Goal: Information Seeking & Learning: Learn about a topic

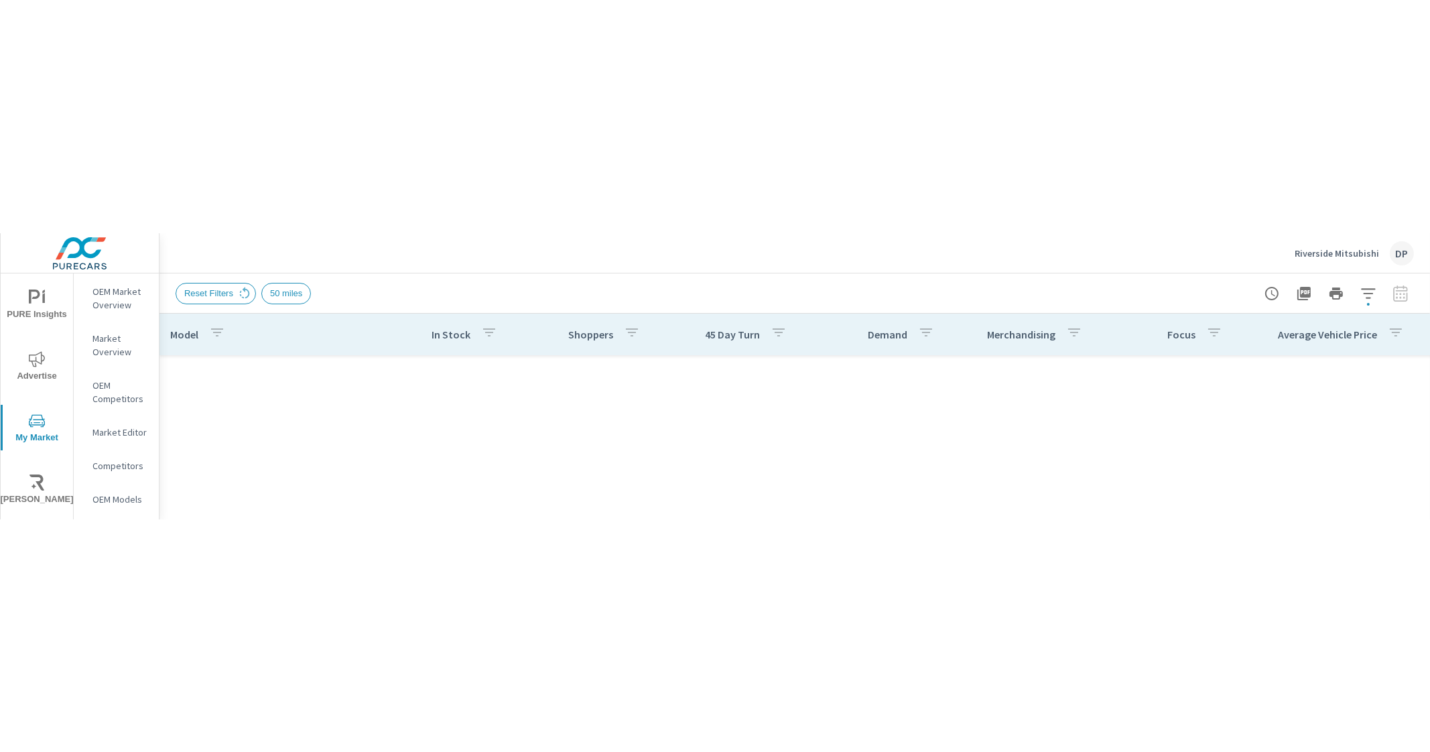
scroll to position [402, 0]
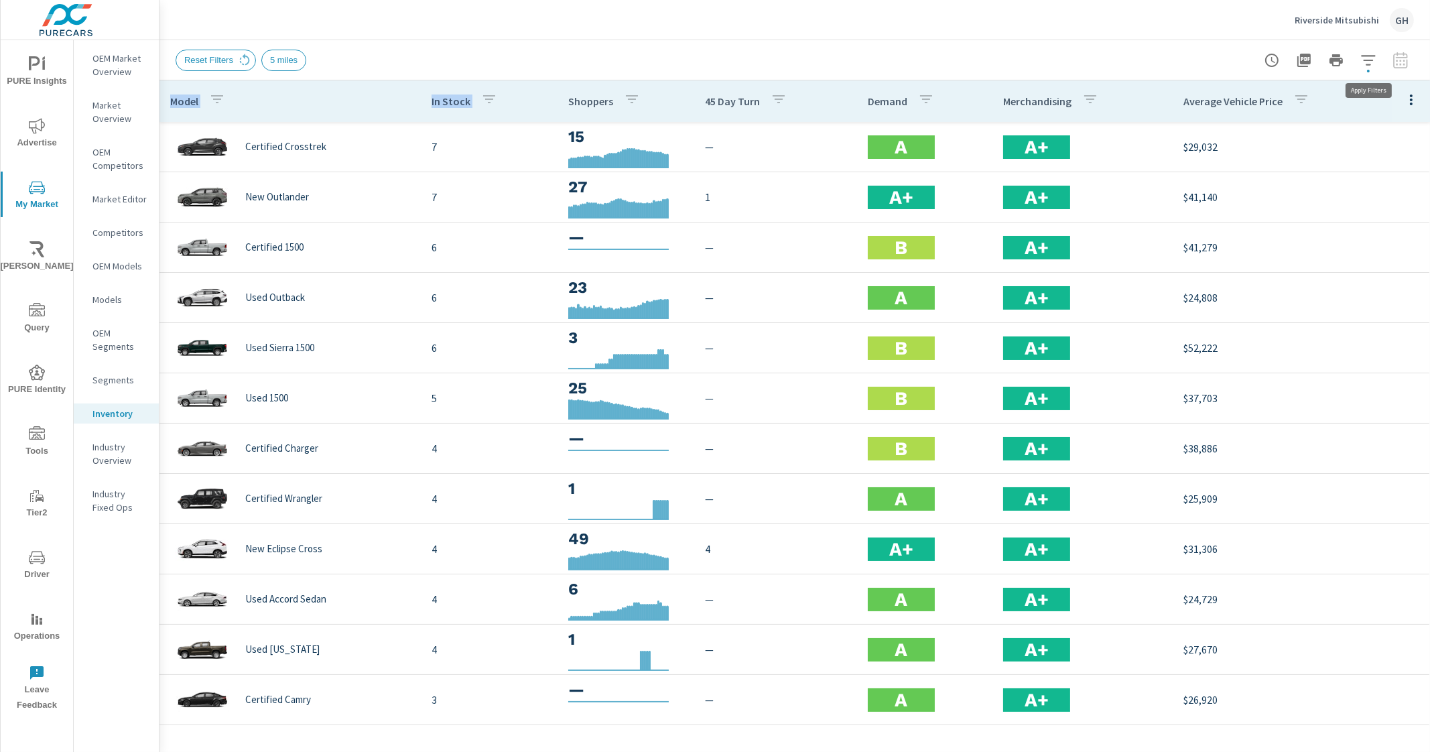
click at [1373, 62] on icon "button" at bounding box center [1369, 60] width 16 height 16
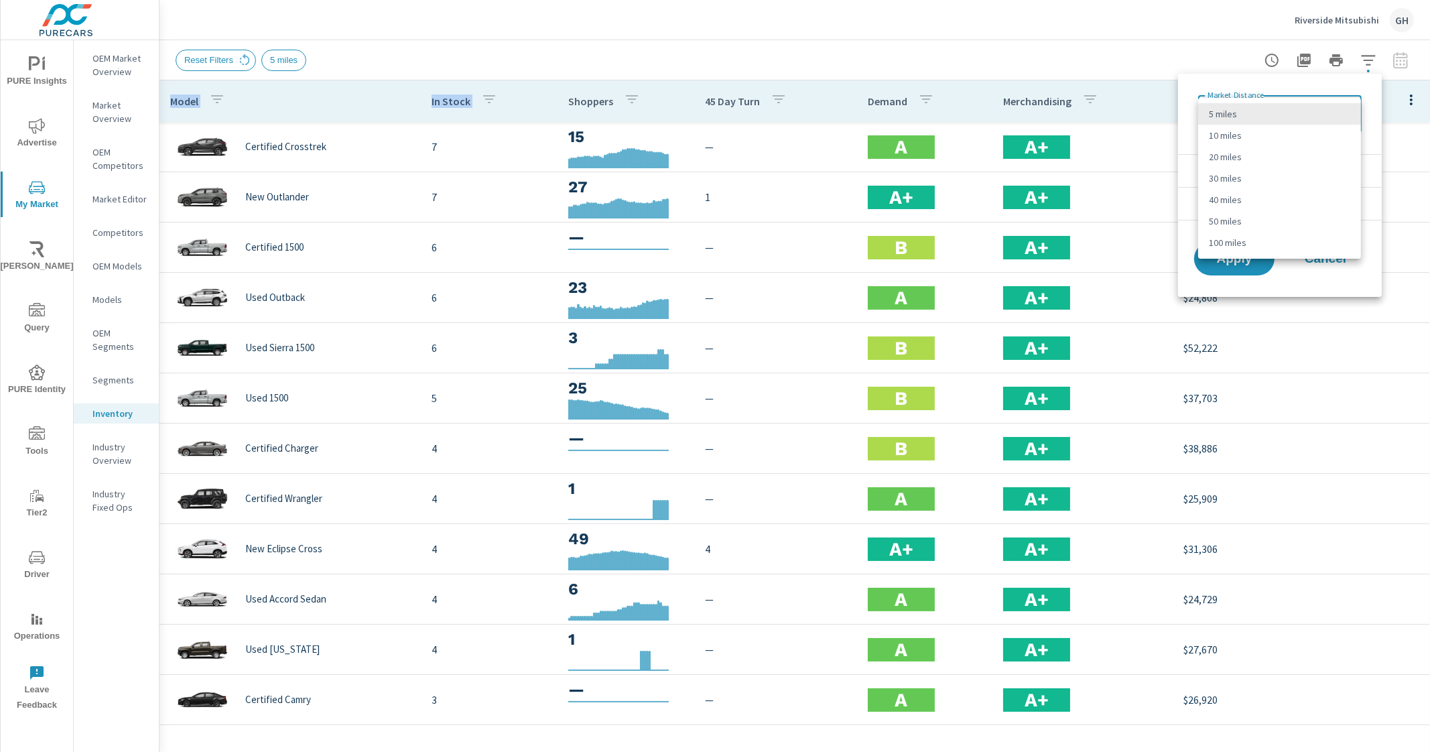
click at [1304, 104] on body "PURE Insights Advertise My Market Riley AI Query PURE Identity Tools Tier2 Driv…" at bounding box center [715, 376] width 1430 height 752
click at [1243, 151] on li "20 miles" at bounding box center [1279, 156] width 163 height 21
type Distance "20"
click at [1271, 168] on li "Condition" at bounding box center [1280, 170] width 204 height 33
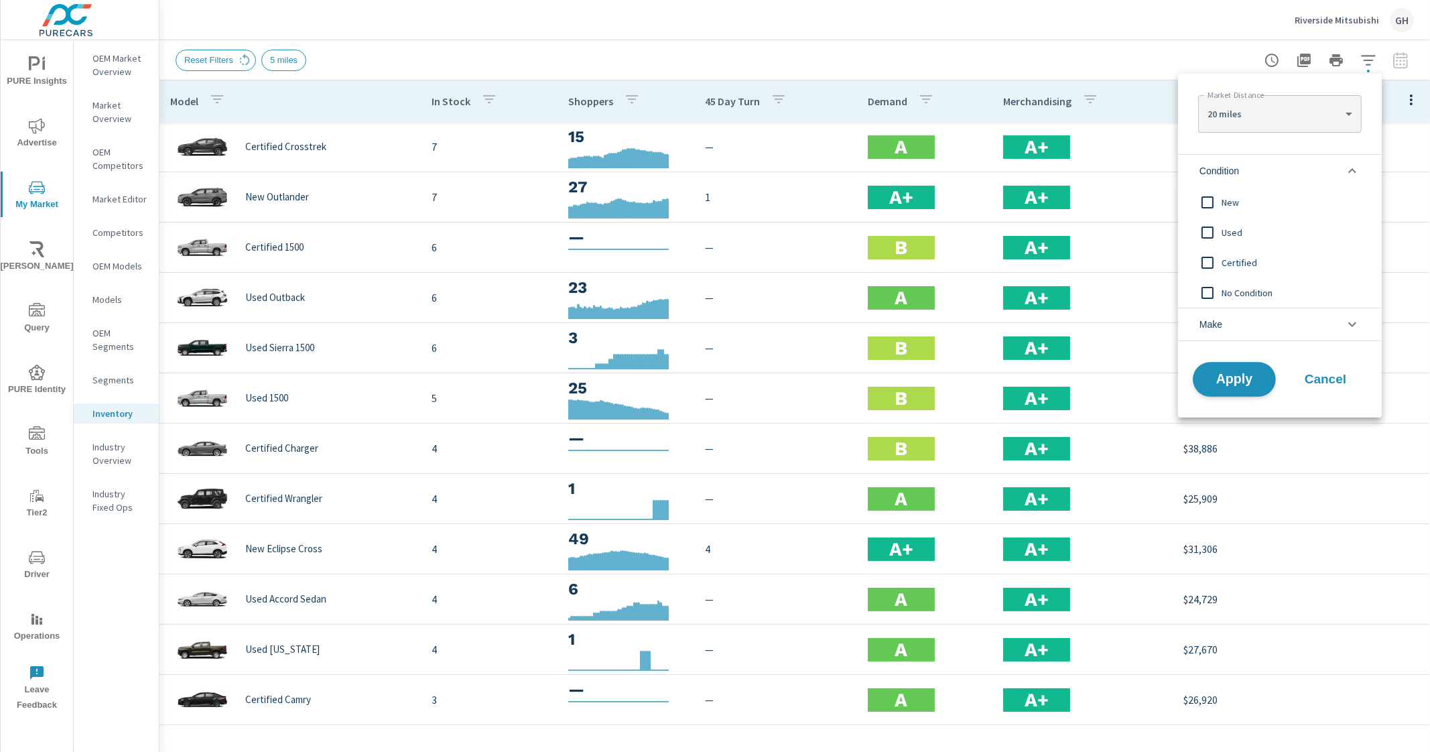
click at [1249, 373] on span "Apply" at bounding box center [1234, 379] width 55 height 13
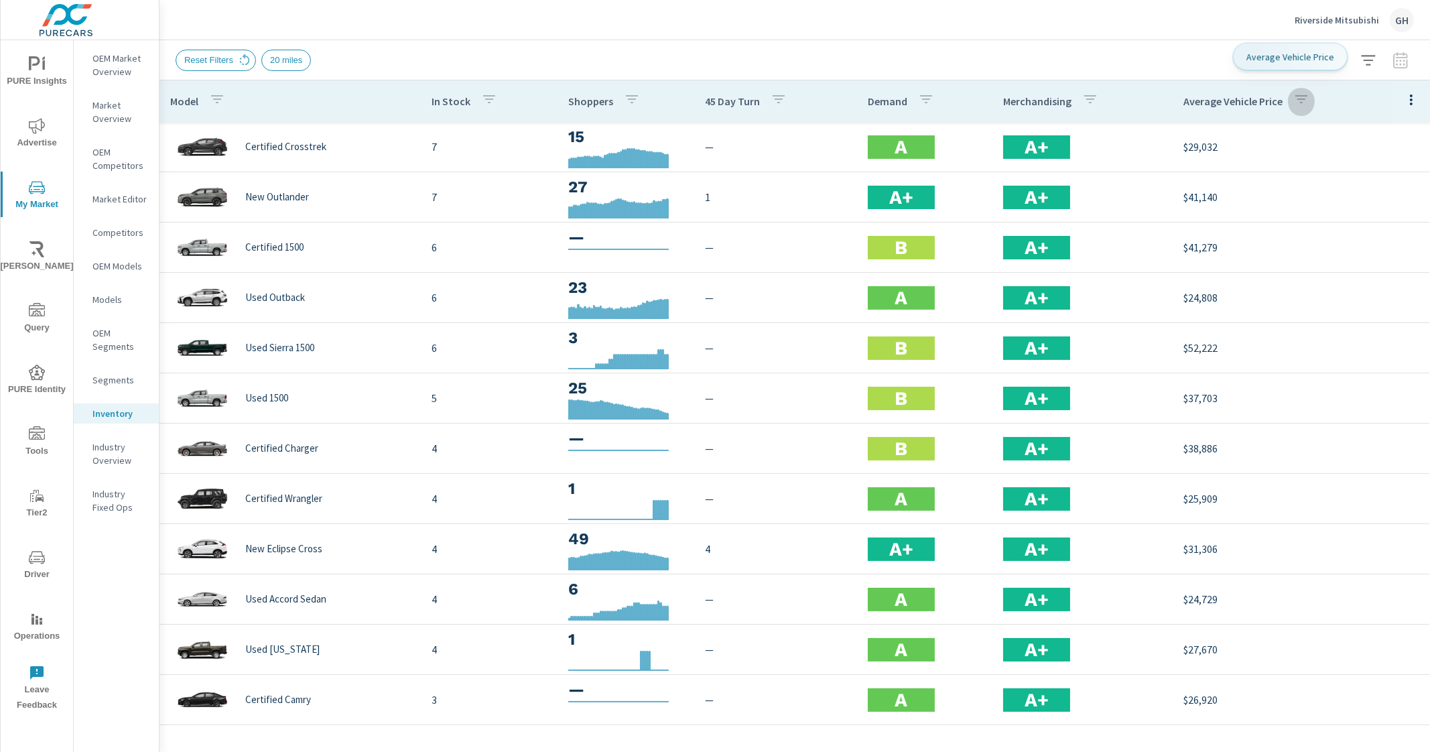
click at [1294, 102] on icon "button" at bounding box center [1302, 99] width 16 height 16
click at [1286, 102] on div at bounding box center [715, 376] width 1430 height 752
click at [1365, 60] on icon "button" at bounding box center [1368, 60] width 14 height 10
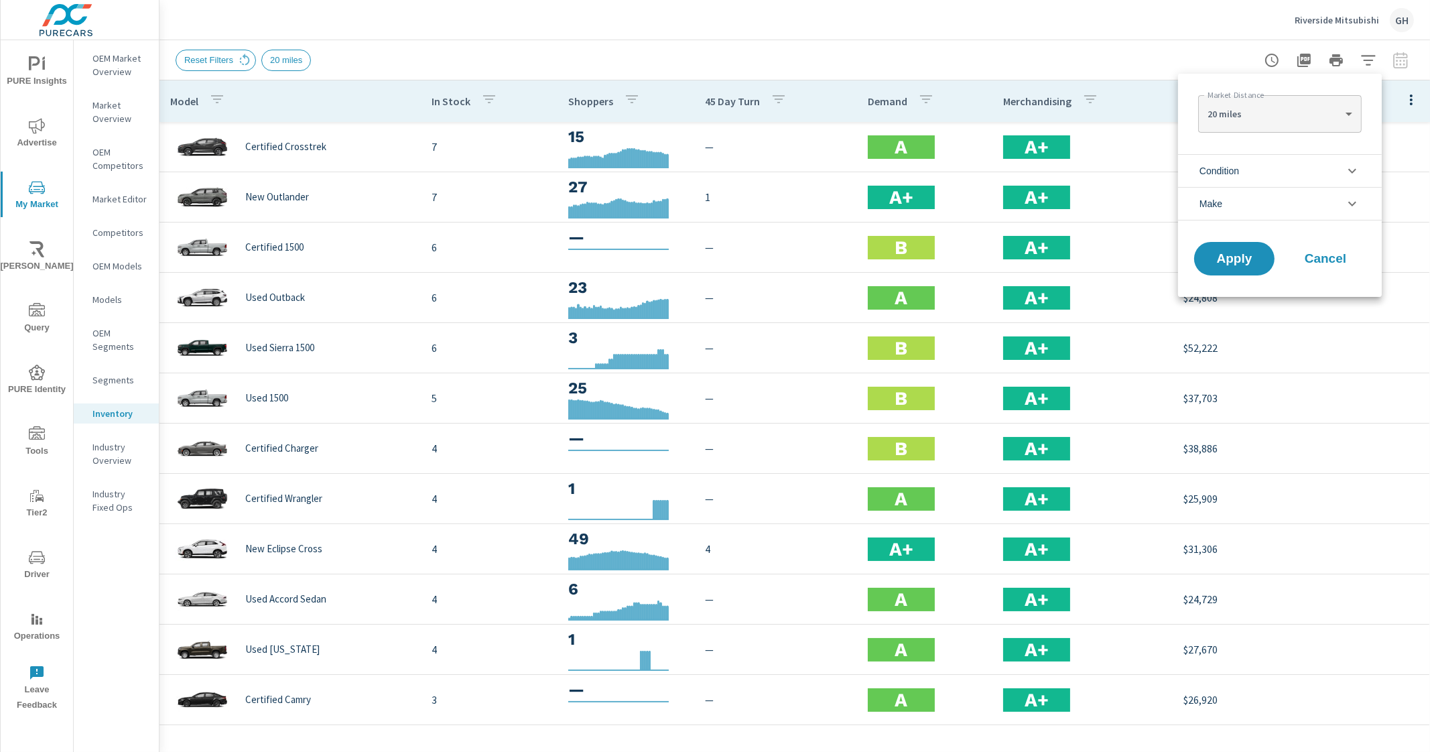
click at [1264, 166] on li "Condition" at bounding box center [1280, 170] width 204 height 33
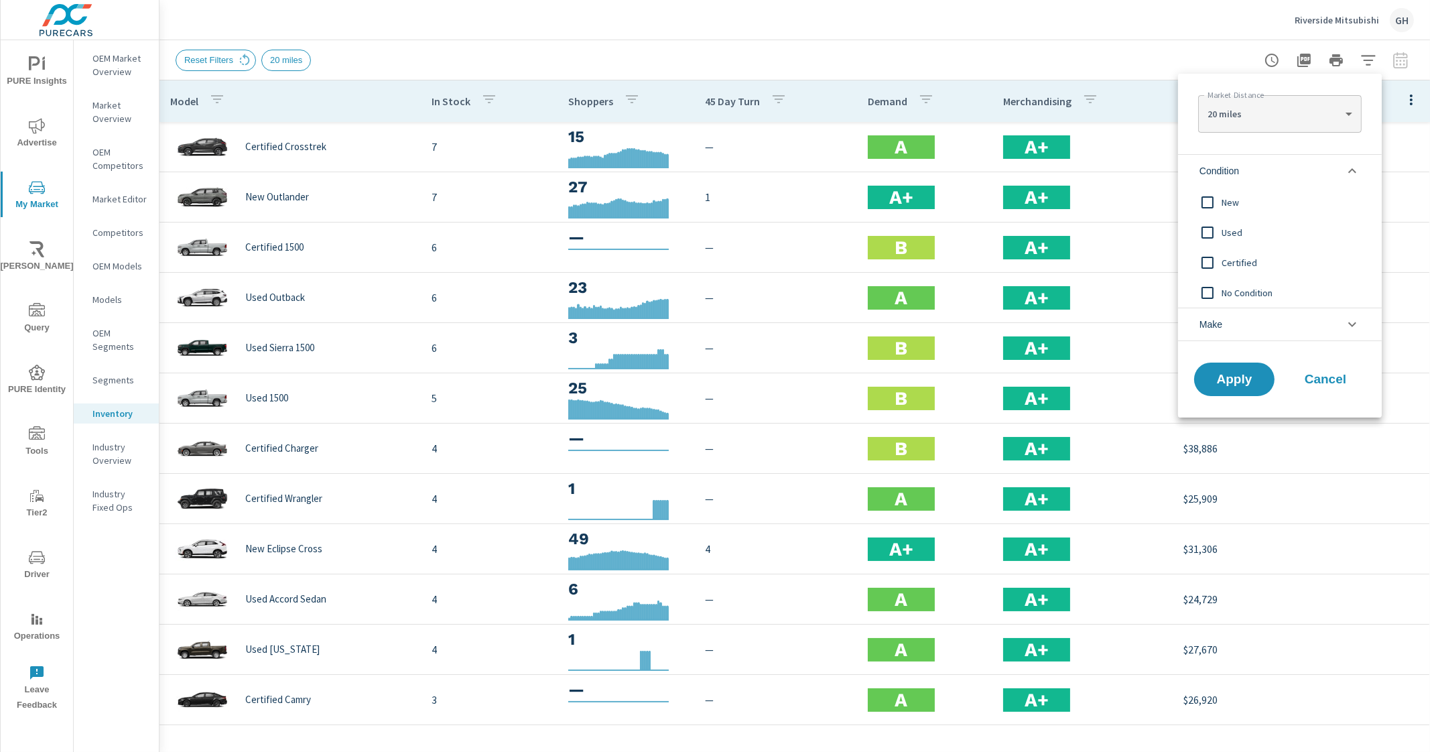
click at [1221, 196] on input "filter options" at bounding box center [1208, 202] width 28 height 28
click at [1216, 385] on button "Apply" at bounding box center [1234, 379] width 83 height 35
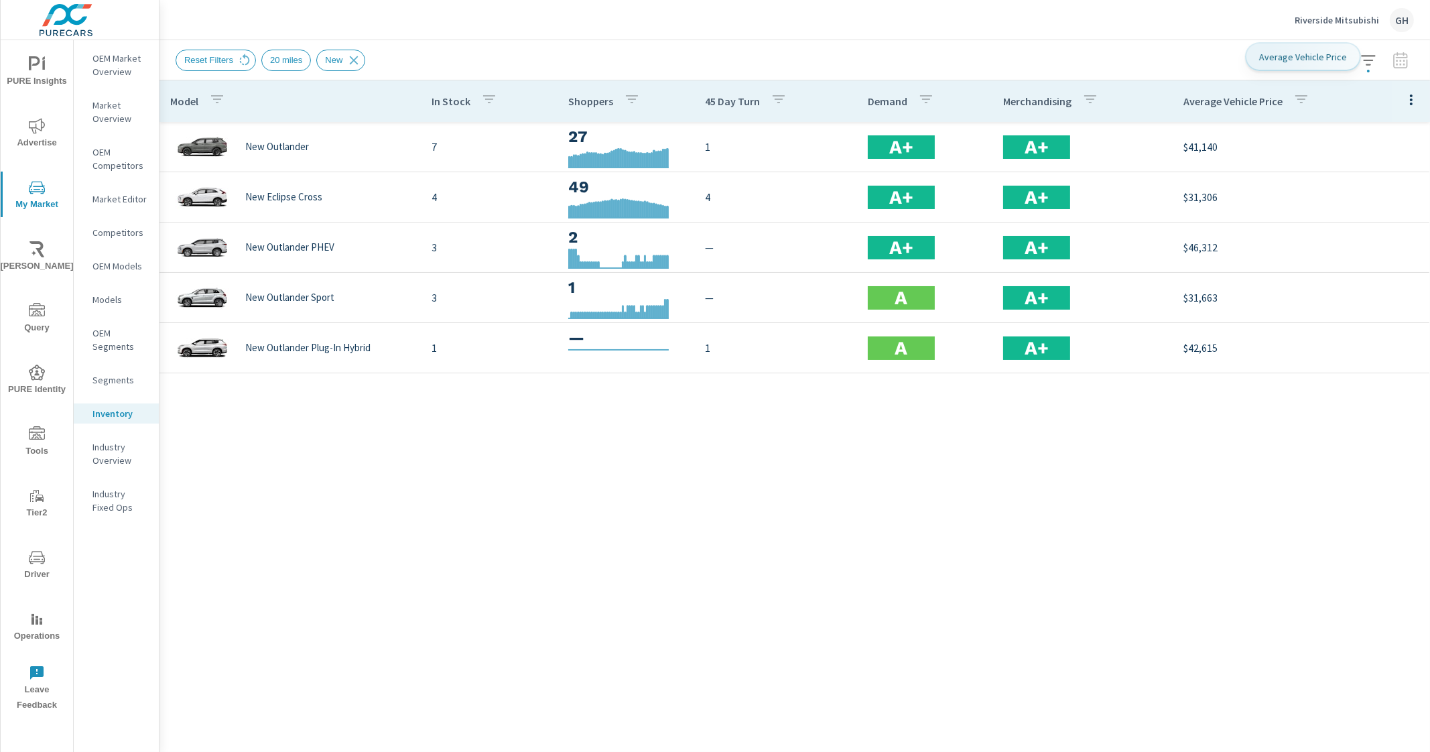
click at [1301, 96] on icon "button" at bounding box center [1302, 99] width 16 height 16
click at [1301, 96] on div at bounding box center [715, 376] width 1430 height 752
click at [1303, 109] on div "button" at bounding box center [1302, 101] width 16 height 20
click at [1303, 109] on div at bounding box center [715, 376] width 1430 height 752
click at [1374, 58] on icon "button" at bounding box center [1369, 60] width 16 height 16
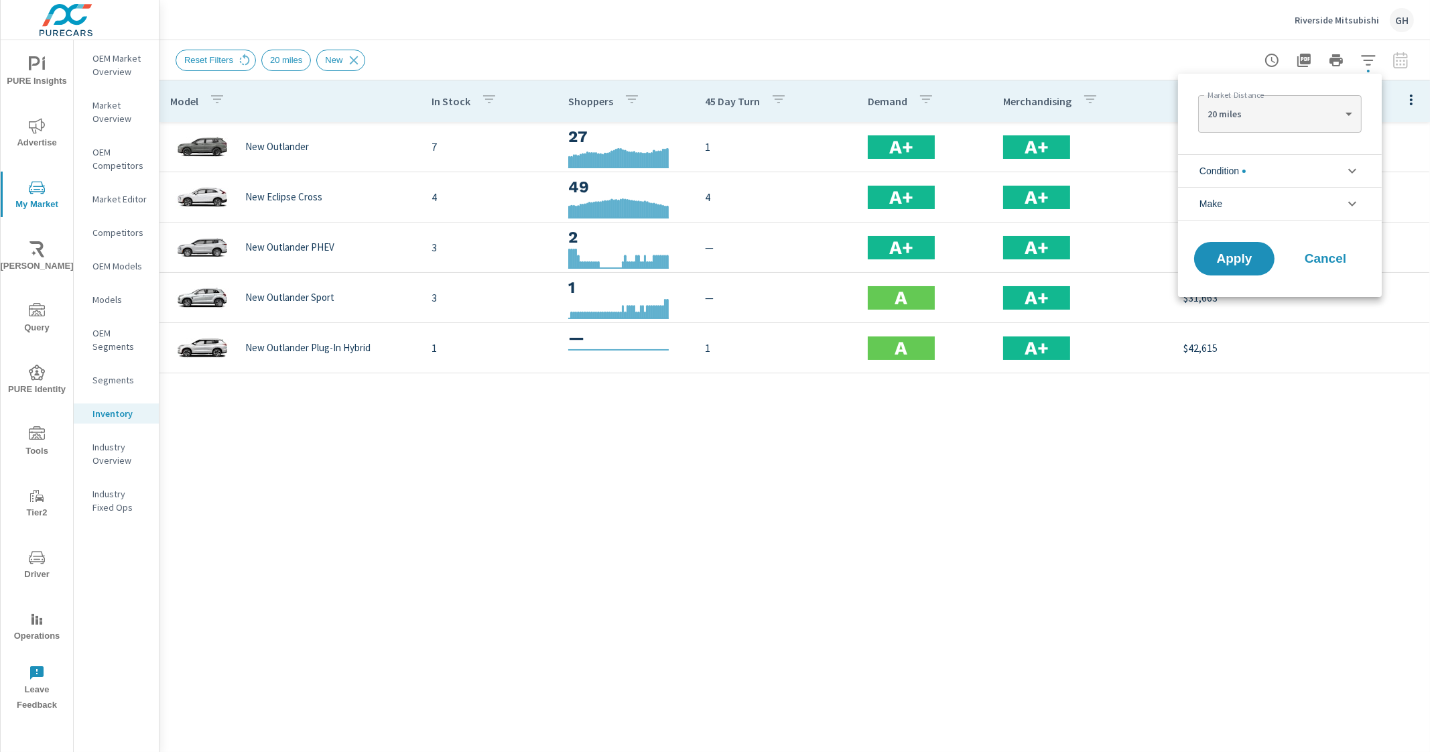
click at [1314, 115] on body "PURE Insights Advertise My Market Riley AI Query PURE Identity Tools Tier2 Driv…" at bounding box center [715, 376] width 1430 height 752
drag, startPoint x: 1241, startPoint y: 196, endPoint x: 1247, endPoint y: 203, distance: 9.5
click at [1240, 196] on li "100 miles" at bounding box center [1279, 199] width 163 height 21
type Distance "100"
click at [1237, 269] on button "Apply" at bounding box center [1234, 258] width 83 height 35
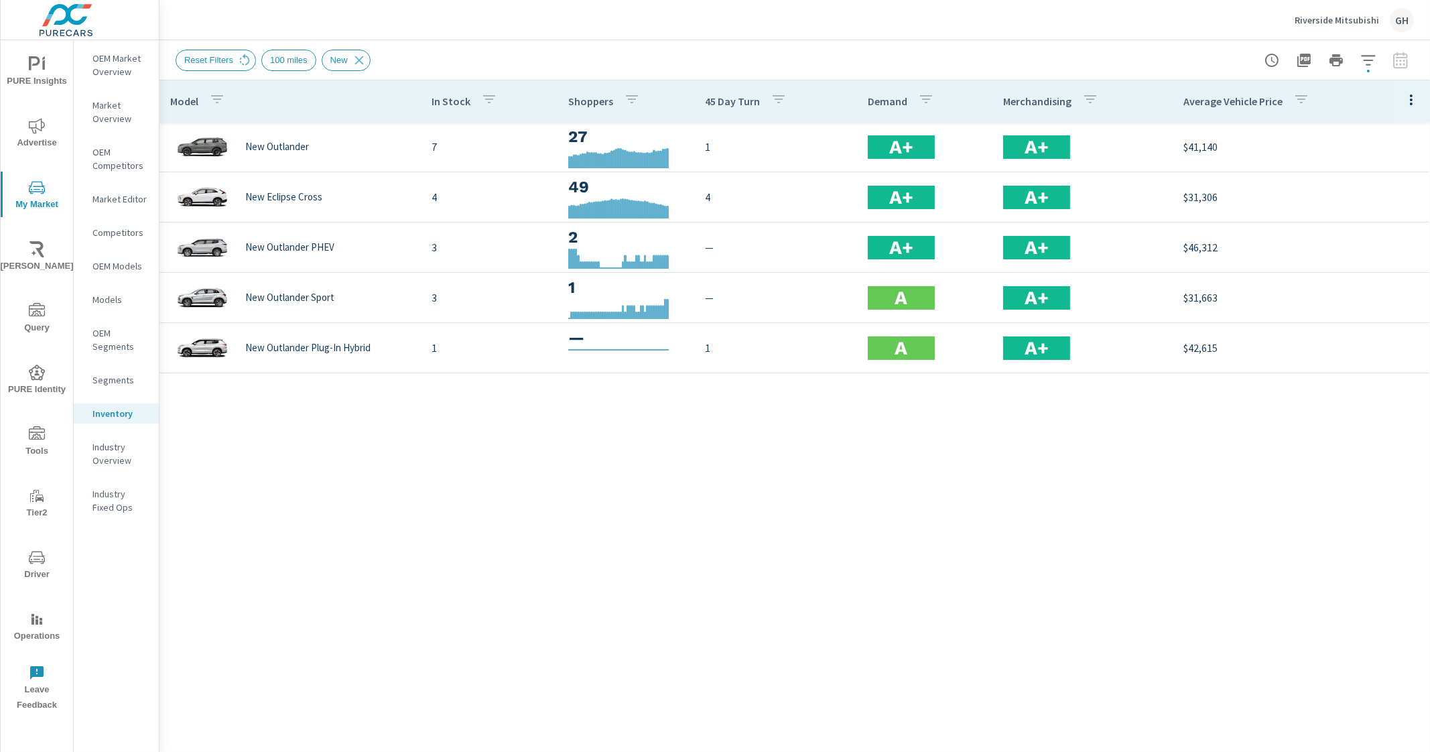
click at [1412, 97] on icon "button" at bounding box center [1412, 100] width 16 height 16
click at [1360, 250] on span "Market Comparison" at bounding box center [1368, 251] width 84 height 13
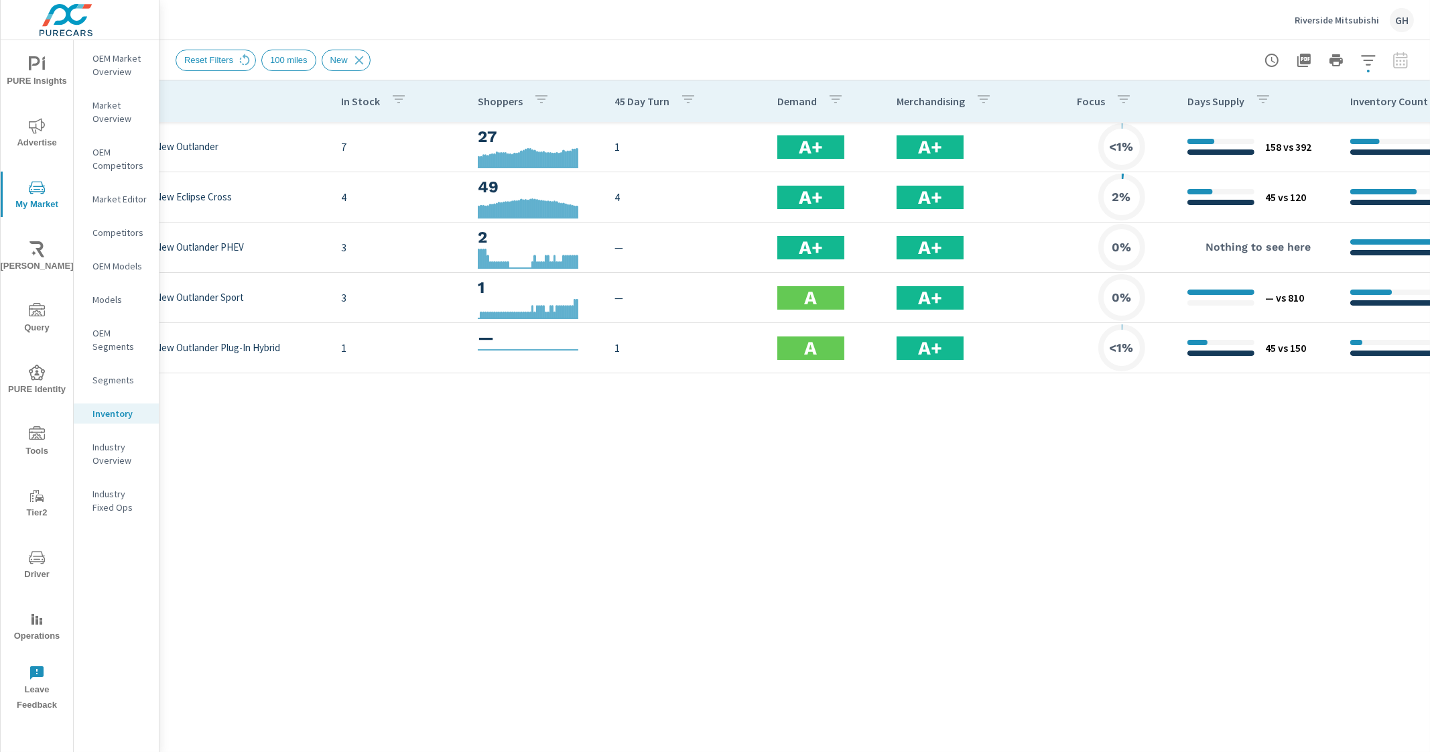
scroll to position [0, 660]
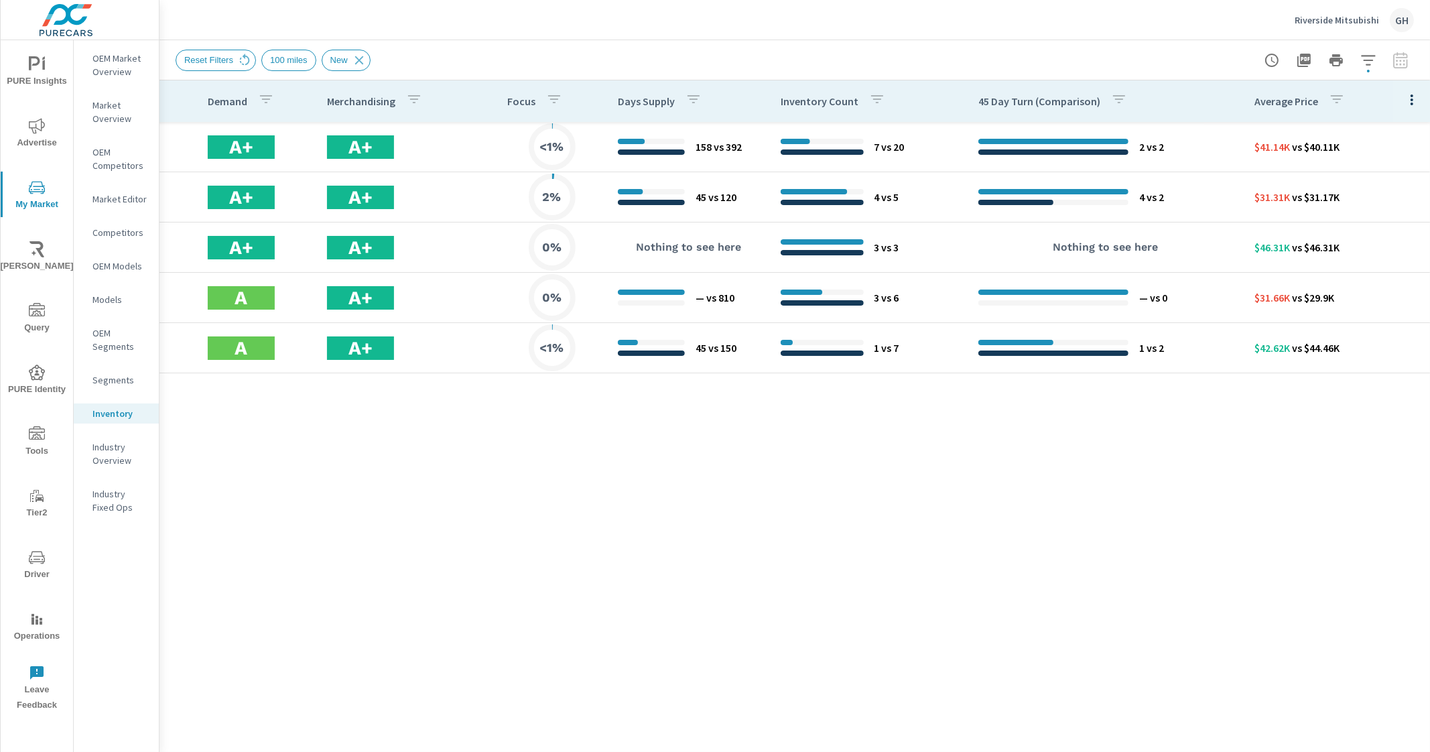
click at [1410, 99] on icon "button" at bounding box center [1412, 100] width 16 height 16
click at [1408, 310] on span "Customize columns..." at bounding box center [1368, 310] width 84 height 13
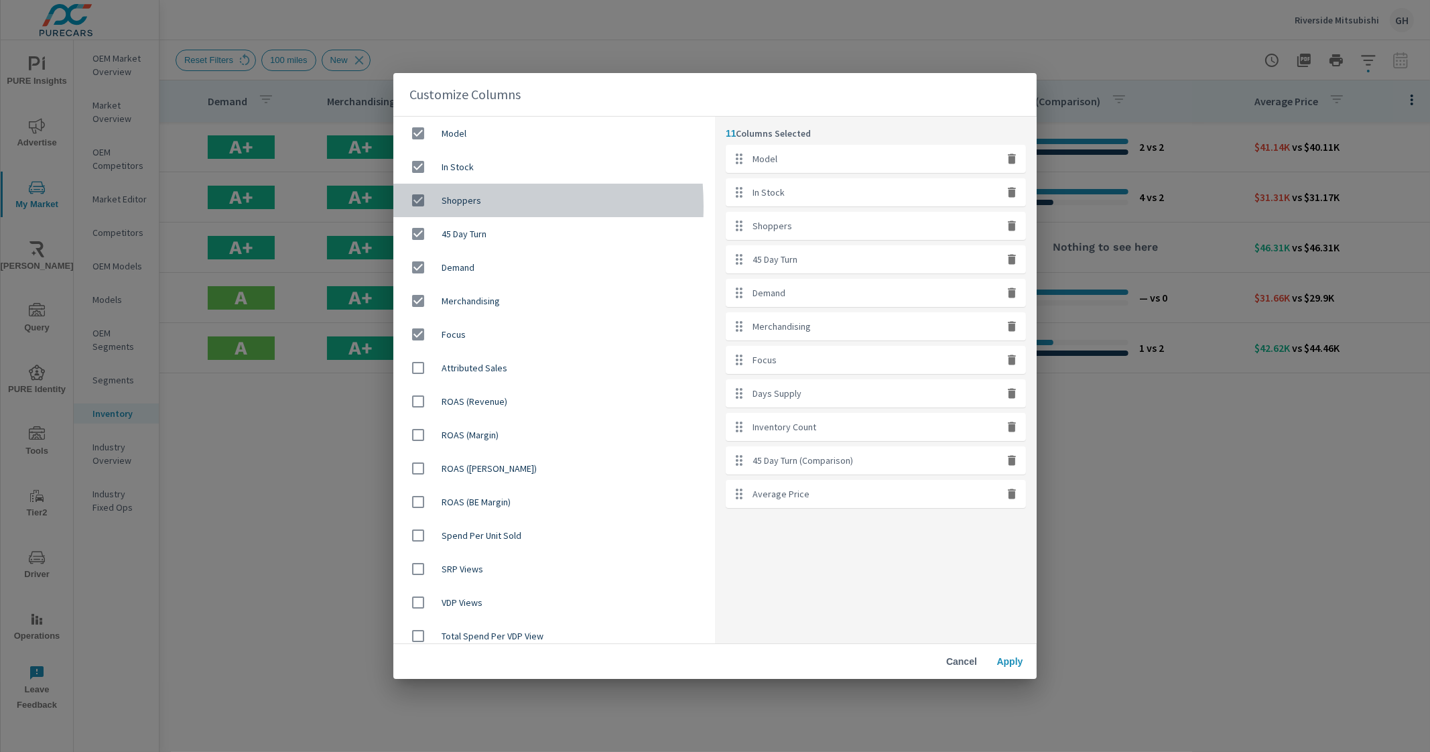
click at [423, 206] on input "checkbox" at bounding box center [418, 200] width 28 height 28
checkbox input "false"
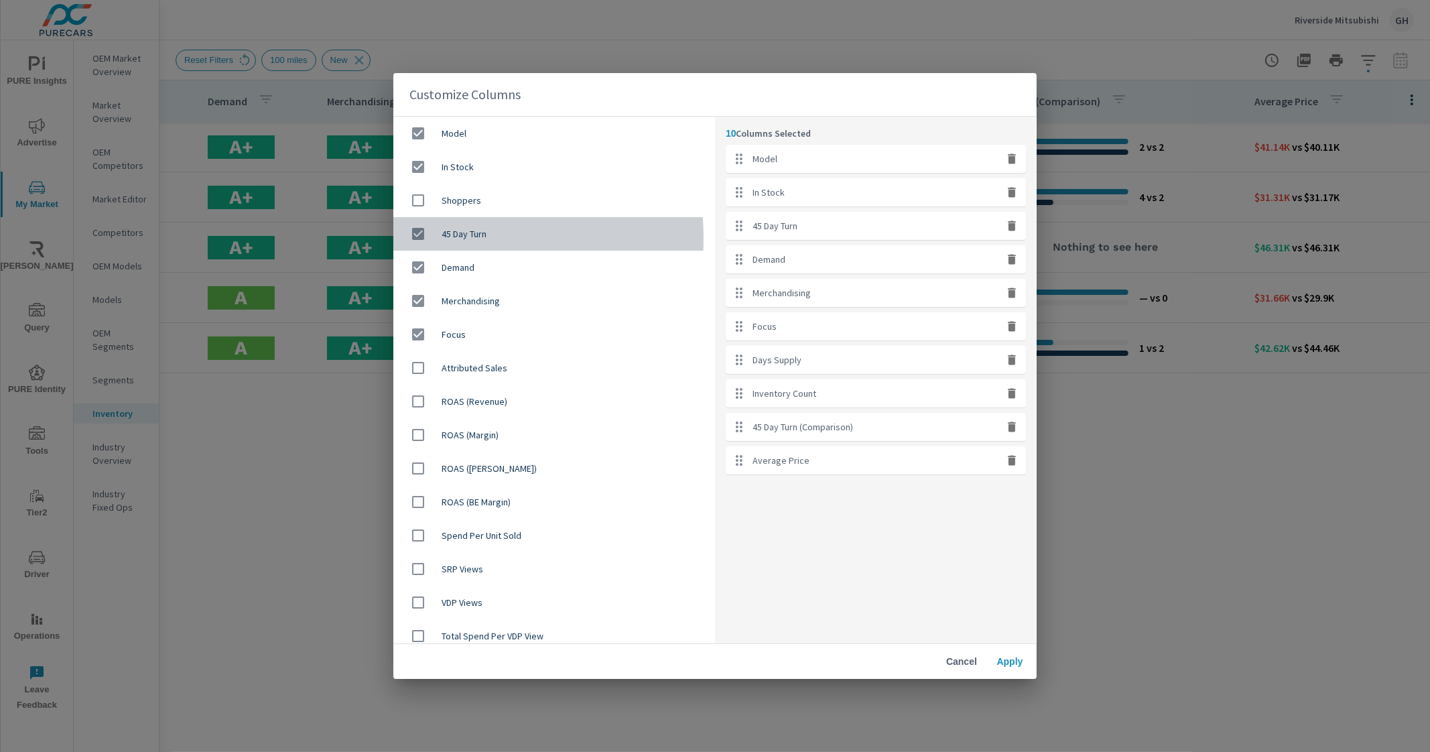
click at [420, 238] on input "checkbox" at bounding box center [418, 234] width 28 height 28
checkbox input "false"
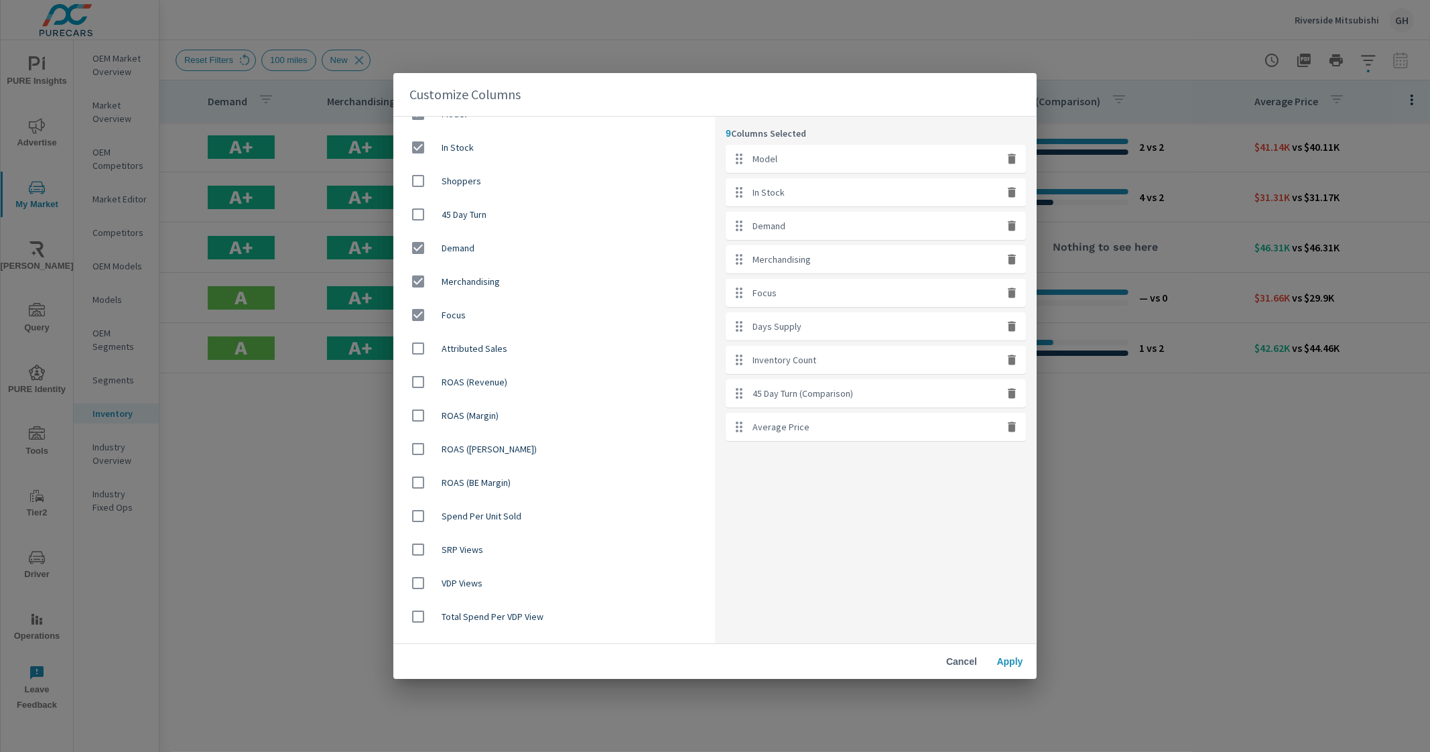
scroll to position [0, 0]
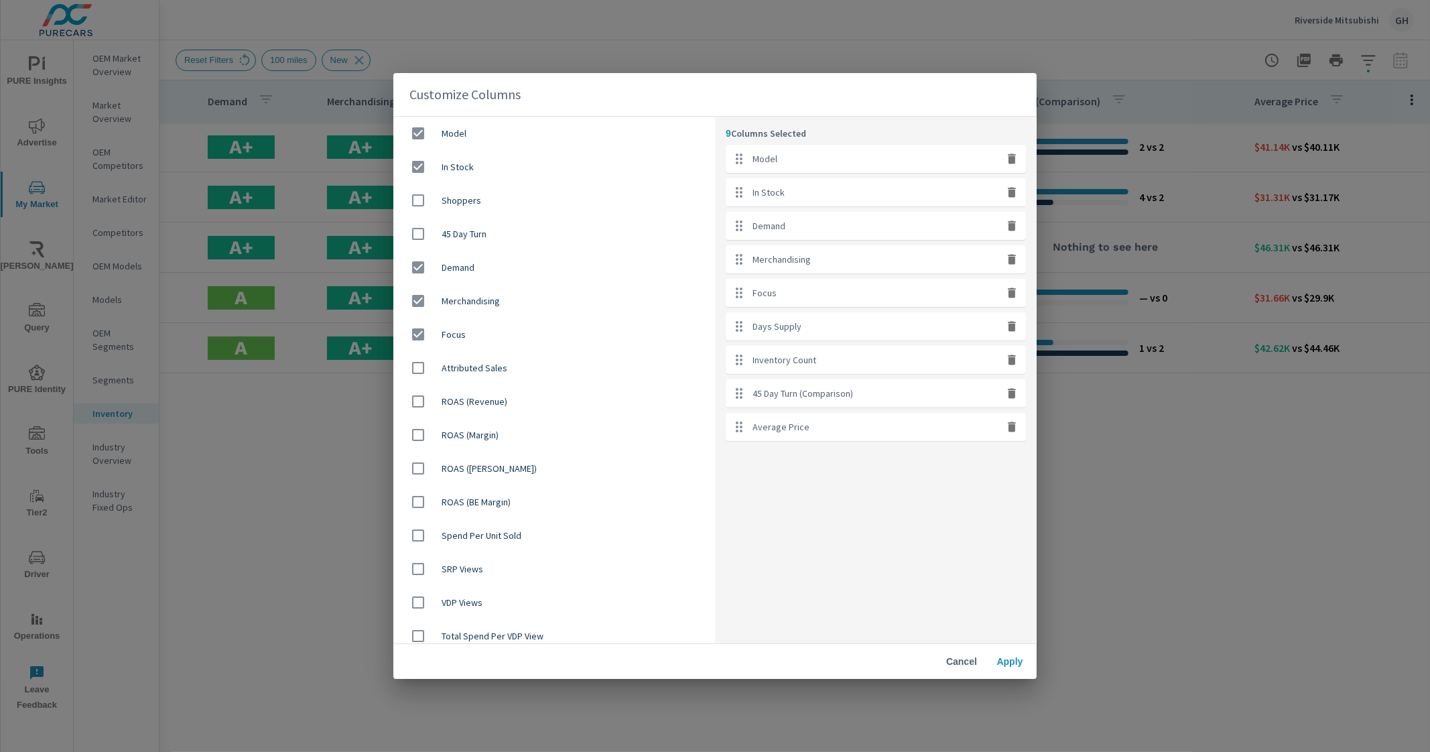
click at [418, 328] on input "checkbox" at bounding box center [418, 334] width 28 height 28
checkbox input "false"
click at [1019, 650] on button "Apply" at bounding box center [1010, 662] width 43 height 24
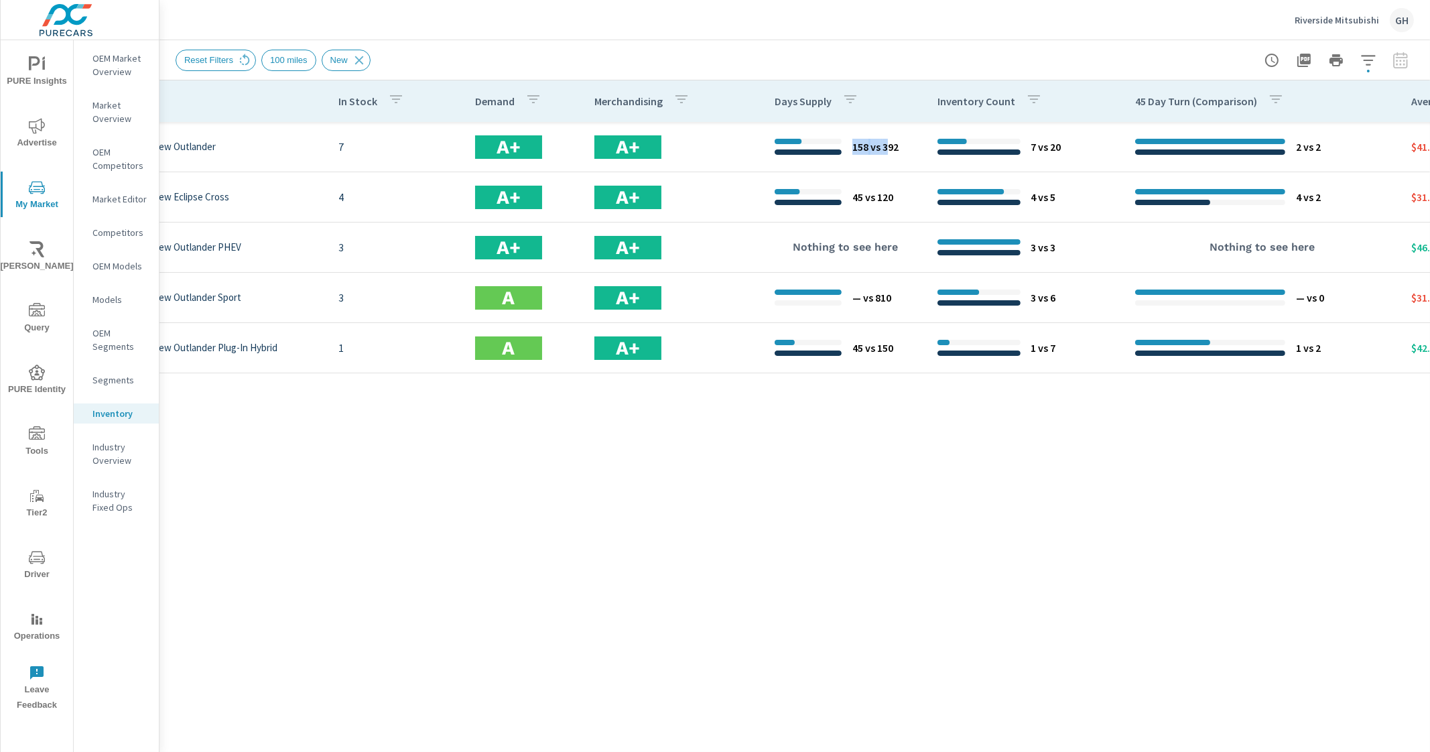
drag, startPoint x: 873, startPoint y: 714, endPoint x: 763, endPoint y: 702, distance: 110.6
click at [763, 702] on div "Model In Stock Demand Merchandising Days Supply Inventory Count 45 Day Turn (Co…" at bounding box center [795, 406] width 1271 height 652
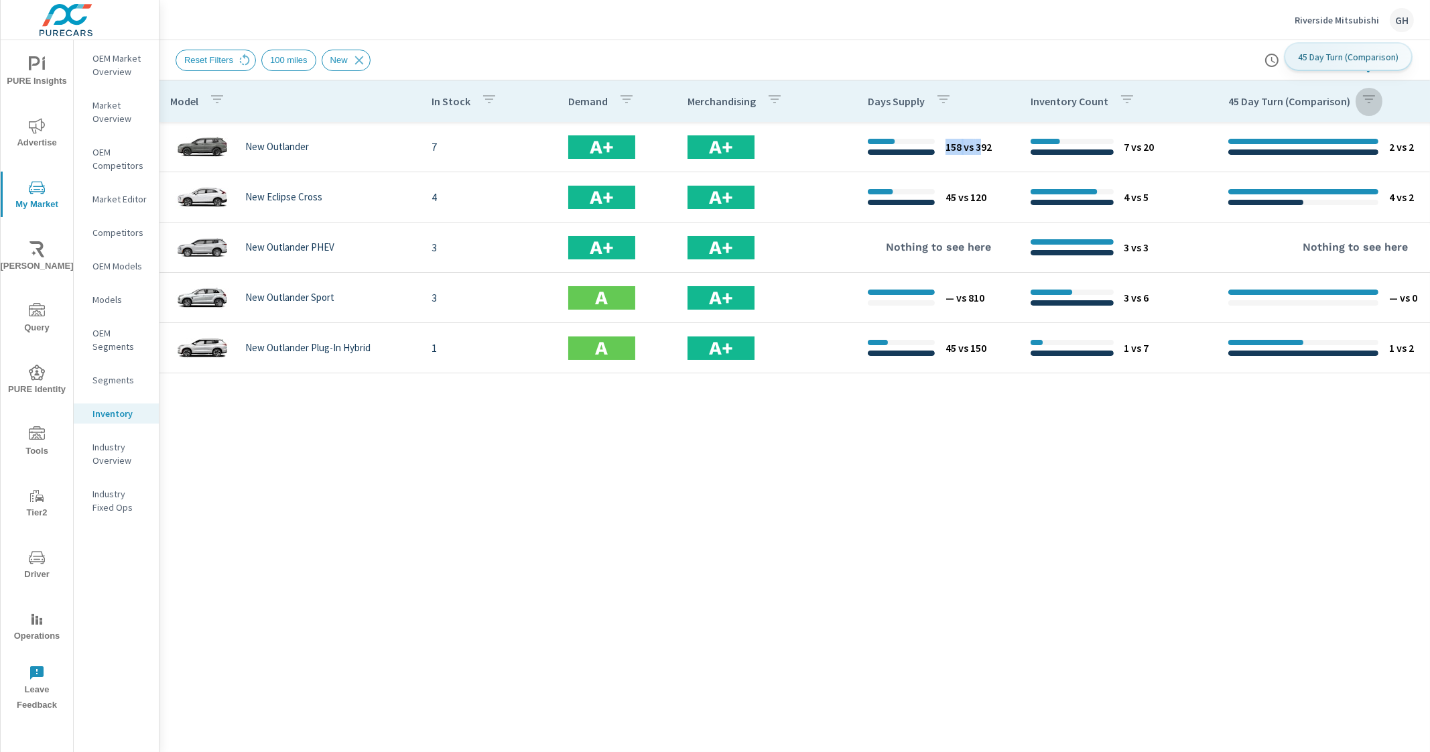
click at [1373, 107] on icon "button" at bounding box center [1369, 99] width 16 height 16
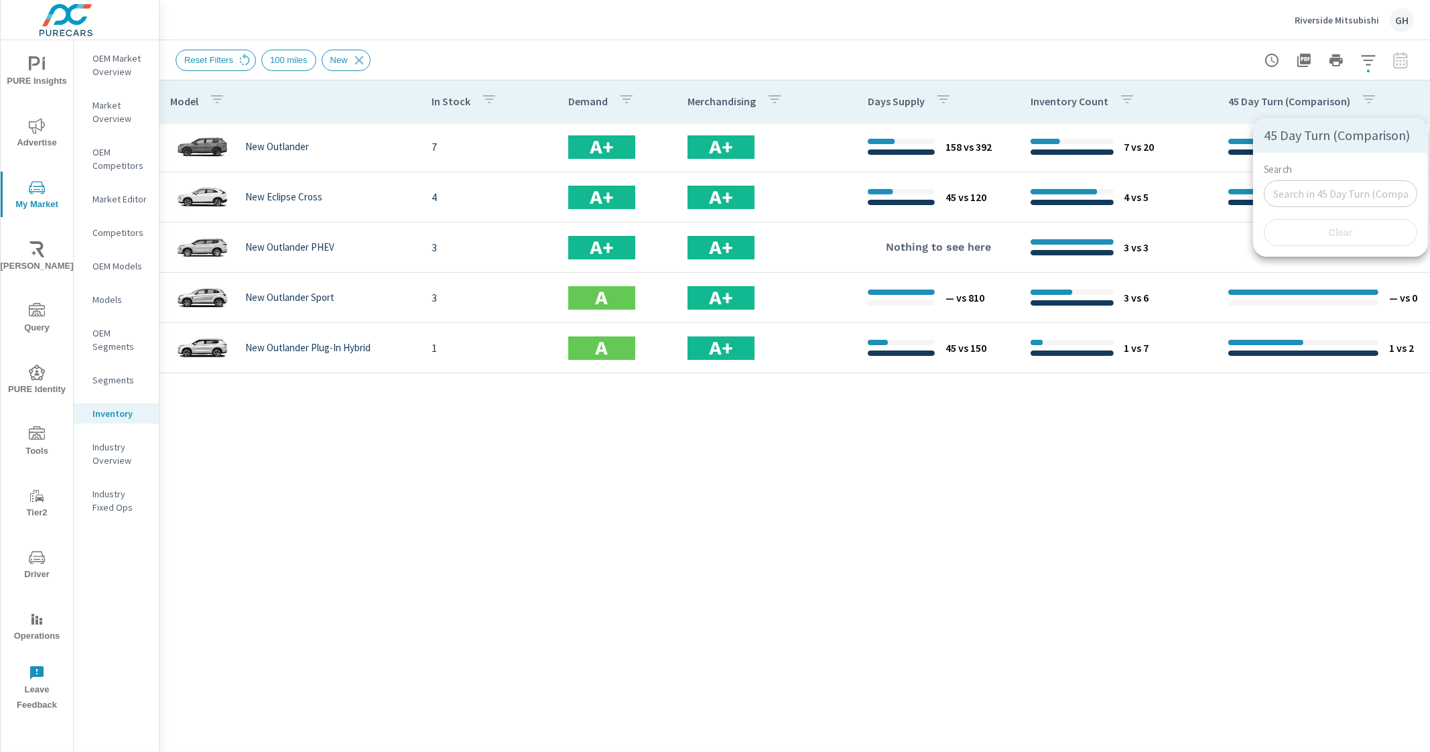
click at [1175, 514] on div at bounding box center [715, 376] width 1430 height 752
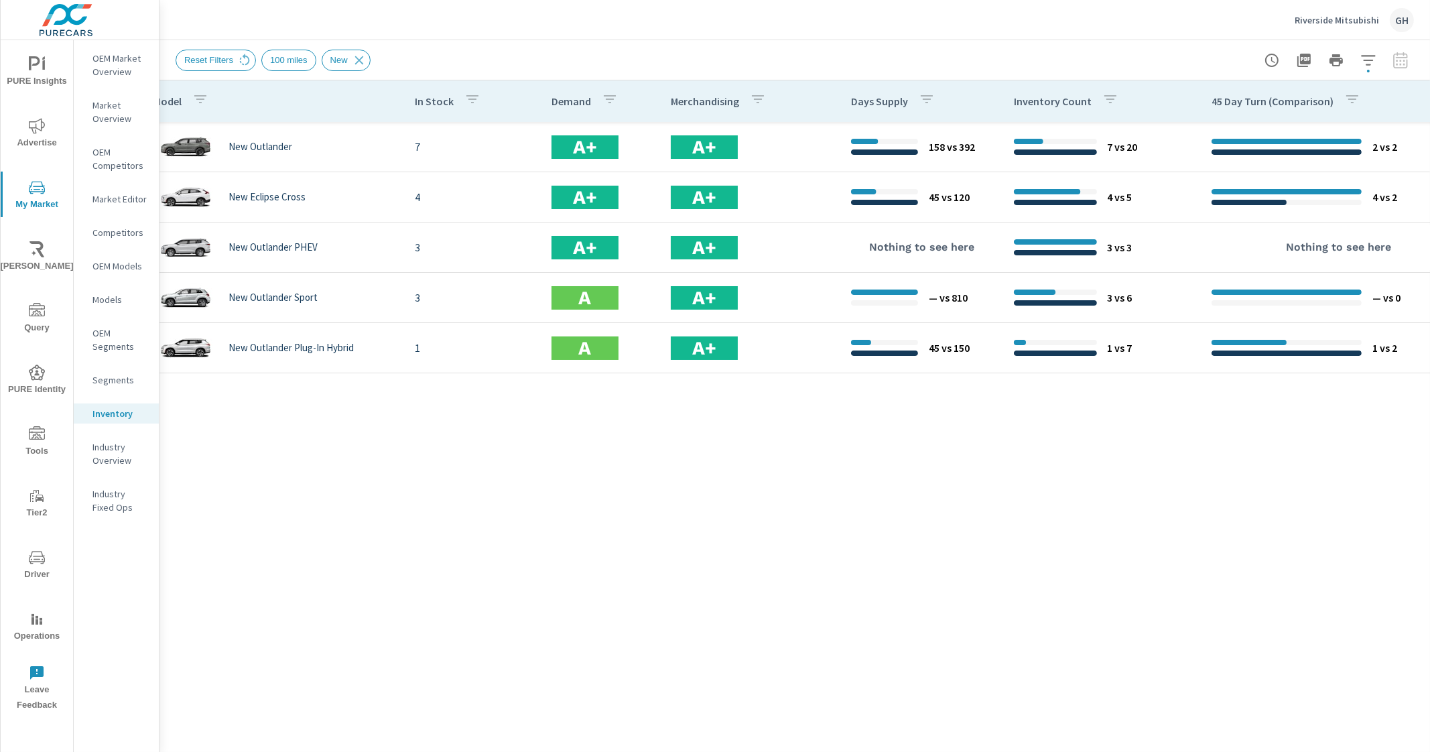
scroll to position [0, 251]
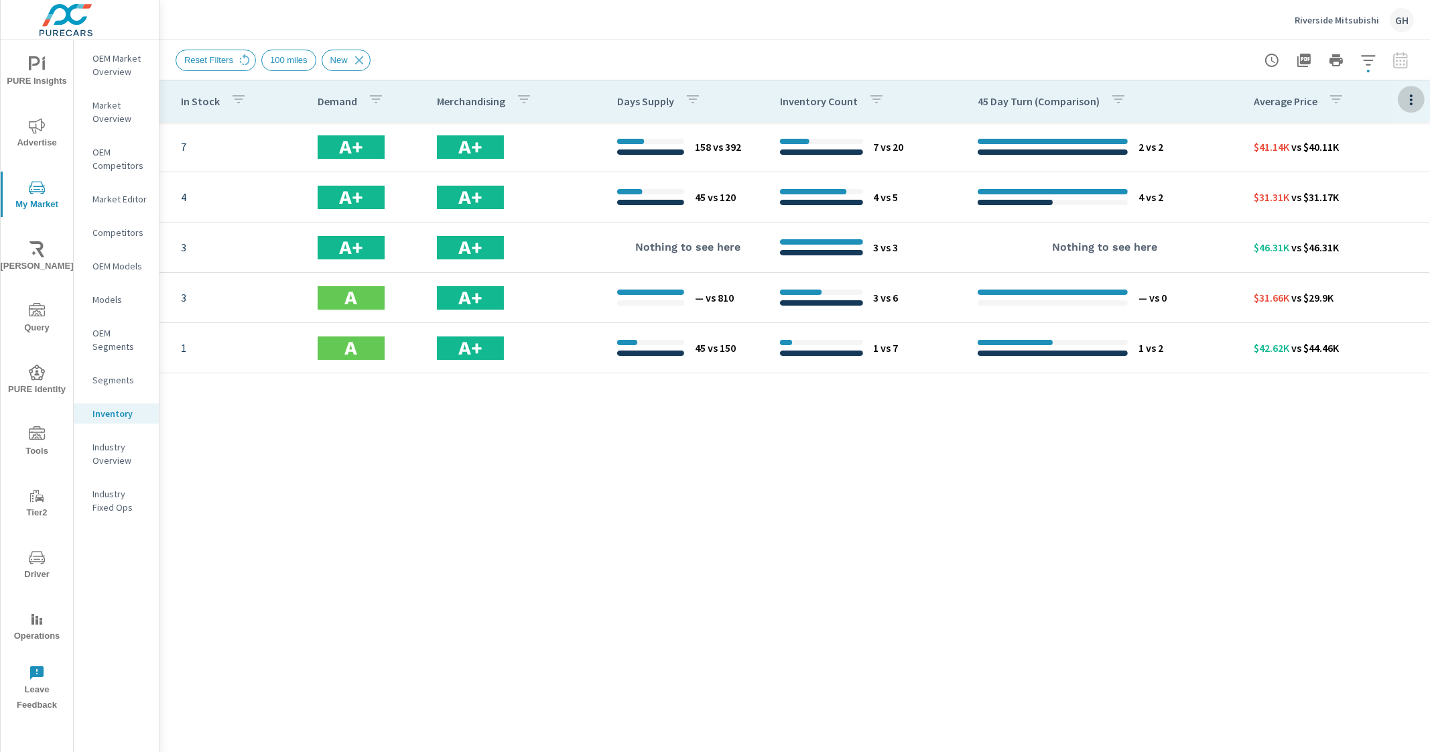
click at [1413, 96] on icon "button" at bounding box center [1412, 100] width 16 height 16
click at [1379, 322] on div "Customize columns..." at bounding box center [1368, 311] width 106 height 24
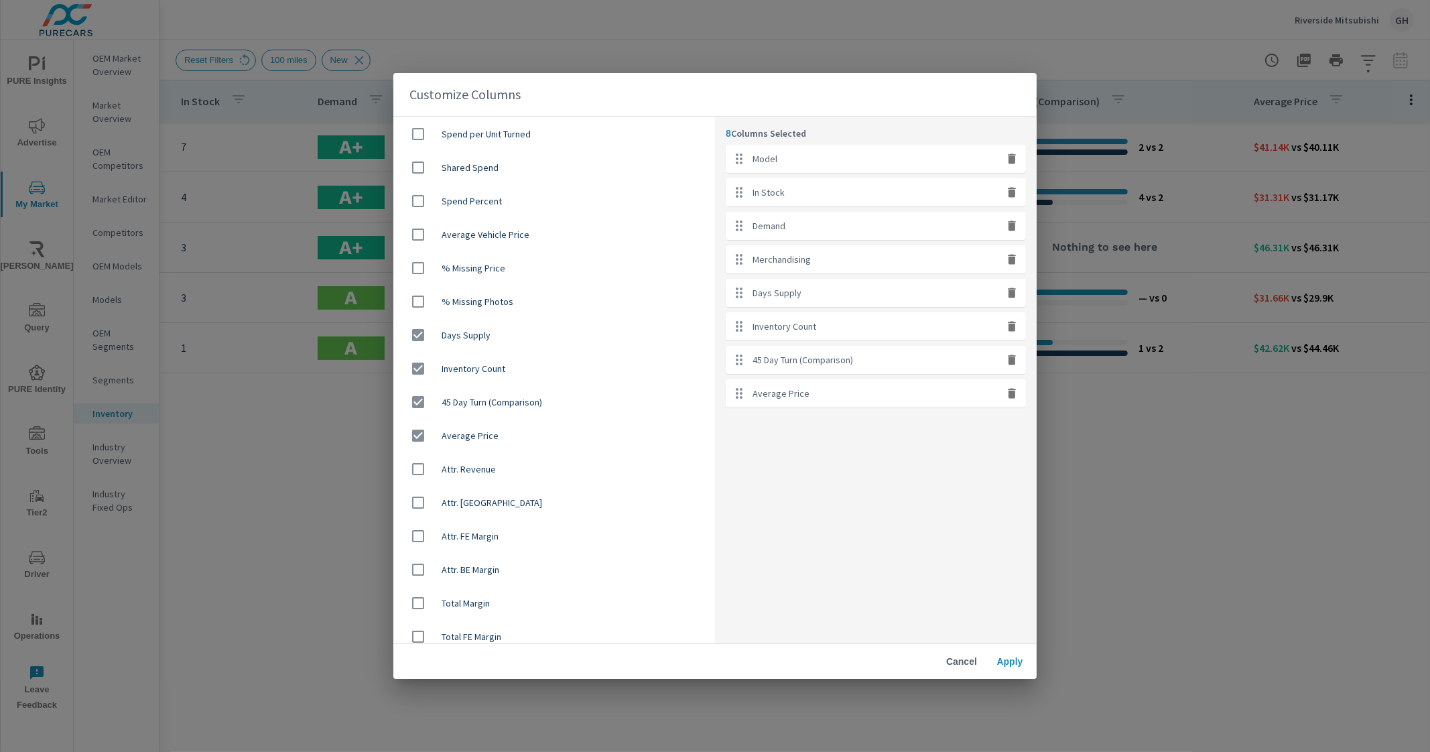
scroll to position [847, 0]
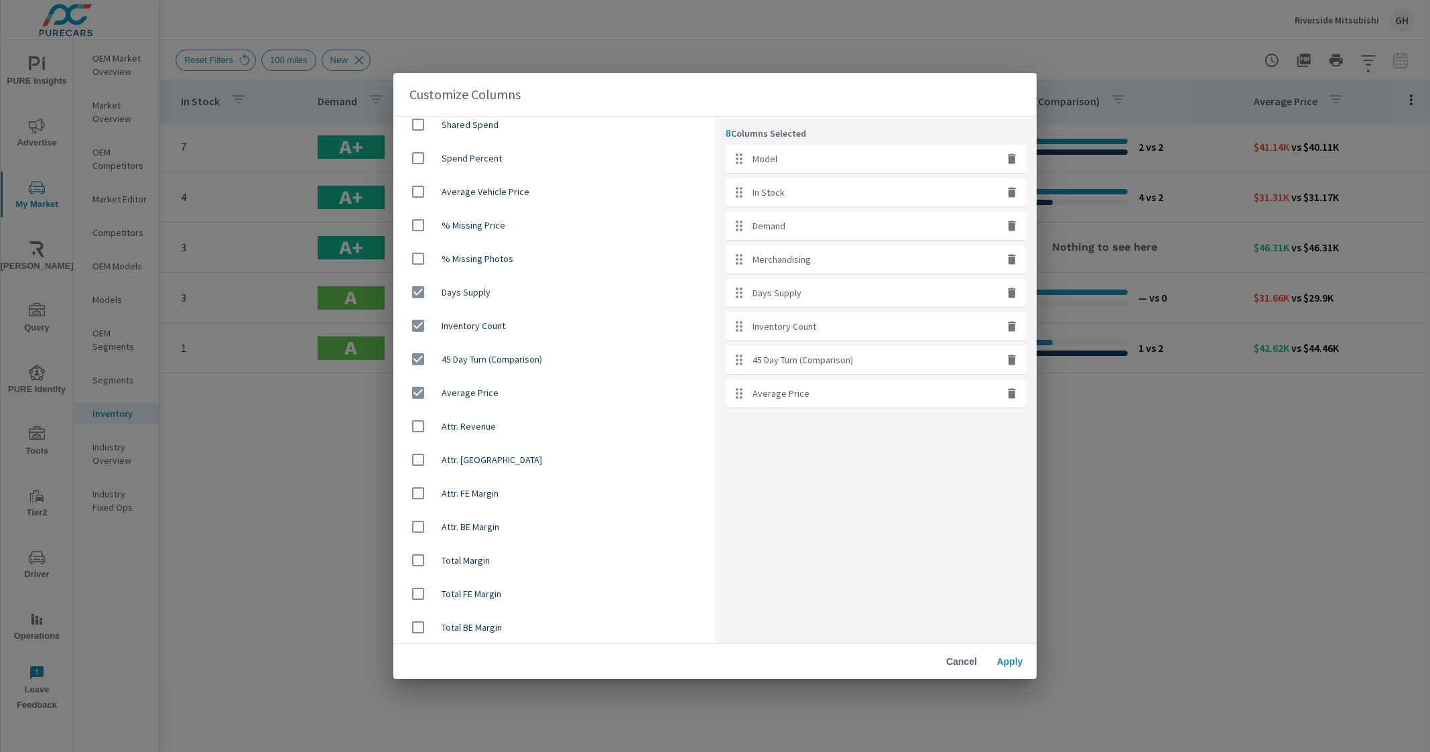
click at [420, 293] on input "checkbox" at bounding box center [418, 292] width 28 height 28
checkbox input "false"
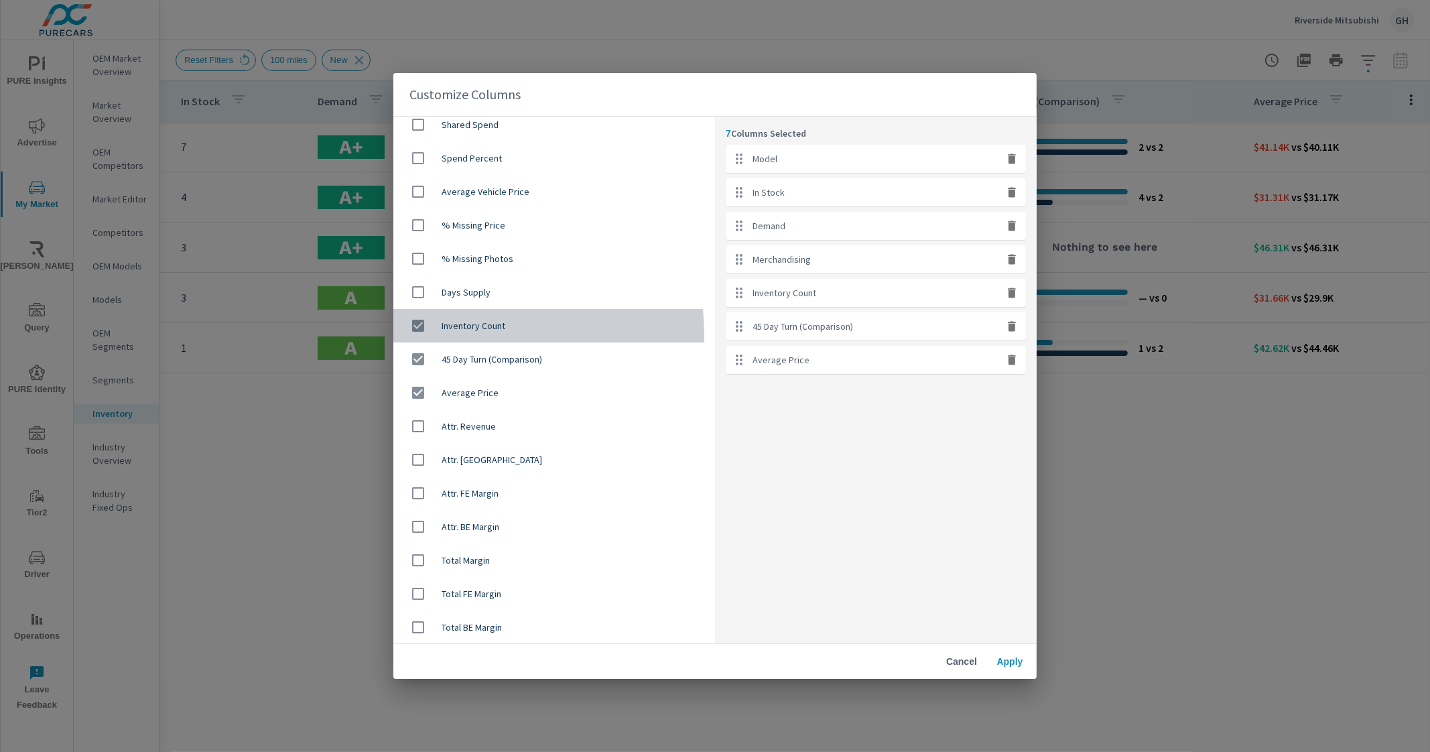
click at [414, 336] on input "checkbox" at bounding box center [418, 326] width 28 height 28
checkbox input "false"
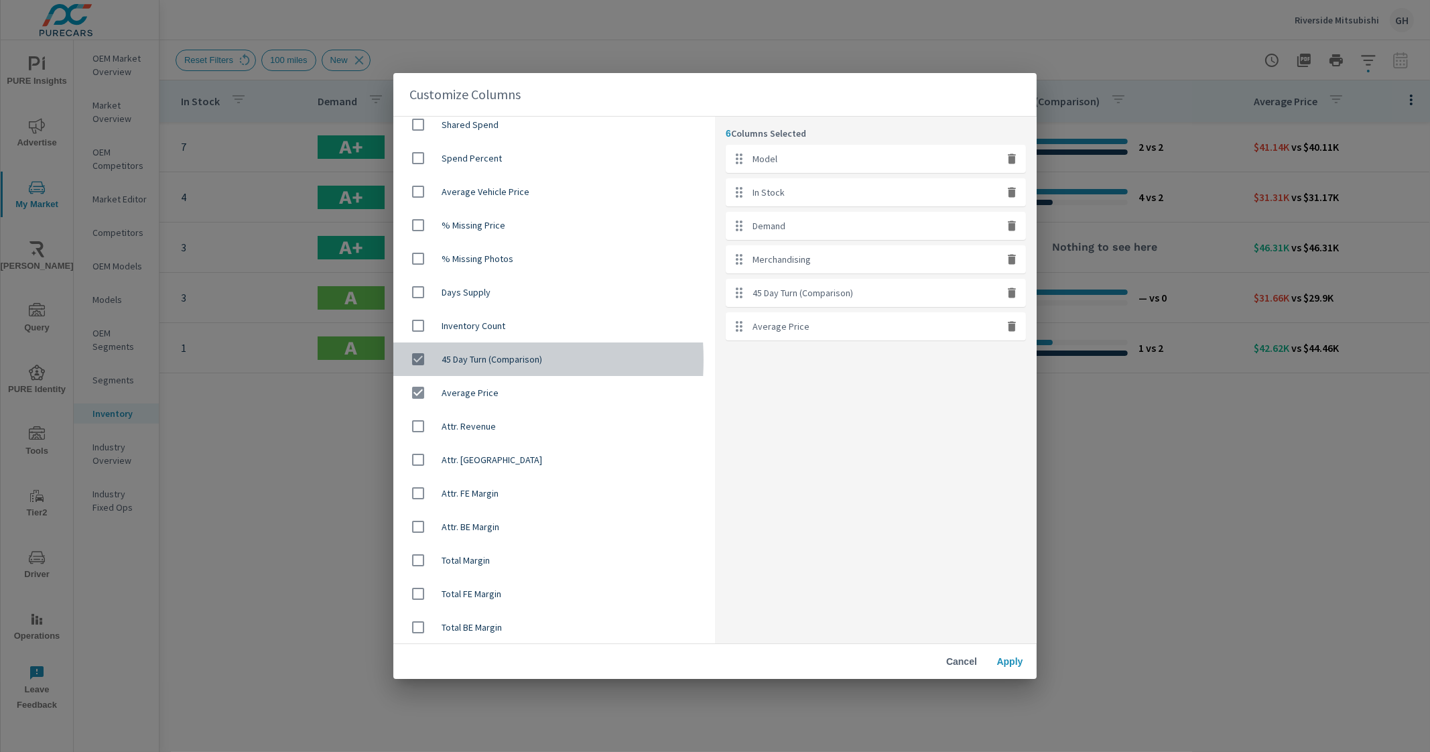
click at [416, 360] on input "checkbox" at bounding box center [418, 359] width 28 height 28
checkbox input "false"
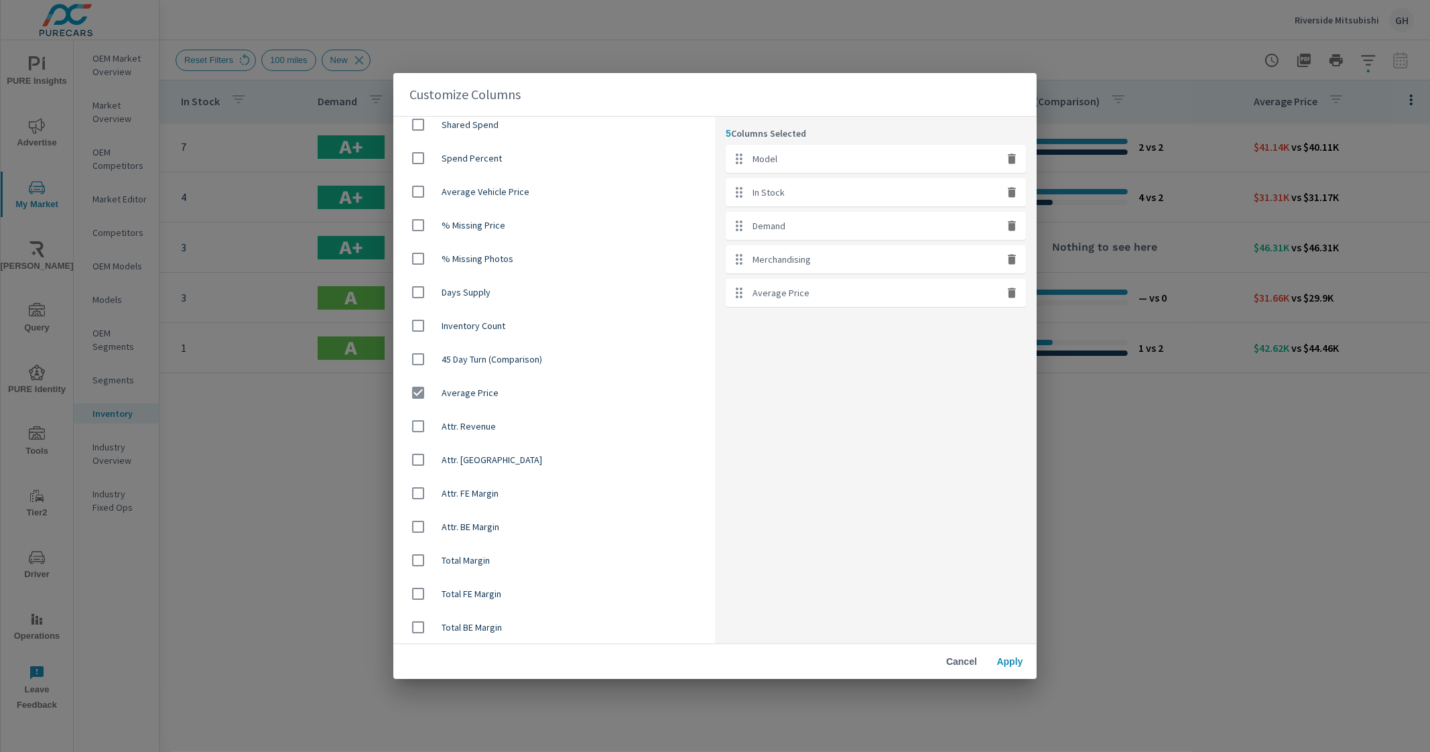
click at [1011, 650] on button "Apply" at bounding box center [1010, 662] width 43 height 24
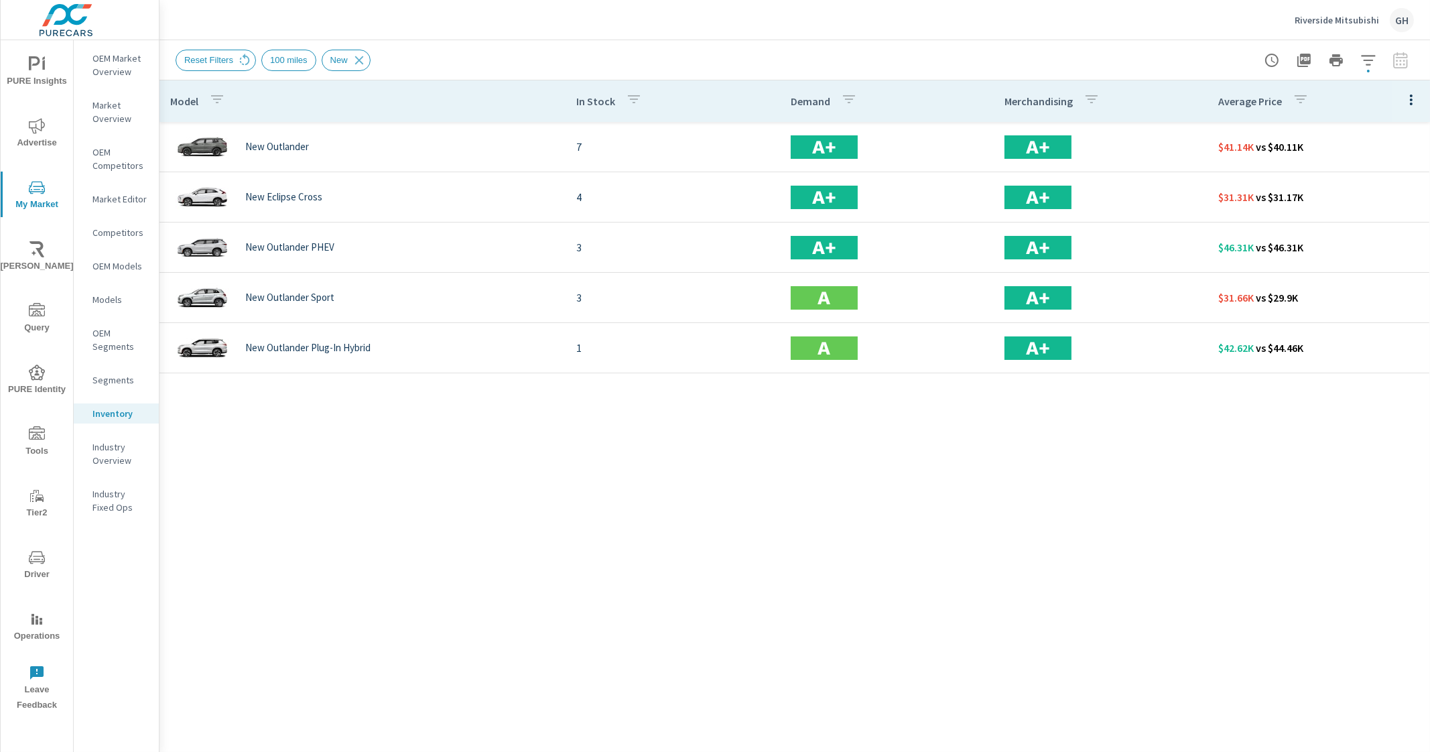
click at [1404, 96] on icon "button" at bounding box center [1412, 100] width 16 height 16
click at [1373, 261] on div "Market Comparison" at bounding box center [1368, 251] width 106 height 24
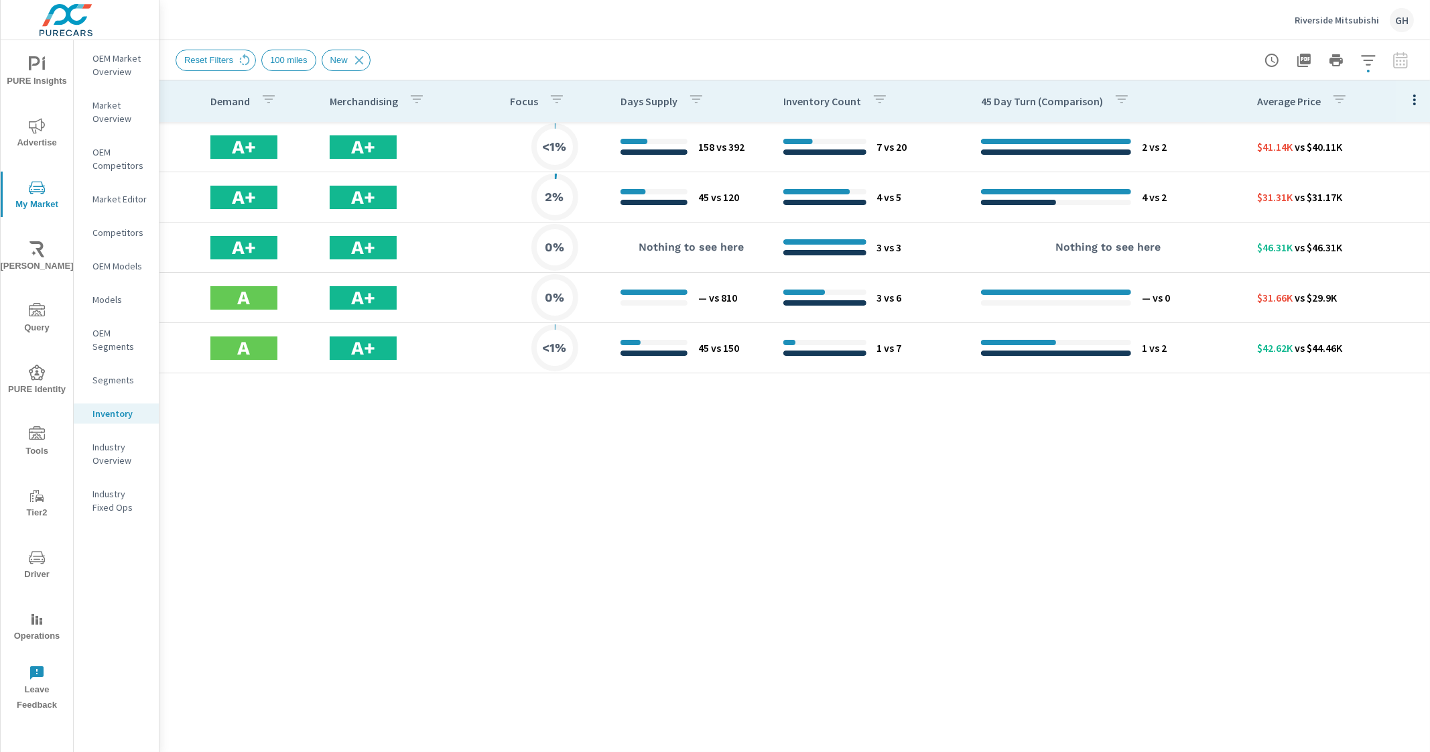
scroll to position [0, 660]
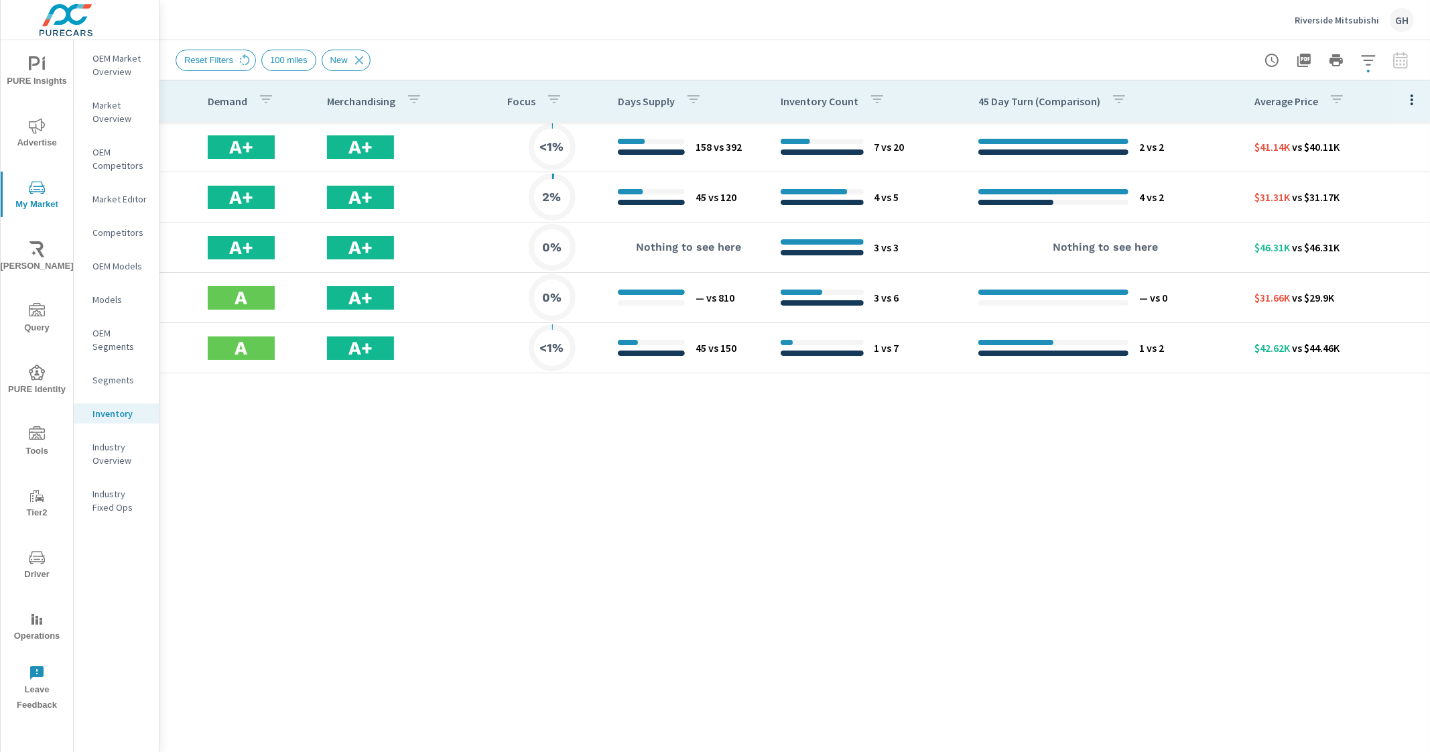
click at [1367, 52] on icon "button" at bounding box center [1369, 60] width 16 height 16
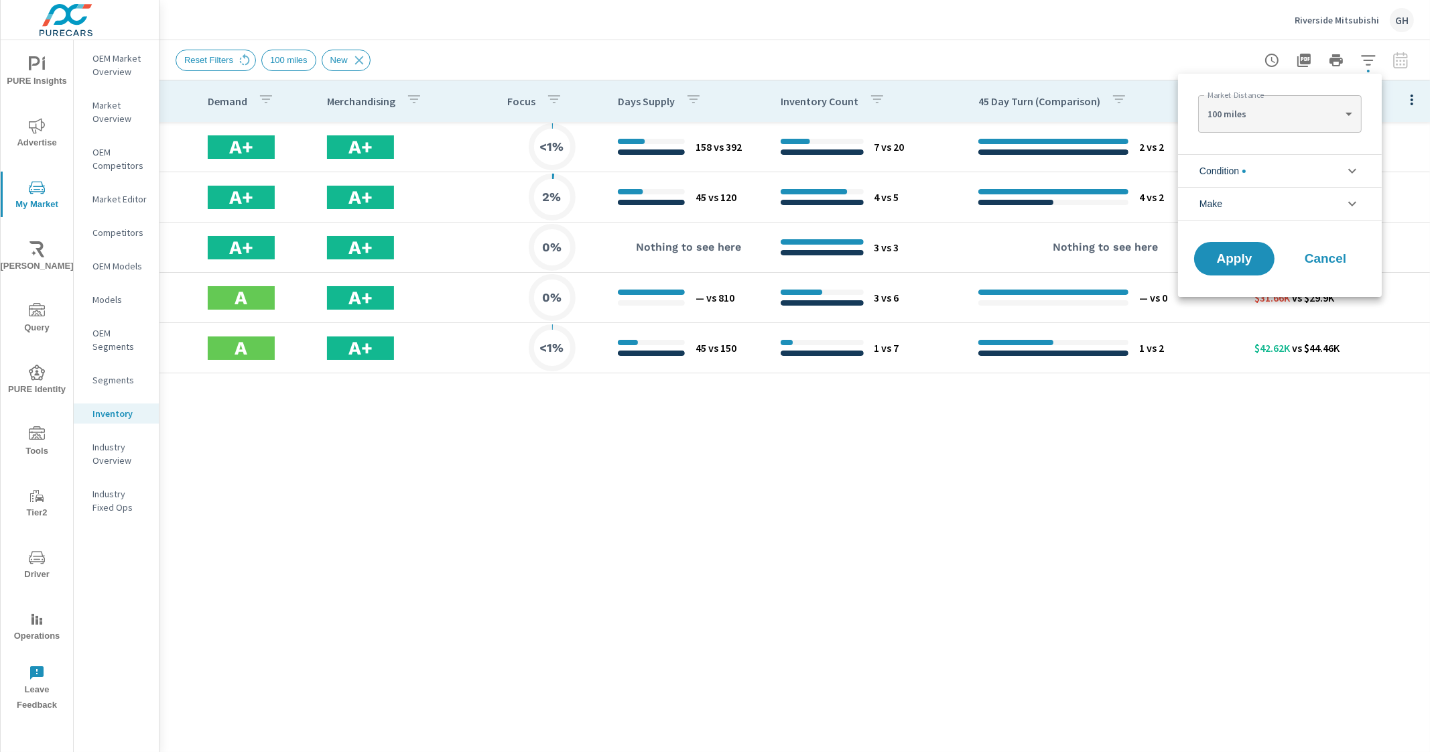
click at [1367, 67] on div at bounding box center [715, 376] width 1430 height 752
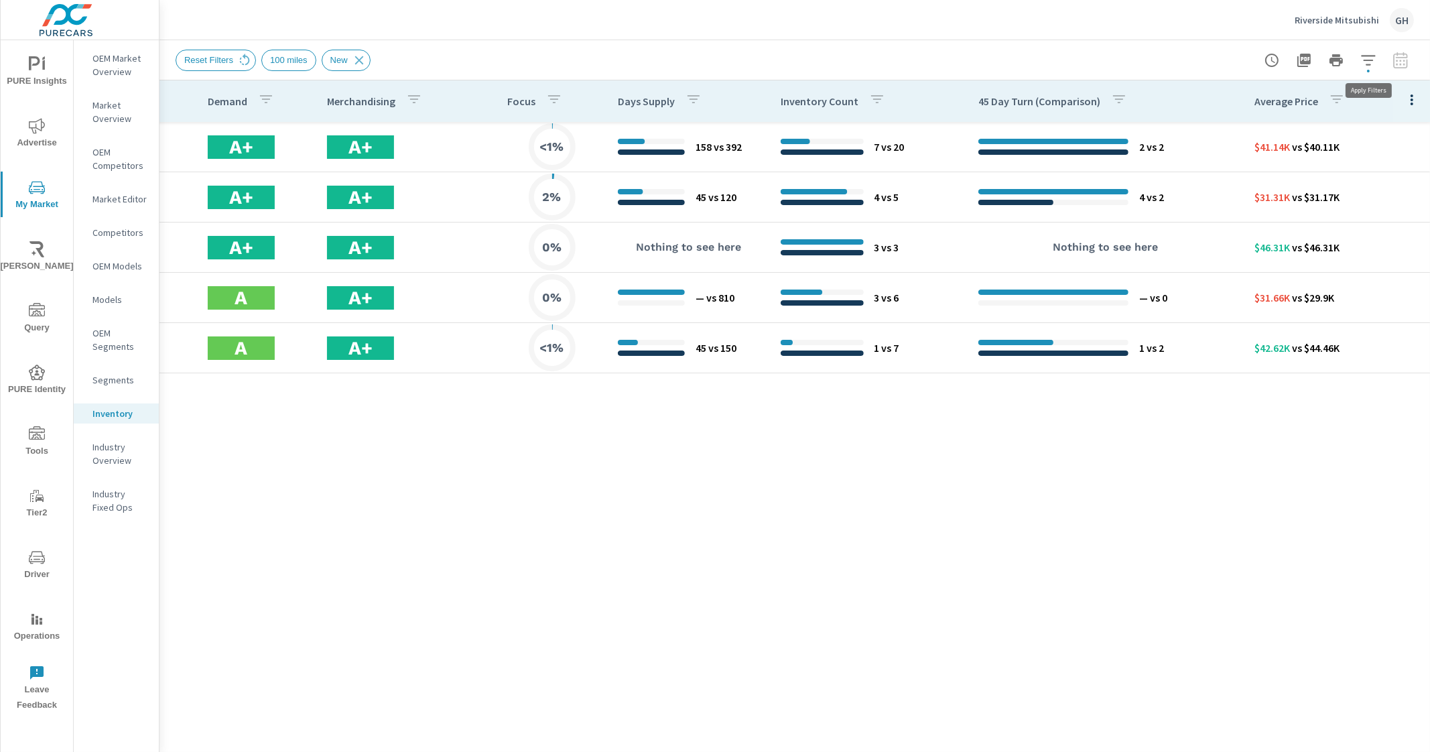
click at [1369, 65] on icon "button" at bounding box center [1369, 60] width 16 height 16
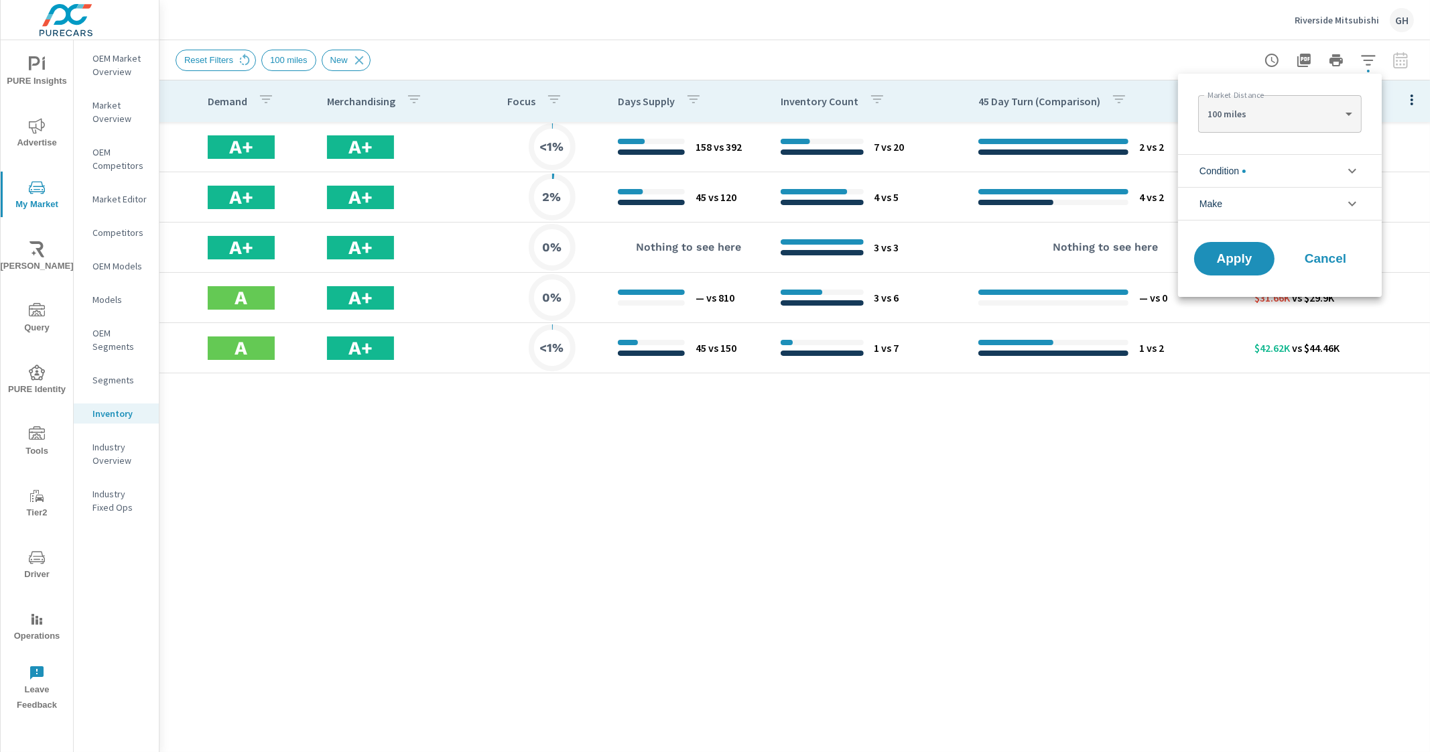
click at [1350, 114] on body "PURE Insights Advertise My Market Riley AI Query PURE Identity Tools Tier2 Driv…" at bounding box center [715, 376] width 1430 height 752
click at [1307, 129] on li "50 miles" at bounding box center [1279, 133] width 163 height 21
type Distance "50"
click at [1235, 260] on span "Apply" at bounding box center [1234, 259] width 55 height 13
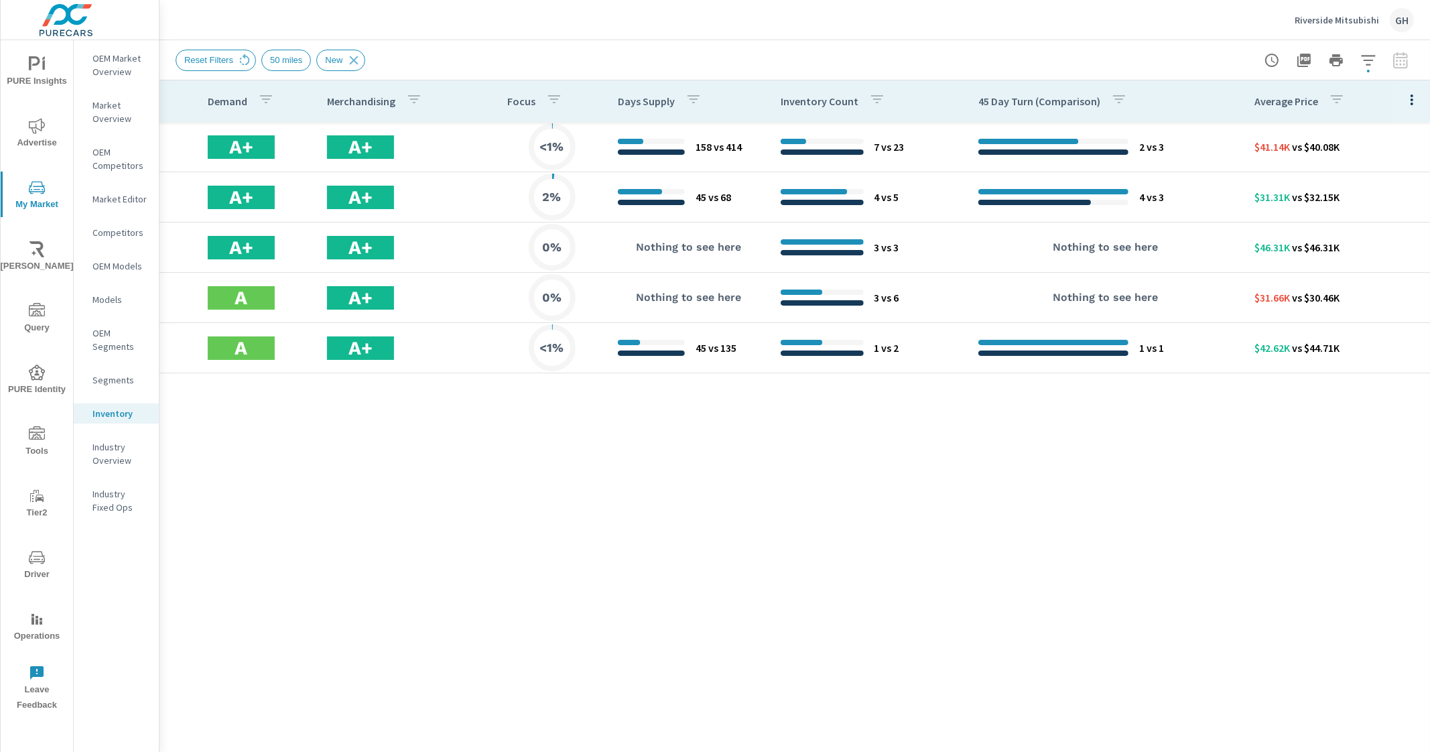
click at [1361, 53] on icon "button" at bounding box center [1369, 60] width 16 height 16
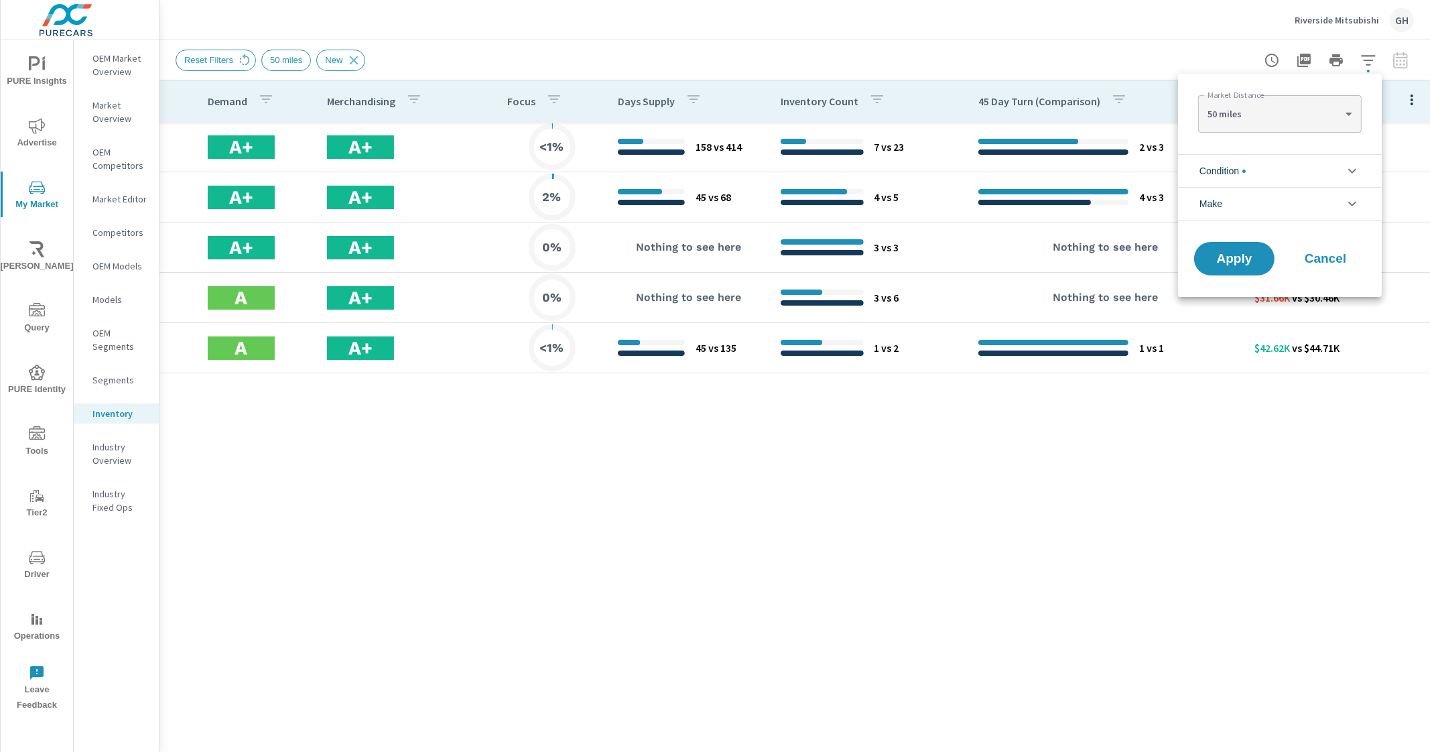
click at [1279, 118] on body "PURE Insights Advertise My Market Riley AI Query PURE Identity Tools Tier2 Driv…" at bounding box center [715, 376] width 1430 height 752
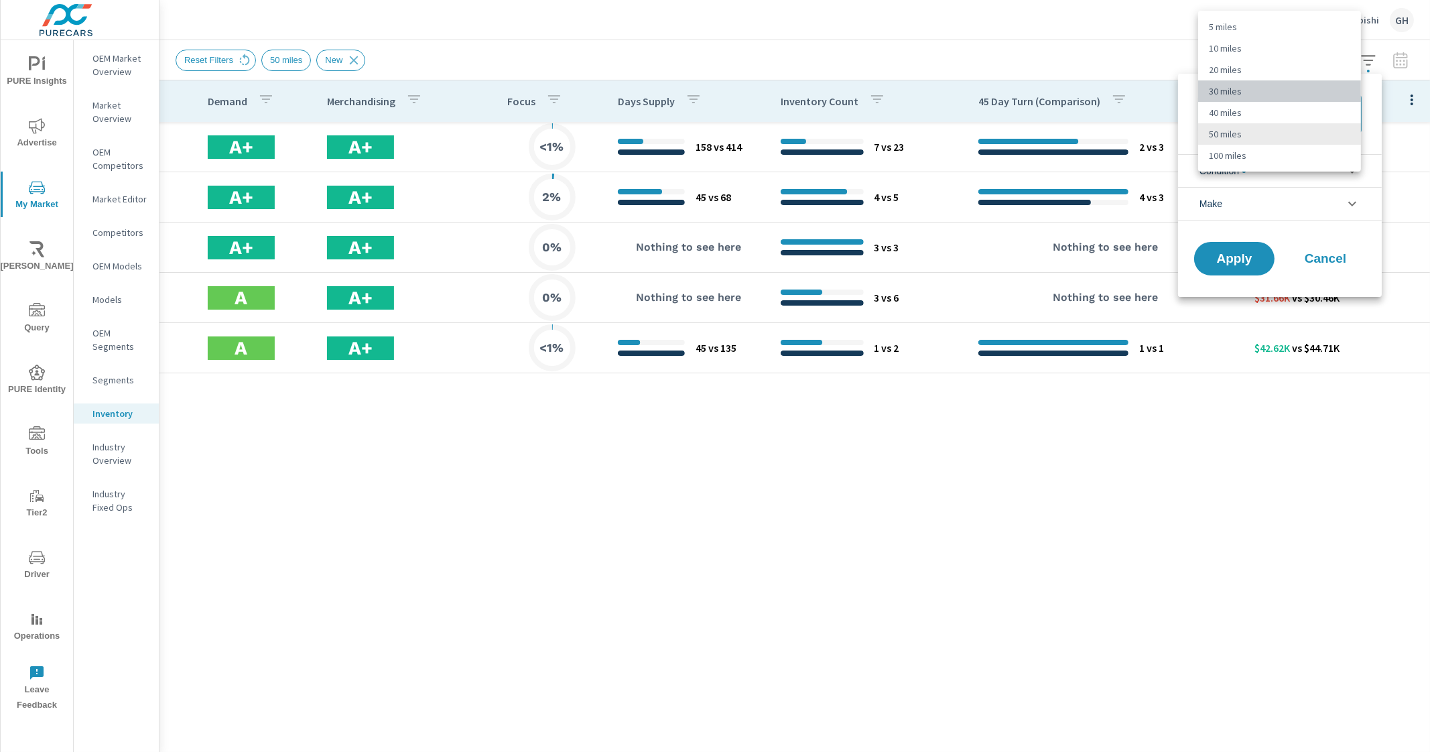
click at [1266, 84] on li "30 miles" at bounding box center [1279, 90] width 163 height 21
type Distance "30"
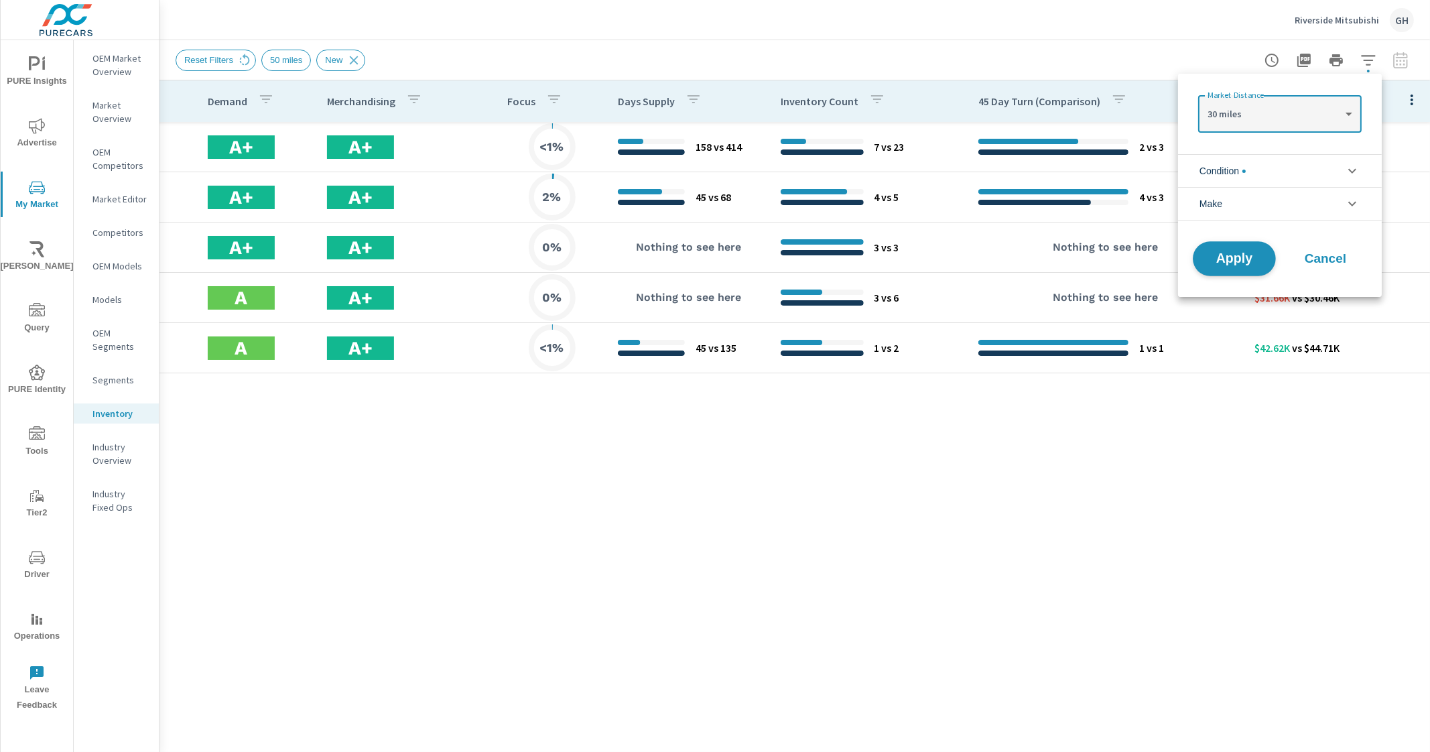
click at [1229, 264] on span "Apply" at bounding box center [1234, 259] width 55 height 13
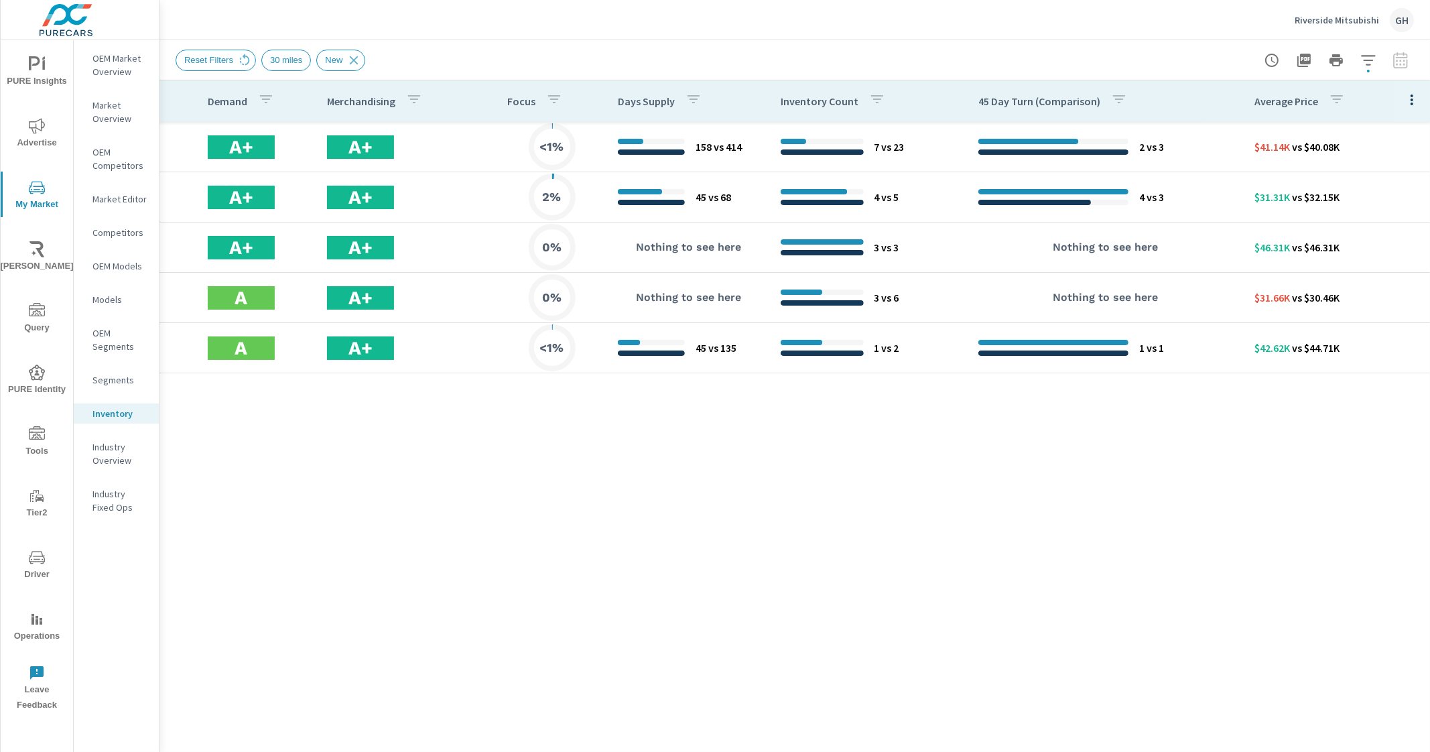
click at [905, 561] on div "Model In Stock Shoppers 45 Day Turn Demand Merchandising Focus Days Supply Inve…" at bounding box center [795, 406] width 1271 height 652
click at [1013, 22] on div "Riverside Mitsubishi GH" at bounding box center [795, 20] width 1239 height 40
click at [1337, 101] on icon "button" at bounding box center [1337, 99] width 16 height 16
click at [1337, 101] on div at bounding box center [715, 376] width 1430 height 752
click at [1369, 64] on icon "button" at bounding box center [1368, 60] width 14 height 10
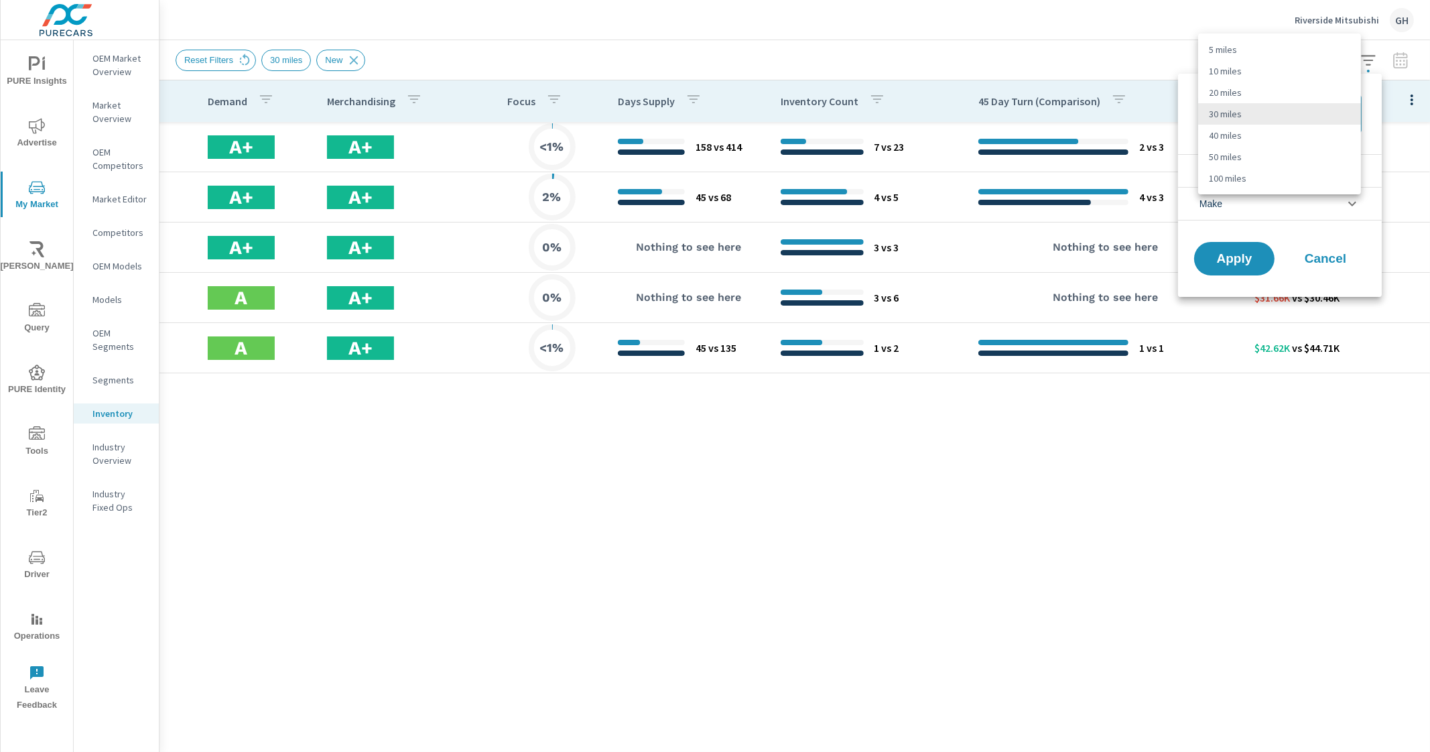
click at [1332, 106] on body "PURE Insights Advertise My Market Riley AI Query PURE Identity Tools Tier2 Driv…" at bounding box center [715, 376] width 1430 height 752
click at [1288, 150] on li "50 miles" at bounding box center [1279, 156] width 163 height 21
type Distance "50"
click at [1225, 257] on span "Apply" at bounding box center [1234, 259] width 55 height 13
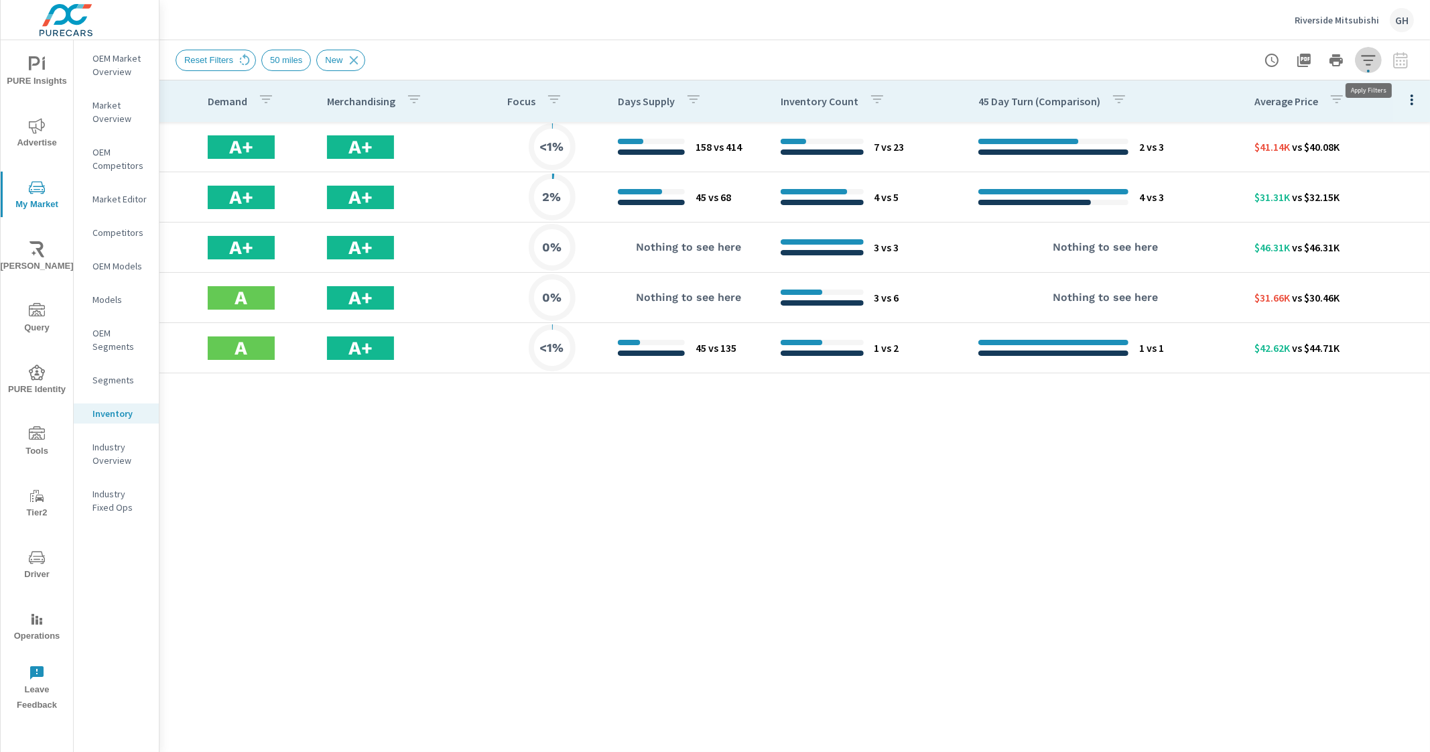
click at [1367, 66] on icon "button" at bounding box center [1369, 60] width 16 height 16
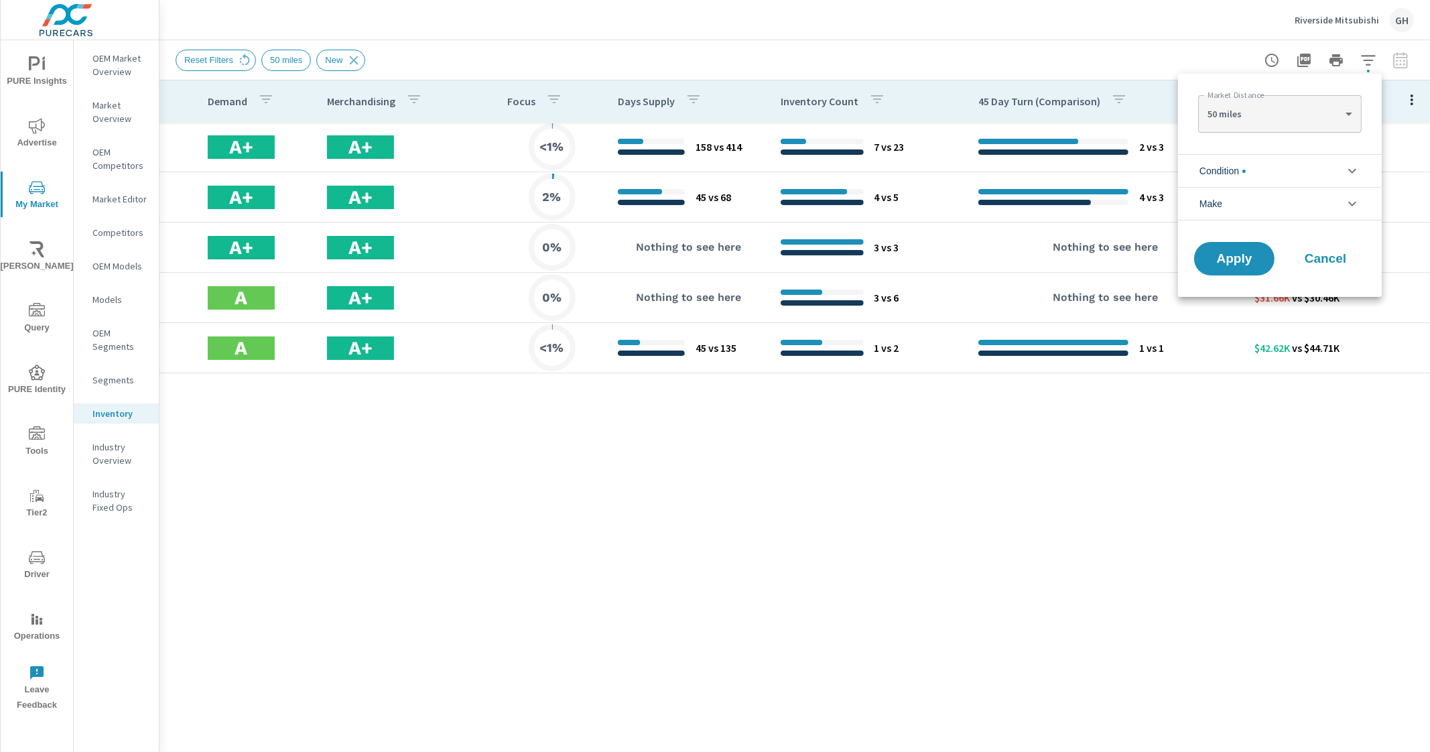
click at [1206, 618] on div at bounding box center [715, 376] width 1430 height 752
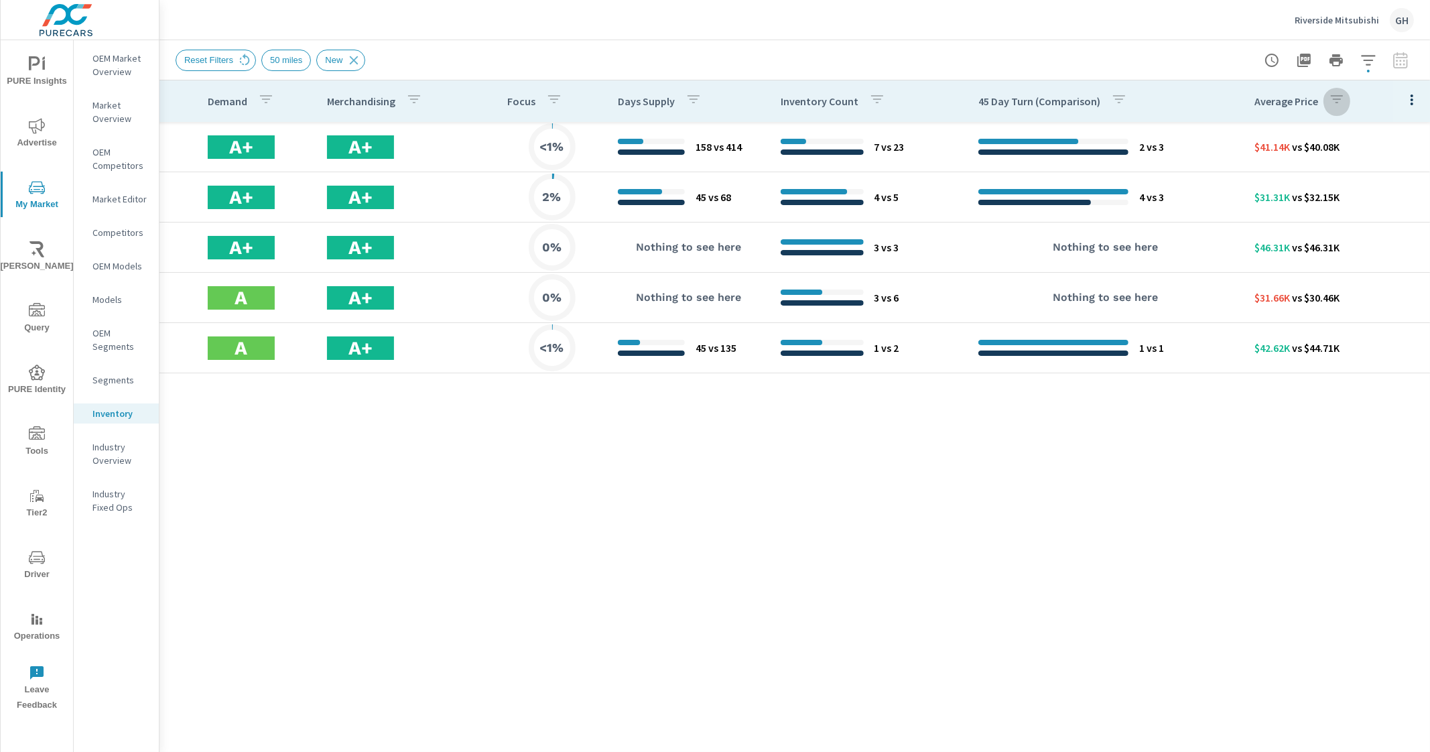
click at [1340, 91] on div "button" at bounding box center [1337, 101] width 16 height 20
click at [1349, 88] on div at bounding box center [715, 376] width 1430 height 752
click at [1408, 95] on icon "button" at bounding box center [1412, 100] width 16 height 16
click at [1379, 314] on span "Customize columns..." at bounding box center [1368, 310] width 84 height 13
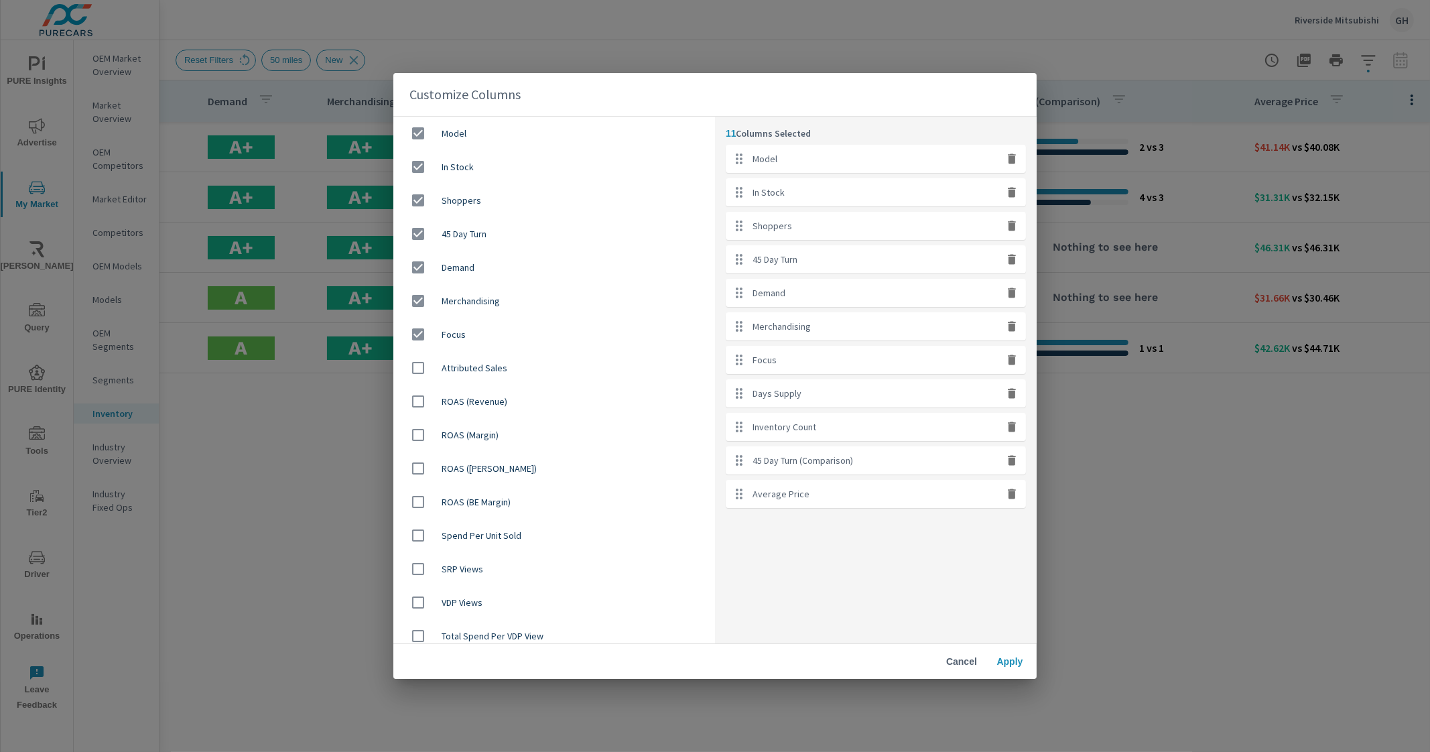
click at [1103, 70] on div "Customize Columns Model In Stock Shoppers 45 Day Turn Demand Merchandising Focu…" at bounding box center [715, 376] width 1430 height 752
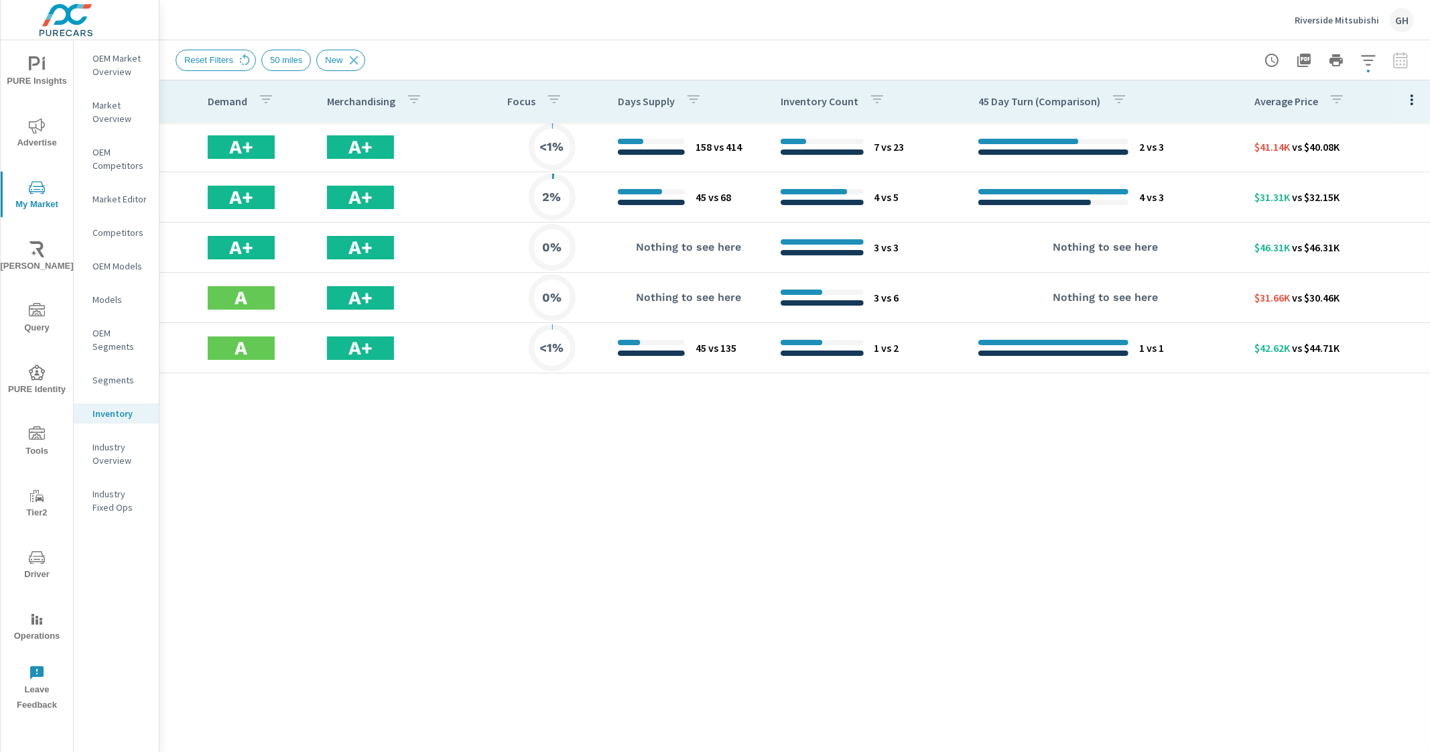
click at [1337, 97] on icon "button" at bounding box center [1337, 99] width 12 height 8
click at [1337, 99] on div at bounding box center [715, 376] width 1430 height 752
click at [1364, 60] on icon "button" at bounding box center [1369, 60] width 16 height 16
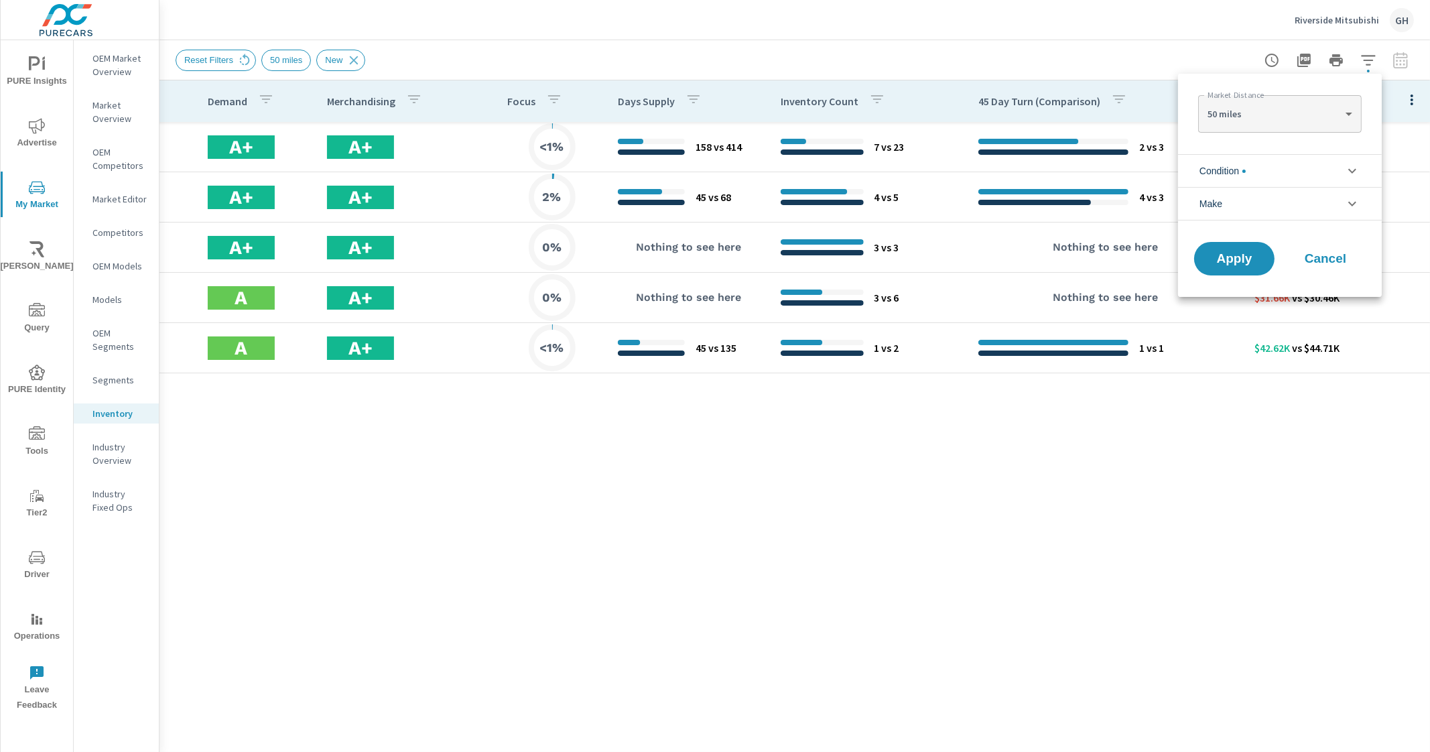
click at [1355, 111] on body "PURE Insights Advertise My Market Riley AI Query PURE Identity Tools Tier2 Driv…" at bounding box center [715, 376] width 1430 height 752
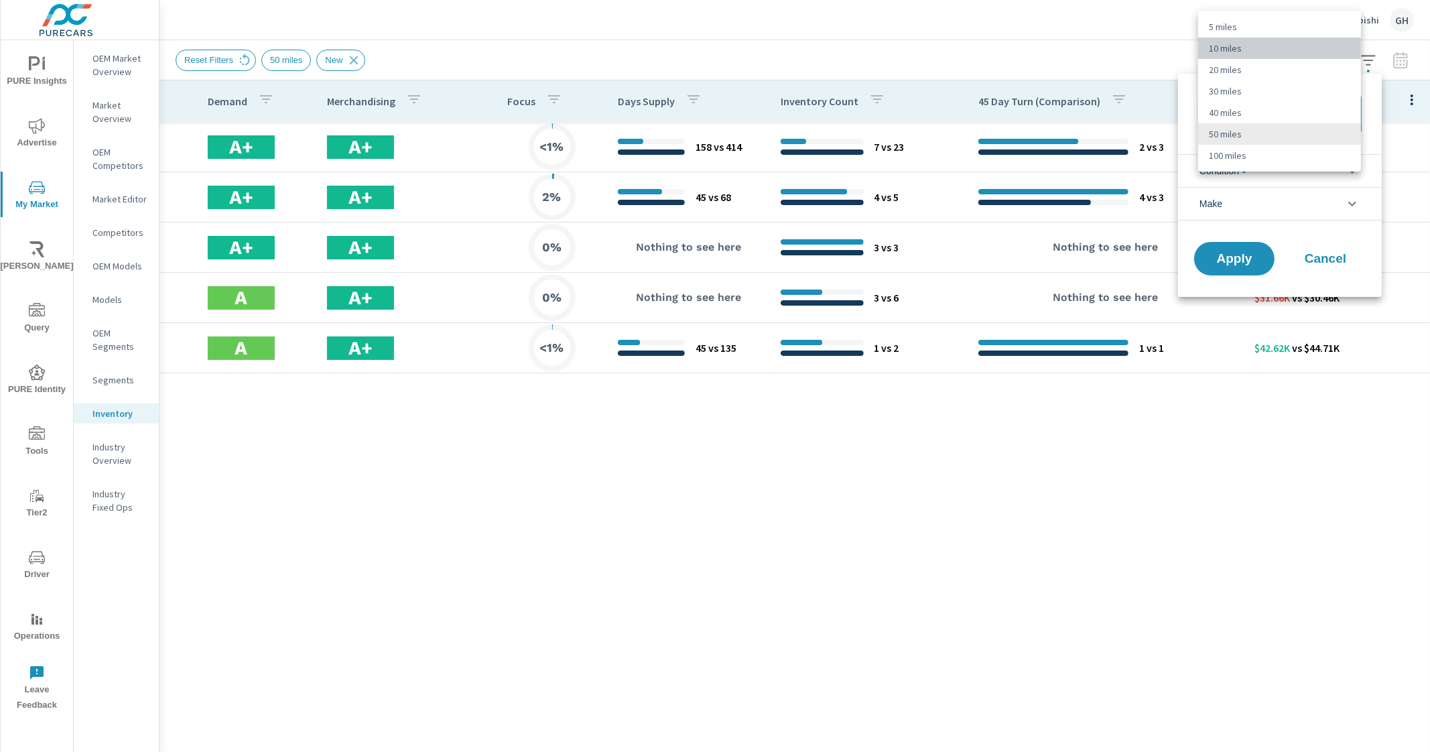
click at [1257, 45] on li "10 miles" at bounding box center [1279, 48] width 163 height 21
type Distance "10"
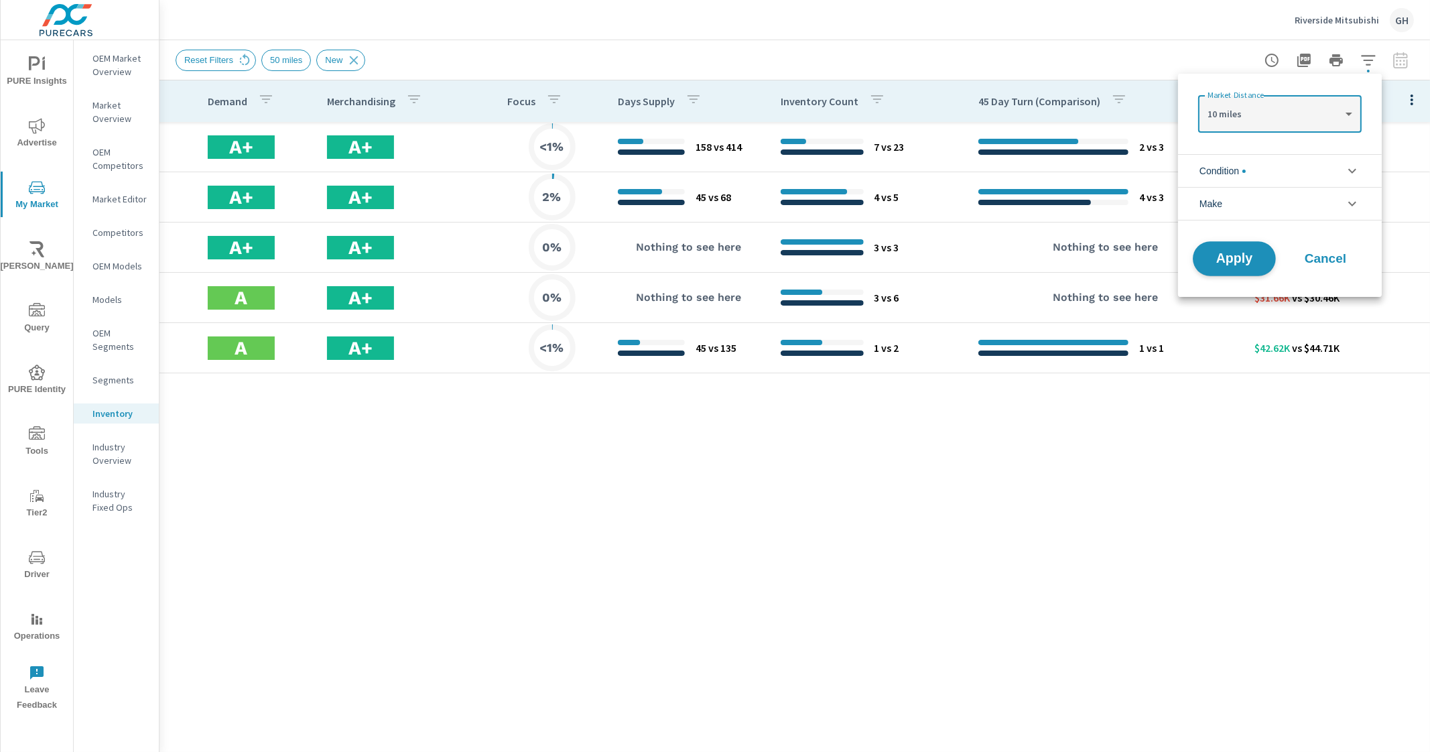
click at [1217, 247] on button "Apply" at bounding box center [1234, 258] width 83 height 35
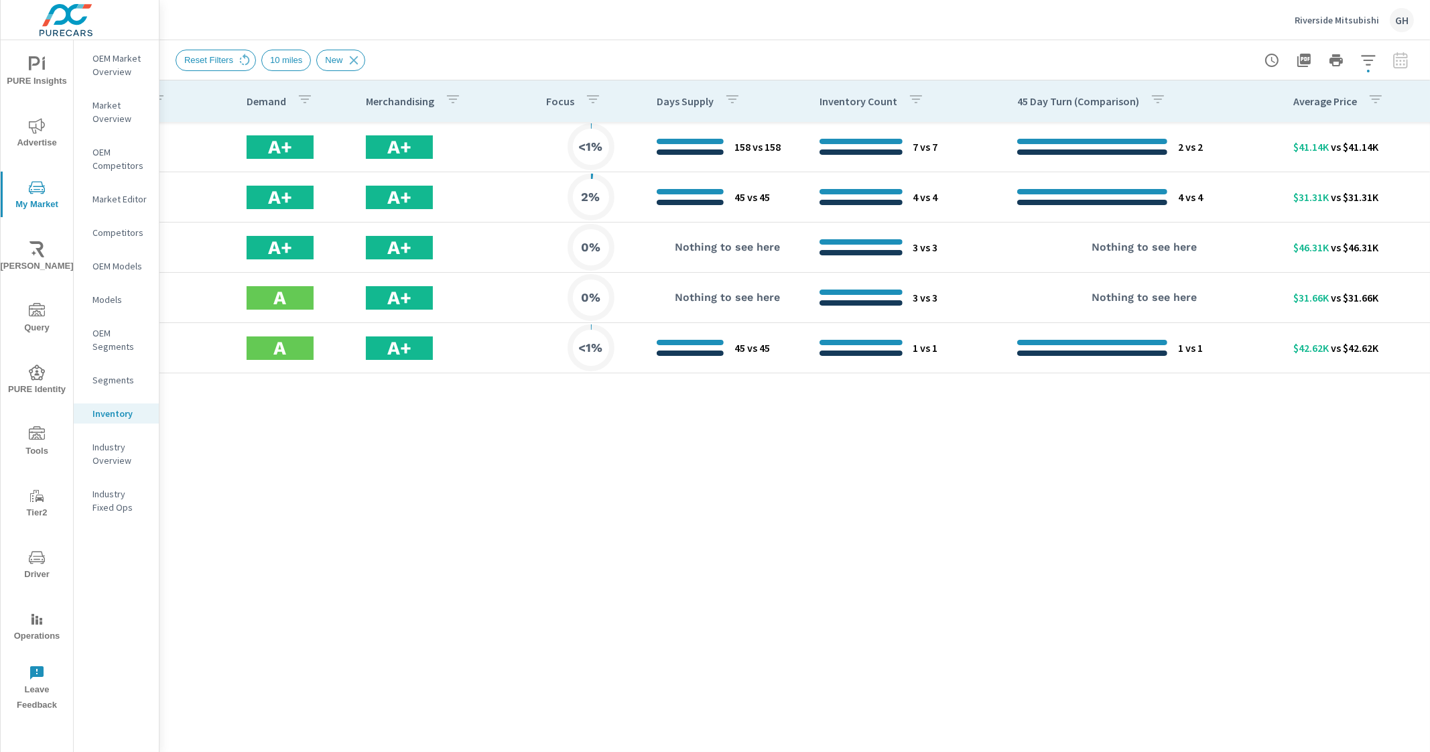
scroll to position [0, 660]
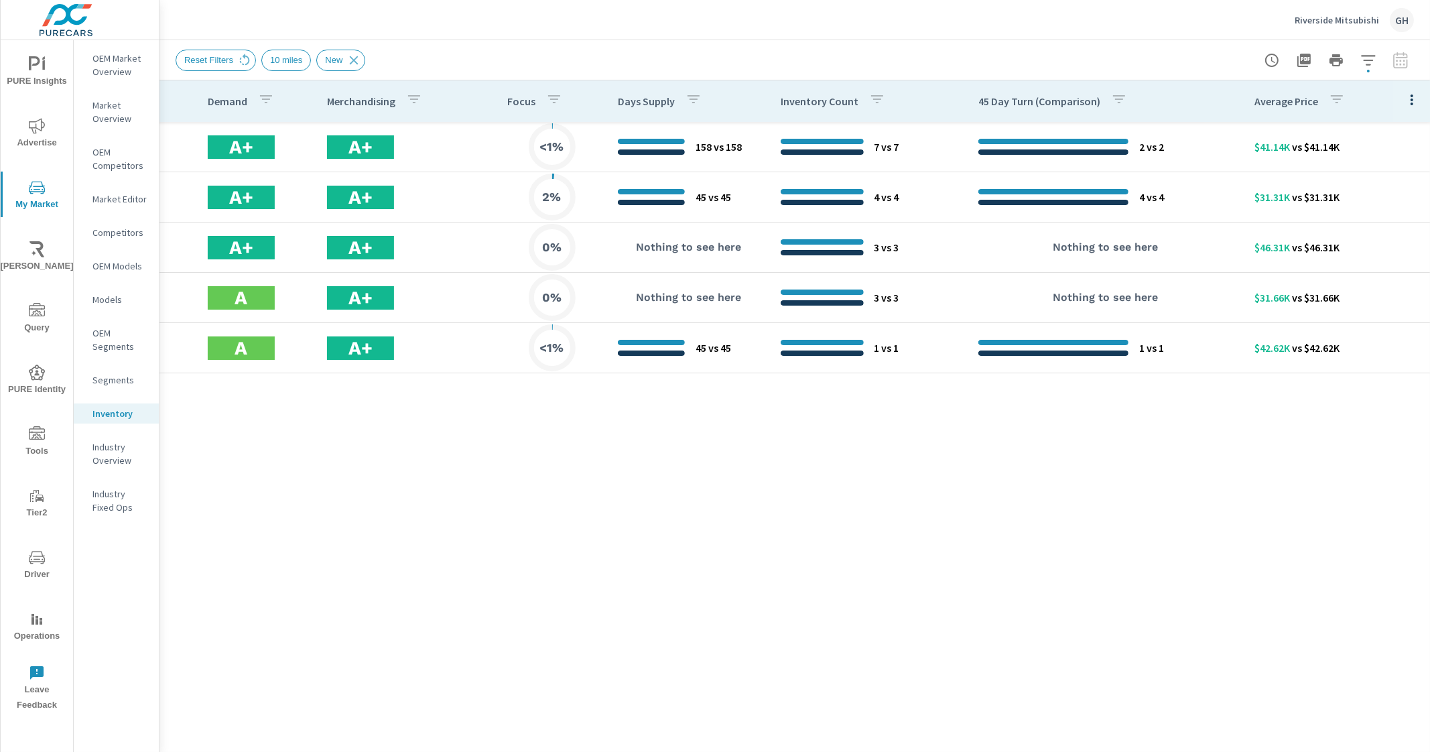
click at [1406, 99] on icon "button" at bounding box center [1412, 100] width 16 height 16
click at [896, 565] on div at bounding box center [715, 376] width 1430 height 752
click at [1371, 63] on icon "button" at bounding box center [1369, 60] width 16 height 16
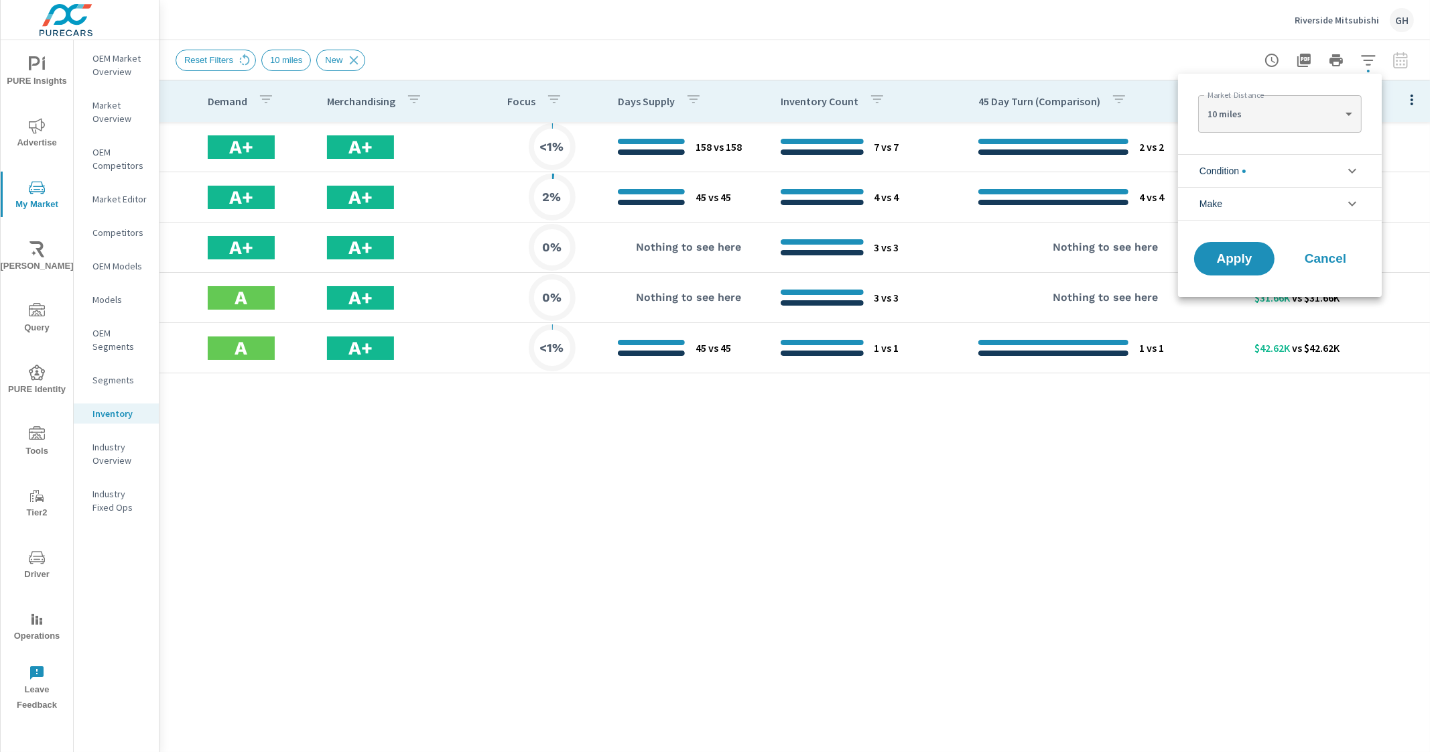
click at [1300, 122] on body "PURE Insights Advertise My Market Riley AI Query PURE Identity Tools Tier2 Driv…" at bounding box center [715, 376] width 1430 height 752
click at [1274, 178] on li "40 miles" at bounding box center [1279, 178] width 163 height 21
type Distance "40"
click at [1242, 253] on span "Apply" at bounding box center [1234, 259] width 55 height 13
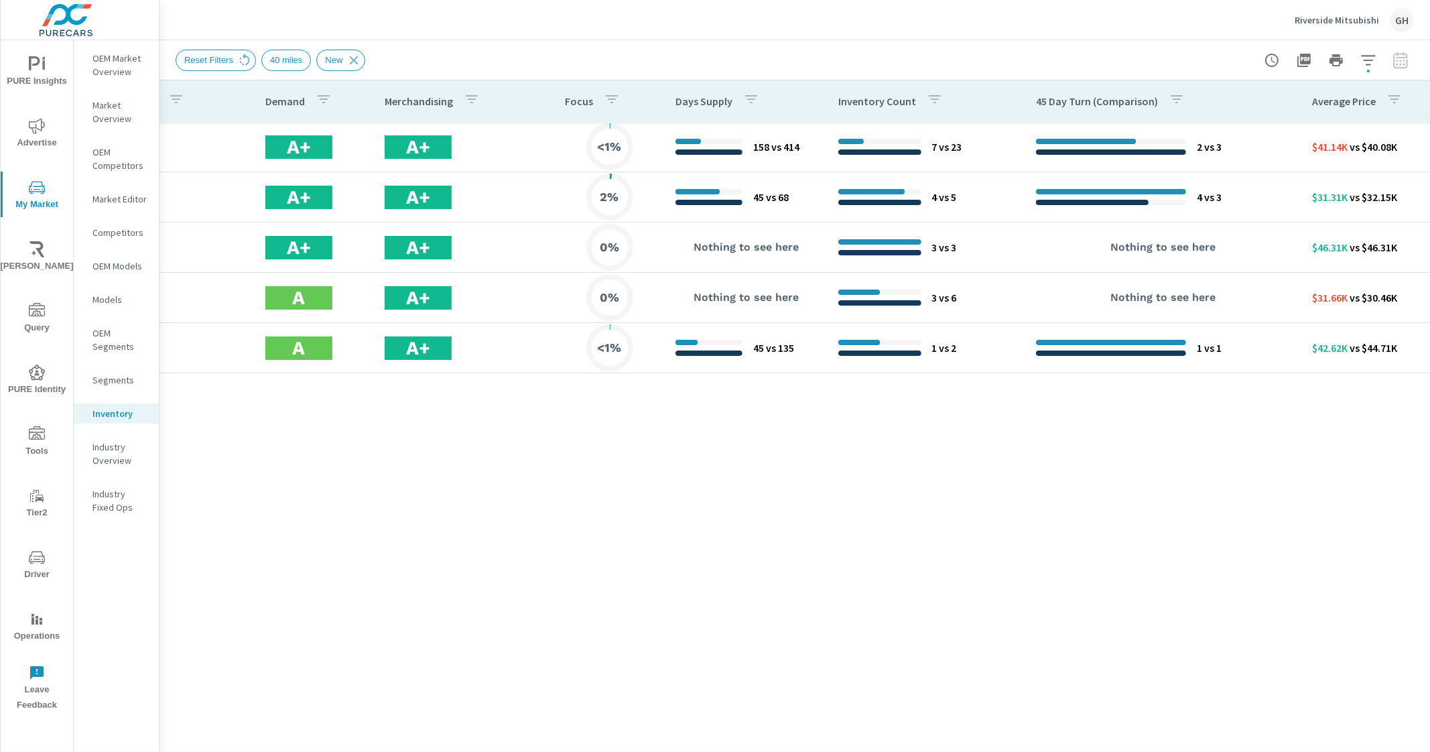
scroll to position [0, 587]
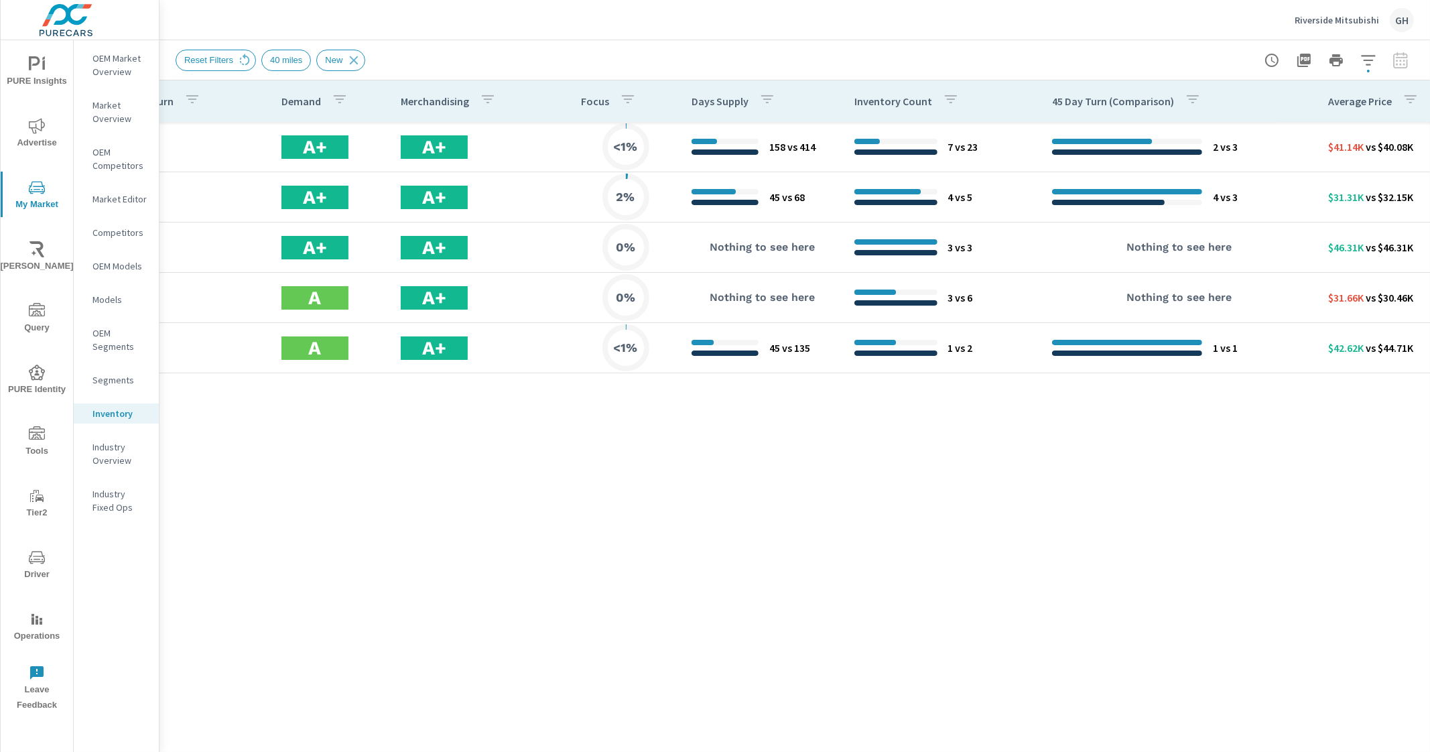
click at [1404, 109] on div "button" at bounding box center [1411, 101] width 16 height 20
click at [1360, 60] on div at bounding box center [715, 376] width 1430 height 752
click at [1372, 55] on icon "button" at bounding box center [1368, 60] width 14 height 10
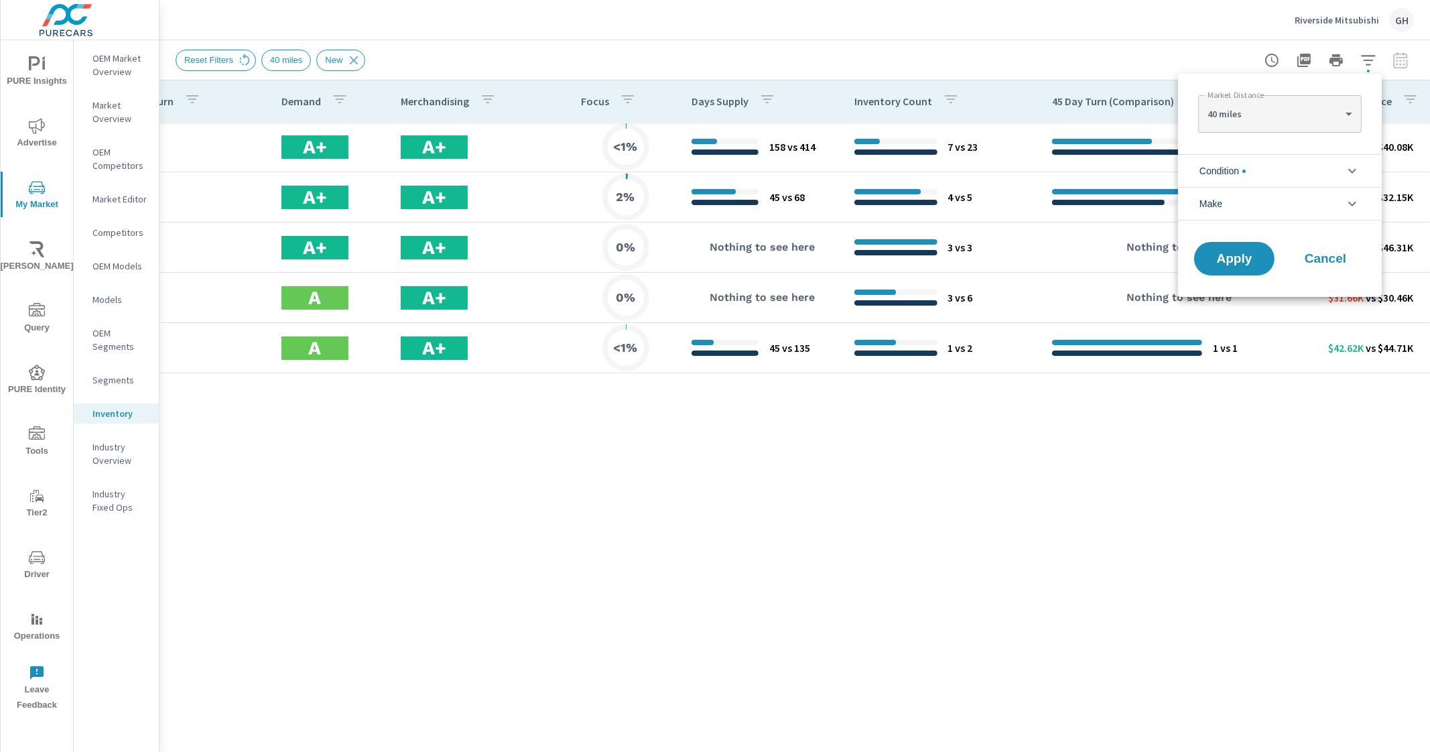
click at [1310, 175] on li "Condition" at bounding box center [1280, 170] width 204 height 33
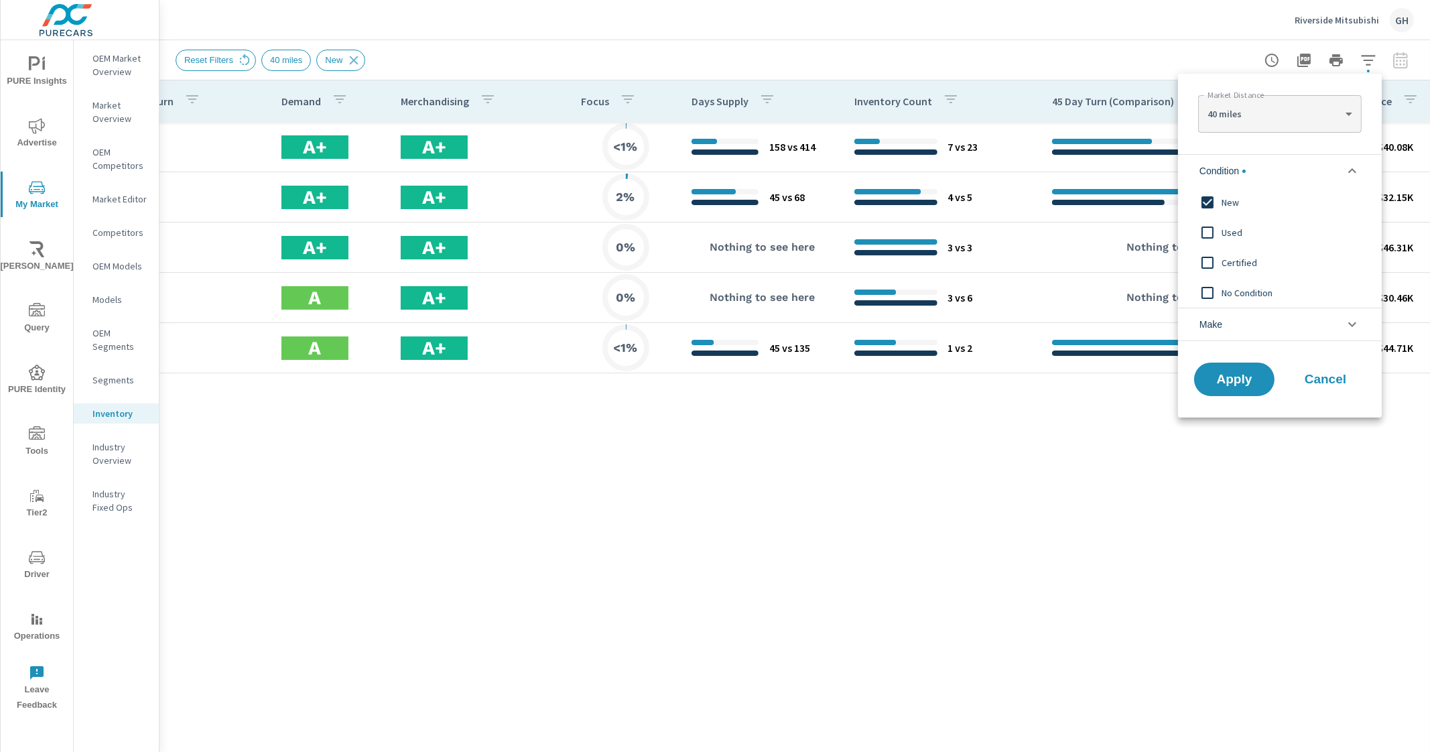
click at [1310, 175] on li "Condition" at bounding box center [1280, 170] width 204 height 33
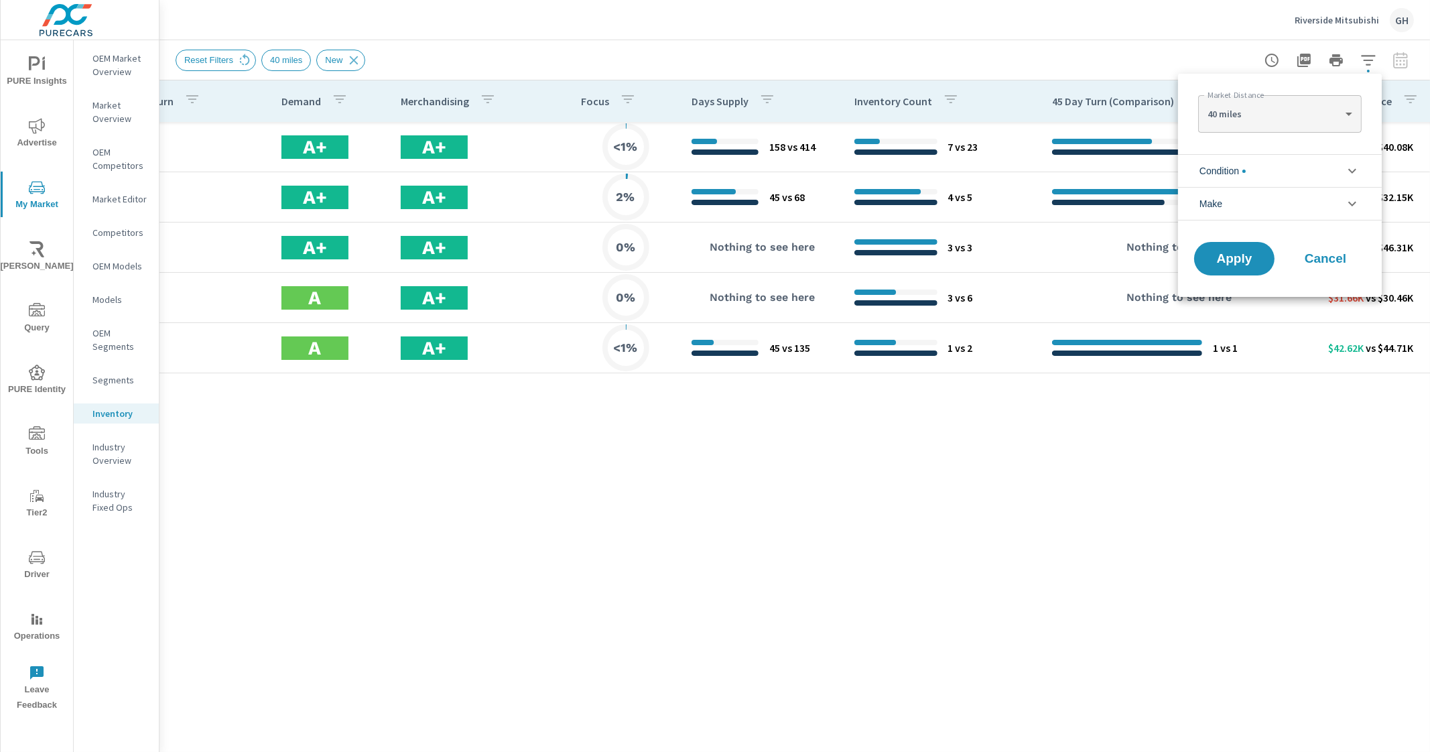
drag, startPoint x: 810, startPoint y: 729, endPoint x: 450, endPoint y: 712, distance: 359.7
click at [450, 712] on div at bounding box center [715, 376] width 1430 height 752
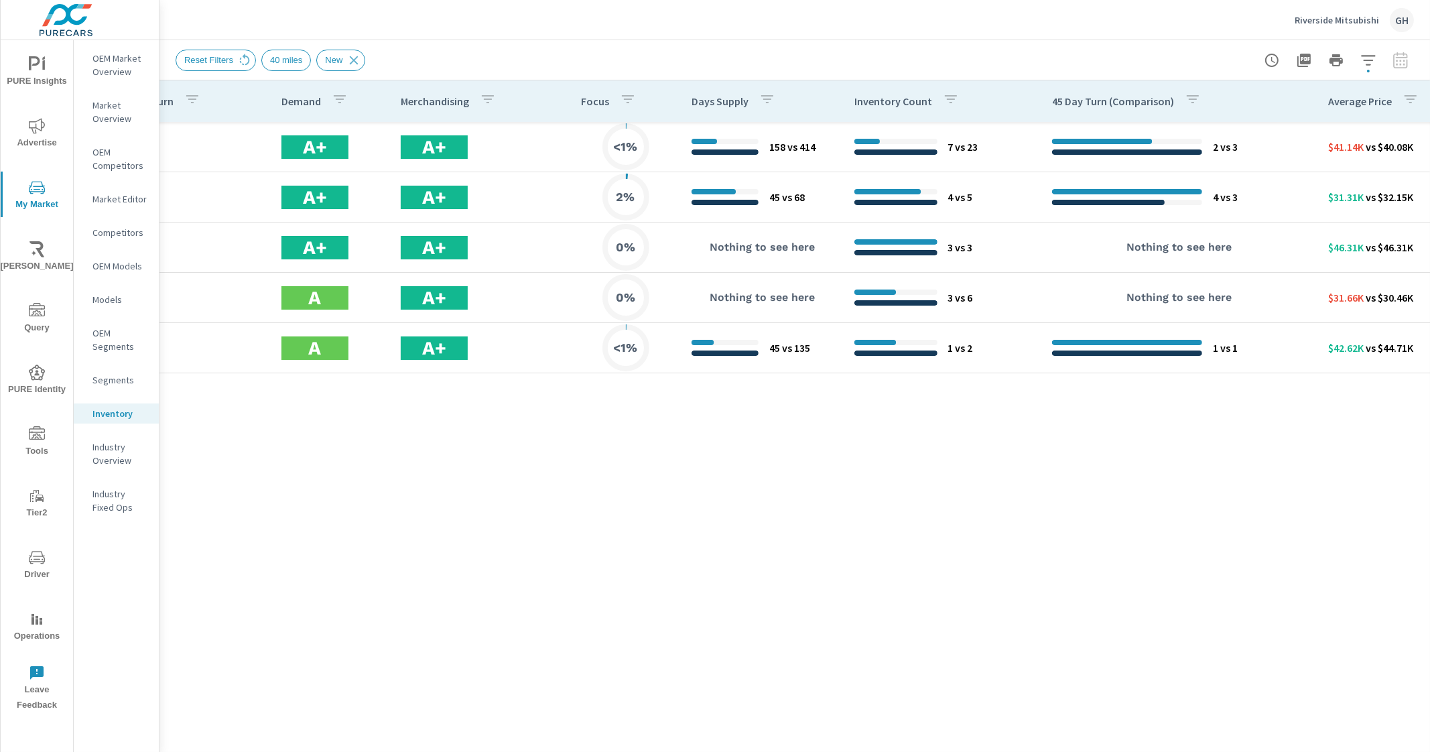
scroll to position [0, 660]
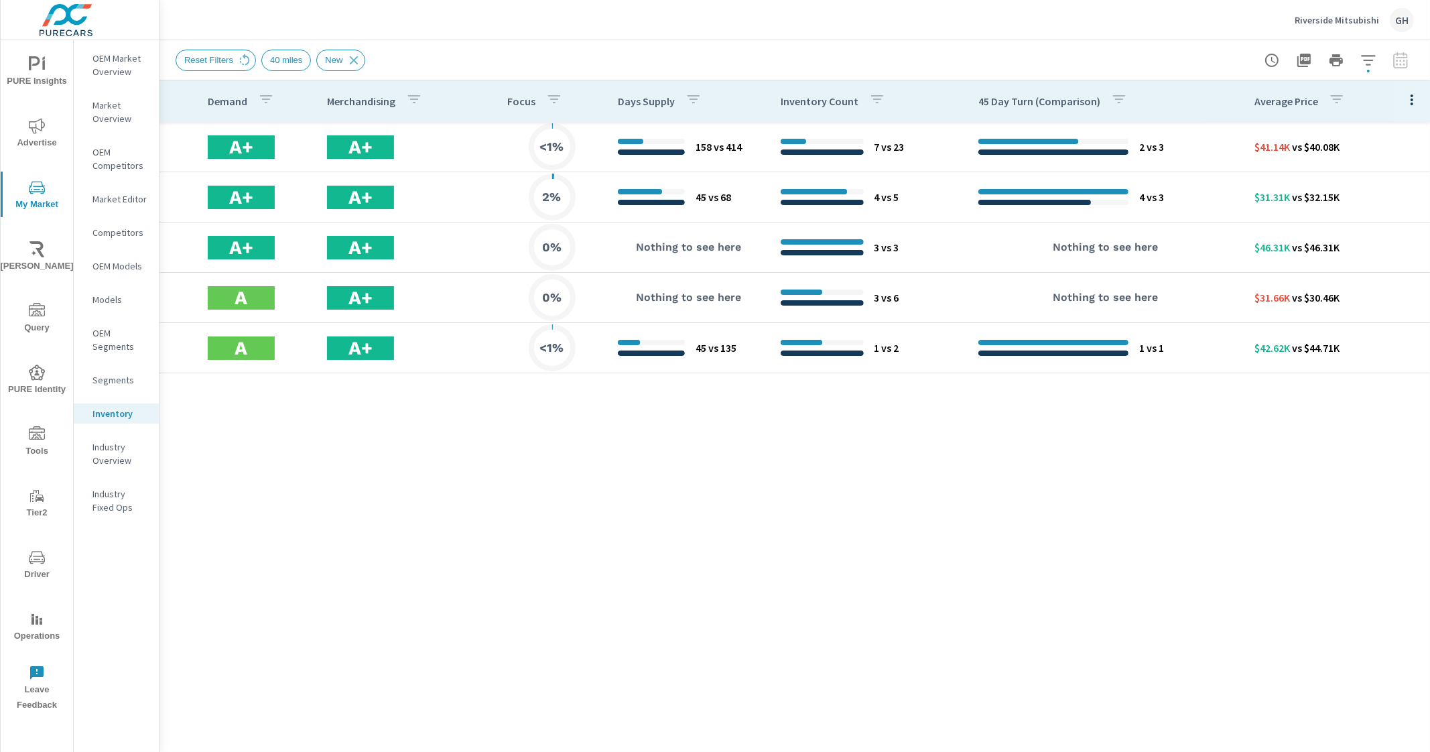
click at [1408, 99] on icon "button" at bounding box center [1412, 100] width 16 height 16
click at [1376, 313] on span "Customize columns..." at bounding box center [1368, 310] width 84 height 13
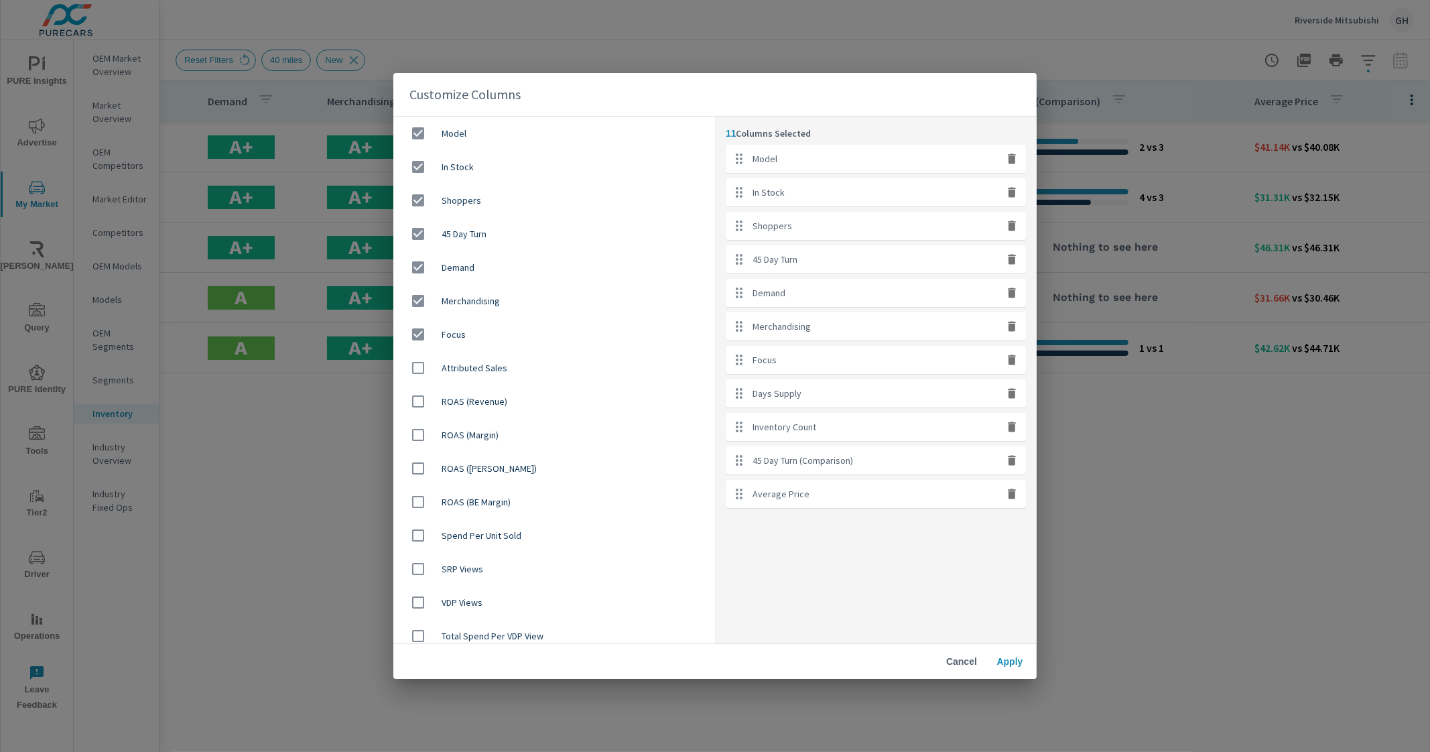
click at [541, 169] on span "In Stock" at bounding box center [573, 166] width 263 height 13
checkbox input "false"
click at [513, 196] on span "Shoppers" at bounding box center [573, 200] width 263 height 13
checkbox input "false"
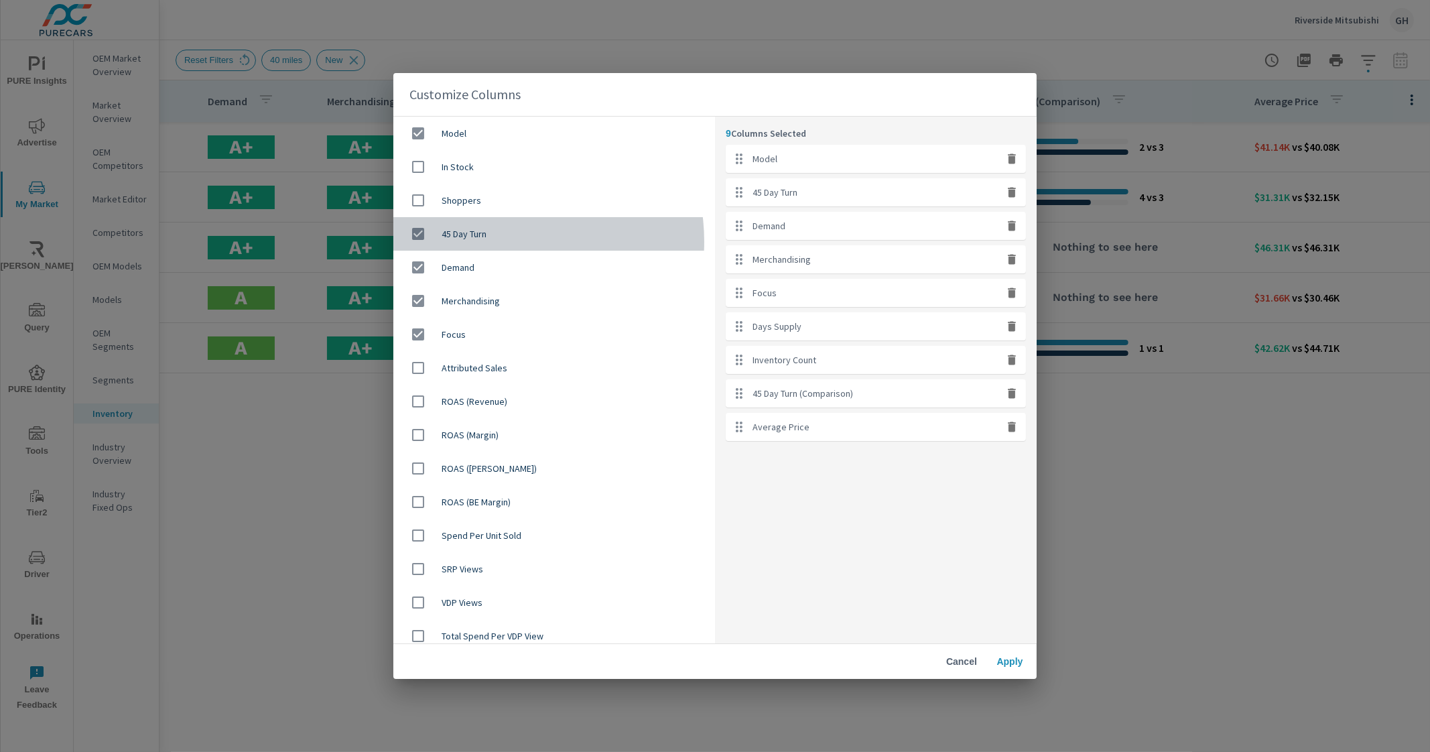
click at [499, 241] on div "45 Day Turn" at bounding box center [554, 234] width 322 height 34
checkbox input "false"
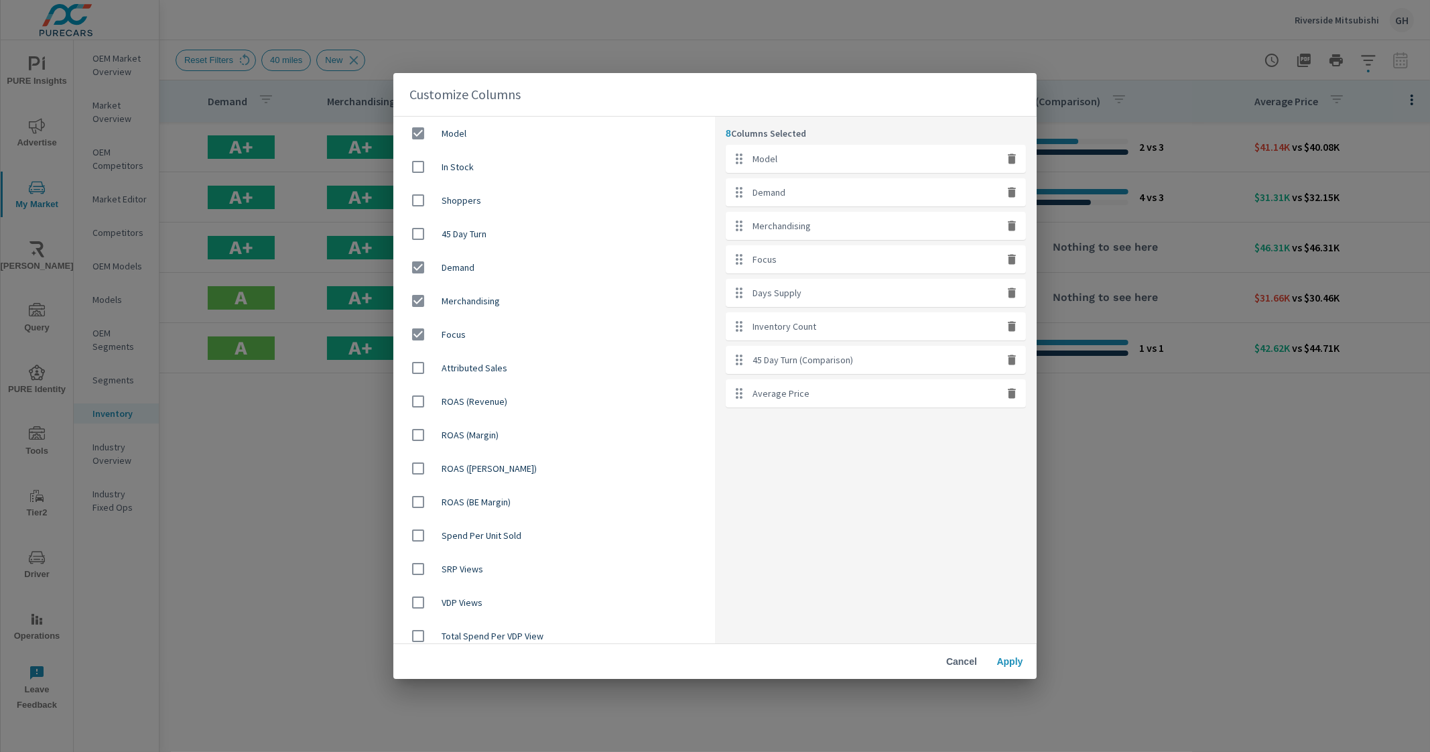
click at [489, 280] on div "Demand" at bounding box center [554, 268] width 322 height 34
checkbox input "false"
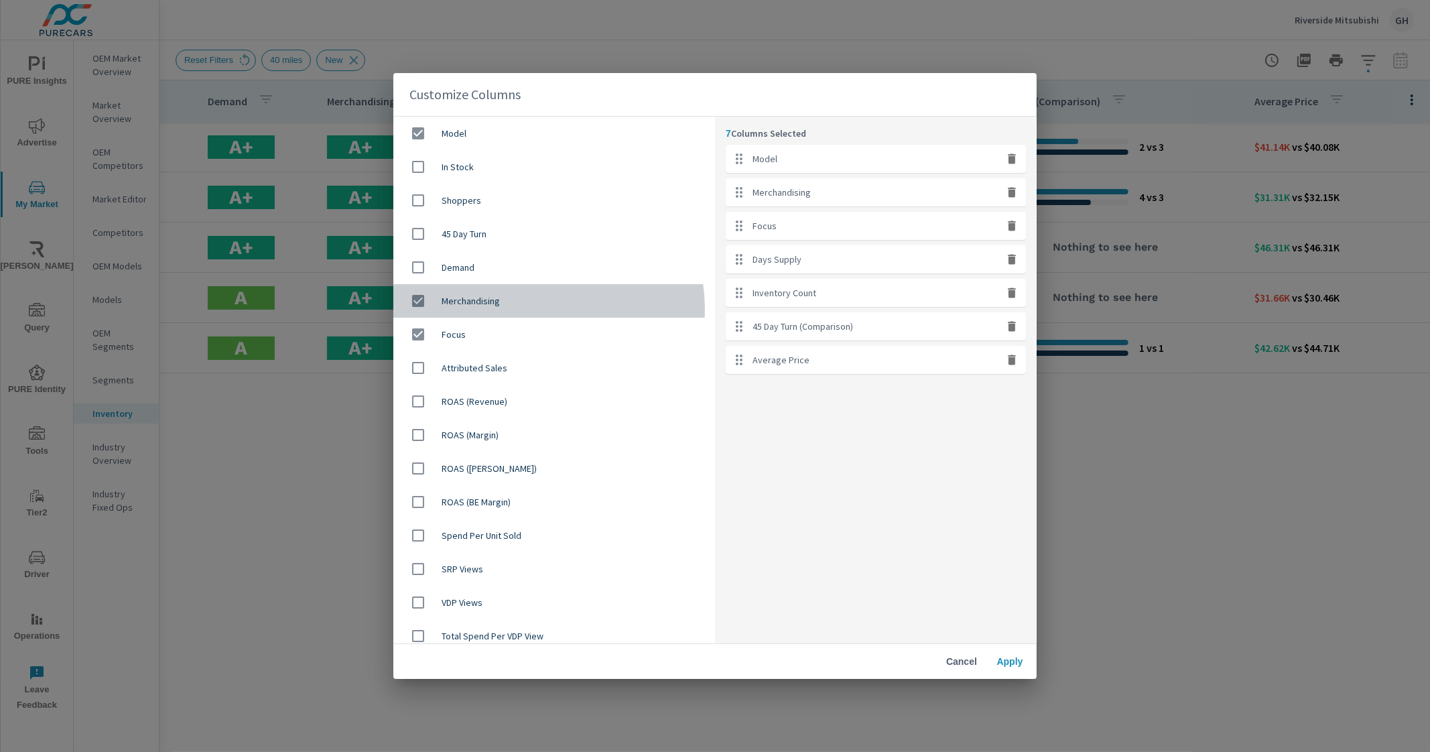
click at [534, 308] on div "Merchandising" at bounding box center [554, 301] width 322 height 34
checkbox input "false"
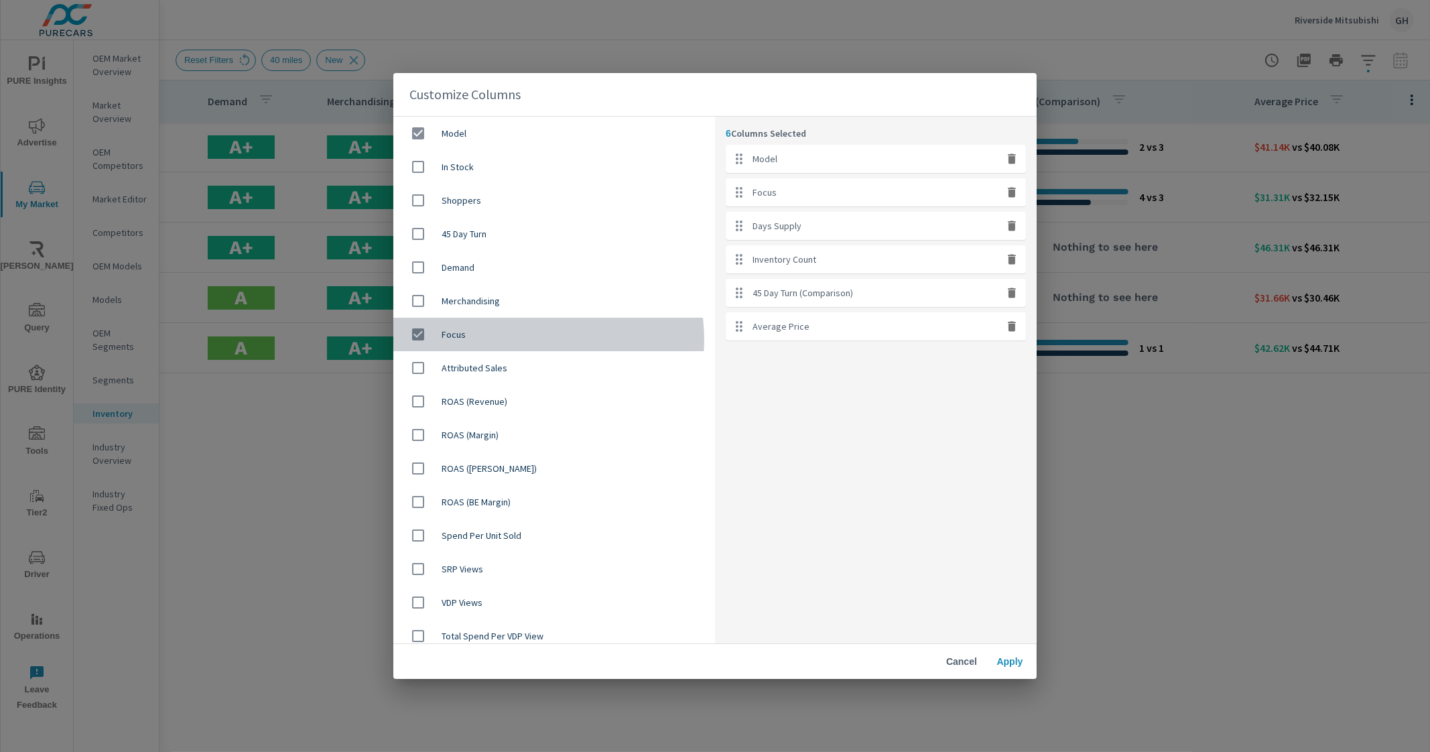
click at [524, 340] on span "Focus" at bounding box center [573, 334] width 263 height 13
checkbox input "false"
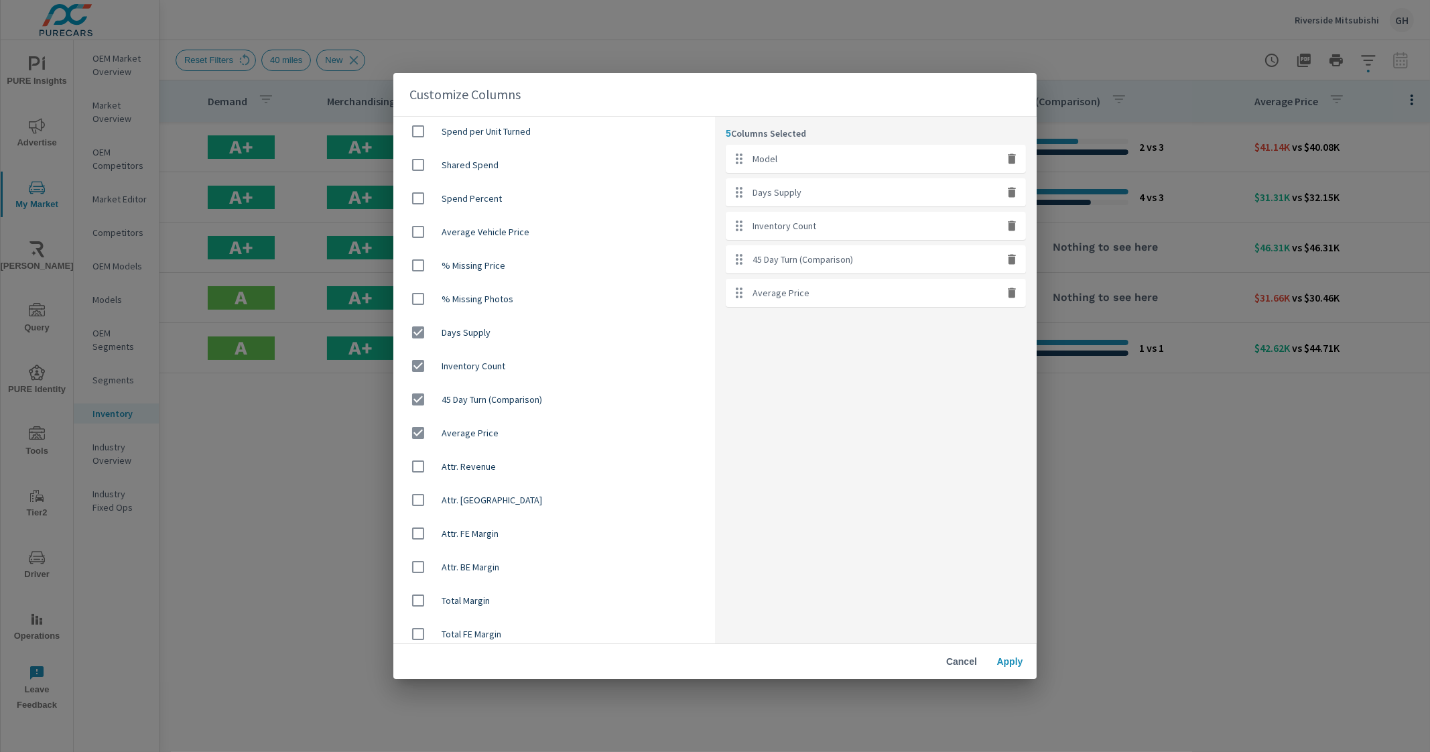
scroll to position [847, 0]
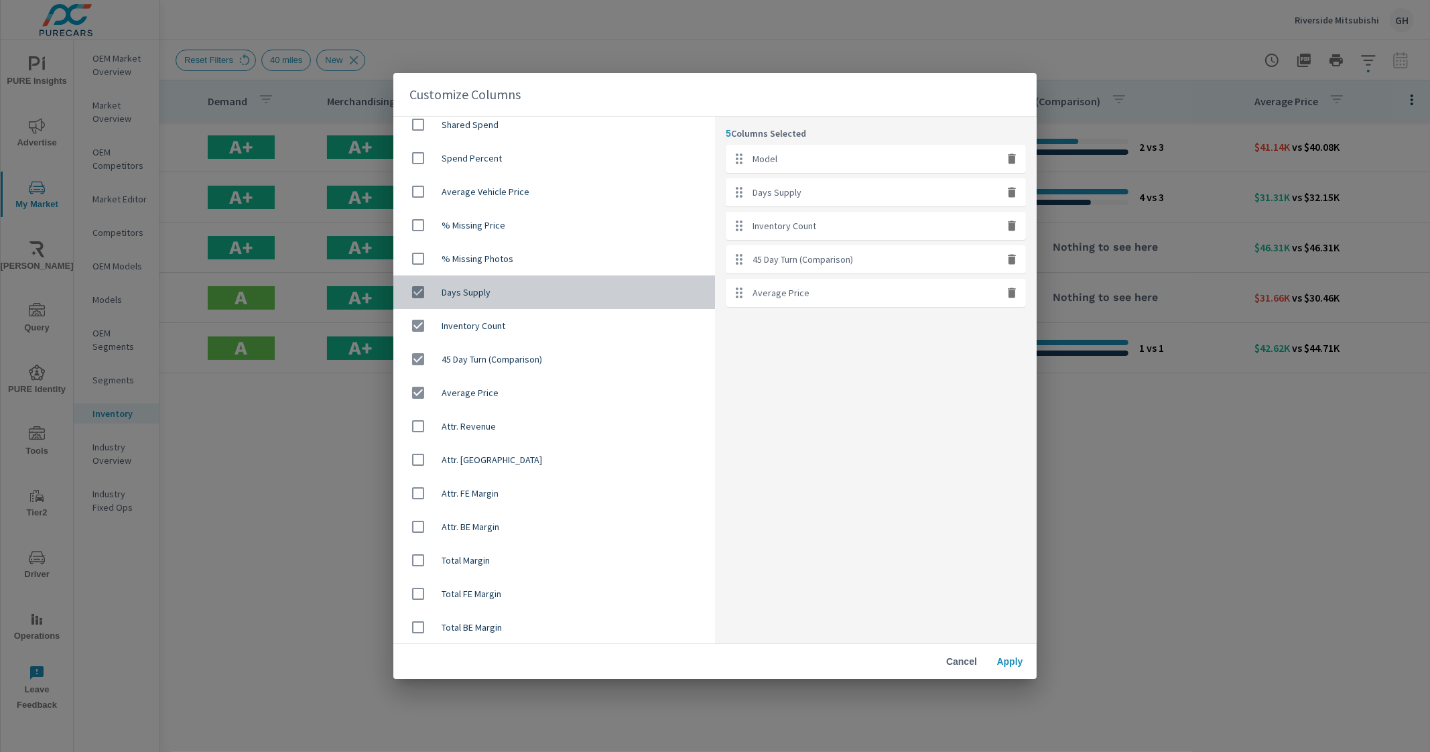
click at [589, 297] on span "Days Supply" at bounding box center [573, 292] width 263 height 13
checkbox input "false"
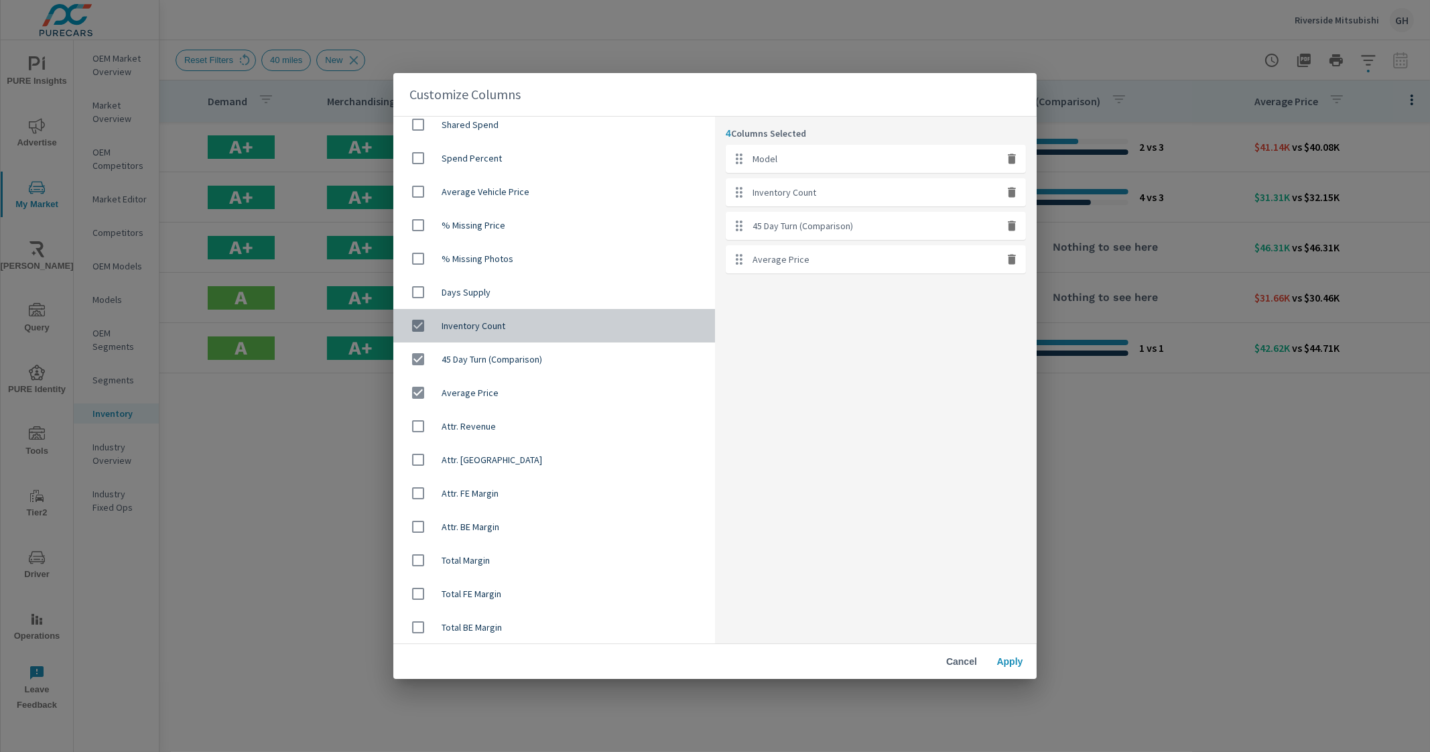
click at [560, 334] on div "Inventory Count" at bounding box center [554, 326] width 322 height 34
checkbox input "false"
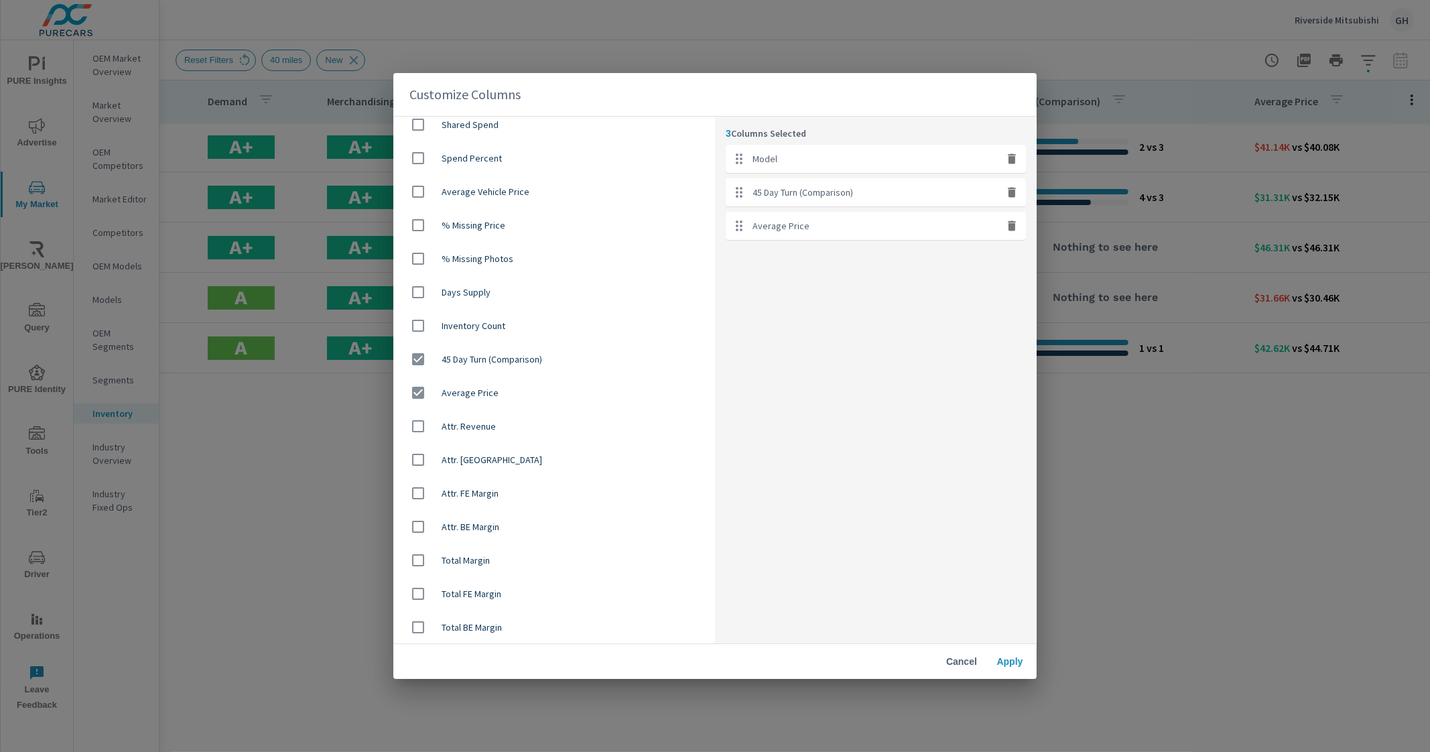
click at [546, 369] on div "45 Day Turn (Comparison)" at bounding box center [554, 360] width 322 height 34
checkbox input "false"
click at [1005, 662] on span "Apply" at bounding box center [1010, 662] width 32 height 12
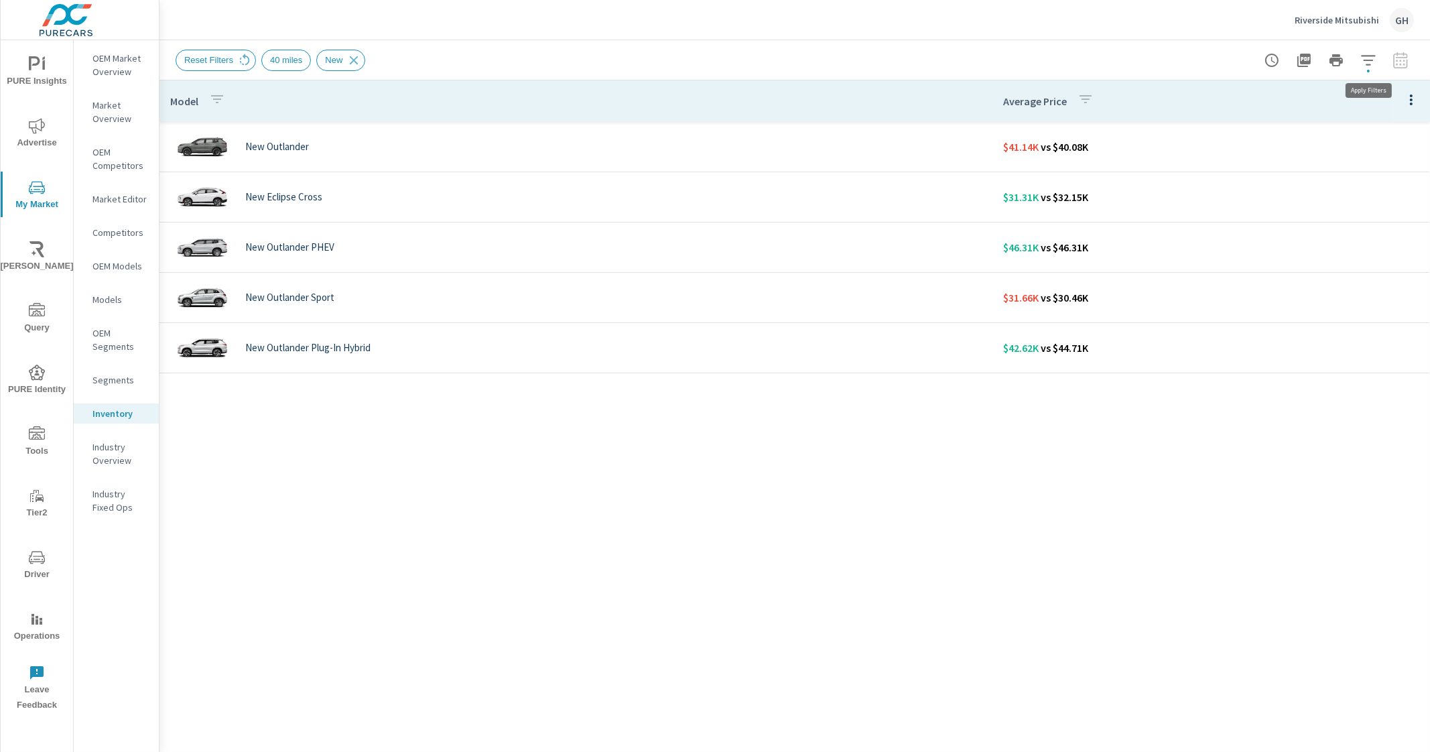
click at [1369, 52] on icon "button" at bounding box center [1369, 60] width 16 height 16
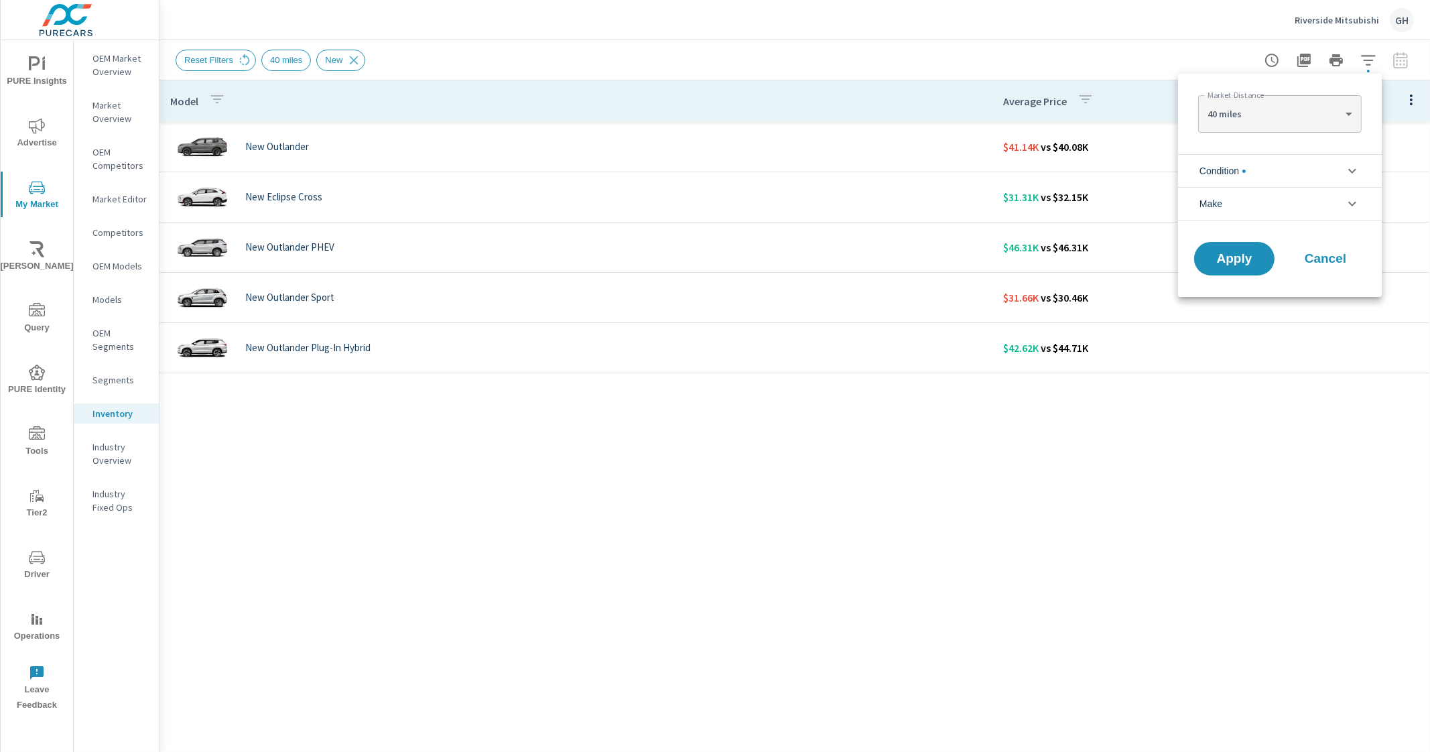
click at [1317, 108] on body "PURE Insights Advertise My Market Riley AI Query PURE Identity Tools Tier2 Driv…" at bounding box center [715, 376] width 1430 height 752
click at [1282, 160] on li "100 miles" at bounding box center [1279, 156] width 163 height 21
type Distance "100"
click at [1240, 262] on span "Apply" at bounding box center [1234, 259] width 55 height 13
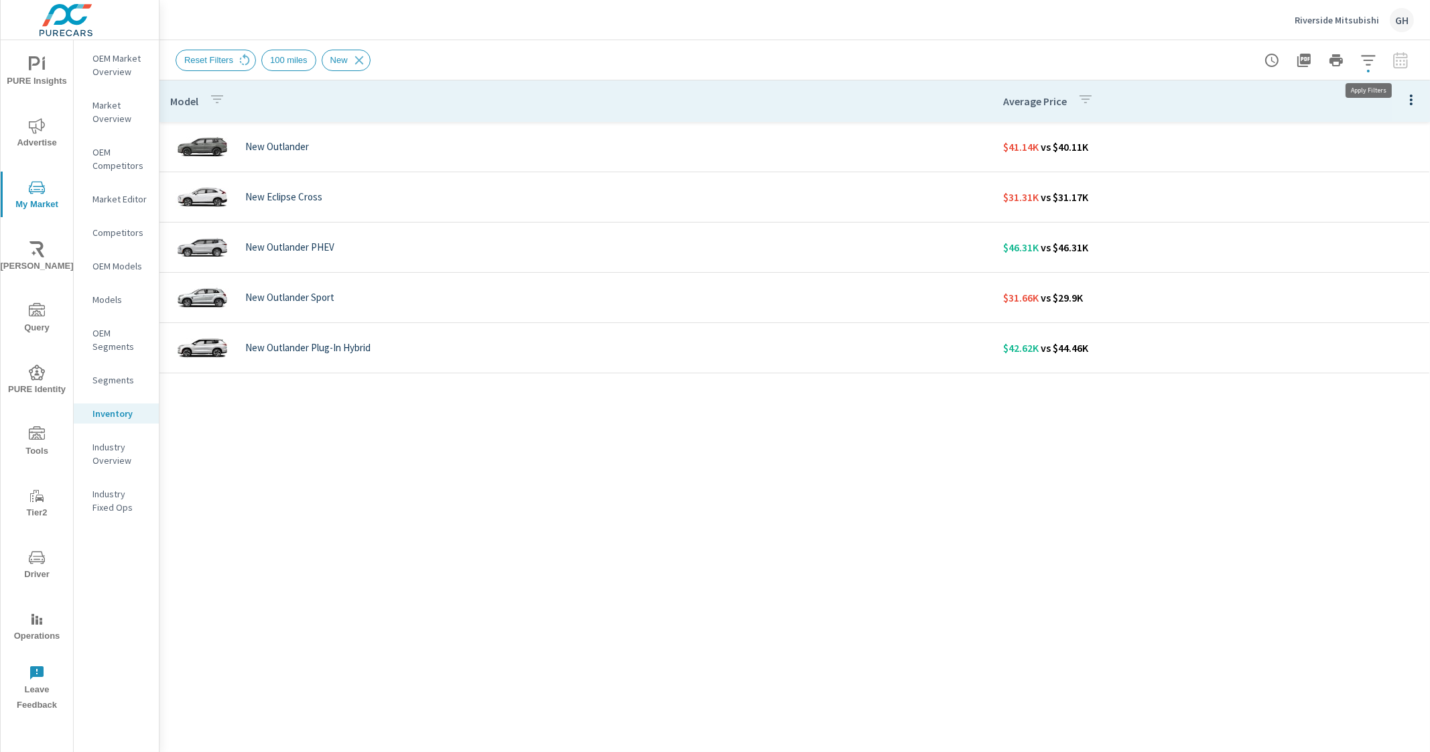
click at [1365, 66] on icon "button" at bounding box center [1369, 60] width 16 height 16
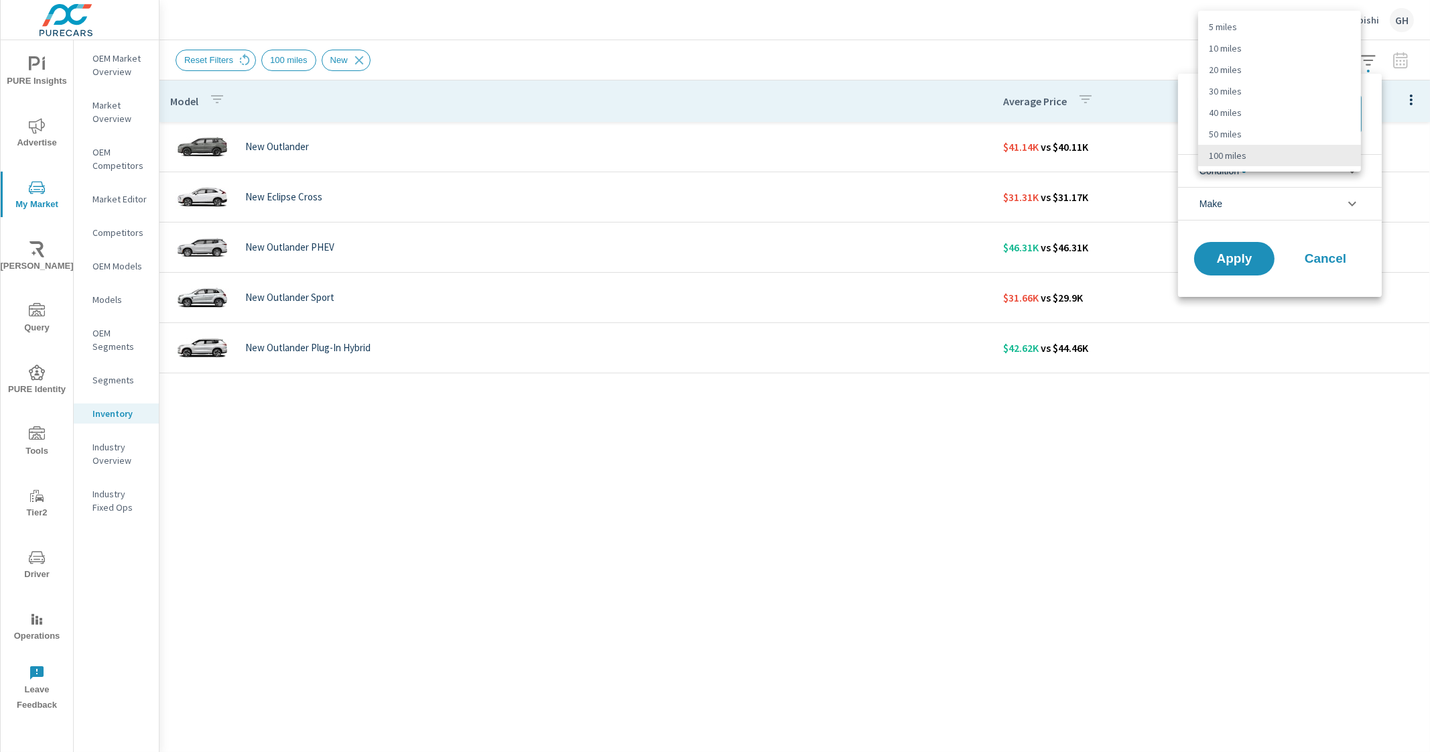
click at [1299, 117] on body "PURE Insights Advertise My Market Riley AI Query PURE Identity Tools Tier2 Driv…" at bounding box center [715, 376] width 1430 height 752
click at [1233, 96] on li "30 miles" at bounding box center [1279, 90] width 163 height 21
type Distance "30"
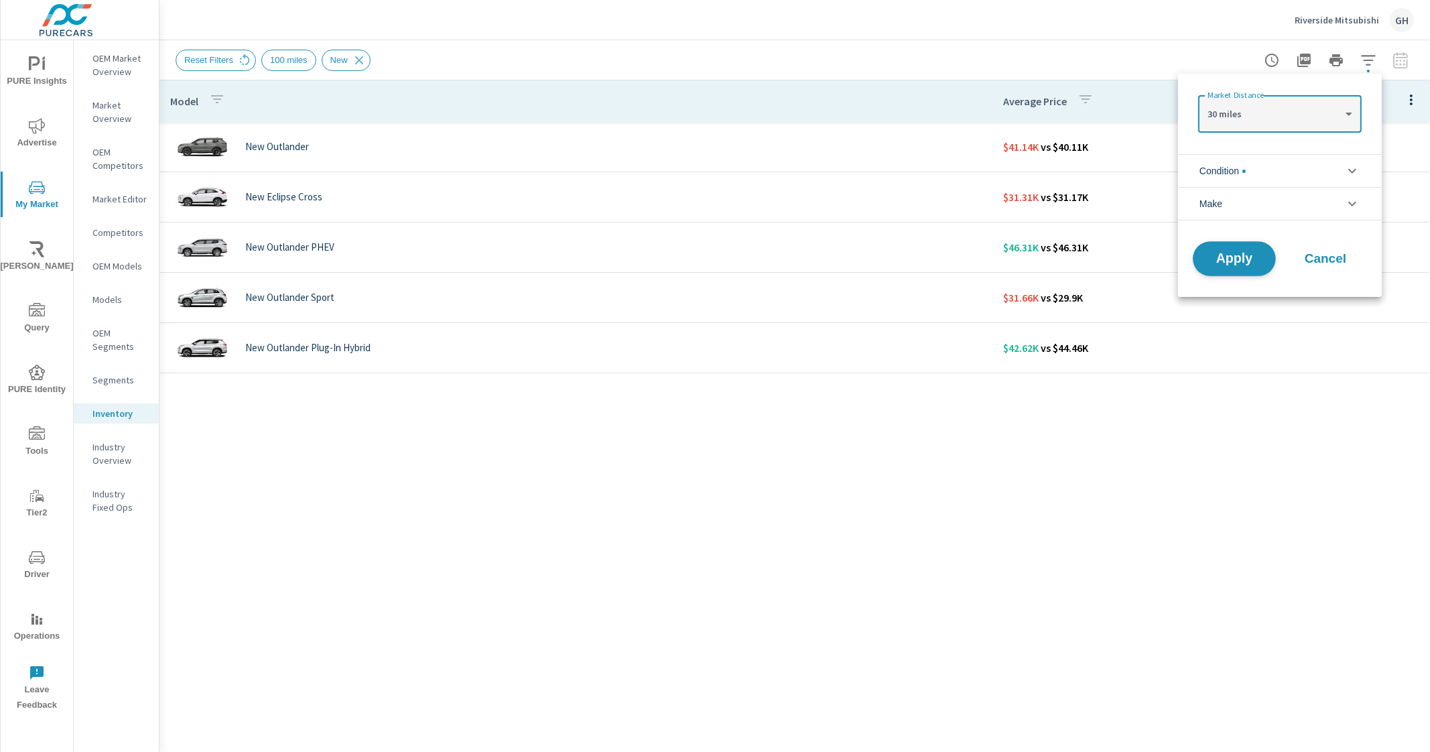
click at [1220, 253] on span "Apply" at bounding box center [1234, 259] width 55 height 13
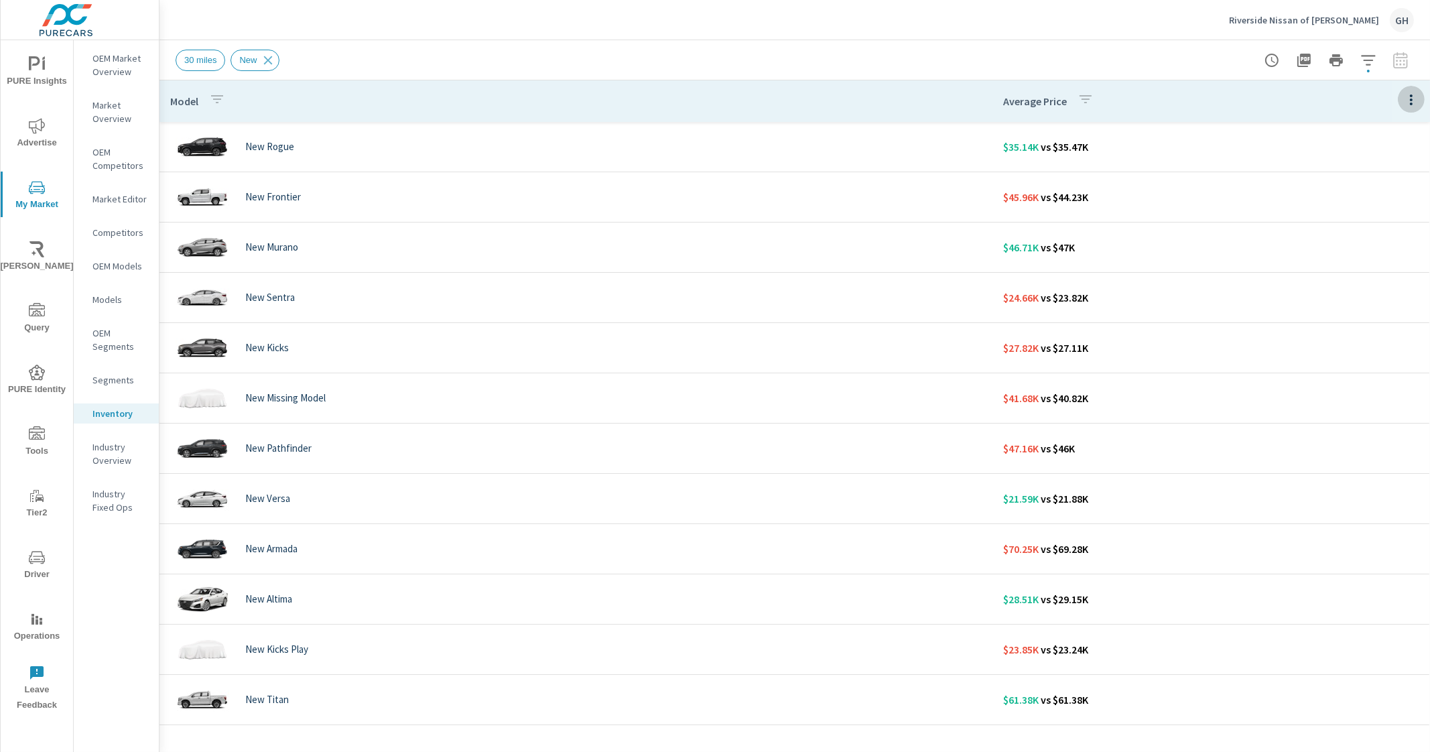
click at [1407, 94] on icon "button" at bounding box center [1412, 100] width 16 height 16
click at [1407, 94] on div at bounding box center [715, 376] width 1430 height 752
click at [1377, 64] on button "button" at bounding box center [1368, 60] width 27 height 27
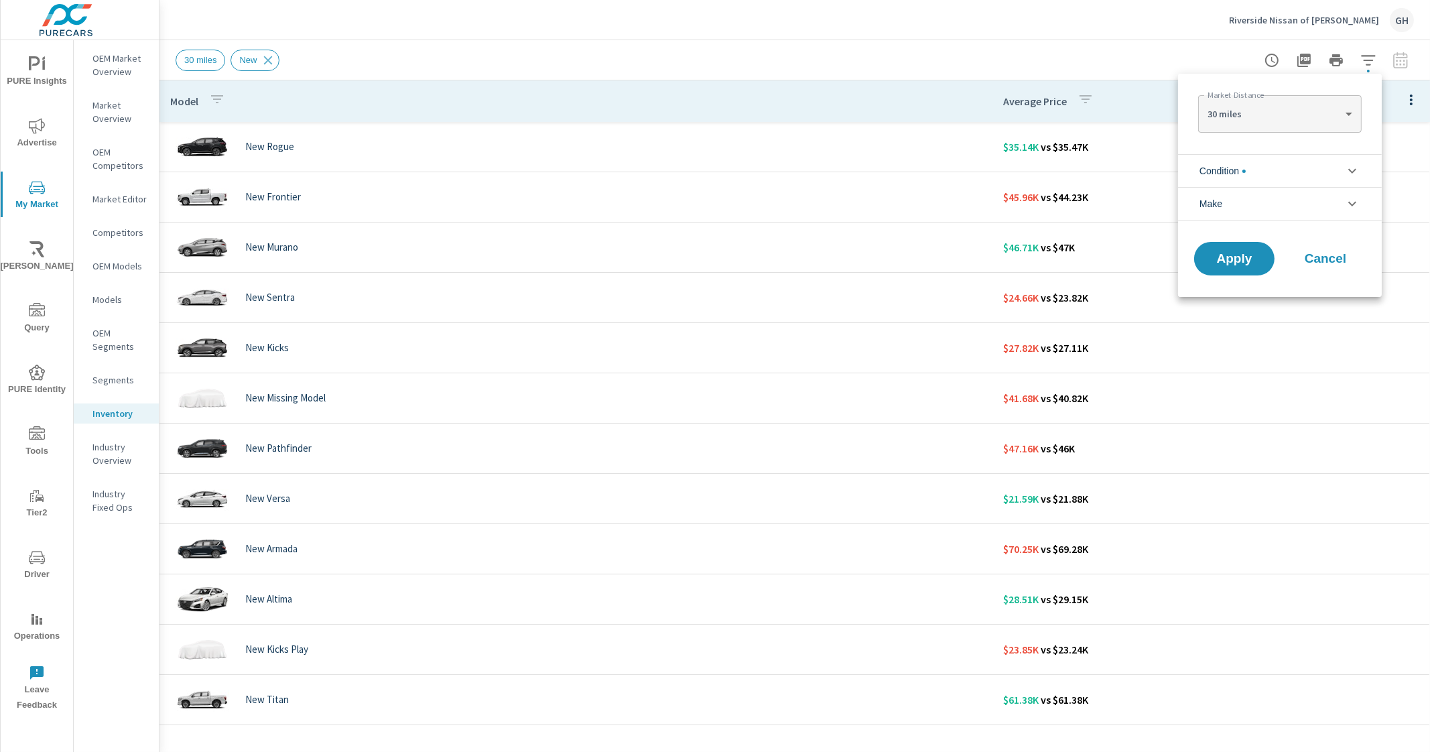
click at [1320, 105] on body "PURE Insights Advertise My Market Riley AI Query PURE Identity Tools Tier2 Driv…" at bounding box center [715, 376] width 1430 height 752
click at [1274, 174] on li "100 miles" at bounding box center [1279, 178] width 163 height 21
type Distance "100"
click at [1243, 257] on span "Apply" at bounding box center [1234, 259] width 55 height 13
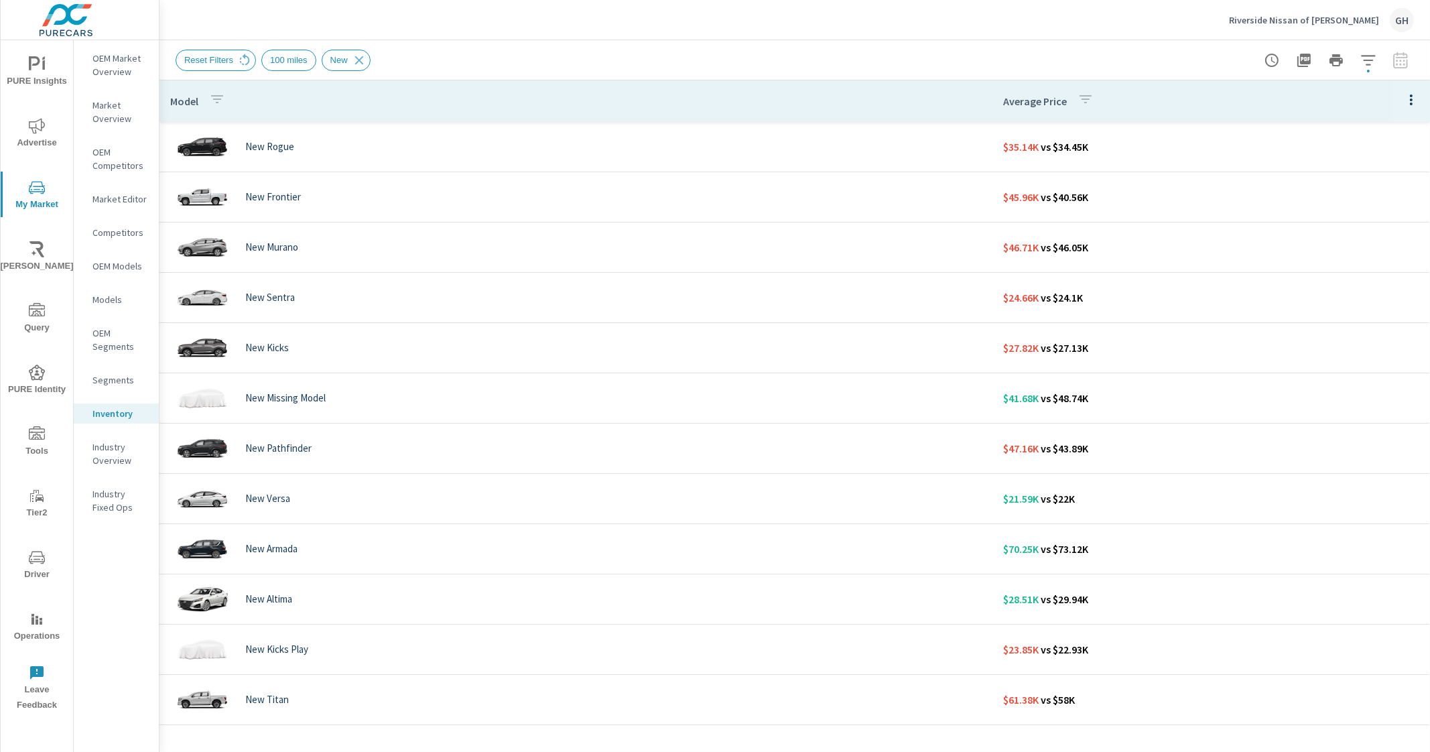
click at [1404, 92] on icon "button" at bounding box center [1412, 100] width 16 height 16
click at [1404, 92] on div at bounding box center [715, 376] width 1430 height 752
click at [1367, 52] on icon "button" at bounding box center [1369, 60] width 16 height 16
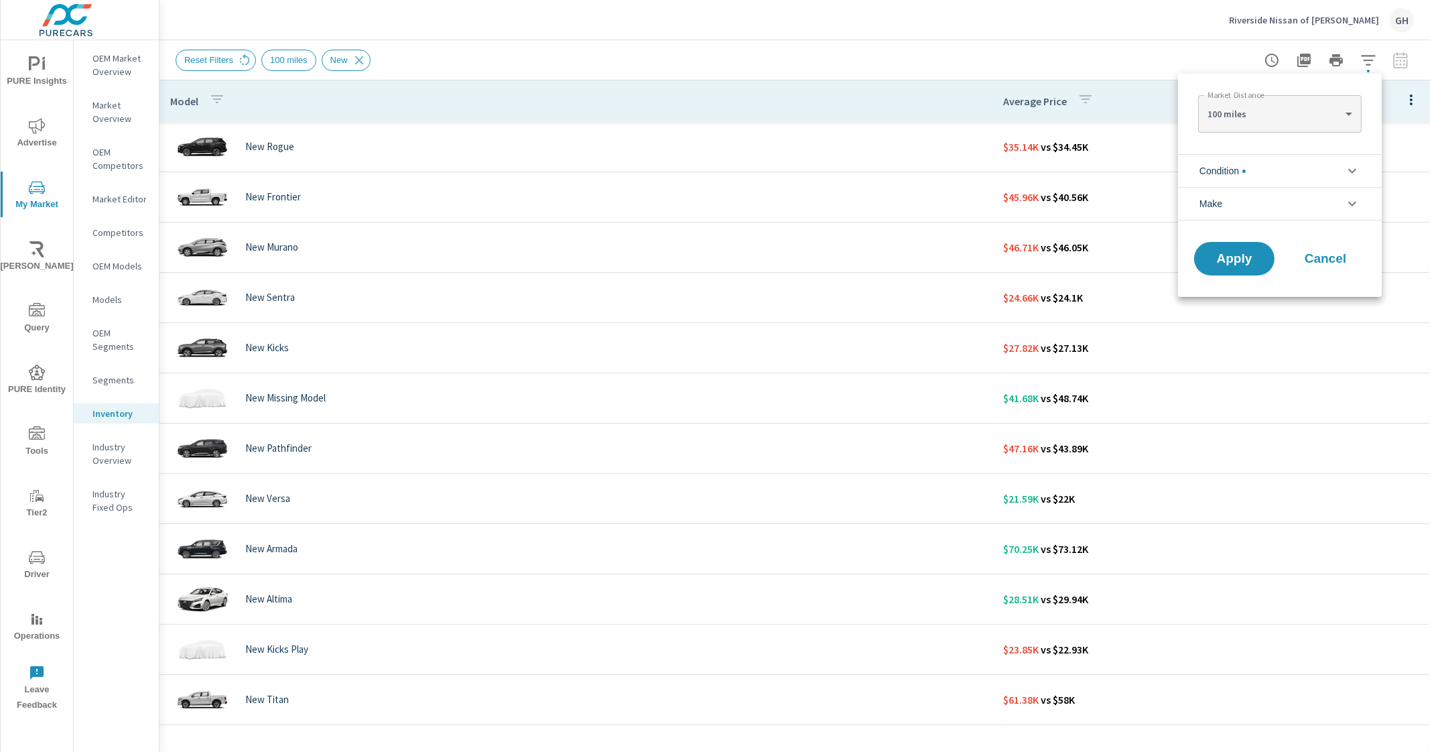
click at [1308, 169] on li "Condition" at bounding box center [1280, 170] width 204 height 33
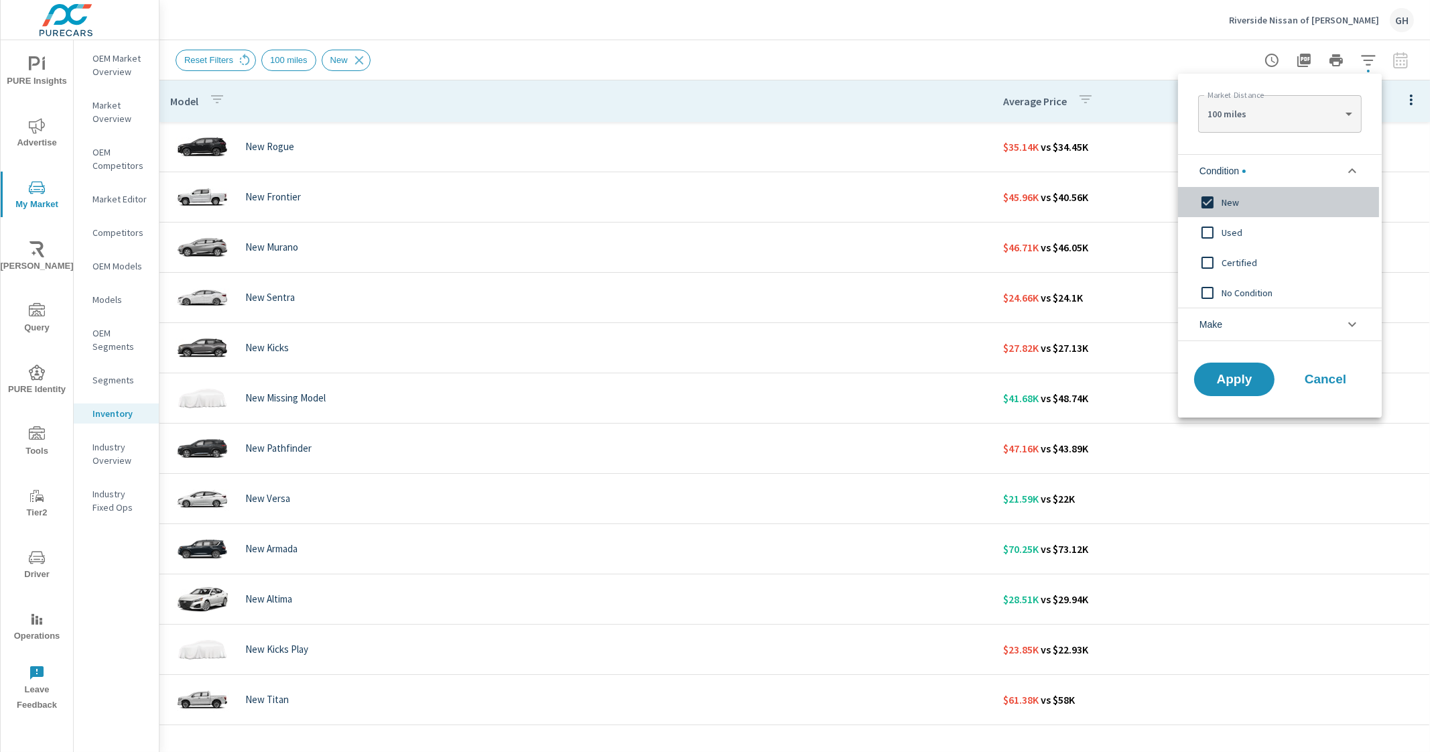
click at [1219, 202] on input "filter options" at bounding box center [1208, 202] width 28 height 28
click at [1249, 382] on span "Apply" at bounding box center [1234, 379] width 55 height 13
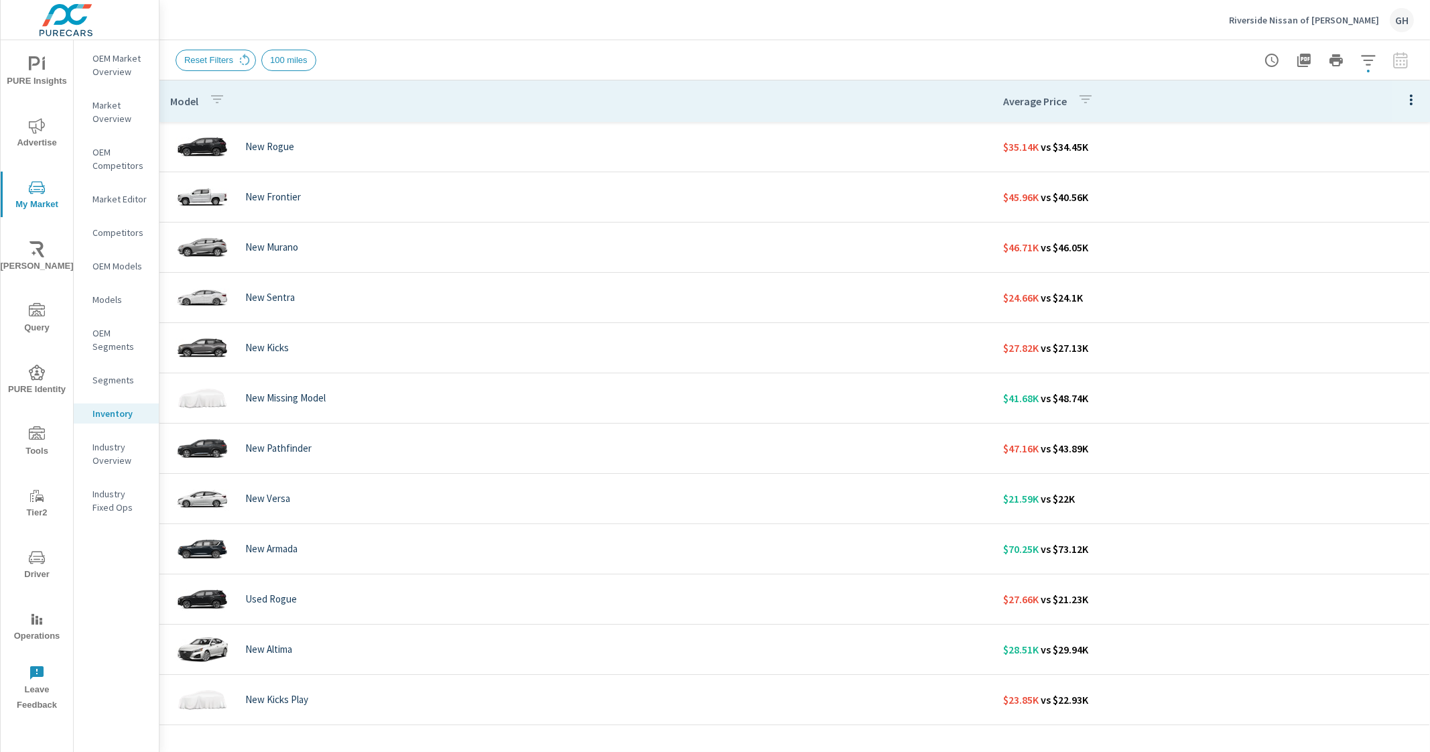
click at [1079, 100] on icon "button" at bounding box center [1086, 99] width 16 height 16
click at [1066, 102] on div at bounding box center [715, 376] width 1430 height 752
click at [1404, 103] on icon "button" at bounding box center [1412, 100] width 16 height 16
click at [1368, 320] on div "Customize columns..." at bounding box center [1368, 311] width 106 height 24
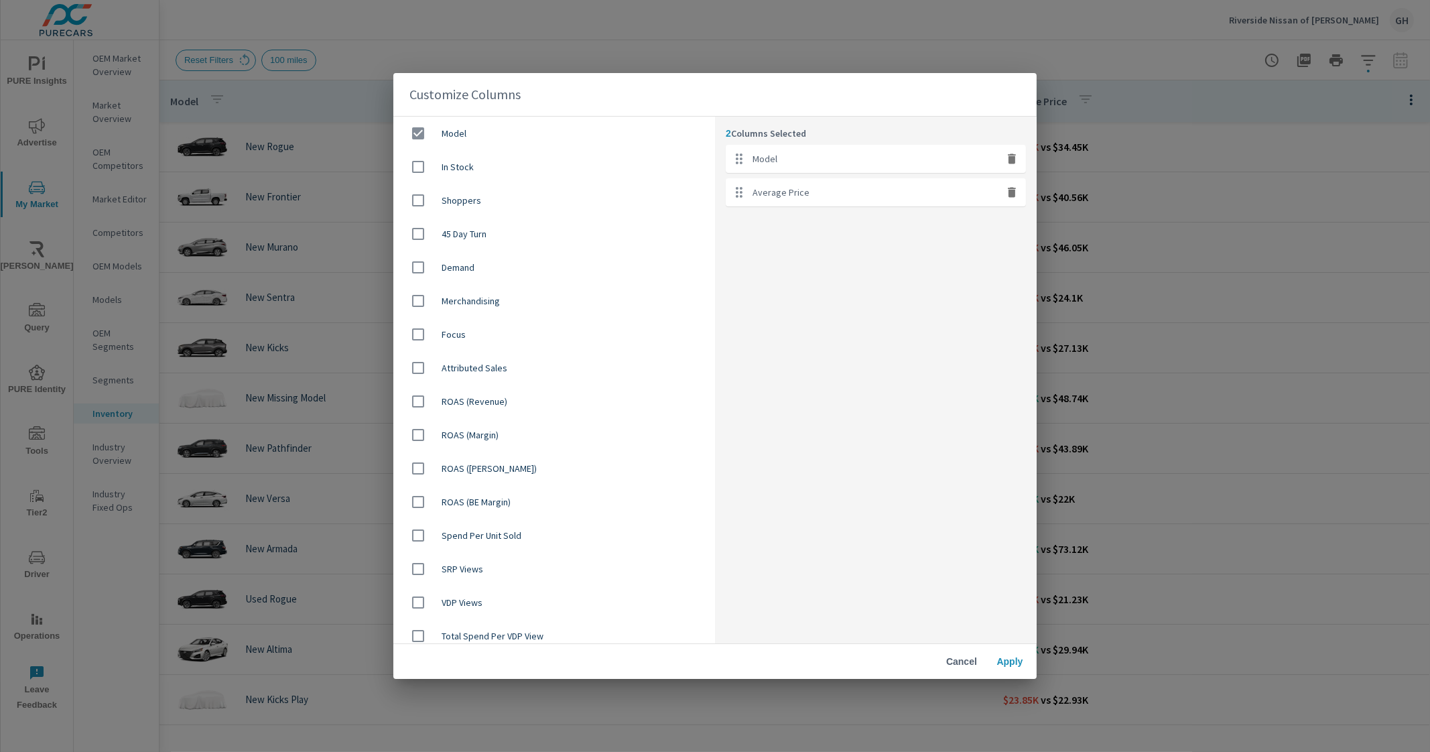
click at [1055, 34] on div "Customize Columns Model In Stock Shoppers 45 Day Turn Demand Merchandising Focu…" at bounding box center [715, 376] width 1430 height 752
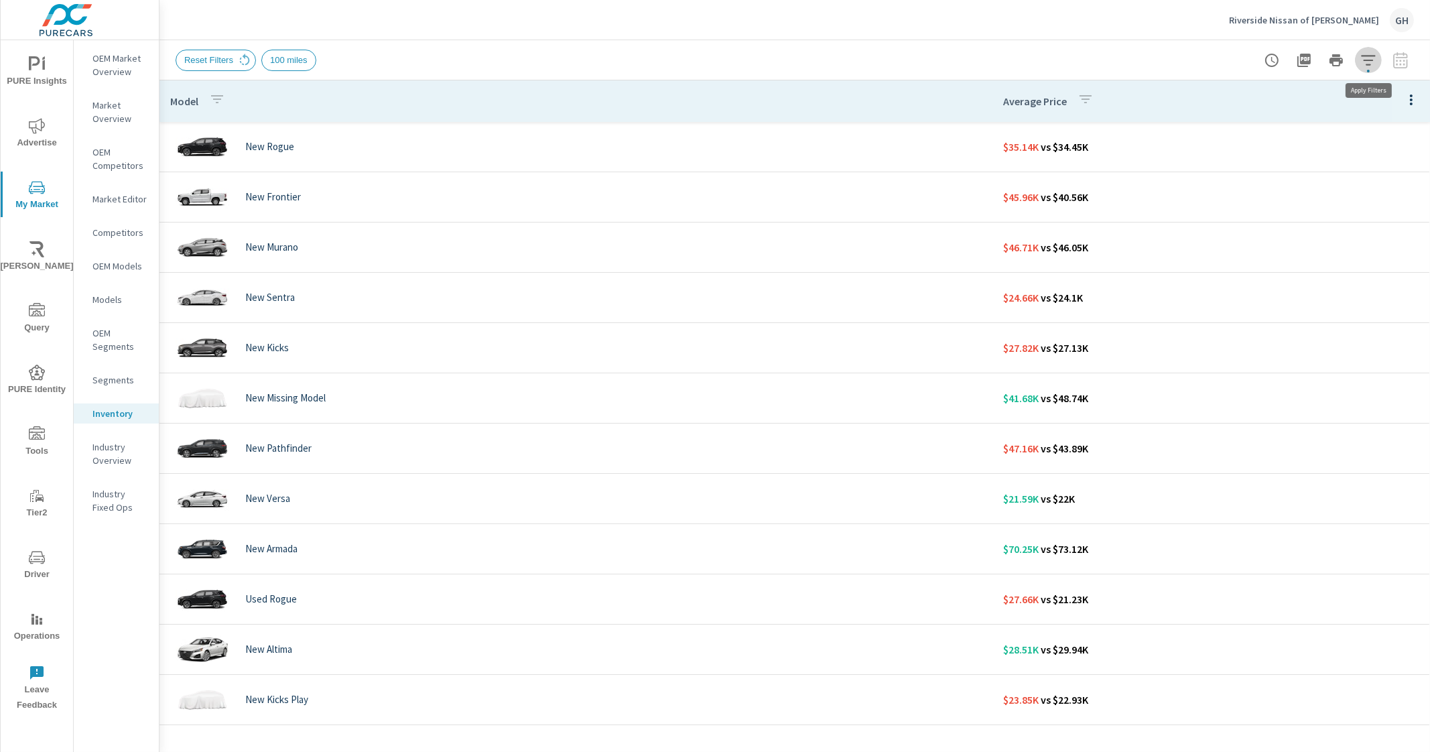
click at [1361, 68] on button "button" at bounding box center [1368, 60] width 27 height 27
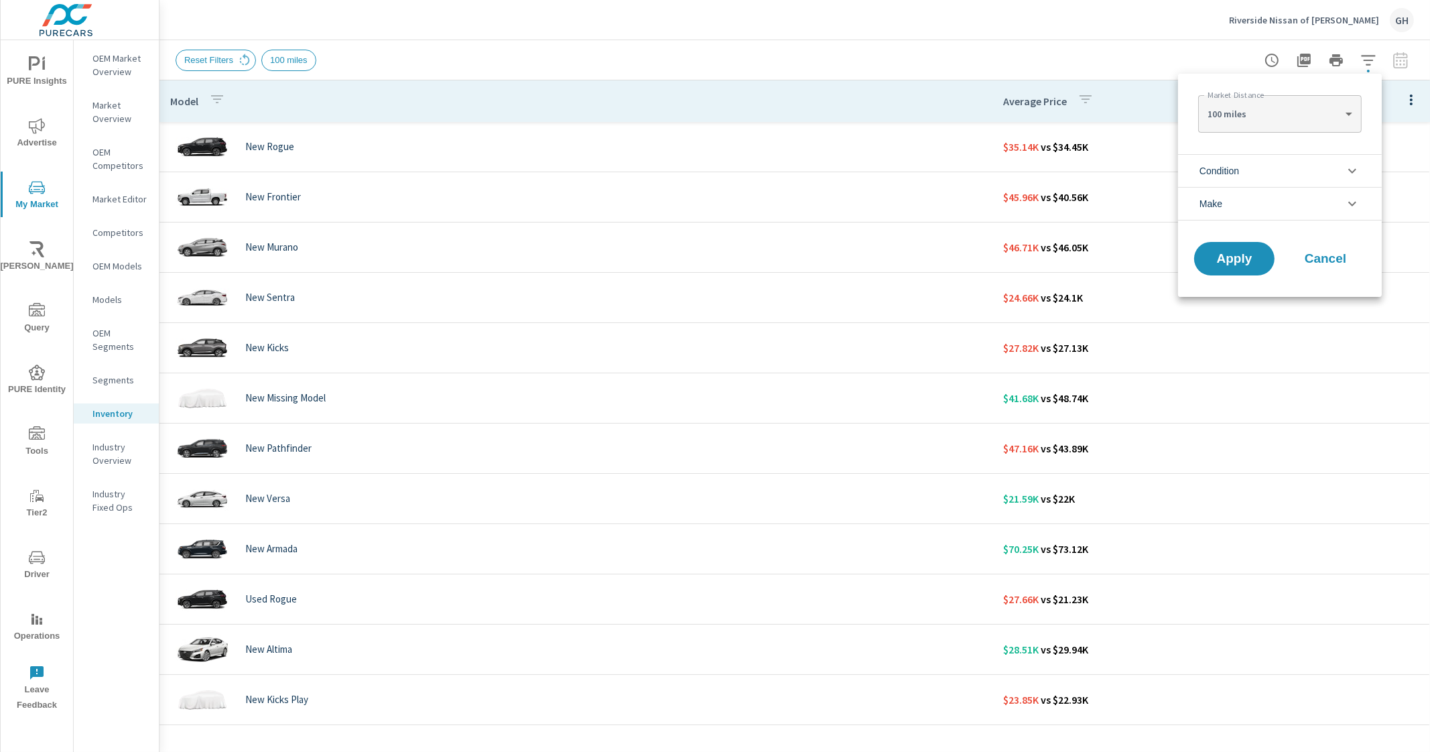
click at [982, 36] on div at bounding box center [715, 376] width 1430 height 752
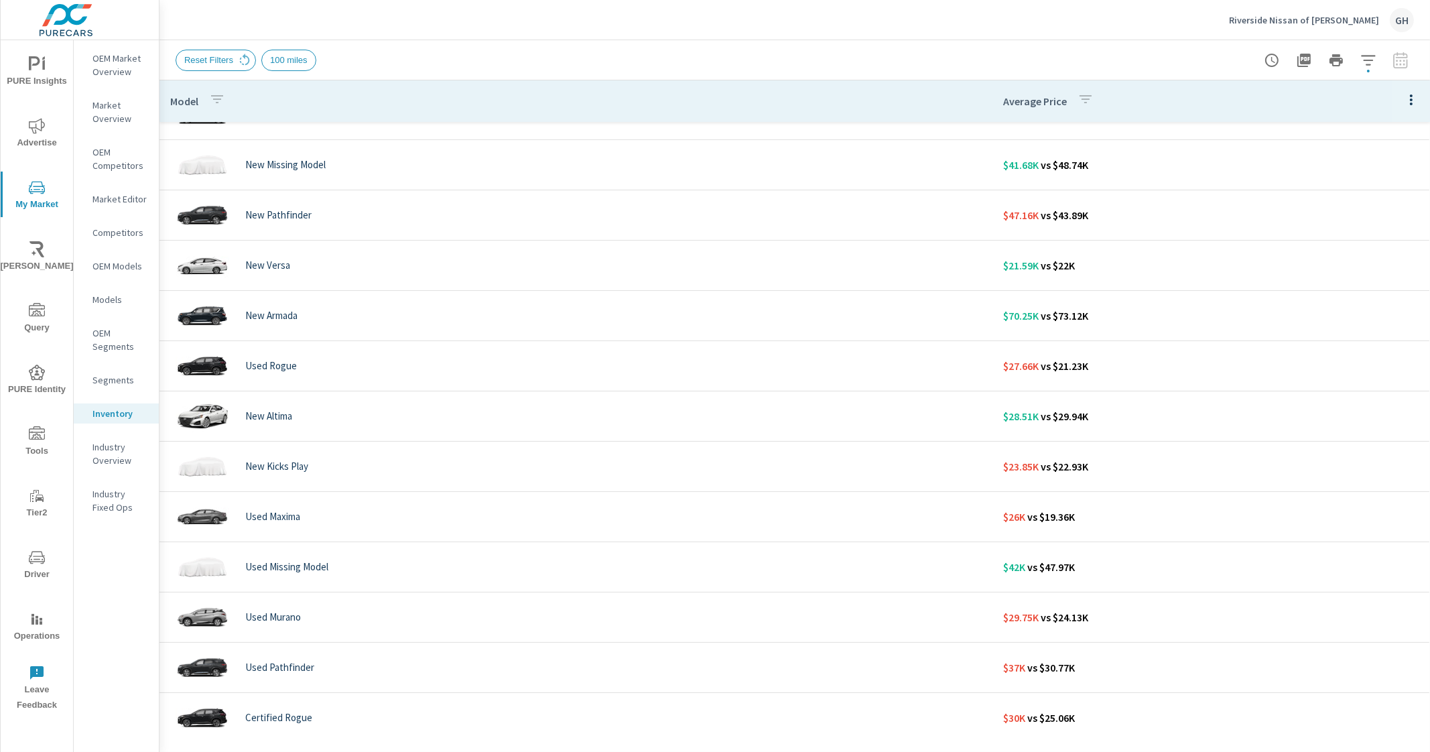
scroll to position [97, 0]
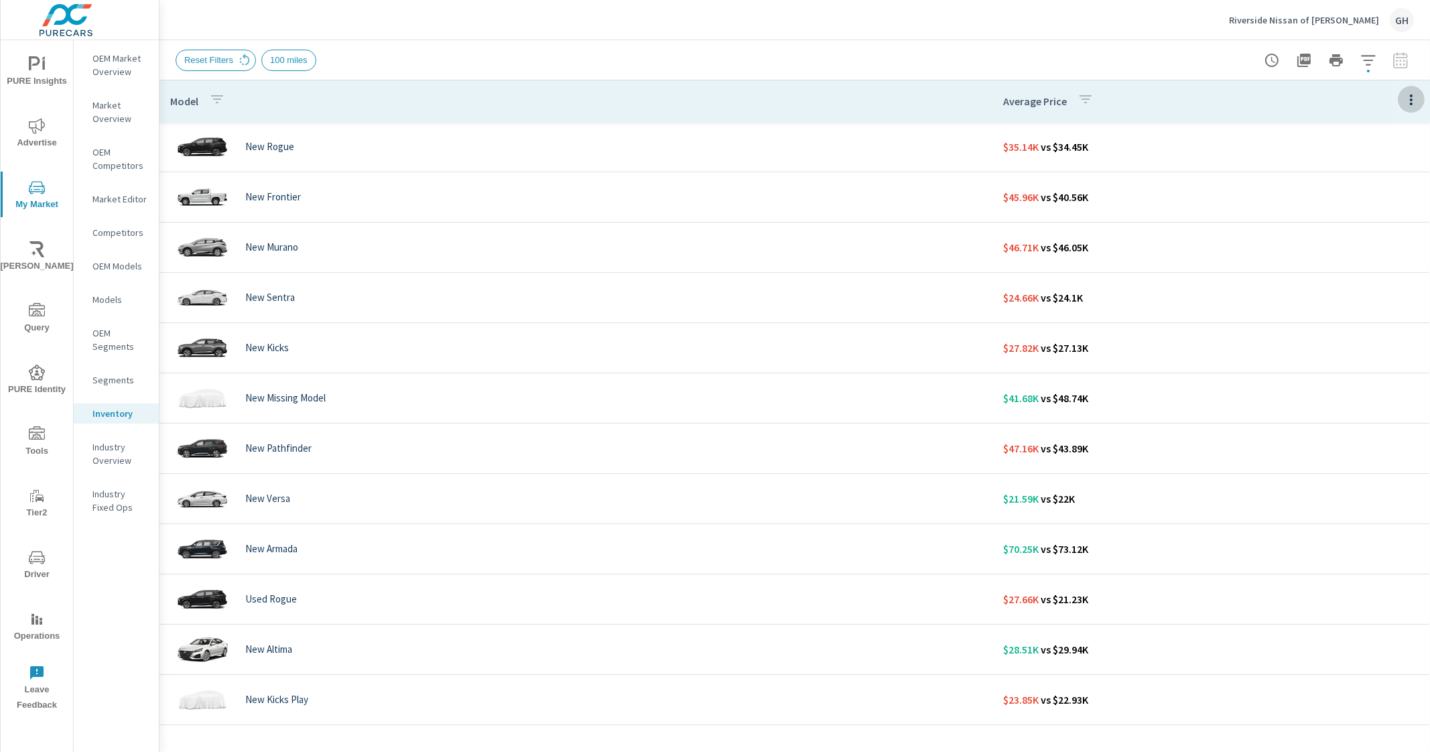
click at [1404, 88] on button "button" at bounding box center [1411, 99] width 27 height 27
click at [1012, 49] on div at bounding box center [715, 376] width 1430 height 752
click at [1368, 51] on button "button" at bounding box center [1368, 60] width 27 height 27
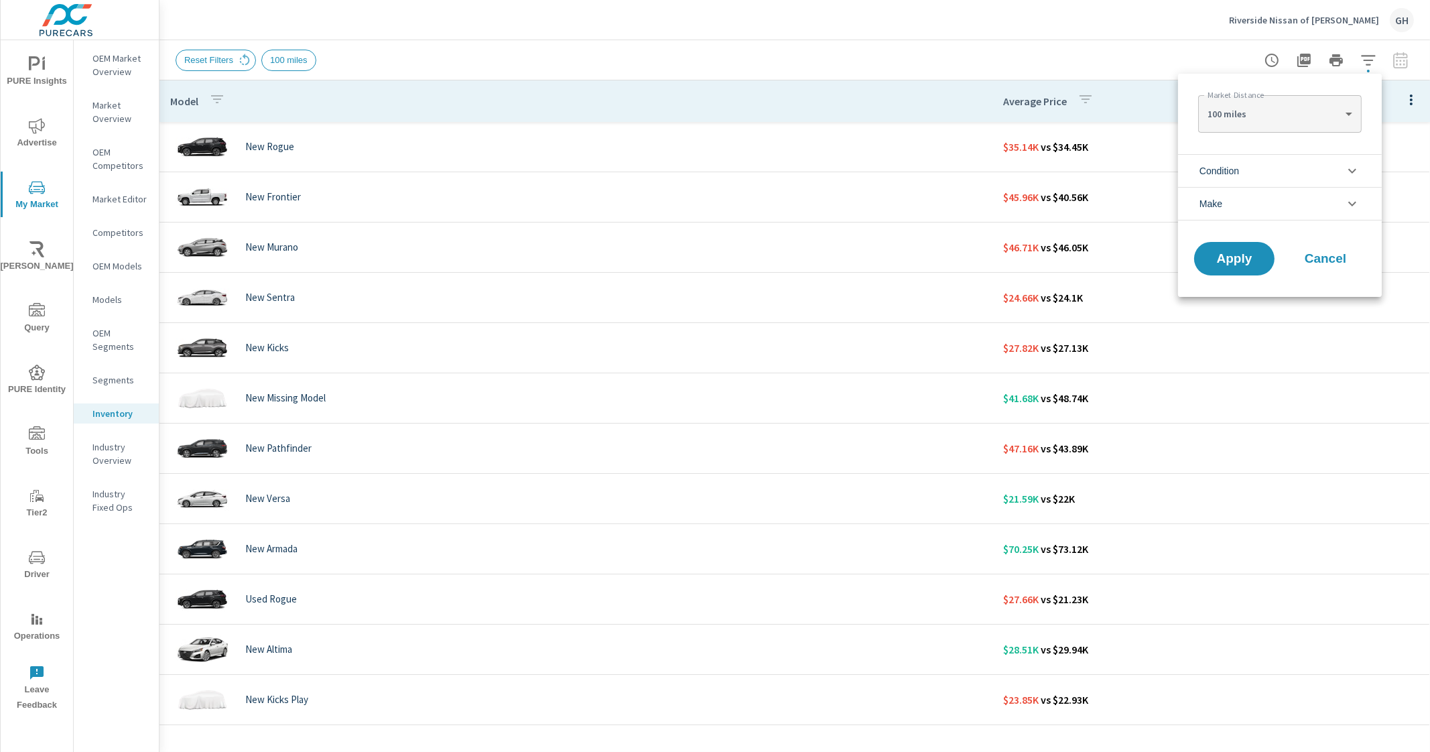
click at [1365, 62] on div at bounding box center [715, 376] width 1430 height 752
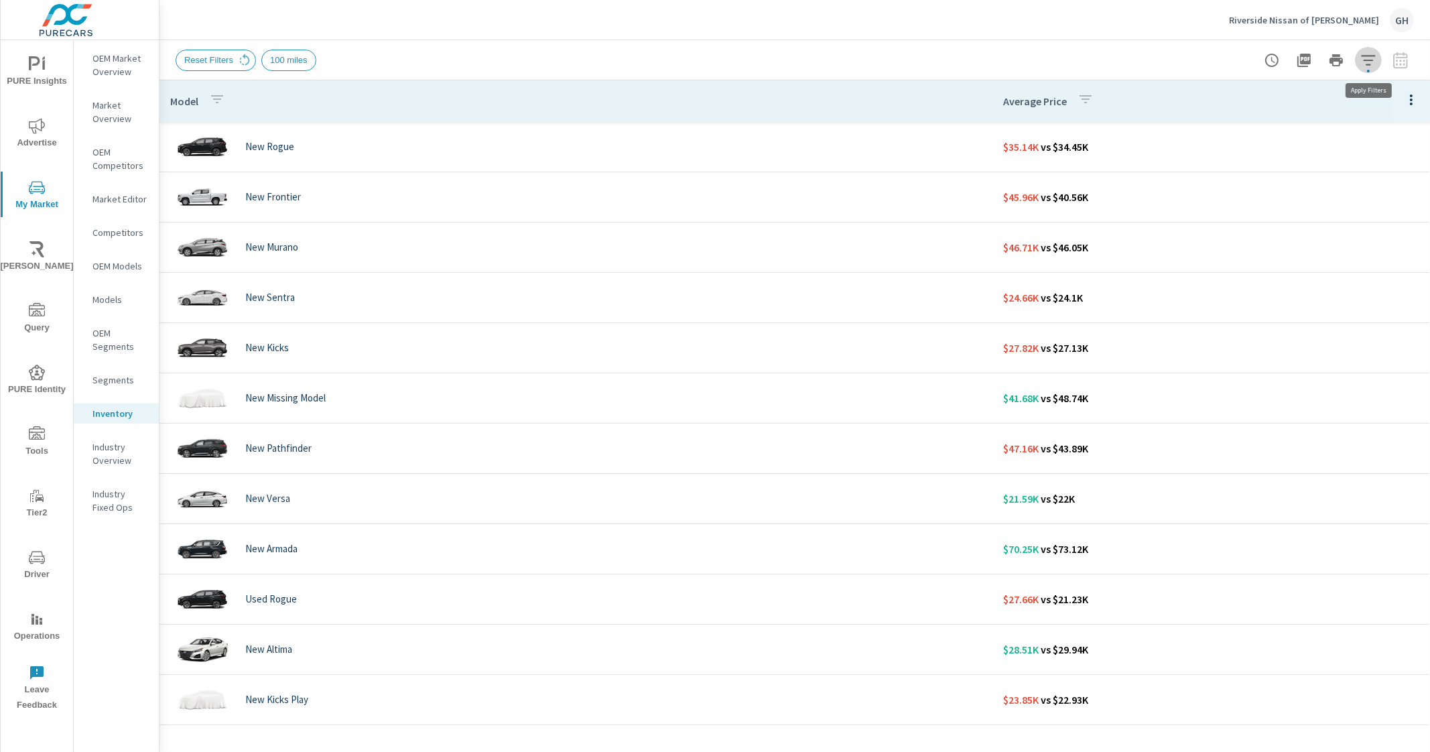
click at [1364, 64] on icon "button" at bounding box center [1369, 60] width 16 height 16
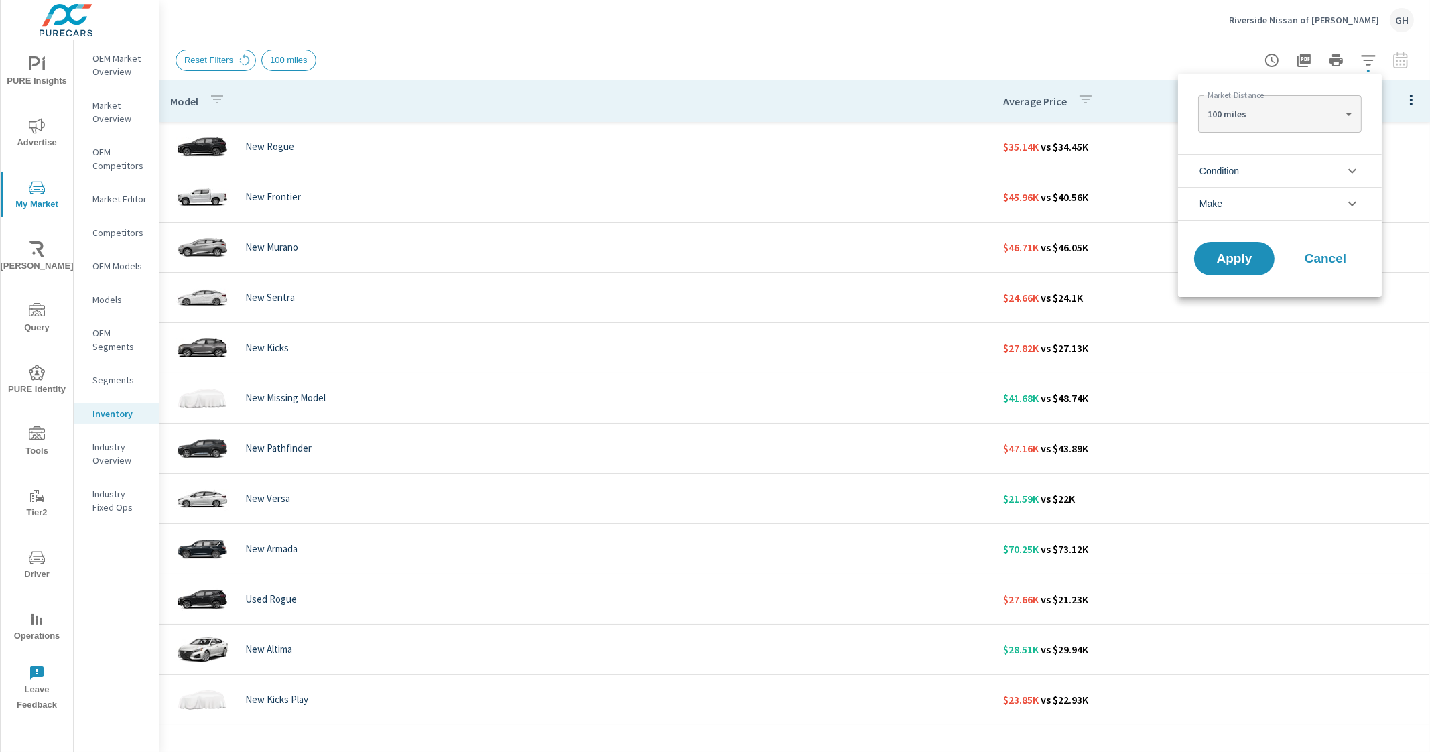
click at [1318, 117] on body "PURE Insights Advertise My Market Riley AI Query PURE Identity Tools Tier2 Driv…" at bounding box center [715, 376] width 1430 height 752
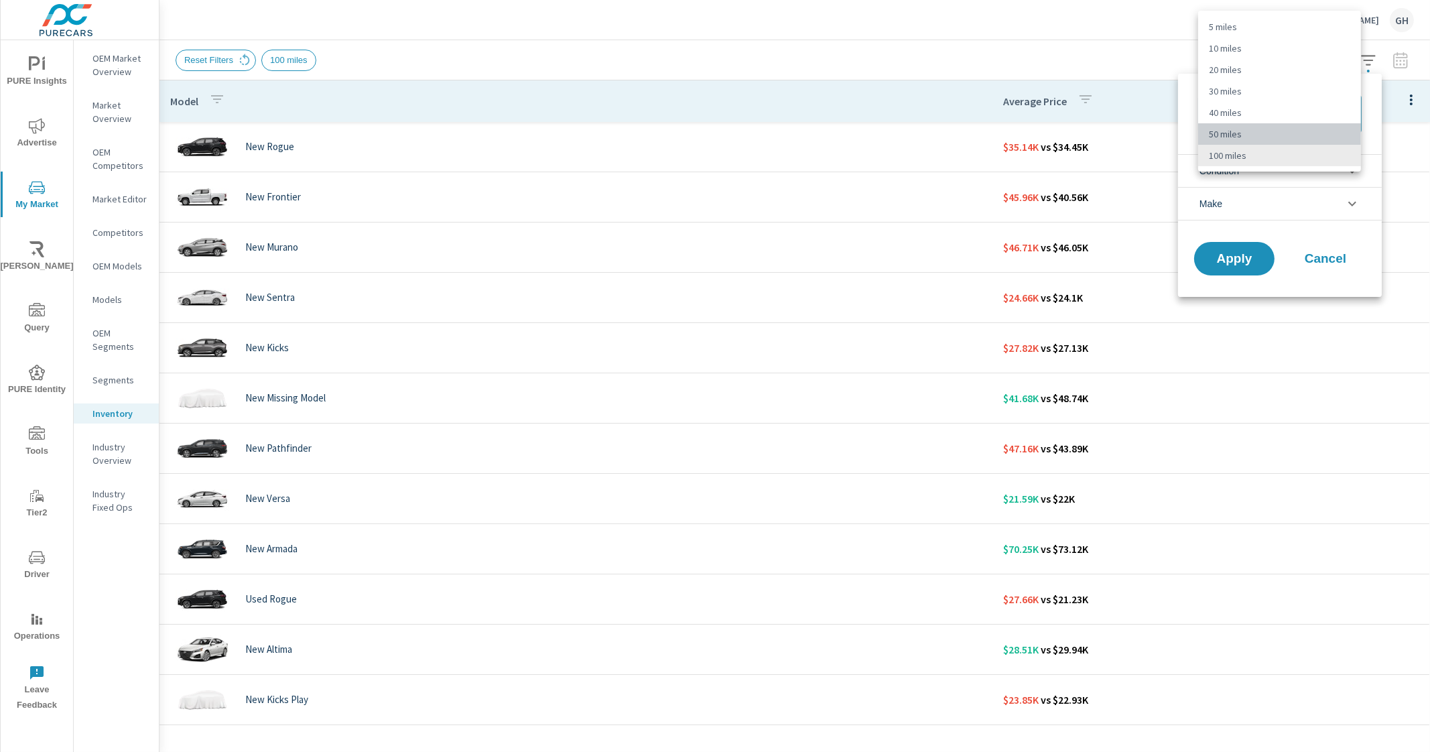
click at [1277, 137] on li "50 miles" at bounding box center [1279, 133] width 163 height 21
type Distance "50"
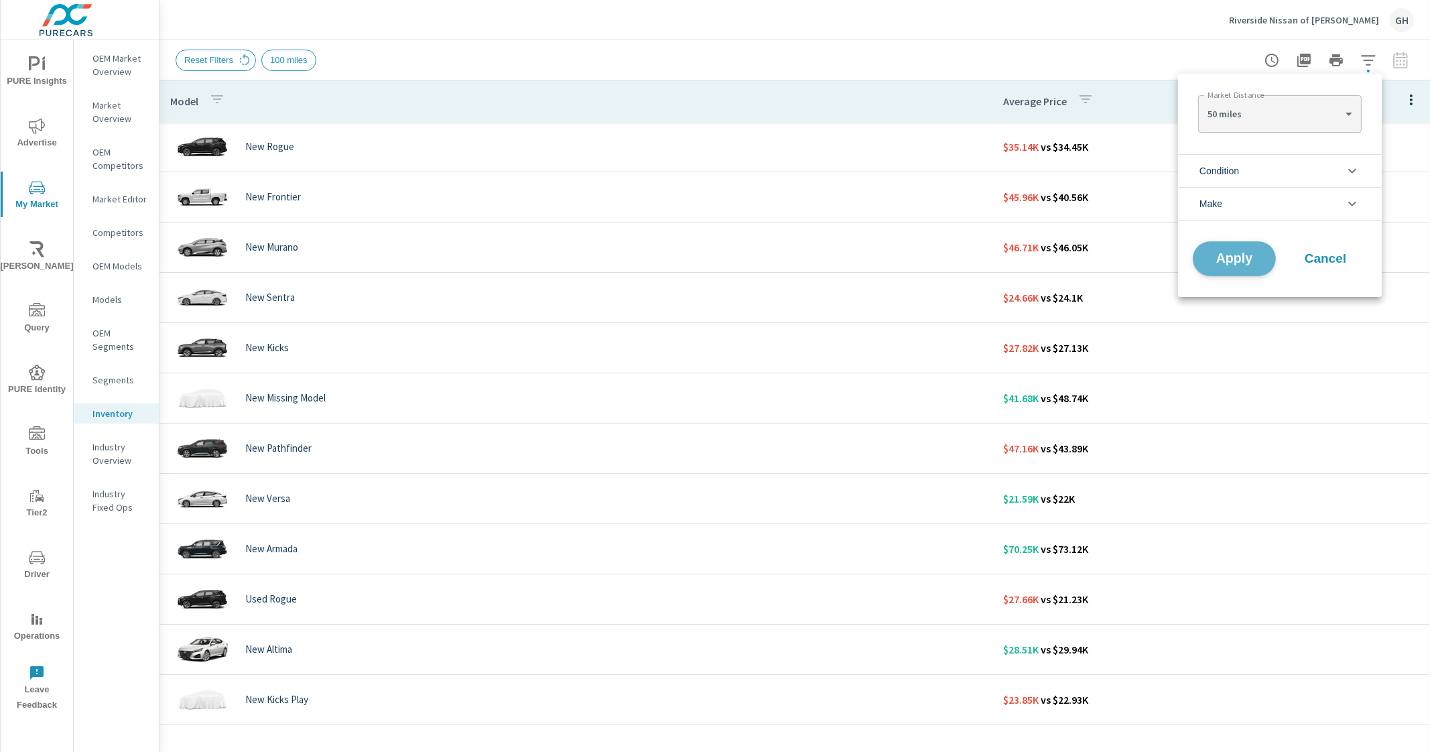
click at [1252, 253] on span "Apply" at bounding box center [1234, 259] width 55 height 13
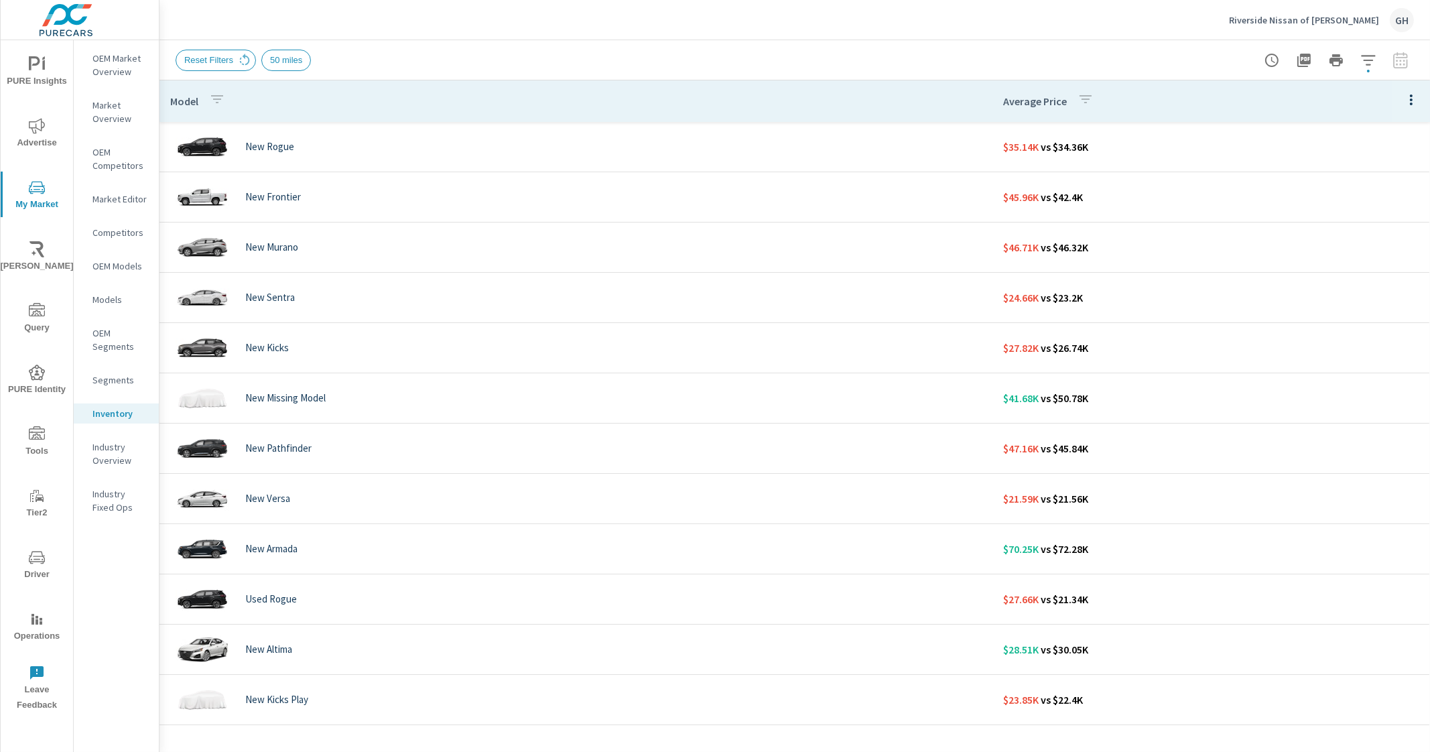
click at [1366, 68] on button "button" at bounding box center [1368, 60] width 27 height 27
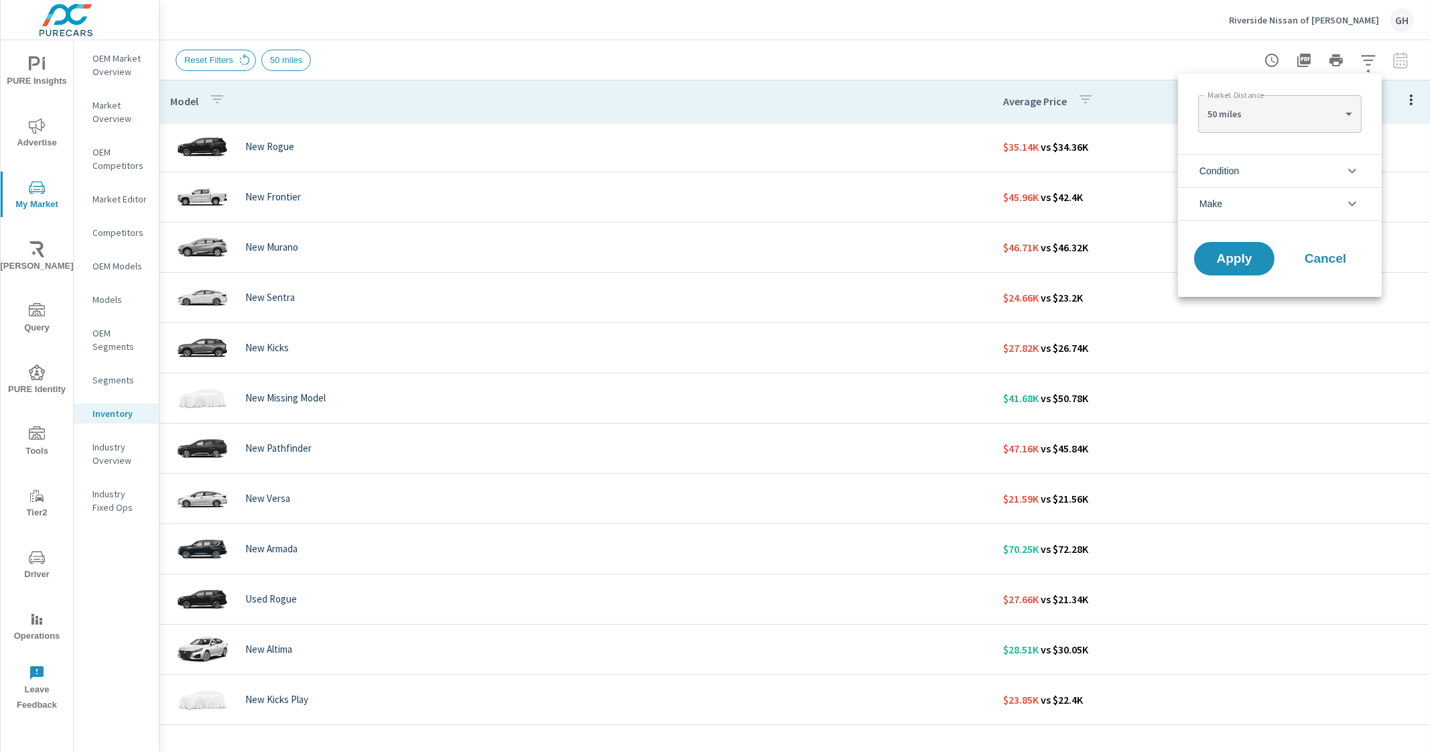
click at [1309, 115] on body "PURE Insights Advertise My Market Riley AI Query PURE Identity Tools Tier2 Driv…" at bounding box center [715, 376] width 1430 height 752
click at [1230, 159] on li "100 miles" at bounding box center [1279, 155] width 163 height 21
type Distance "100"
click at [1228, 260] on span "Apply" at bounding box center [1234, 259] width 55 height 13
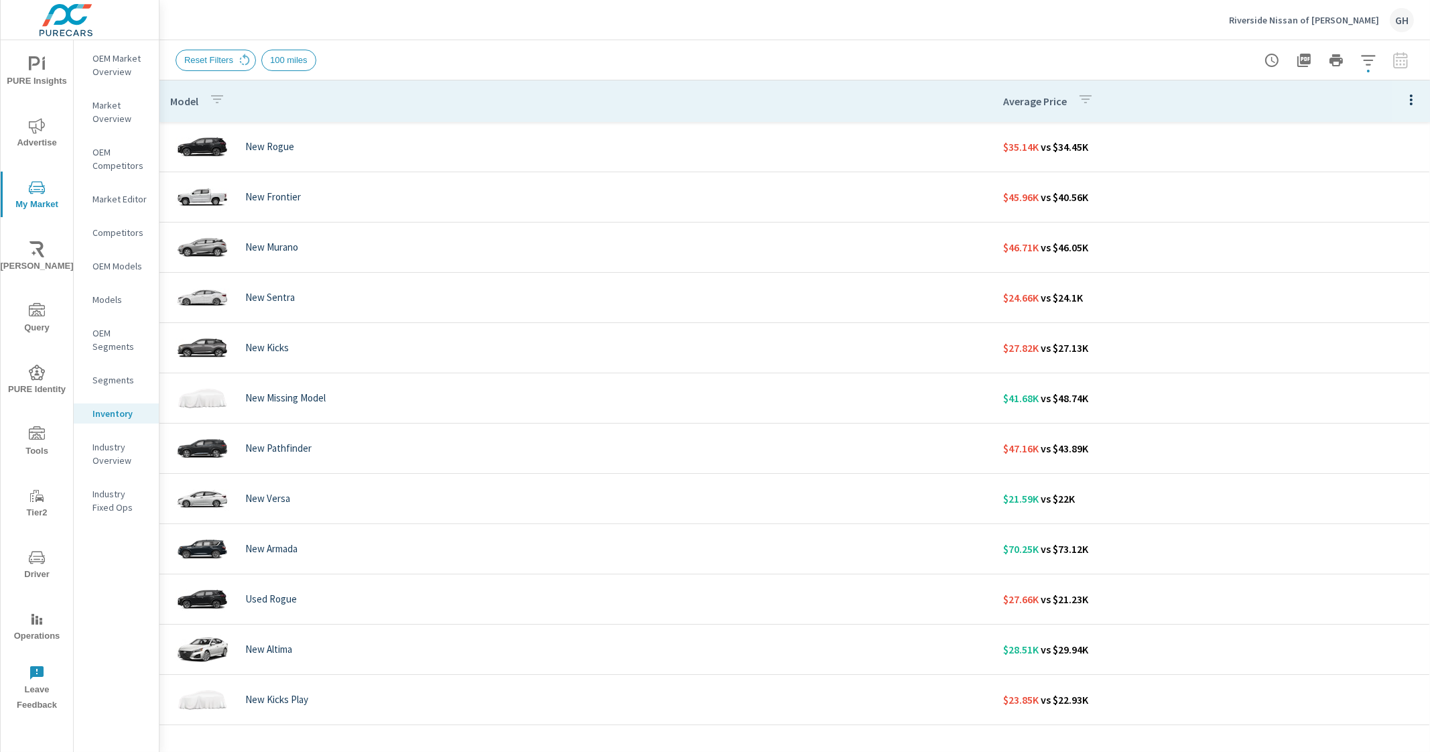
click at [1376, 61] on icon "button" at bounding box center [1369, 60] width 16 height 16
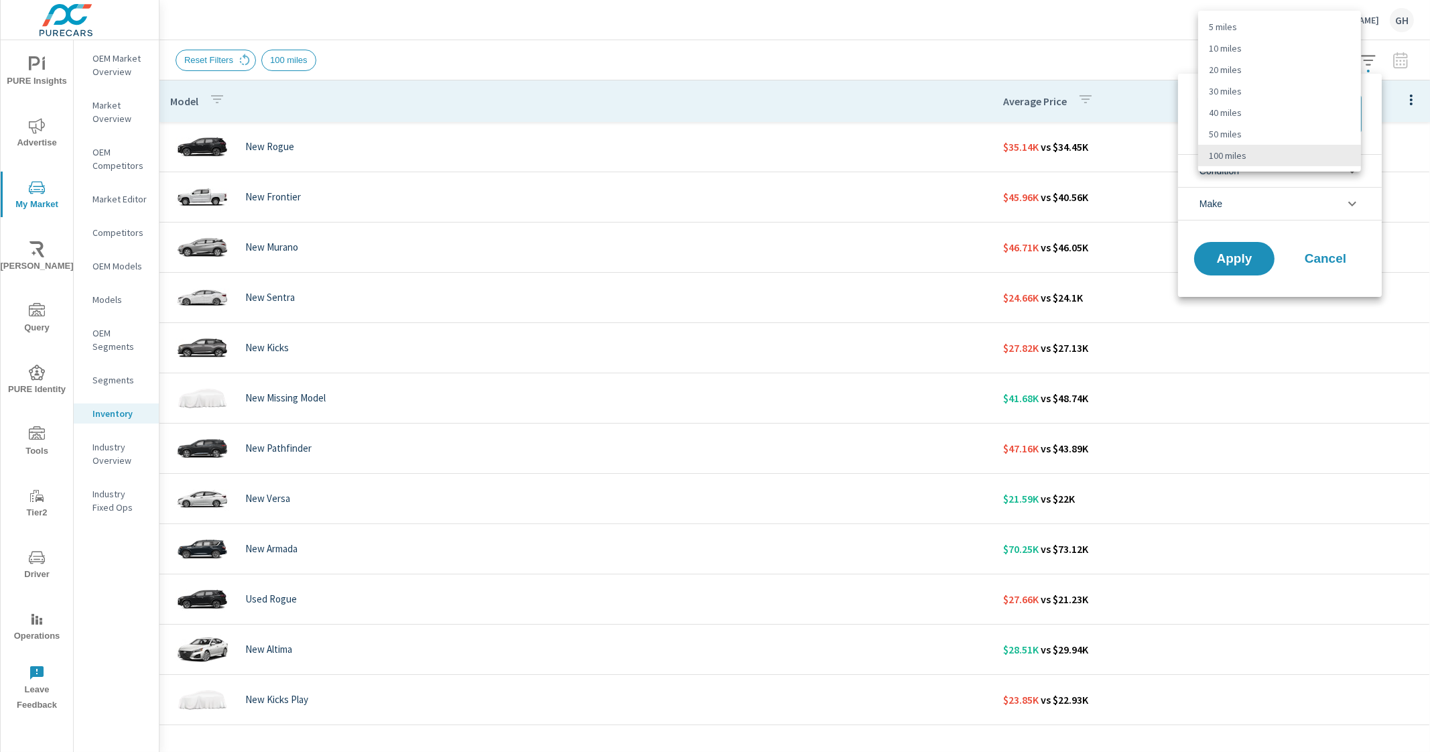
click at [1313, 109] on body "PURE Insights Advertise My Market Riley AI Query PURE Identity Tools Tier2 Driv…" at bounding box center [715, 376] width 1430 height 752
click at [1274, 44] on li "10 miles" at bounding box center [1279, 48] width 163 height 21
type Distance "10"
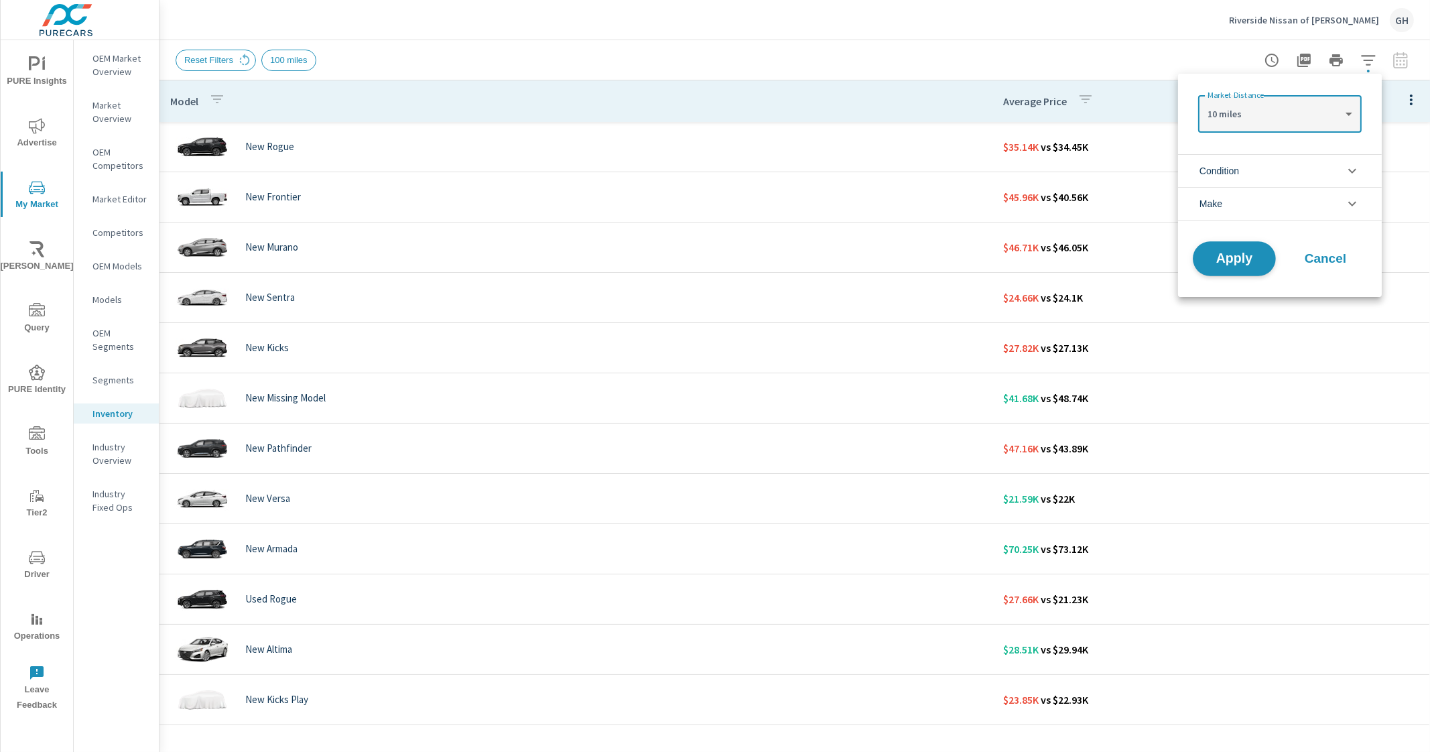
click at [1233, 264] on span "Apply" at bounding box center [1234, 259] width 55 height 13
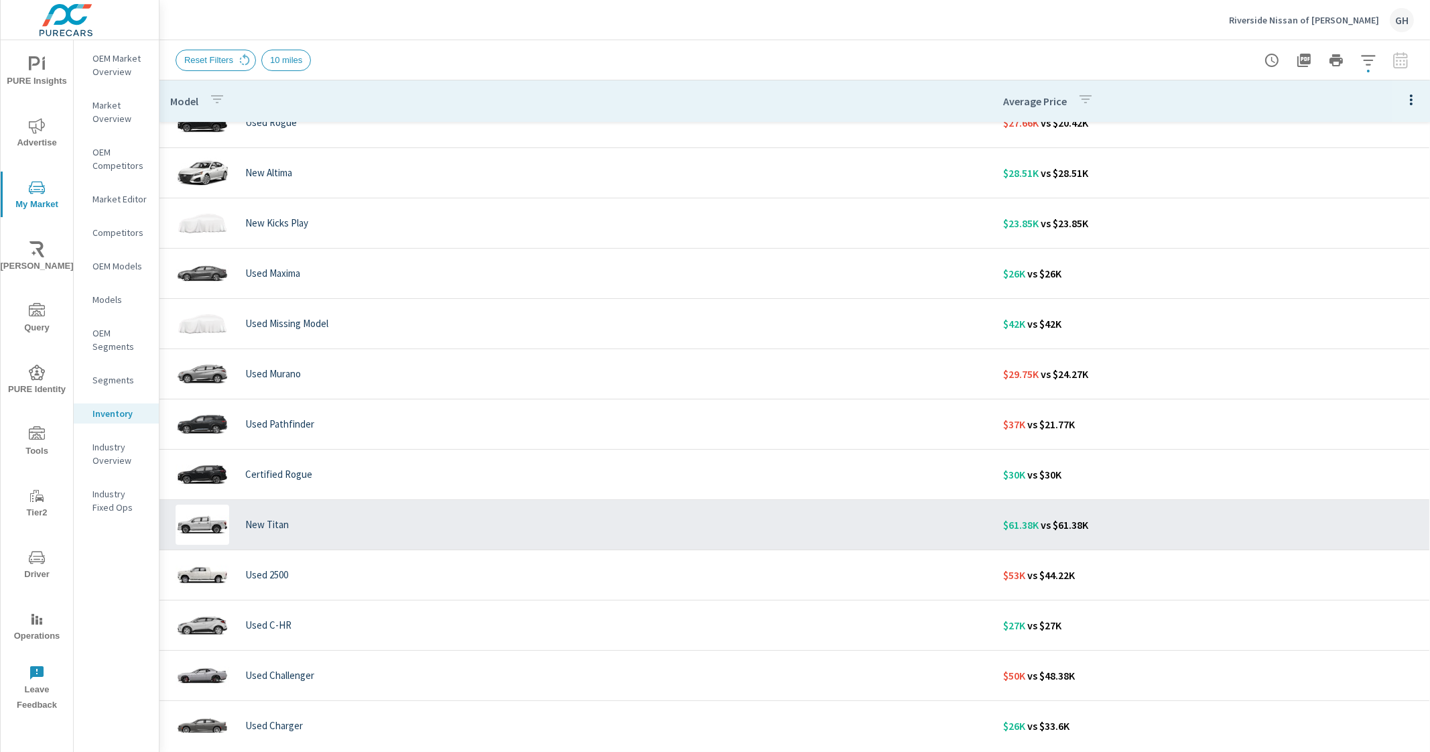
scroll to position [503, 0]
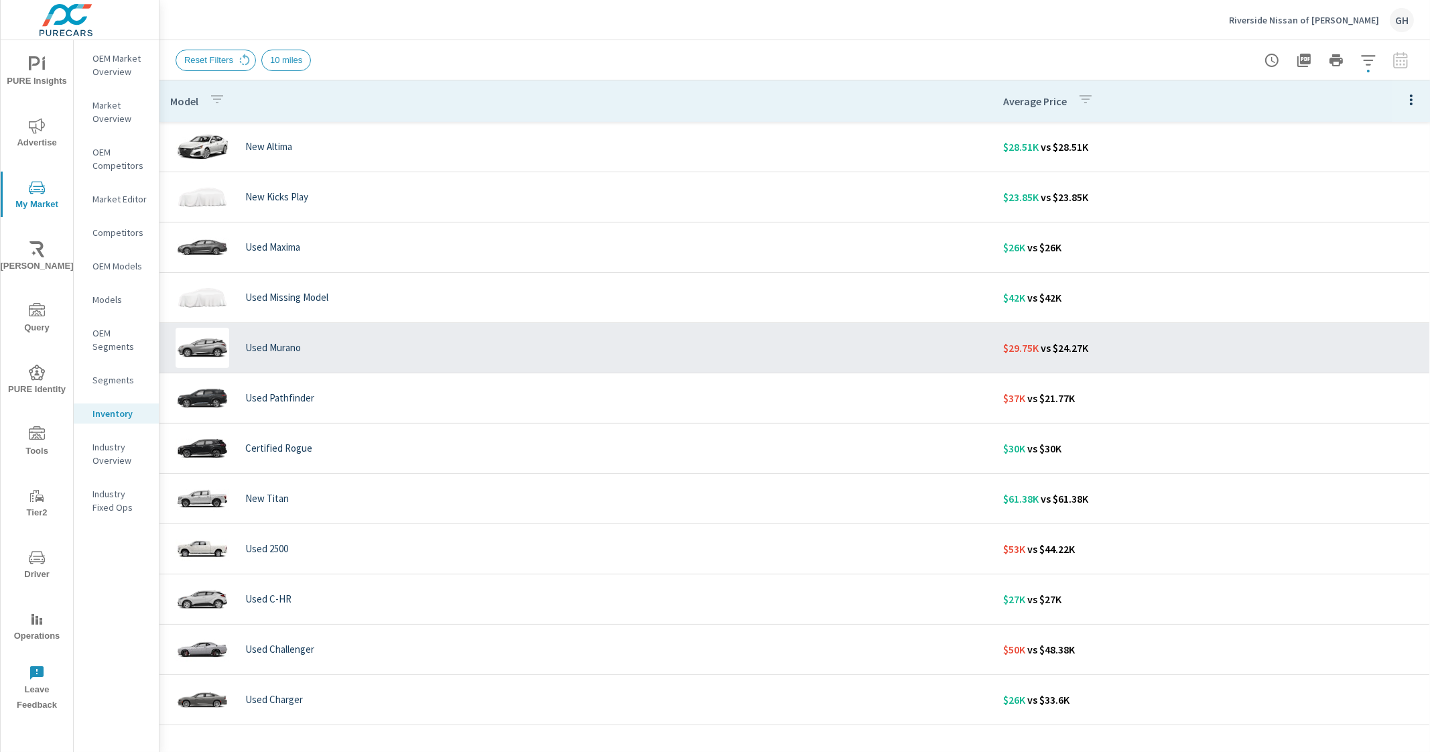
scroll to position [240, 0]
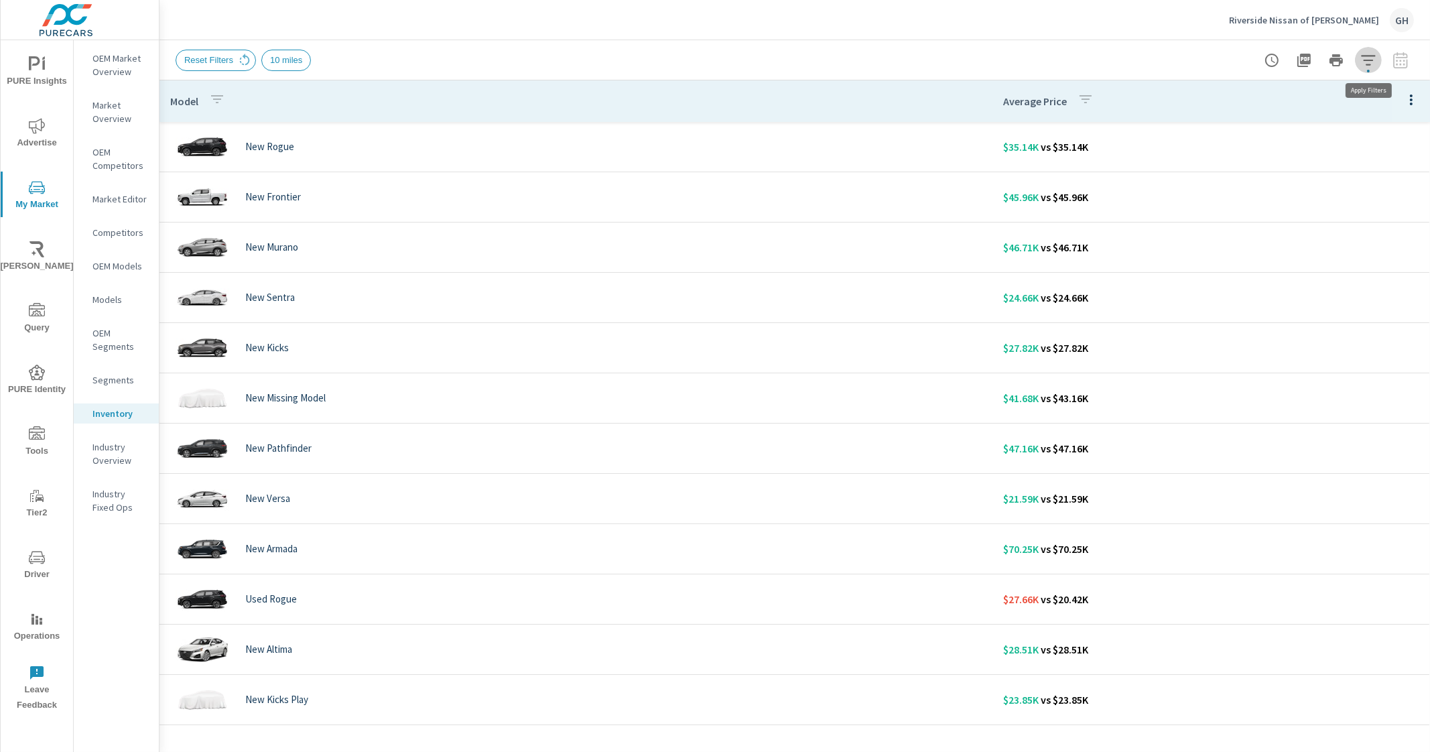
click at [1371, 62] on icon "button" at bounding box center [1369, 60] width 16 height 16
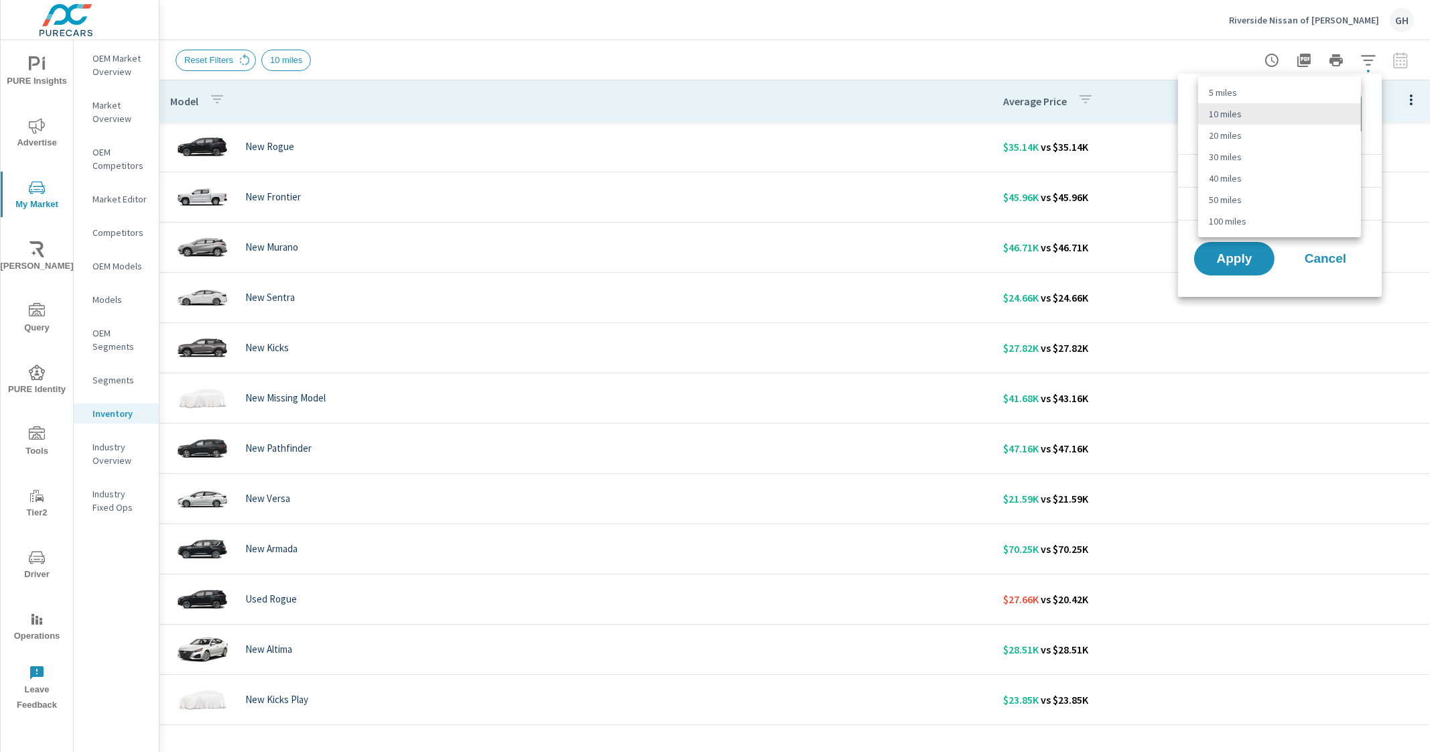
click at [1327, 107] on body "PURE Insights Advertise My Market Riley AI Query PURE Identity Tools Tier2 Driv…" at bounding box center [715, 376] width 1430 height 752
click at [1268, 176] on li "40 miles" at bounding box center [1279, 178] width 163 height 21
type Distance "40"
click at [1224, 273] on button "Apply" at bounding box center [1234, 258] width 83 height 35
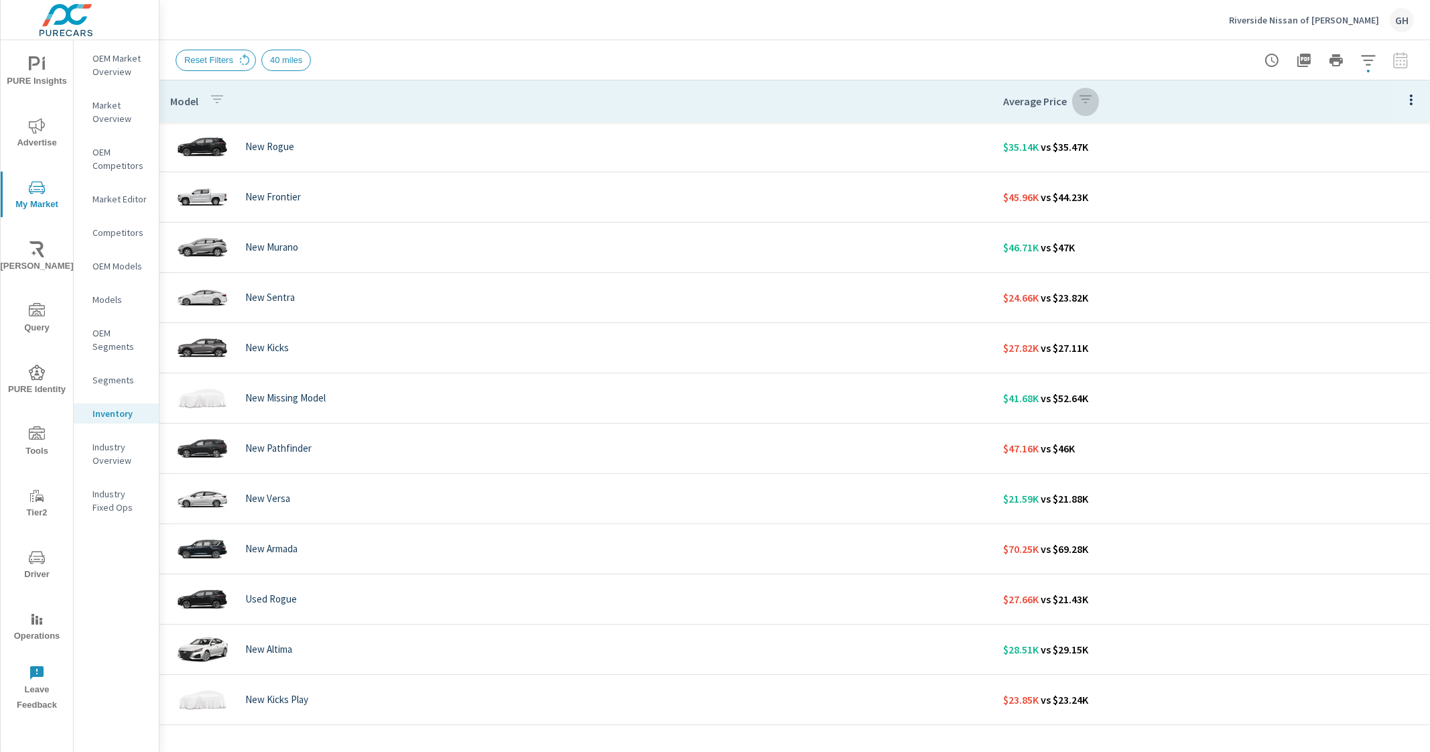
click at [1078, 98] on icon "button" at bounding box center [1086, 99] width 16 height 16
click at [1071, 98] on div at bounding box center [715, 376] width 1430 height 752
click at [916, 88] on th "Model" at bounding box center [576, 101] width 833 height 42
click at [1363, 65] on icon "button" at bounding box center [1369, 60] width 16 height 16
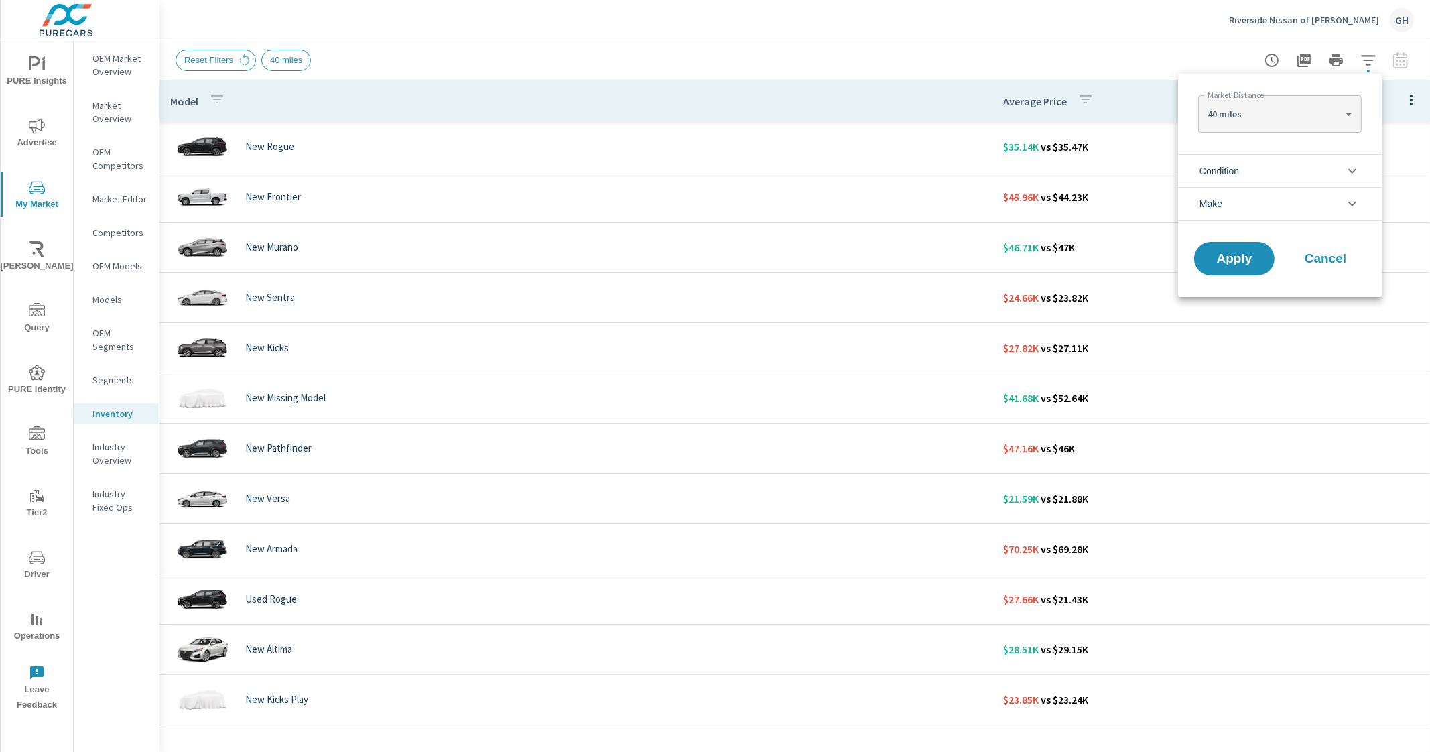
click at [1300, 168] on li "Condition" at bounding box center [1280, 170] width 204 height 33
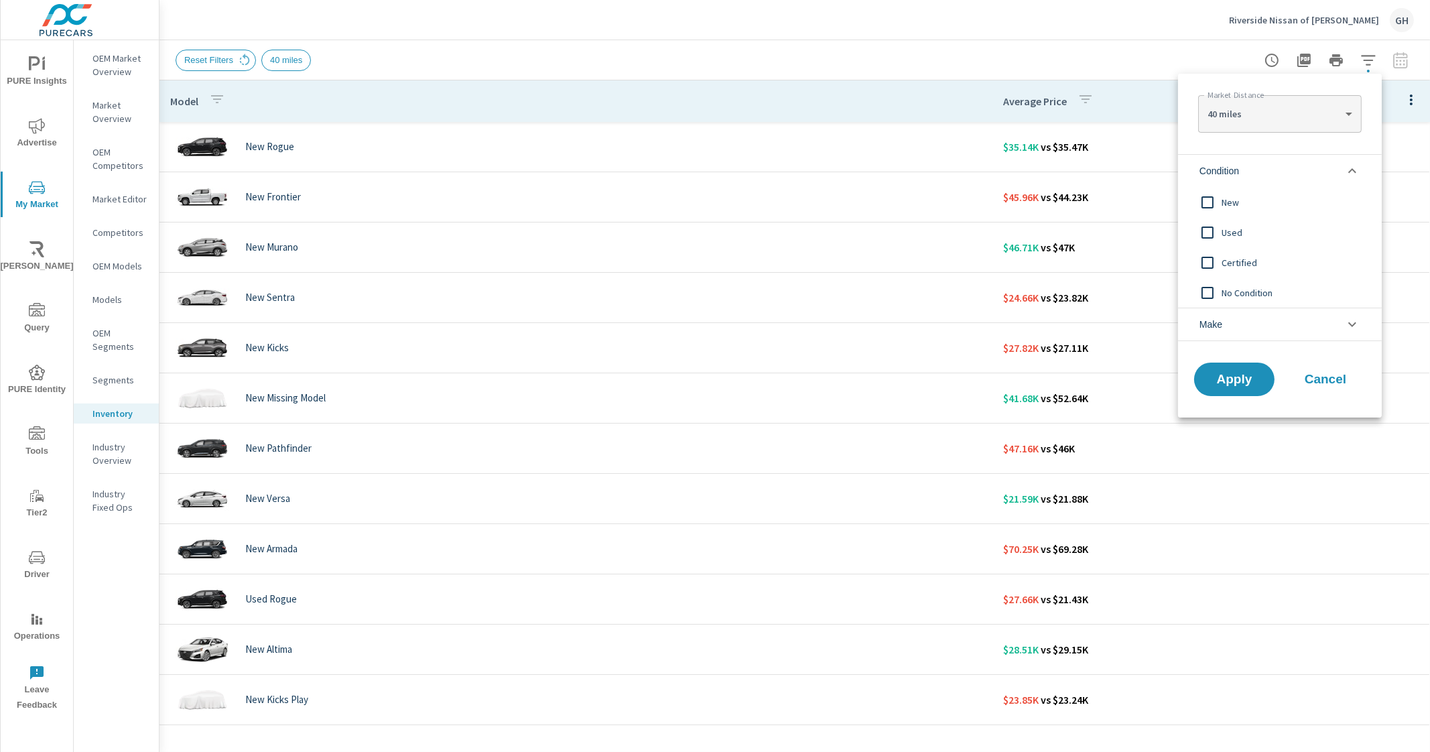
click at [1300, 168] on li "Condition" at bounding box center [1280, 170] width 204 height 33
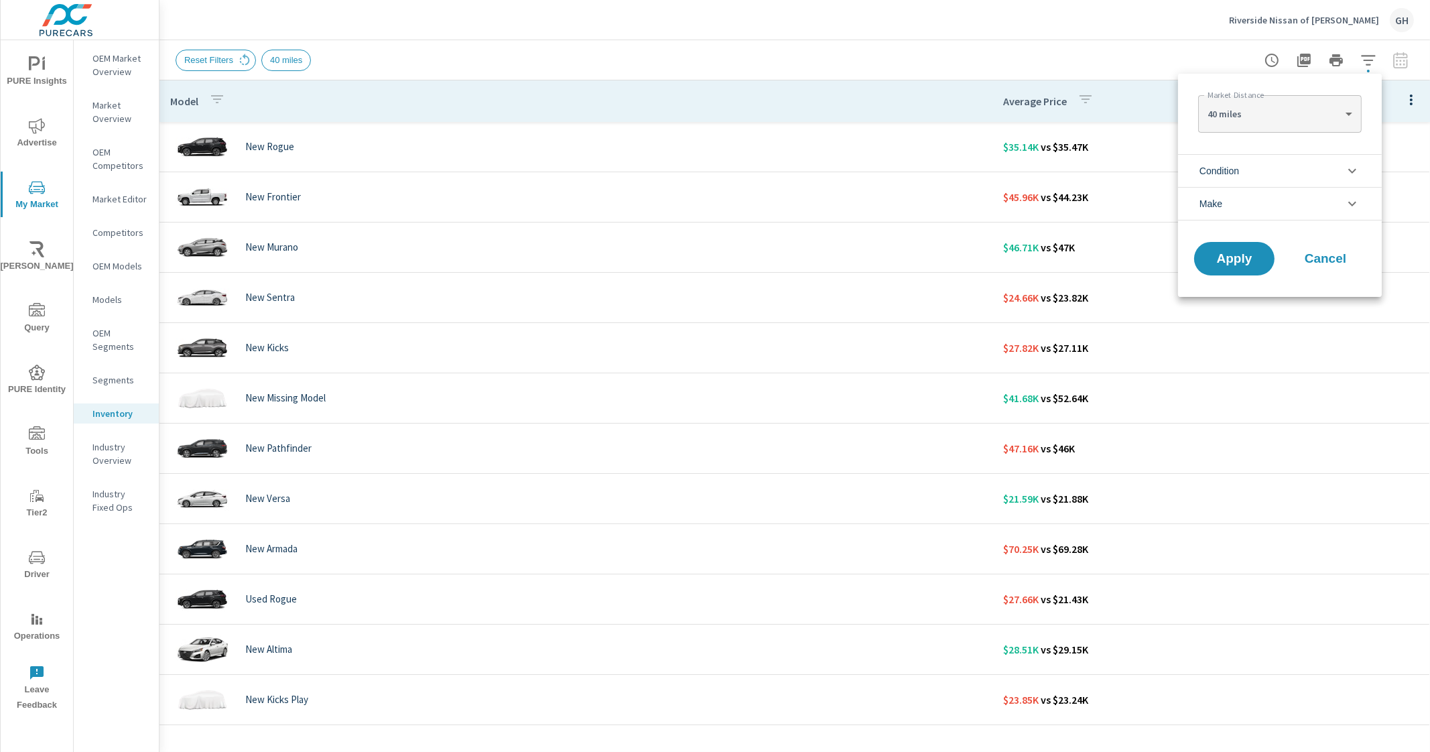
click at [1300, 119] on body "PURE Insights Advertise My Market Riley AI Query PURE Identity Tools Tier2 Driv…" at bounding box center [715, 376] width 1430 height 752
drag, startPoint x: 1278, startPoint y: 149, endPoint x: 1272, endPoint y: 187, distance: 38.8
click at [1278, 149] on li "100 miles" at bounding box center [1279, 156] width 163 height 21
type Distance "100"
click at [1282, 203] on li "Make" at bounding box center [1280, 204] width 204 height 34
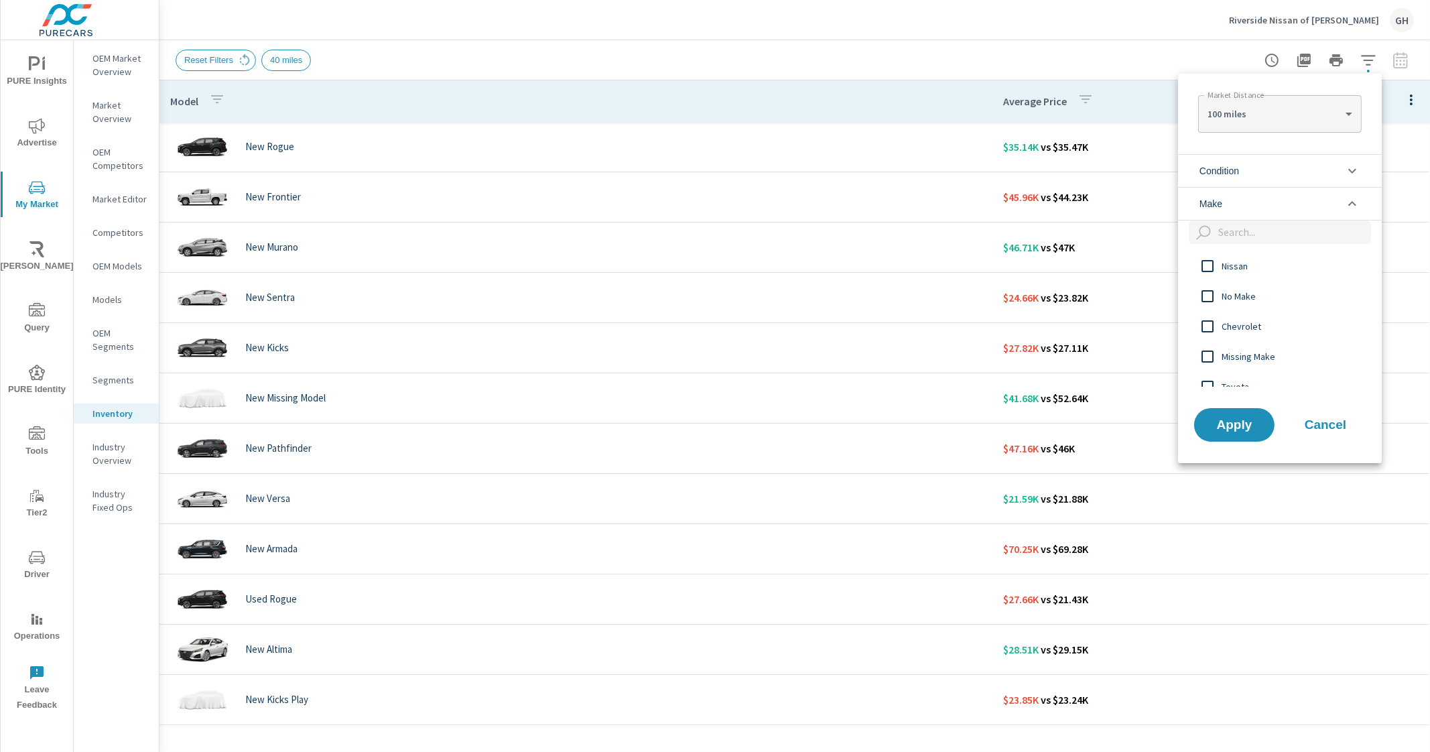
click at [1233, 270] on span "Nissan" at bounding box center [1295, 266] width 147 height 16
click at [1235, 420] on span "Apply" at bounding box center [1234, 424] width 55 height 13
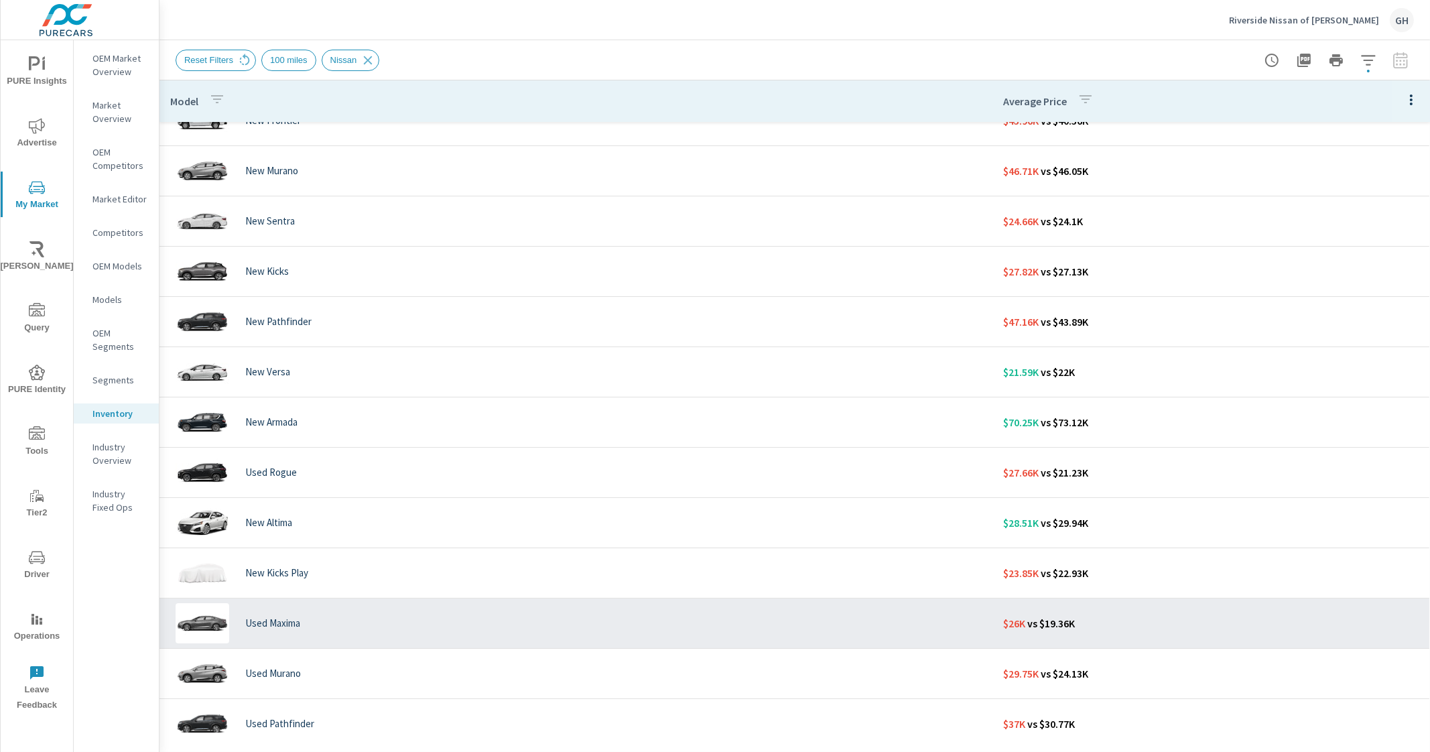
scroll to position [83, 0]
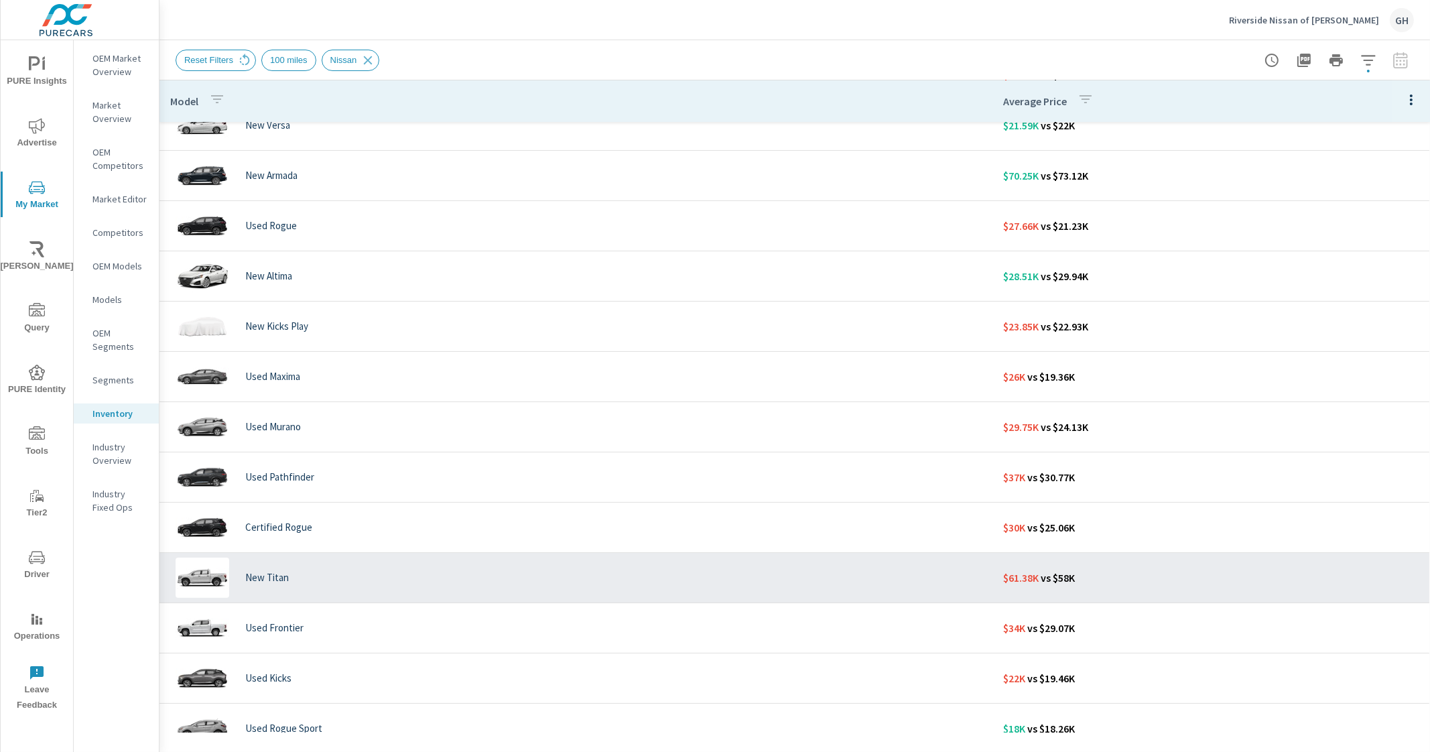
scroll to position [334, 0]
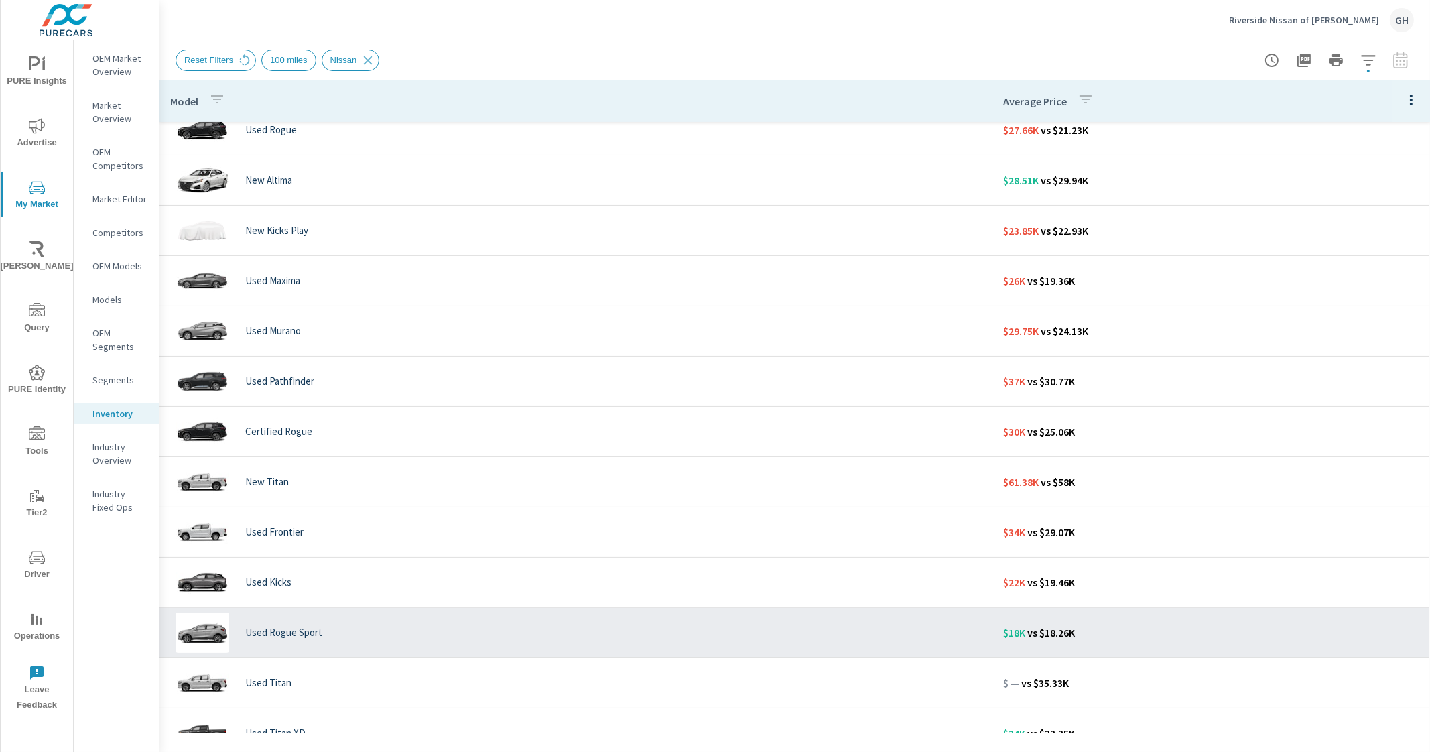
scroll to position [451, 0]
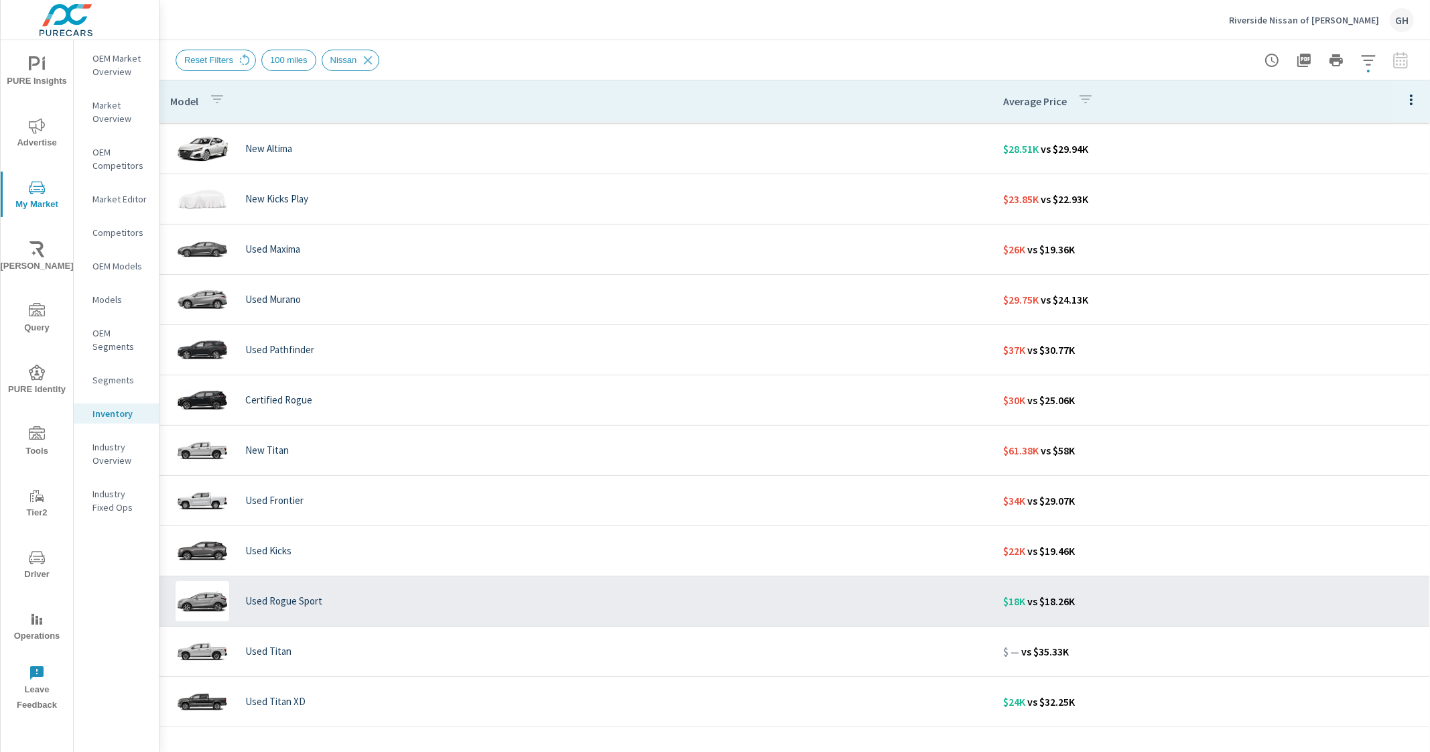
scroll to position [109, 0]
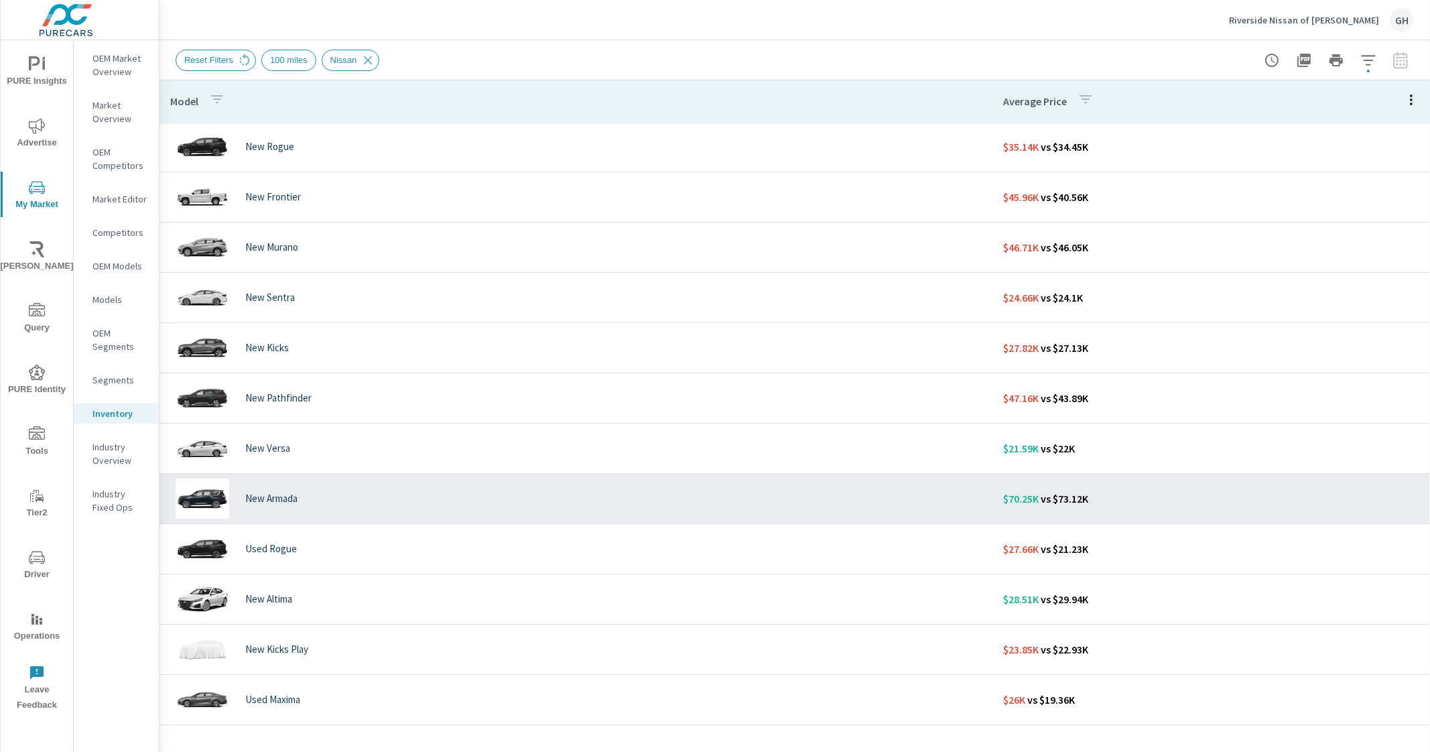
scroll to position [83, 0]
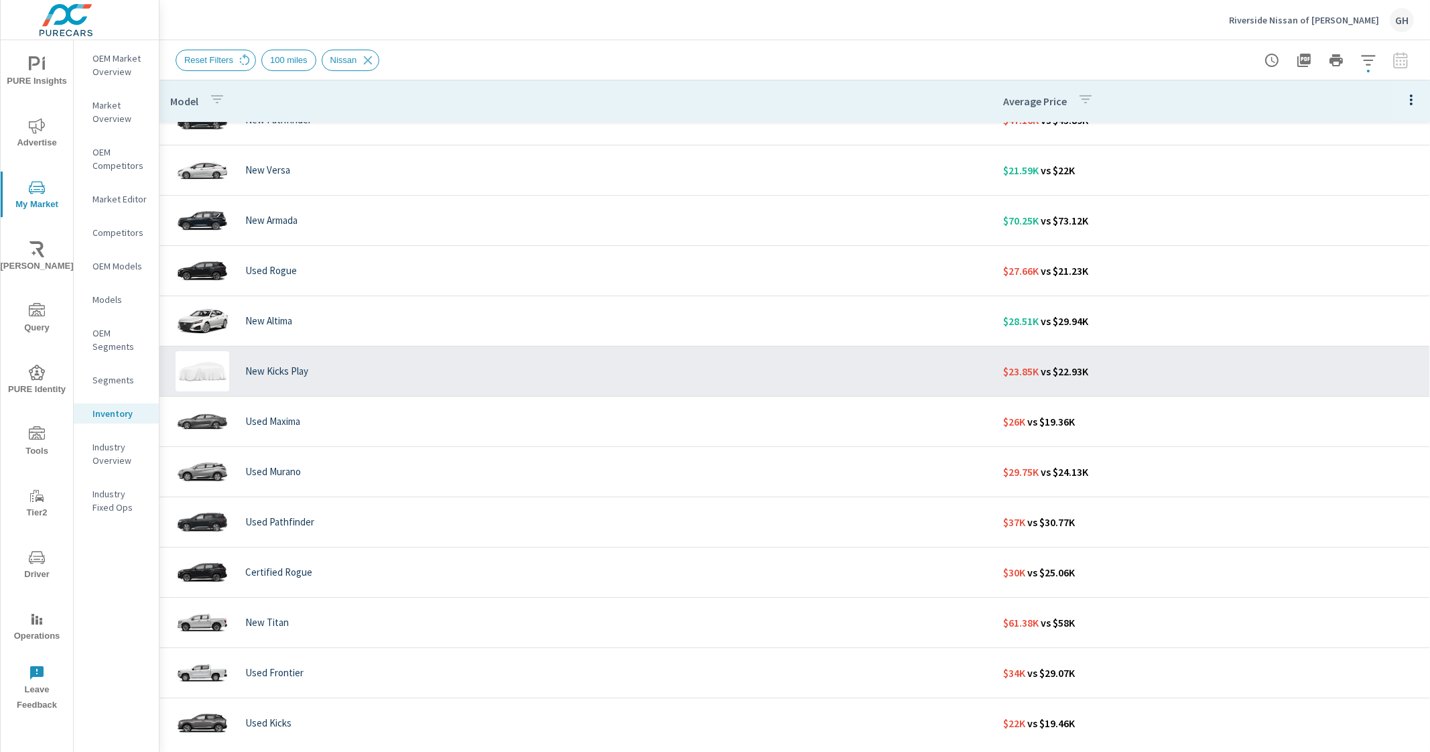
scroll to position [334, 0]
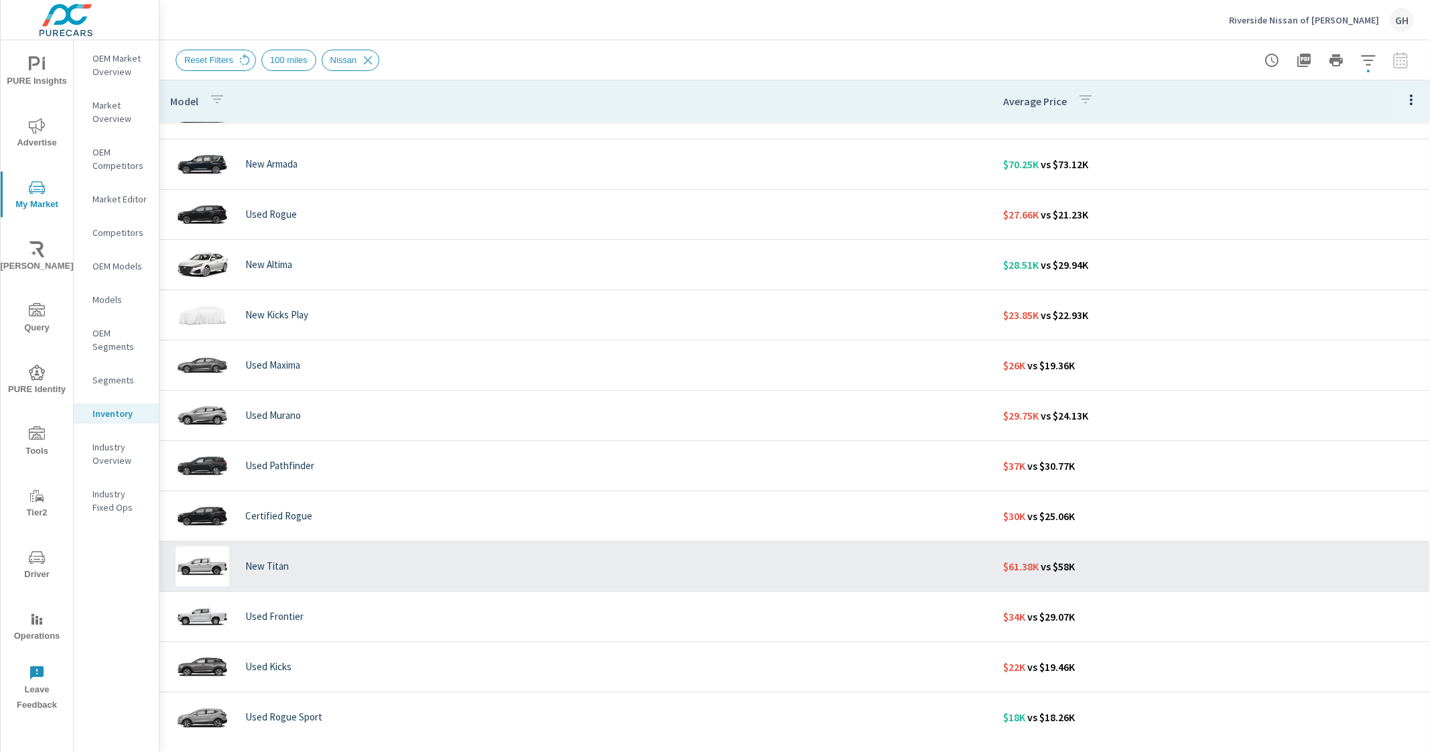
click at [574, 558] on div "New Titan" at bounding box center [576, 566] width 812 height 40
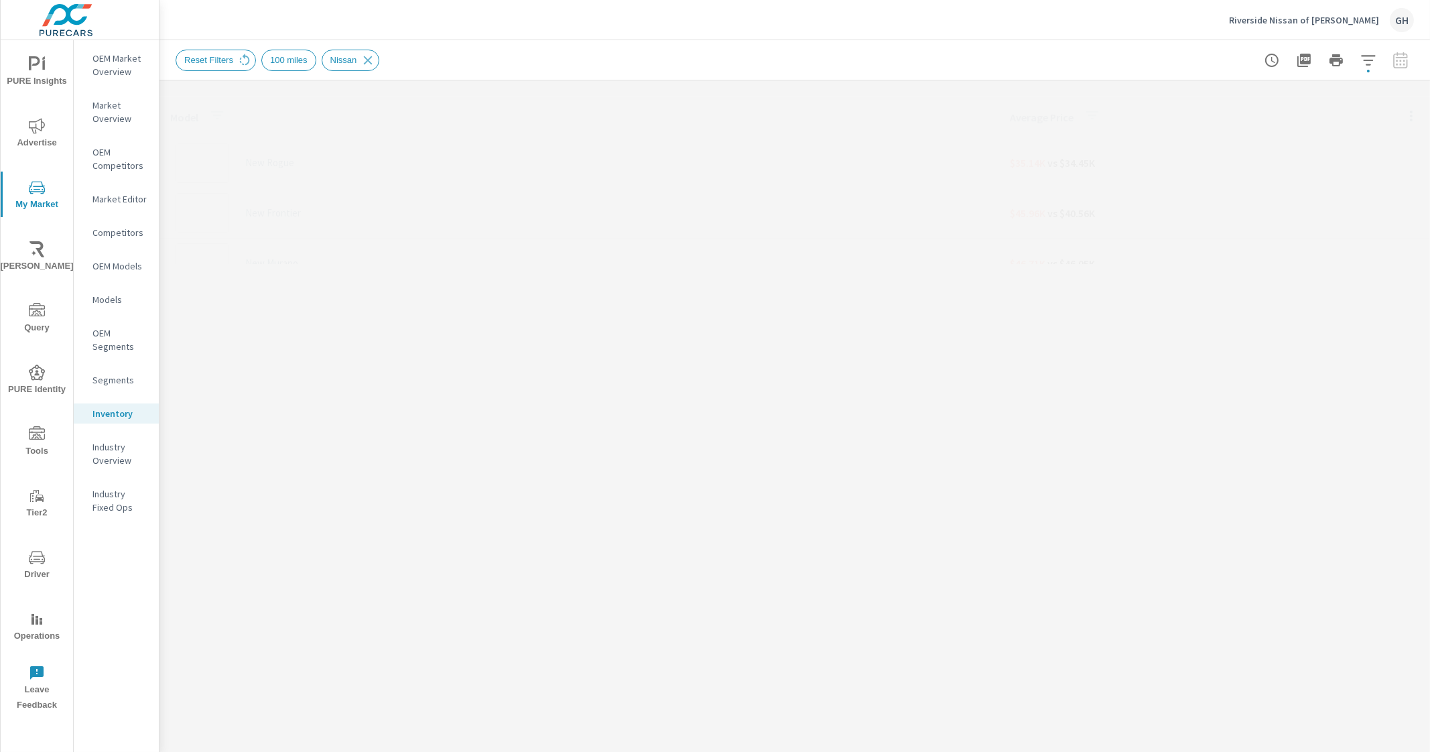
scroll to position [301, 0]
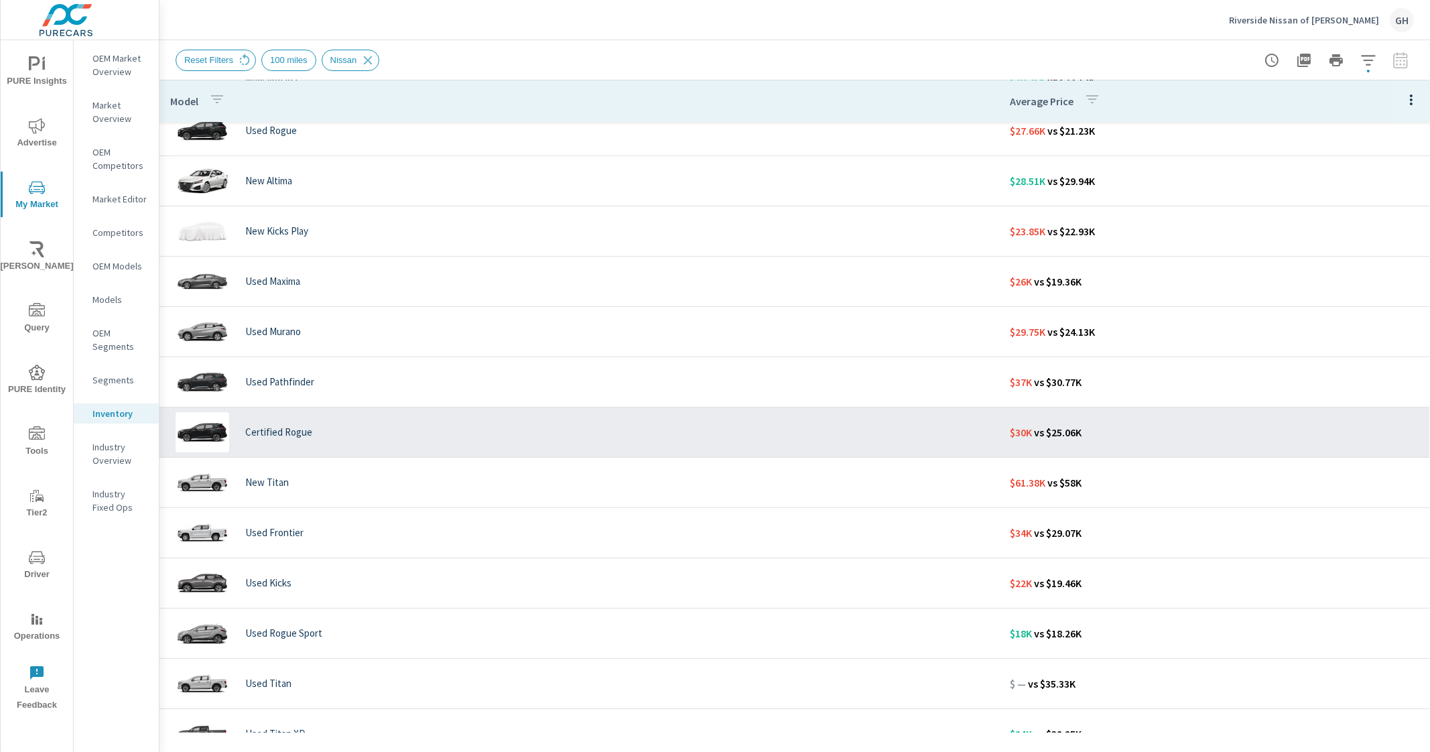
scroll to position [451, 0]
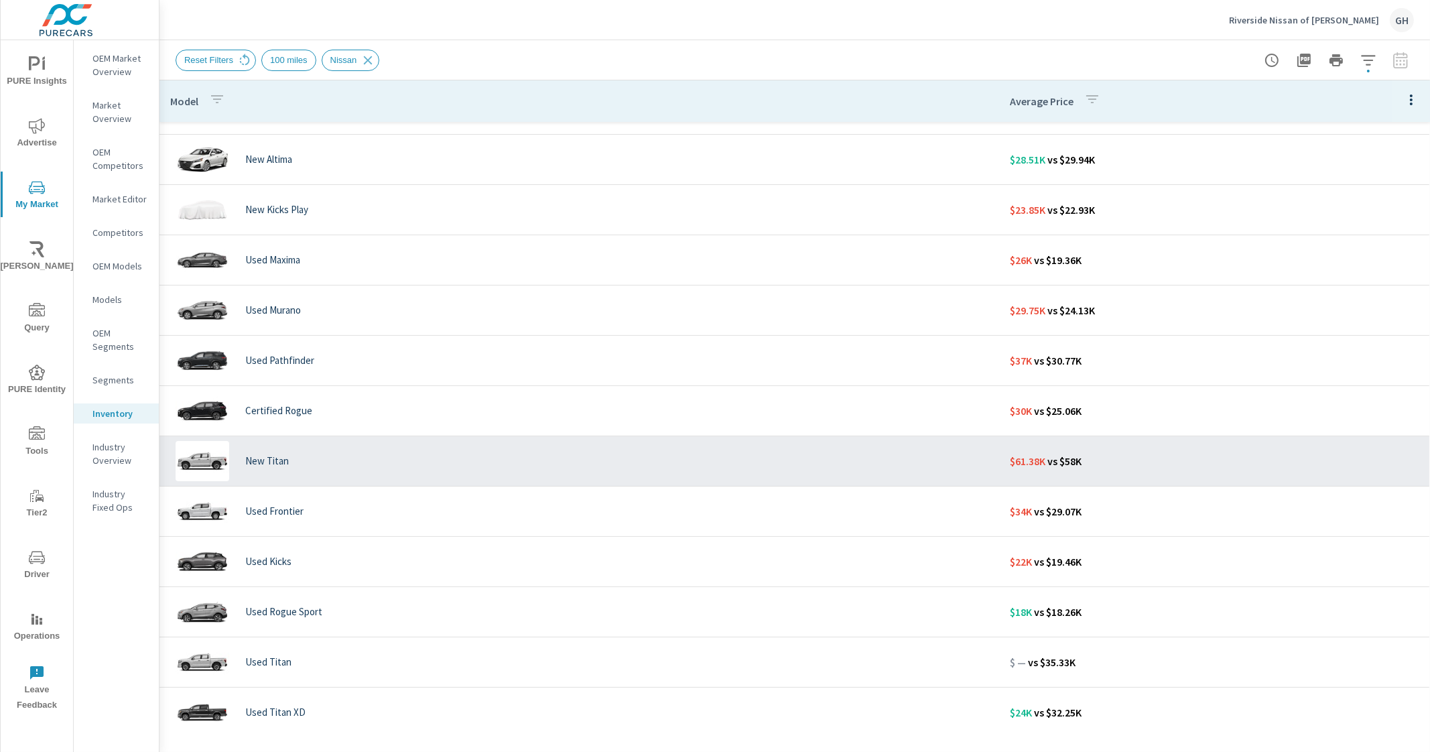
scroll to position [451, 0]
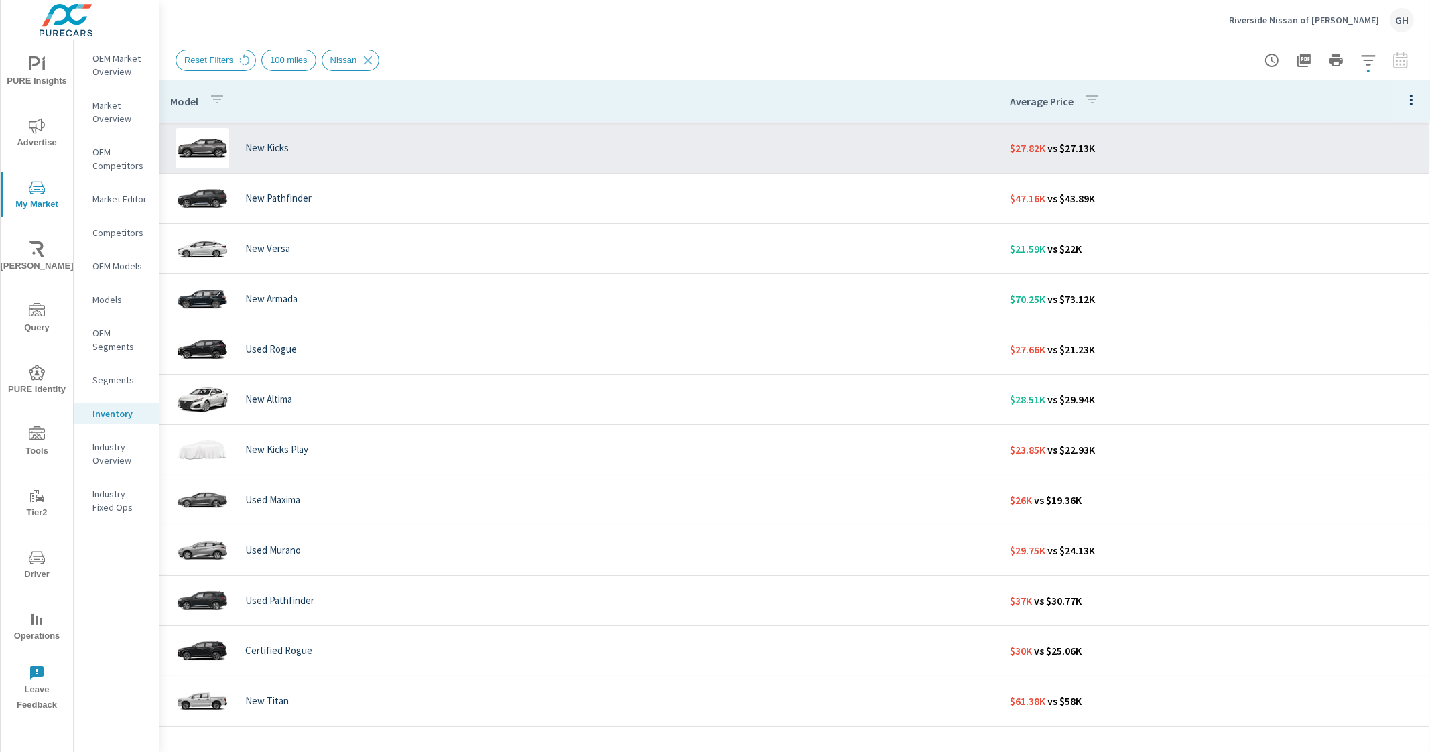
scroll to position [141, 0]
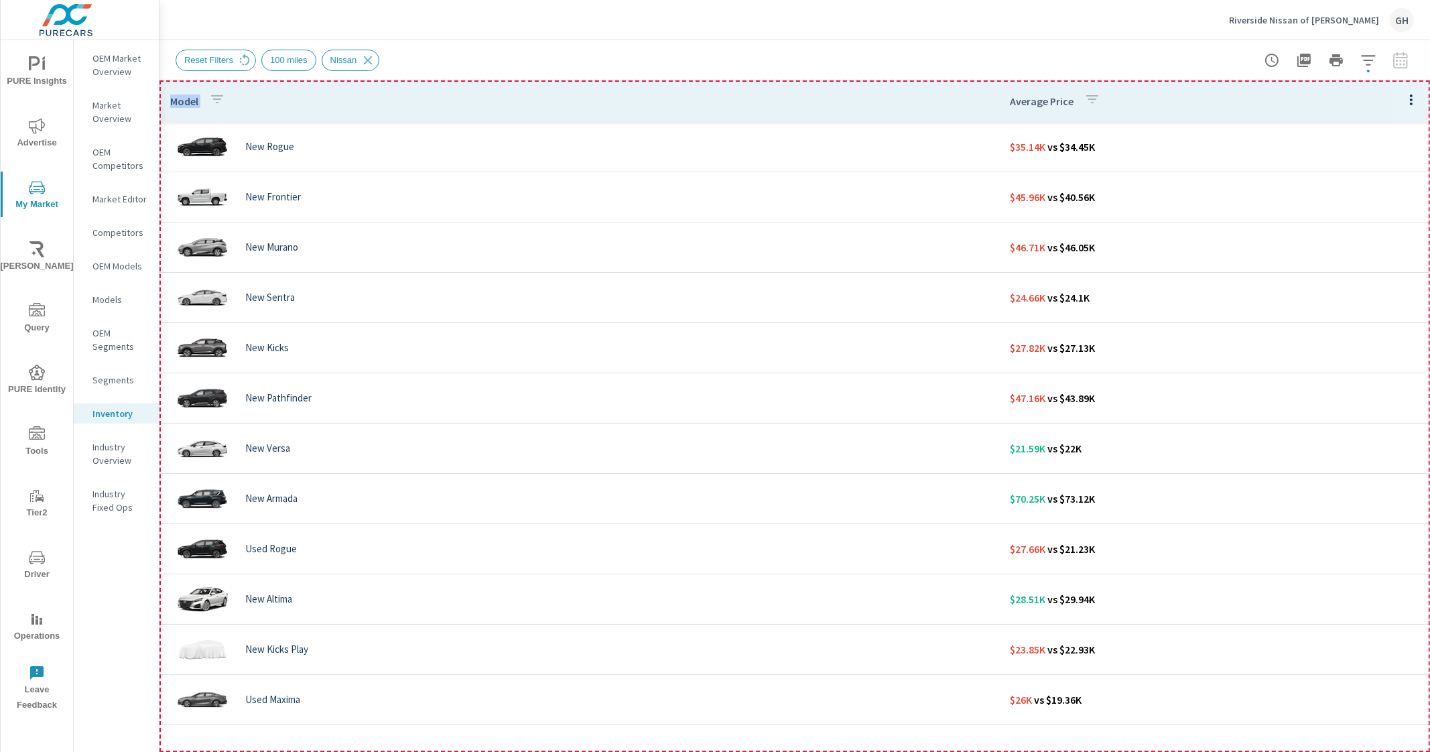
click at [690, 99] on th "Model" at bounding box center [580, 101] width 840 height 42
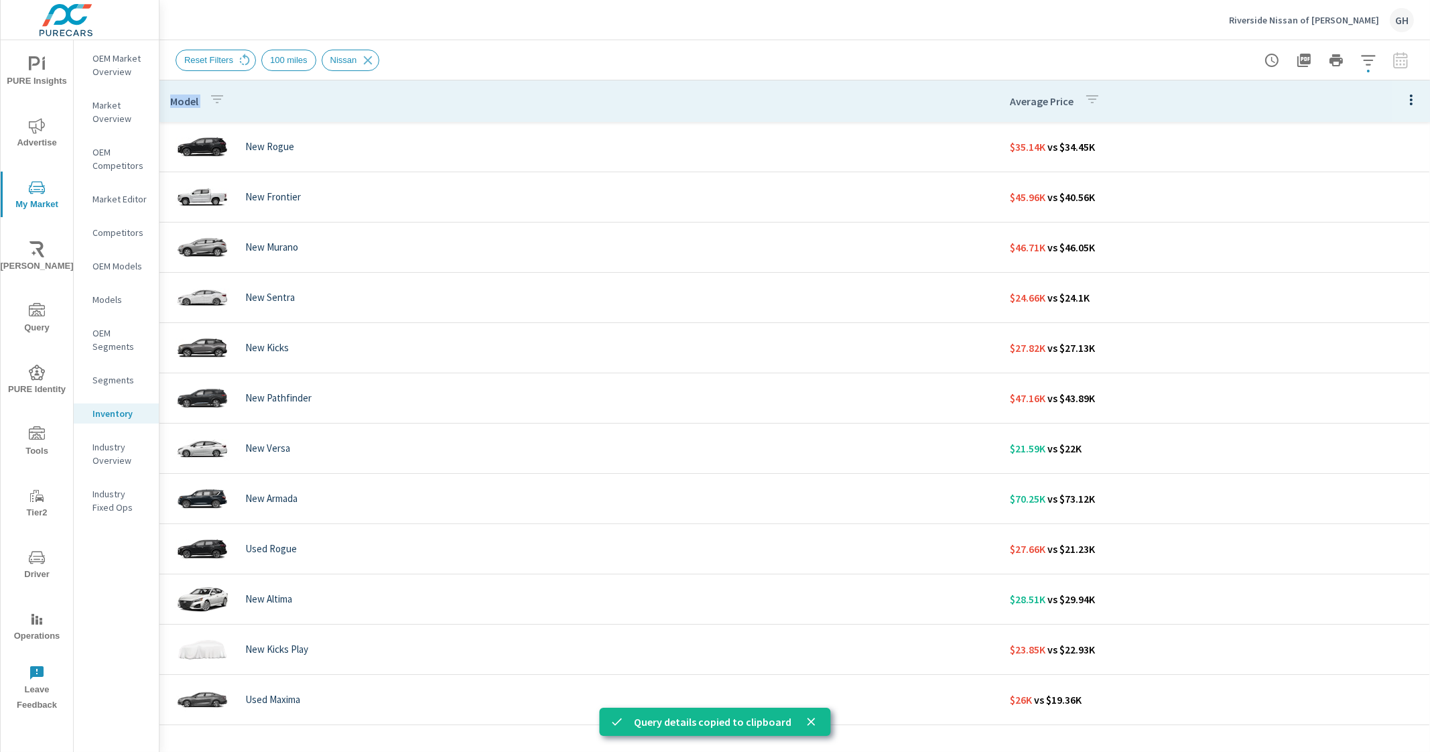
click at [713, 62] on div "Reset Filters 100 miles Nissan" at bounding box center [701, 60] width 1051 height 21
click at [705, 86] on th "Model" at bounding box center [580, 101] width 840 height 42
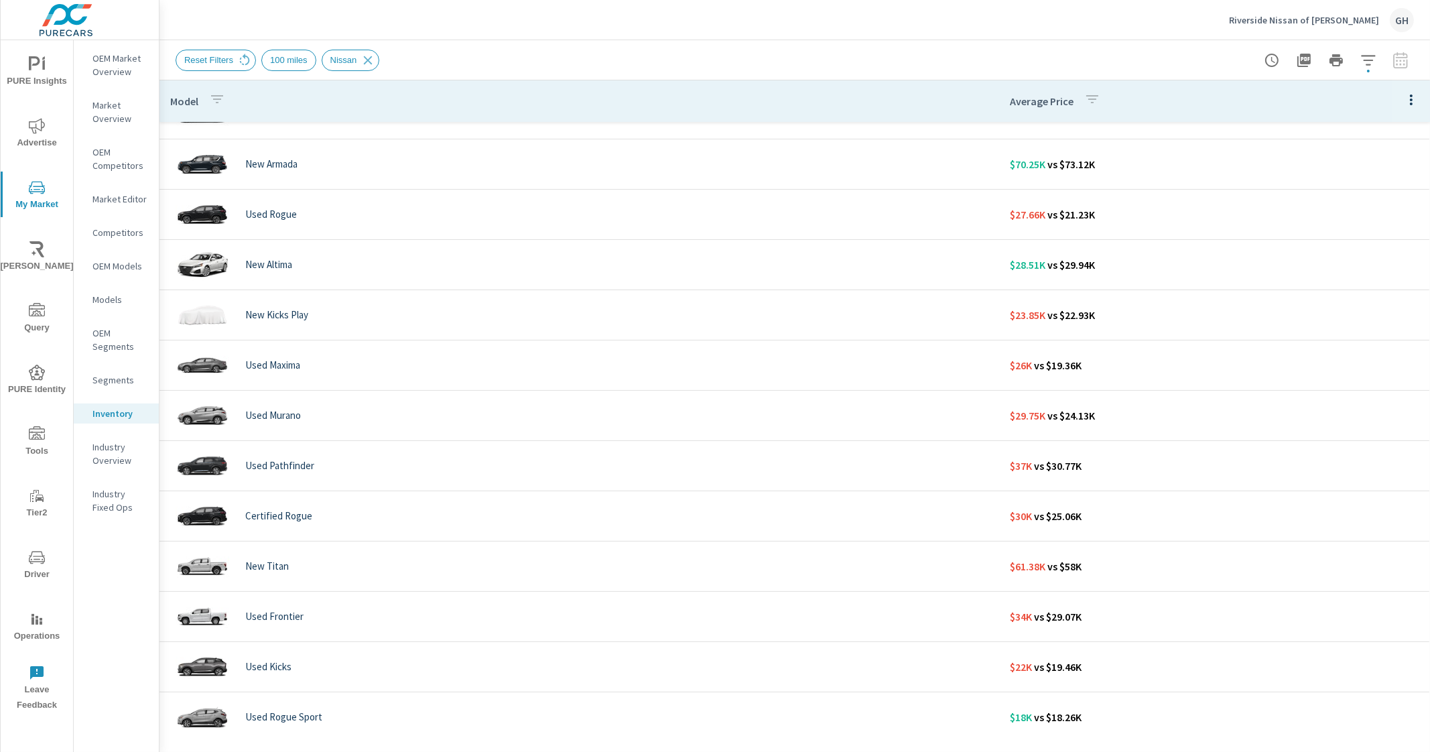
scroll to position [451, 0]
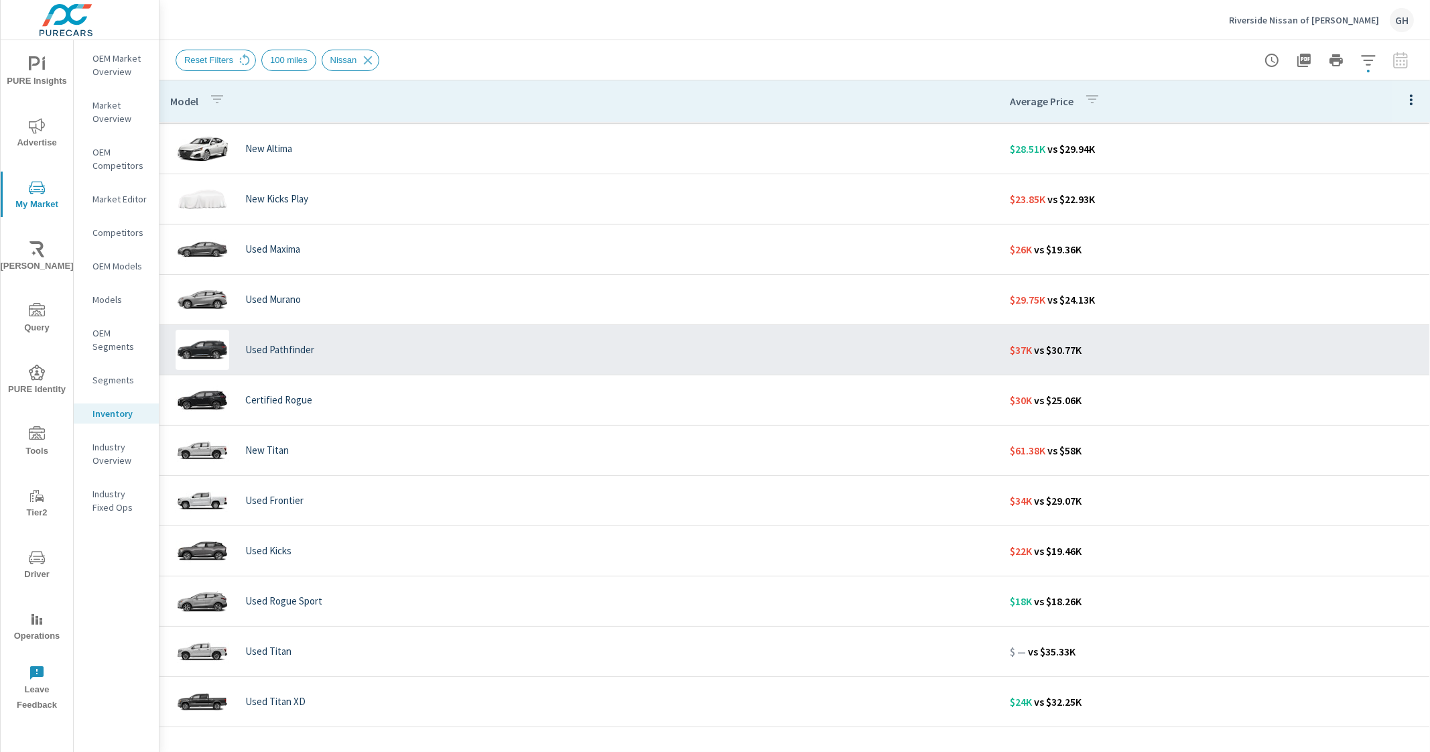
scroll to position [117, 0]
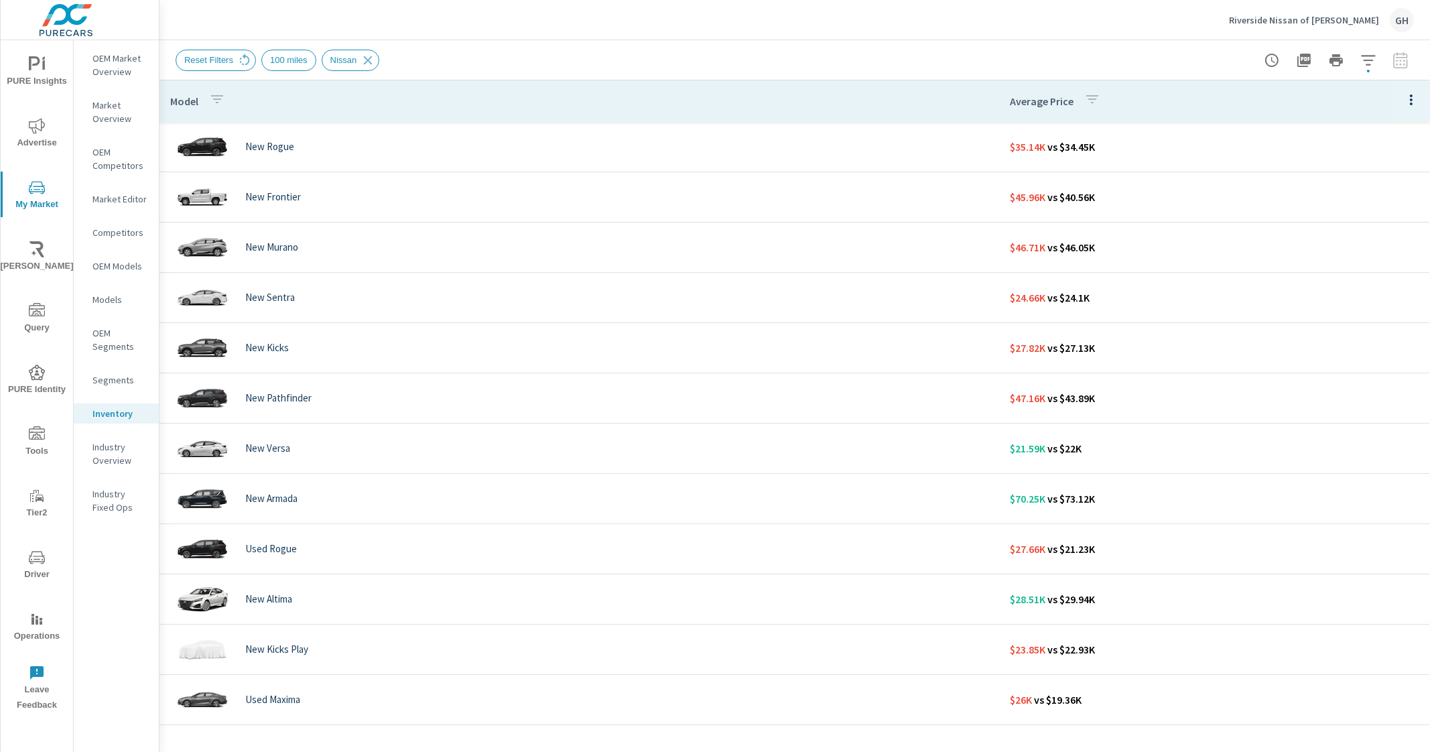
click at [1410, 103] on icon "button" at bounding box center [1411, 100] width 3 height 11
click at [1363, 310] on span "Customize columns..." at bounding box center [1368, 310] width 84 height 13
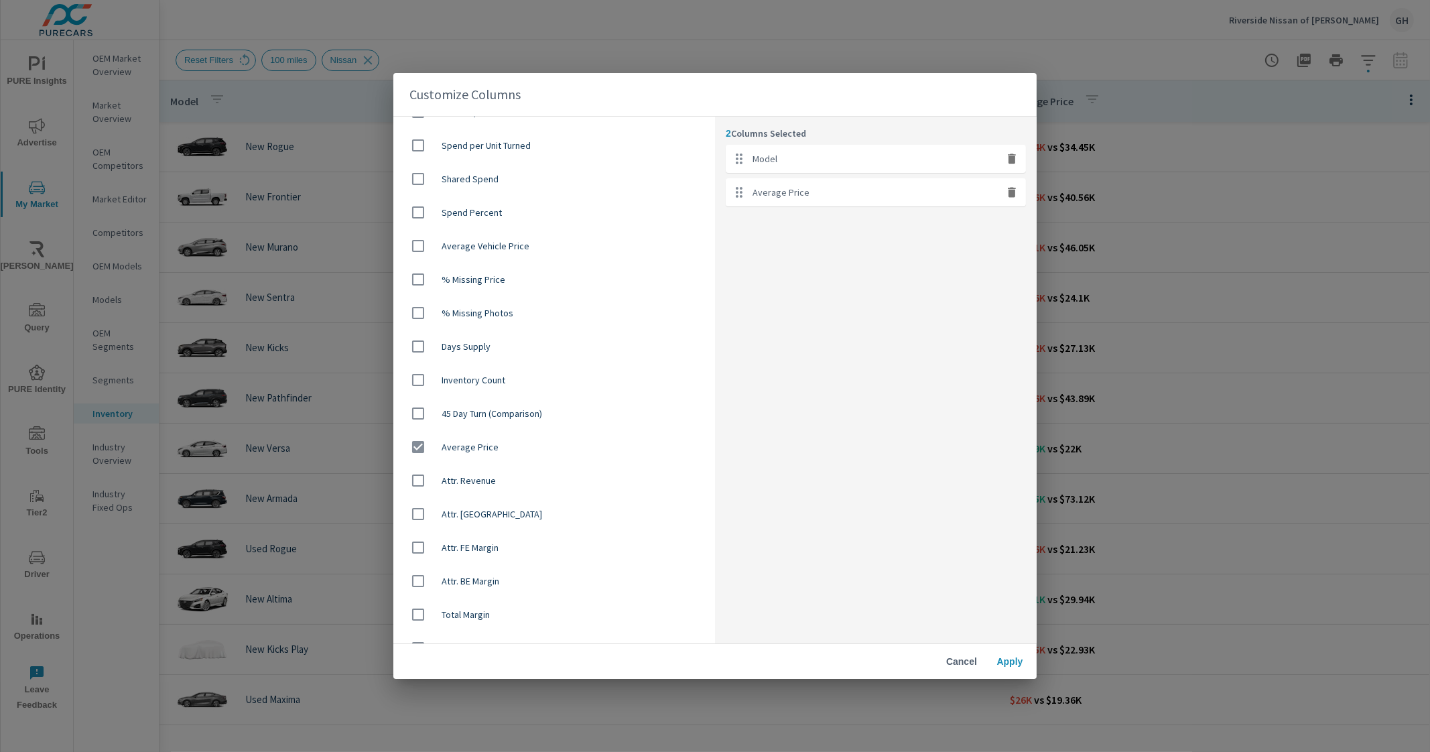
scroll to position [847, 0]
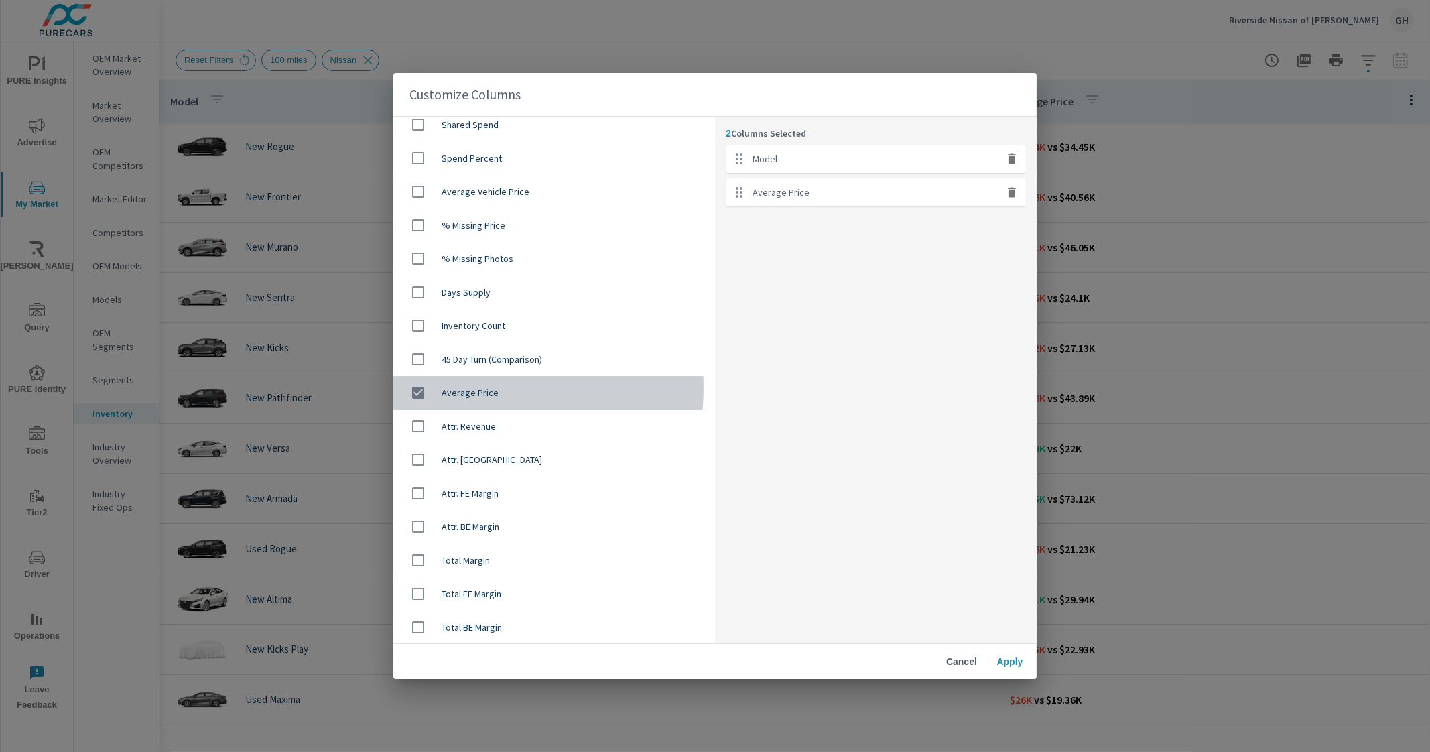
click at [417, 387] on input "checkbox" at bounding box center [418, 393] width 28 height 28
checkbox input "false"
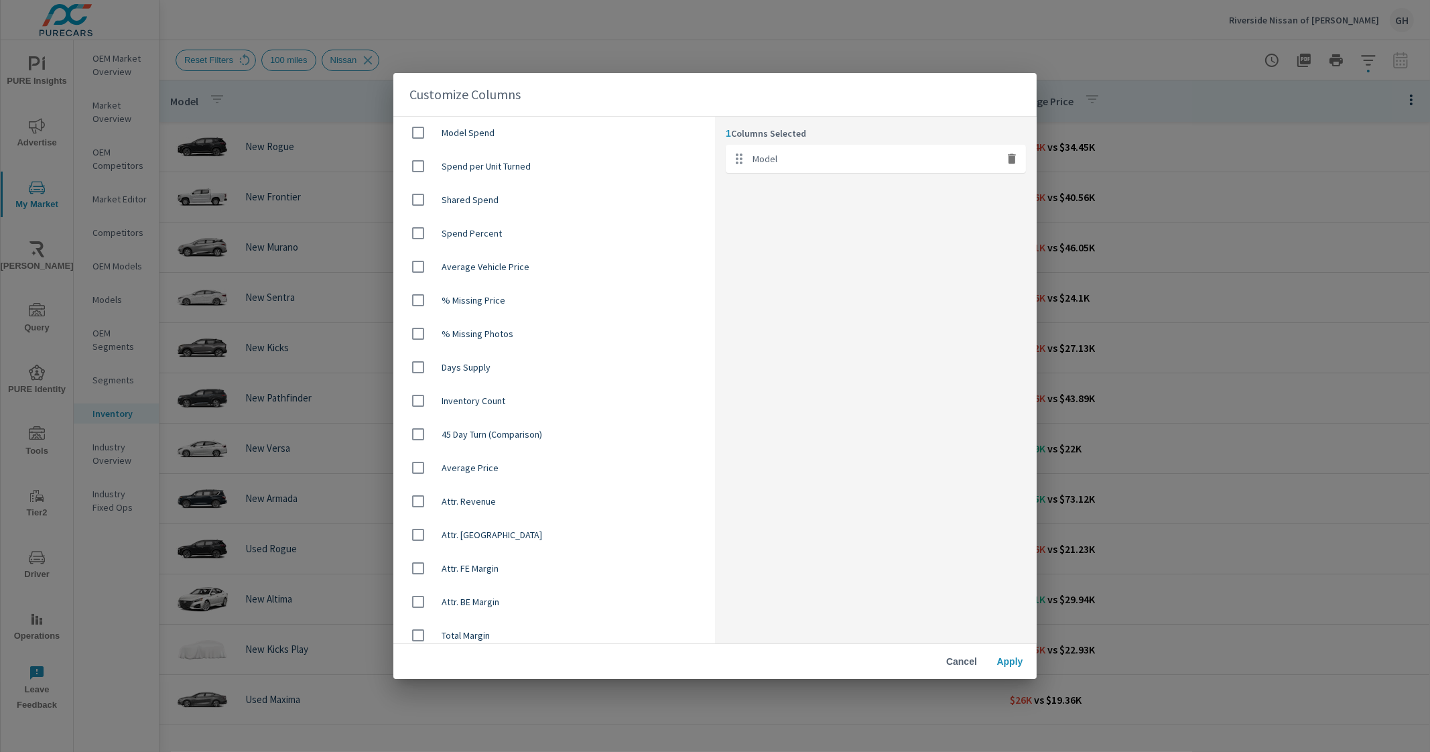
scroll to position [763, 0]
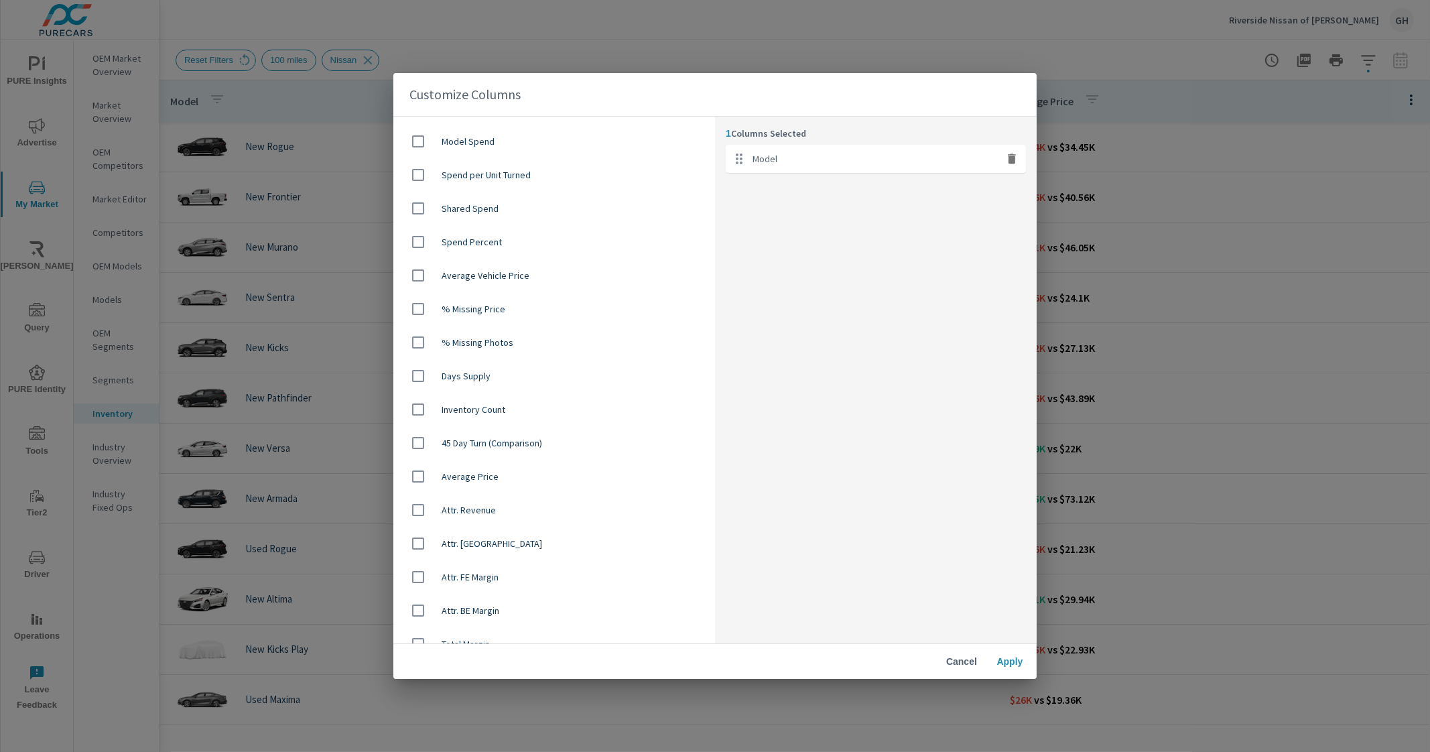
click at [416, 275] on input "checkbox" at bounding box center [418, 275] width 28 height 28
checkbox input "true"
click at [1018, 665] on span "Apply" at bounding box center [1010, 662] width 32 height 12
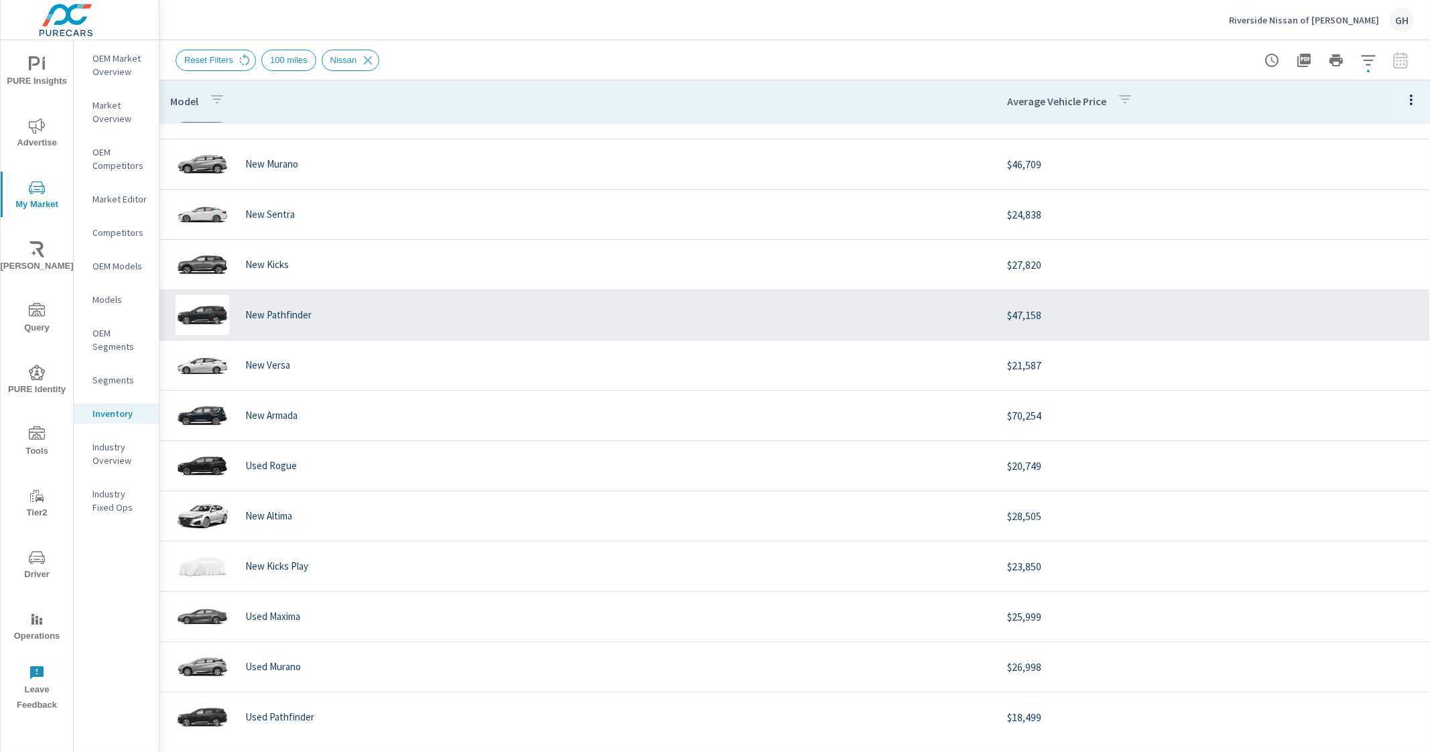
scroll to position [13, 0]
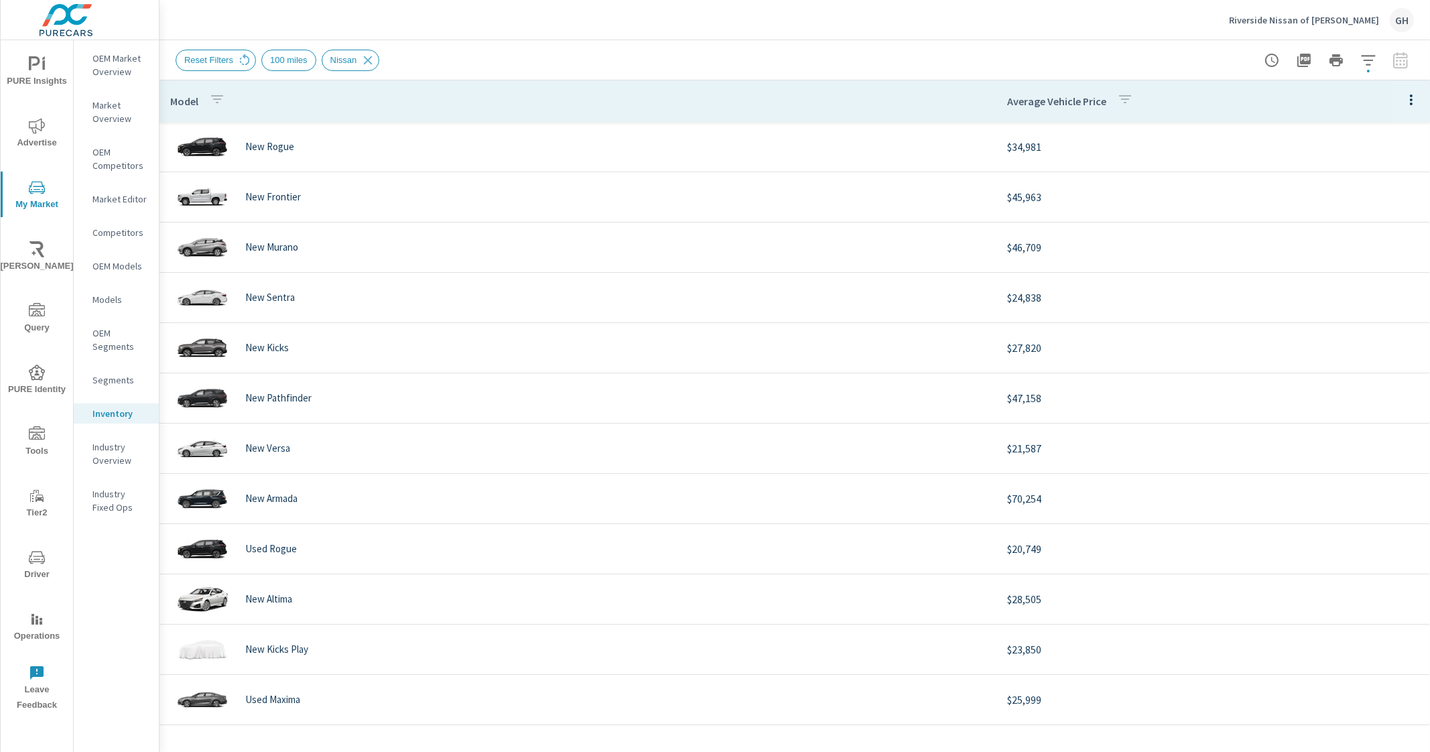
click at [1404, 101] on icon "button" at bounding box center [1412, 100] width 16 height 16
drag, startPoint x: 1359, startPoint y: 206, endPoint x: 1324, endPoint y: 95, distance: 116.6
click at [1324, 95] on div "Default Engagement Audience Market Performance Inventory Market Comparison Attr…" at bounding box center [715, 376] width 1430 height 752
click at [1404, 101] on icon "button" at bounding box center [1412, 100] width 16 height 16
click at [1371, 255] on span "Market Comparison" at bounding box center [1368, 251] width 84 height 13
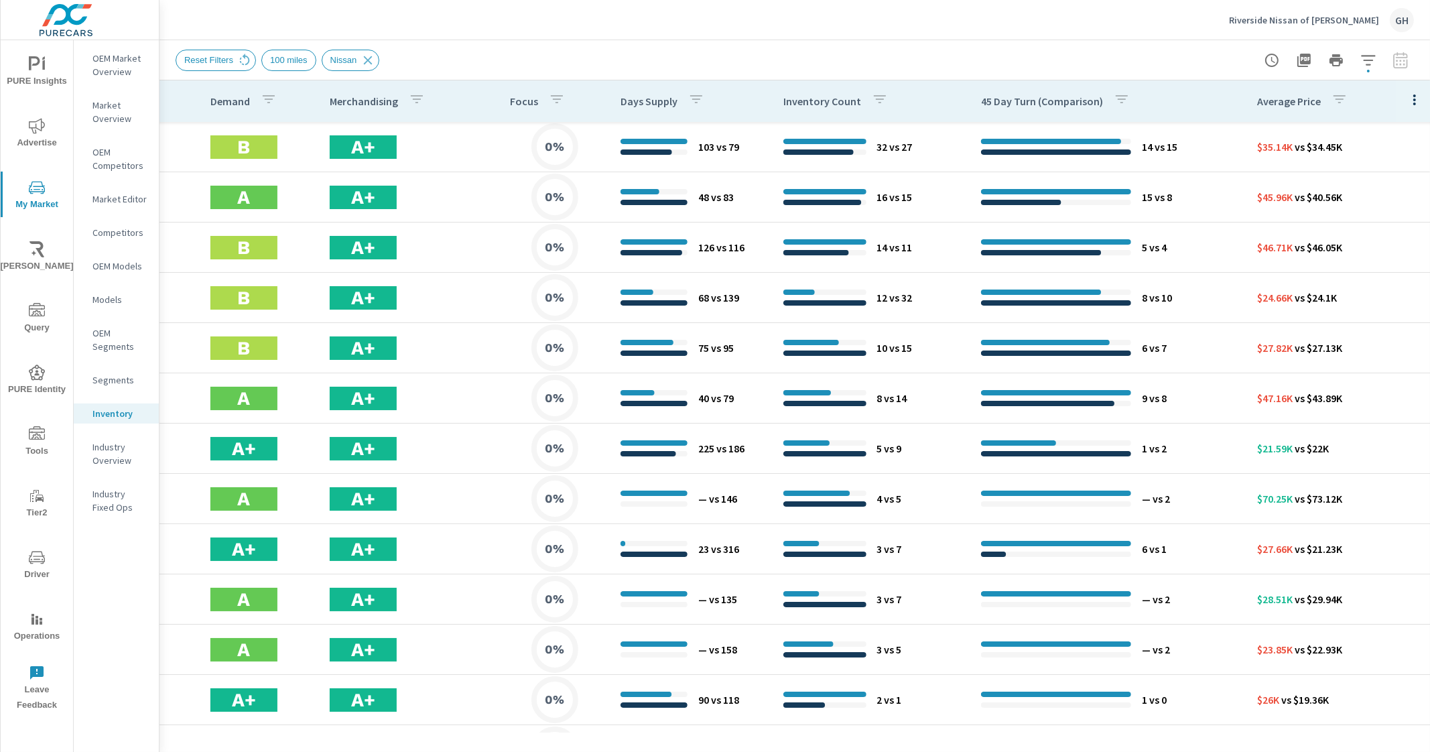
scroll to position [0, 673]
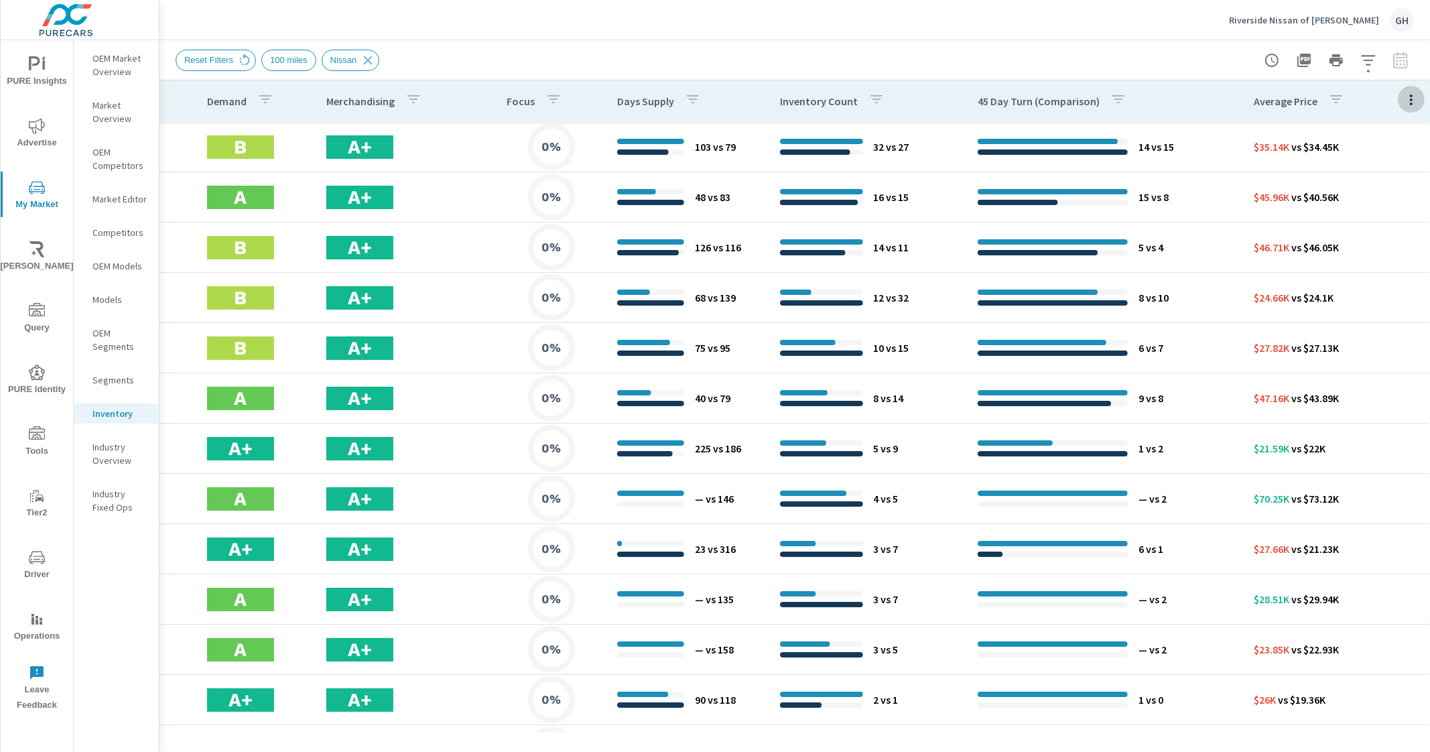
click at [1404, 95] on icon "button" at bounding box center [1412, 100] width 16 height 16
click at [1355, 320] on div "Customize columns..." at bounding box center [1368, 311] width 106 height 24
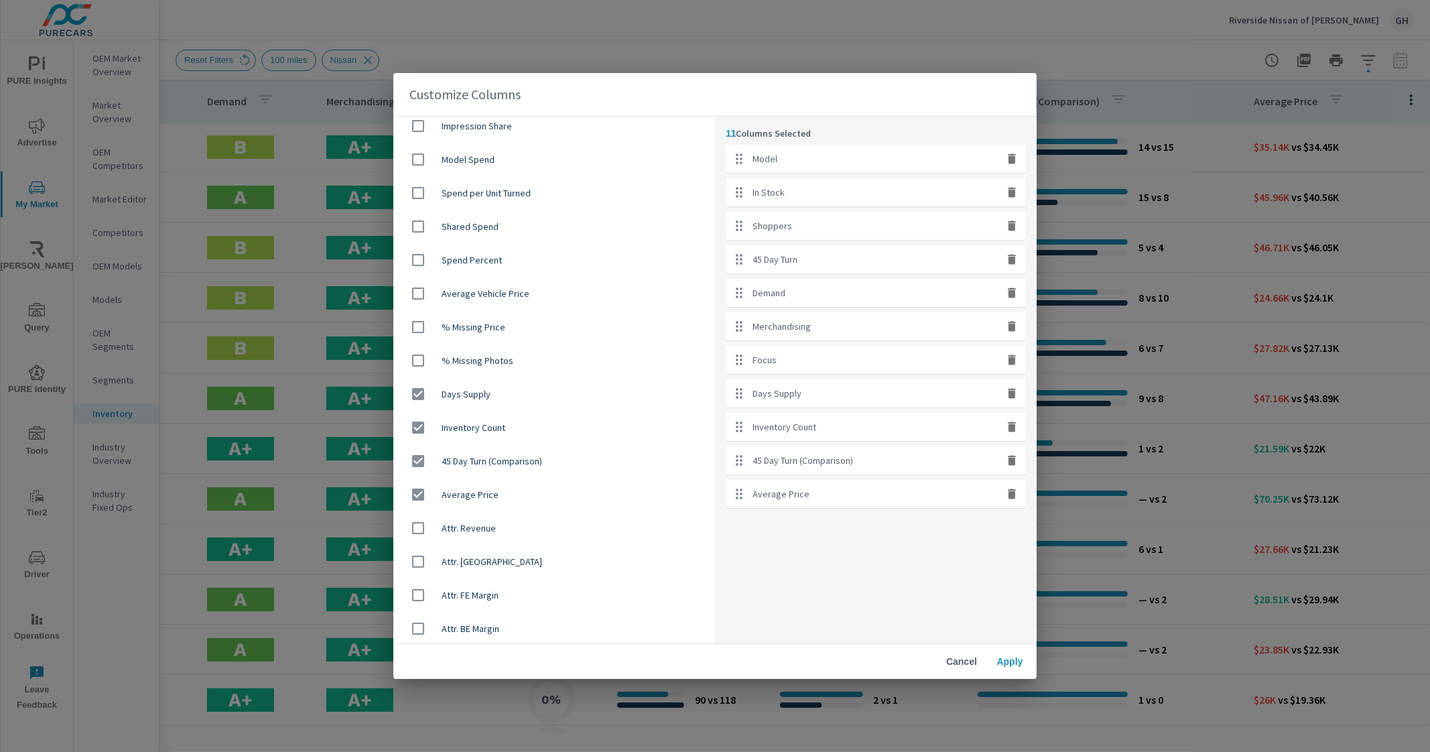
scroll to position [754, 0]
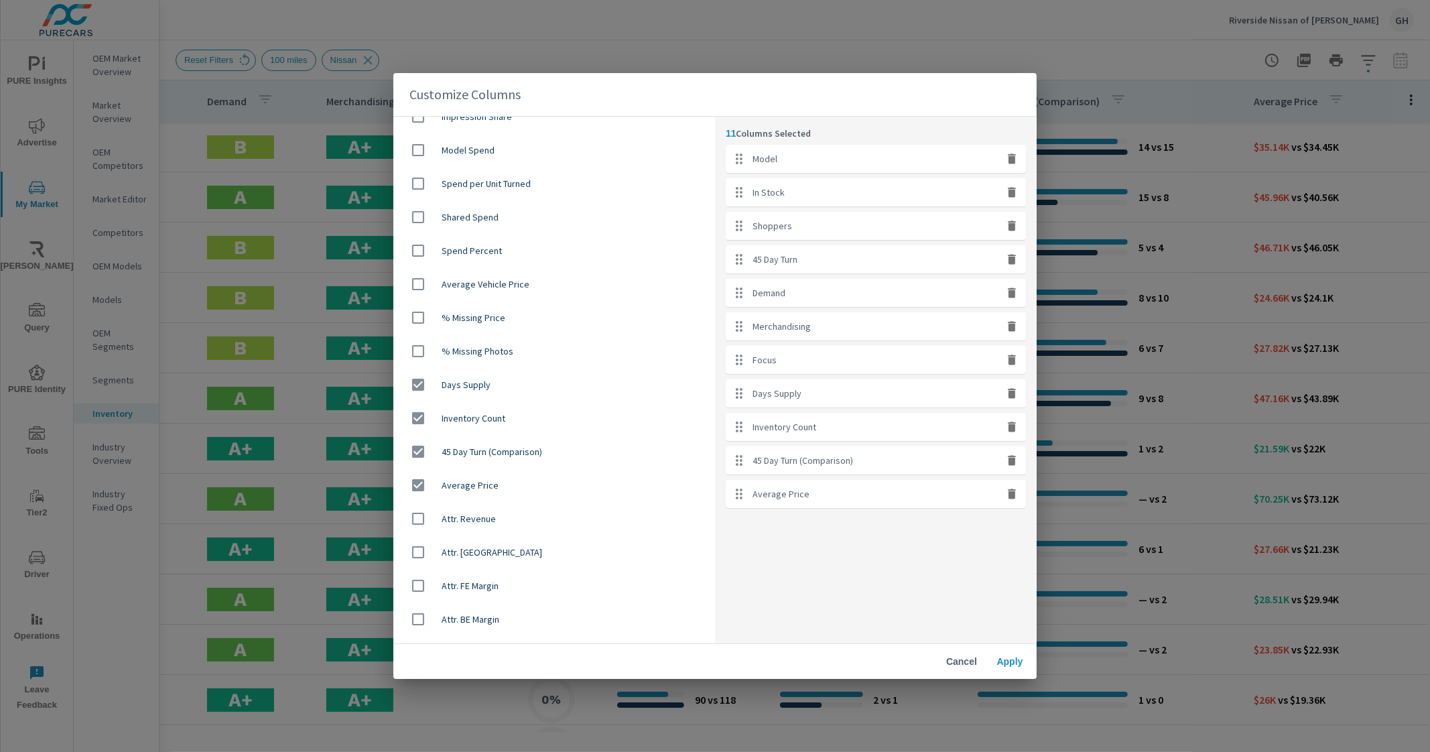
drag, startPoint x: 426, startPoint y: 482, endPoint x: 410, endPoint y: 471, distance: 20.3
click at [424, 482] on input "checkbox" at bounding box center [418, 485] width 28 height 28
checkbox input "false"
click at [412, 447] on input "checkbox" at bounding box center [418, 452] width 28 height 28
checkbox input "false"
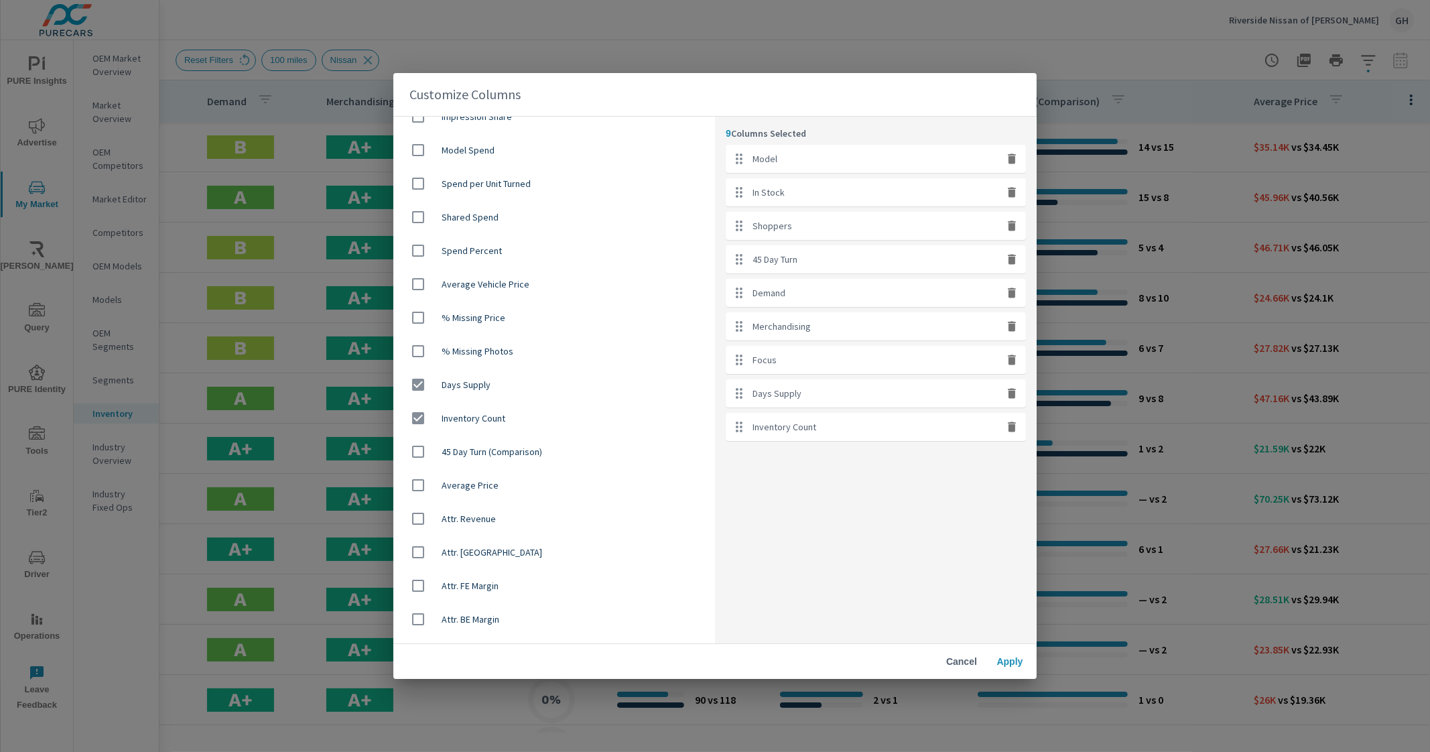
drag, startPoint x: 419, startPoint y: 410, endPoint x: 412, endPoint y: 389, distance: 22.0
click at [419, 408] on input "checkbox" at bounding box center [418, 418] width 28 height 28
checkbox input "false"
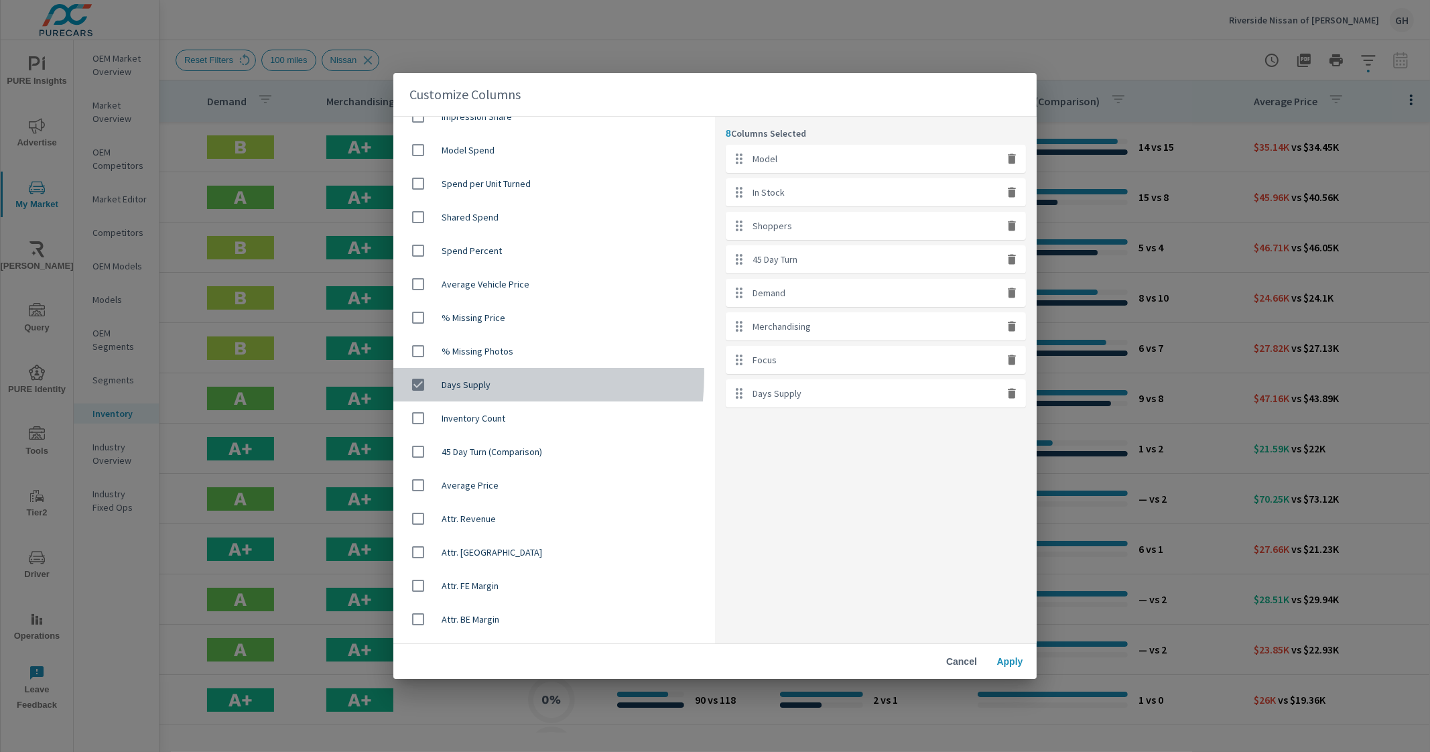
click at [410, 373] on input "checkbox" at bounding box center [418, 385] width 28 height 28
checkbox input "false"
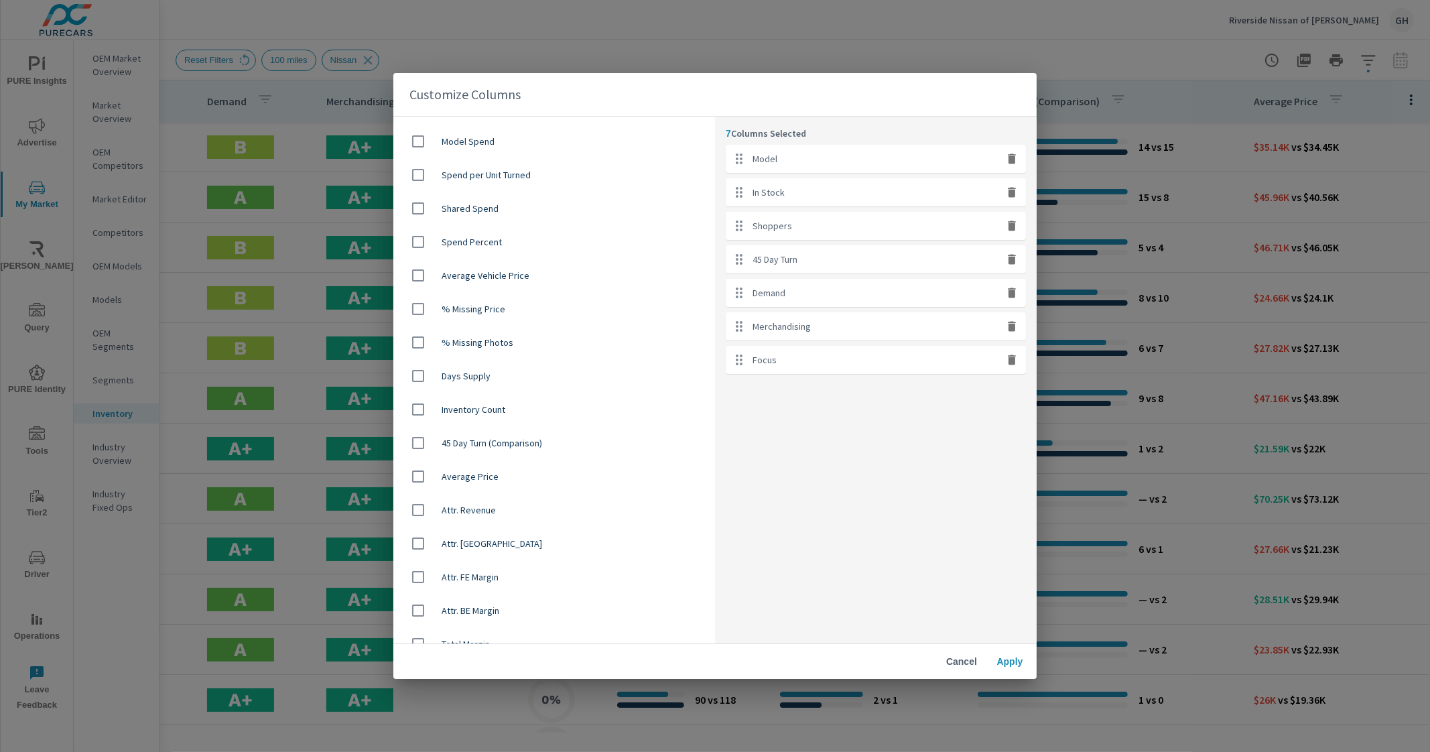
scroll to position [679, 0]
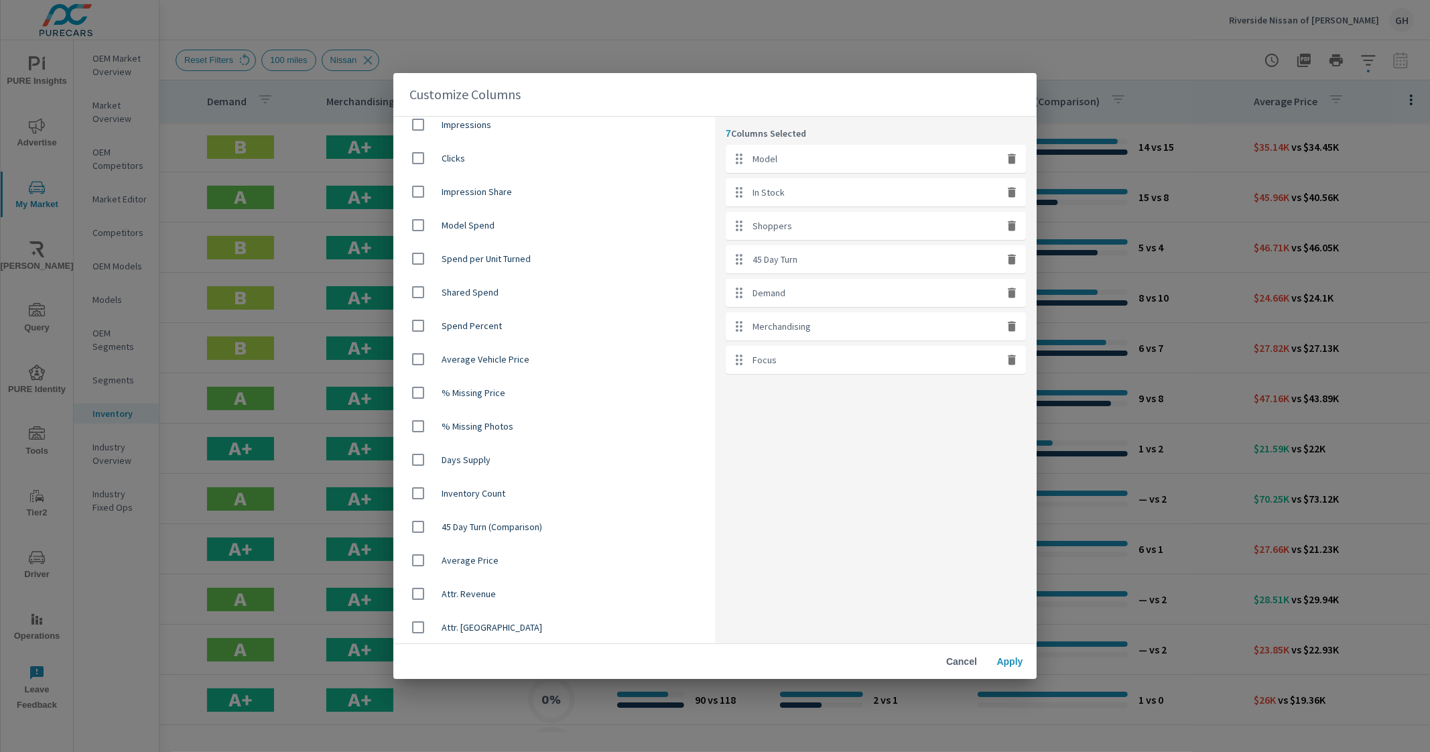
click at [422, 360] on input "checkbox" at bounding box center [418, 359] width 28 height 28
checkbox input "true"
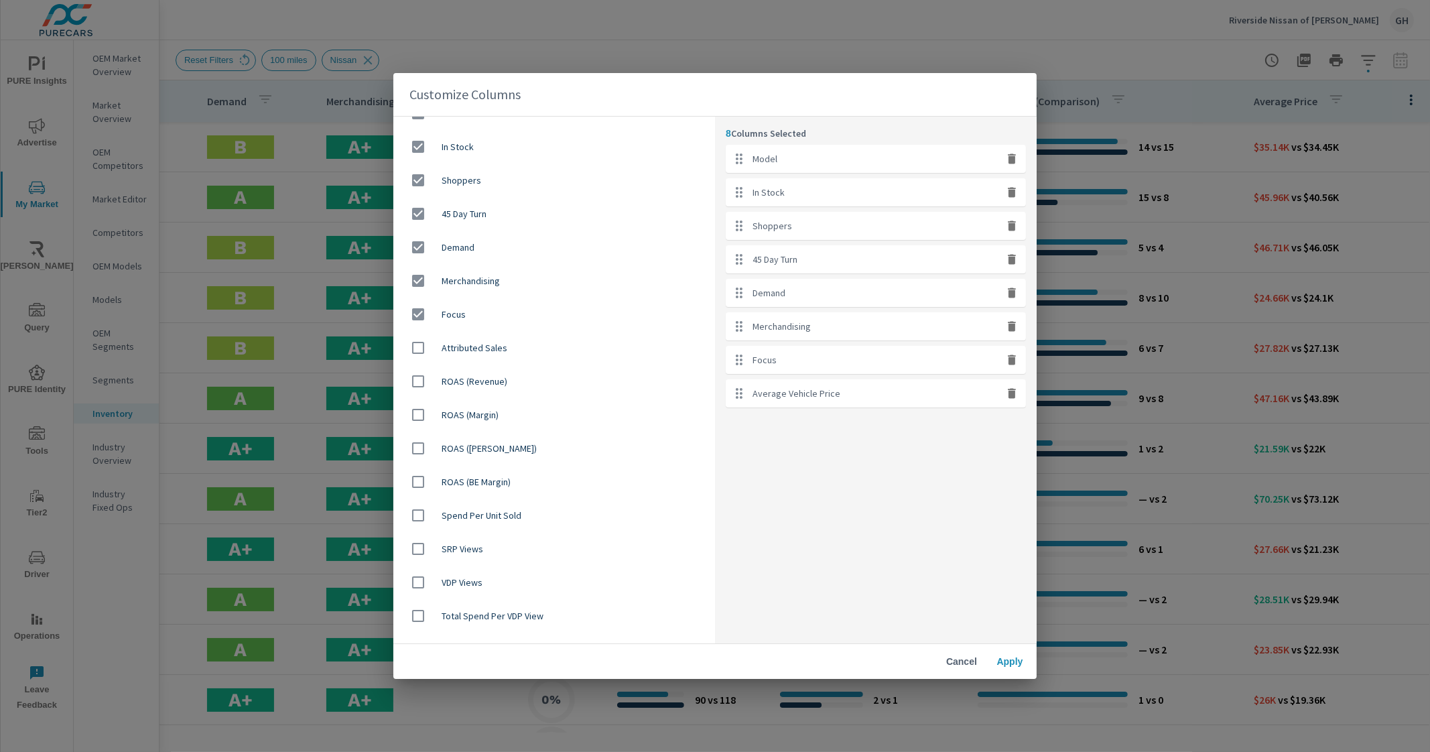
scroll to position [0, 0]
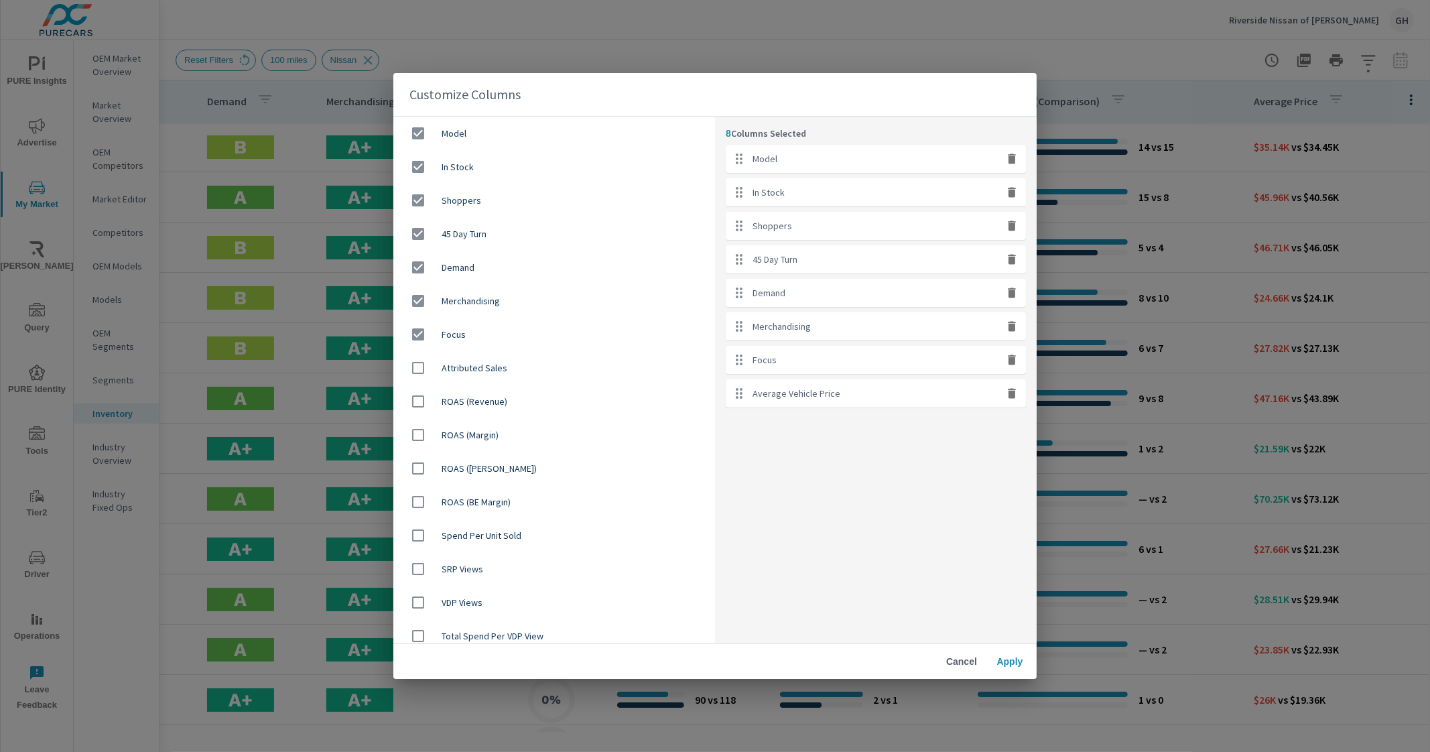
click at [416, 170] on input "checkbox" at bounding box center [418, 167] width 28 height 28
checkbox input "false"
click at [421, 209] on input "checkbox" at bounding box center [418, 200] width 28 height 28
checkbox input "false"
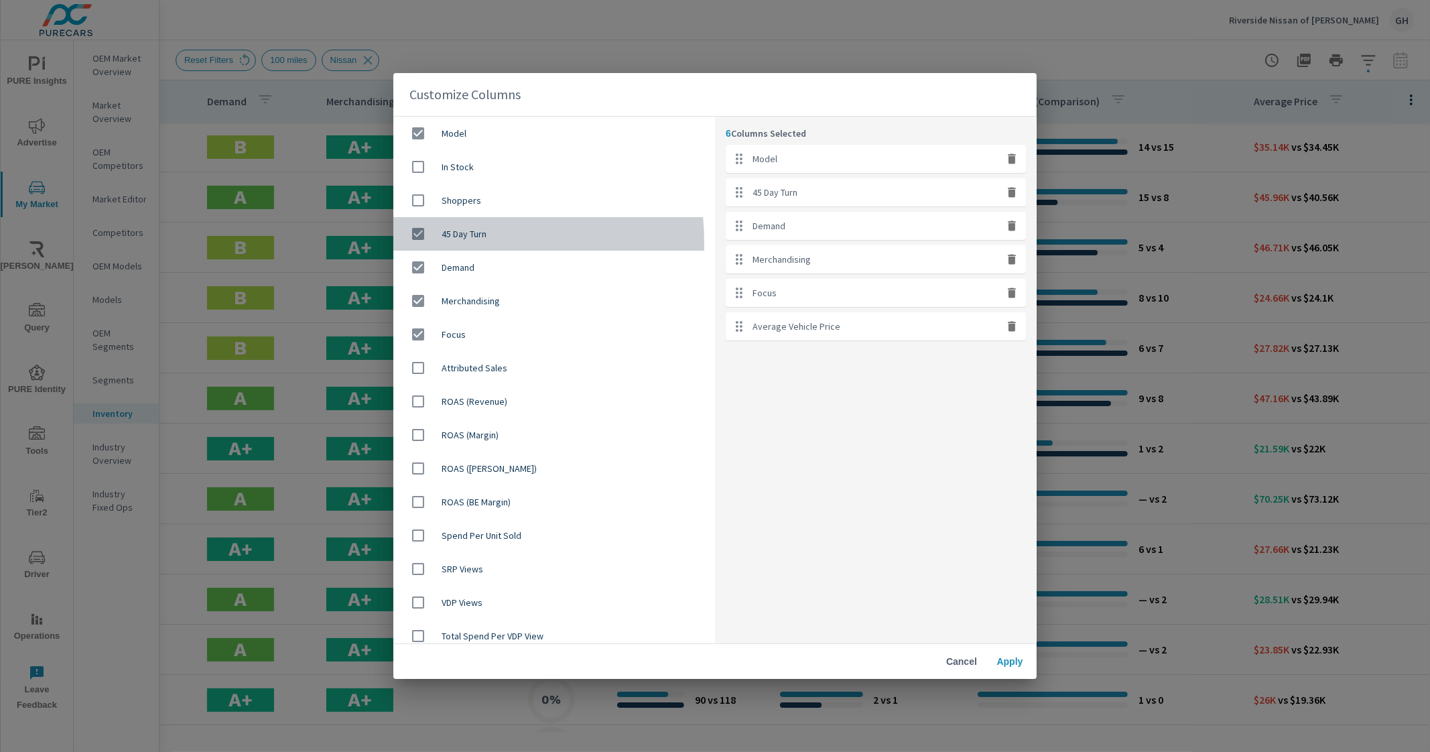
drag, startPoint x: 421, startPoint y: 243, endPoint x: 424, endPoint y: 254, distance: 11.7
click at [421, 243] on input "checkbox" at bounding box center [418, 234] width 28 height 28
checkbox input "false"
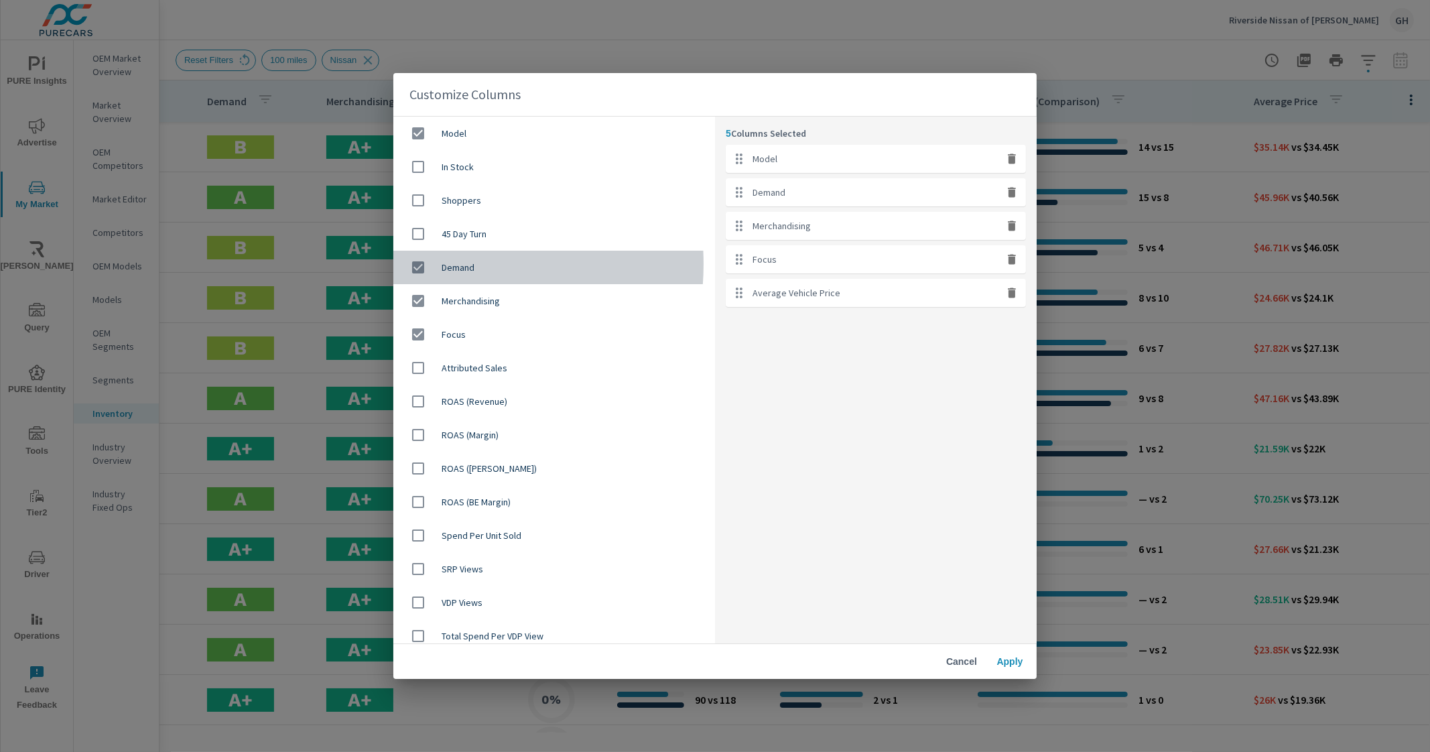
drag, startPoint x: 422, startPoint y: 264, endPoint x: 422, endPoint y: 280, distance: 15.4
click at [422, 265] on input "checkbox" at bounding box center [418, 267] width 28 height 28
checkbox input "false"
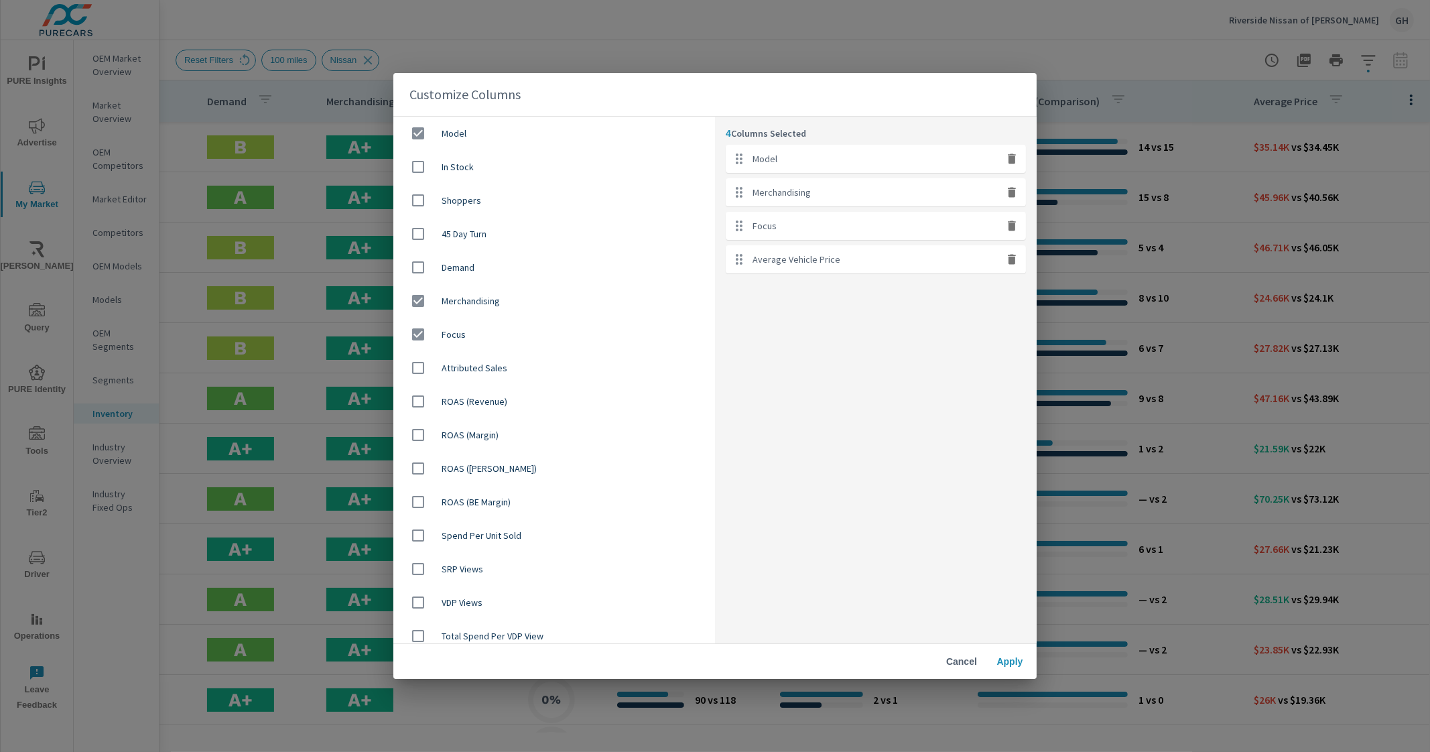
drag, startPoint x: 422, startPoint y: 296, endPoint x: 422, endPoint y: 312, distance: 16.1
click at [422, 304] on input "checkbox" at bounding box center [418, 301] width 28 height 28
checkbox input "false"
click at [421, 335] on input "checkbox" at bounding box center [418, 334] width 28 height 28
checkbox input "false"
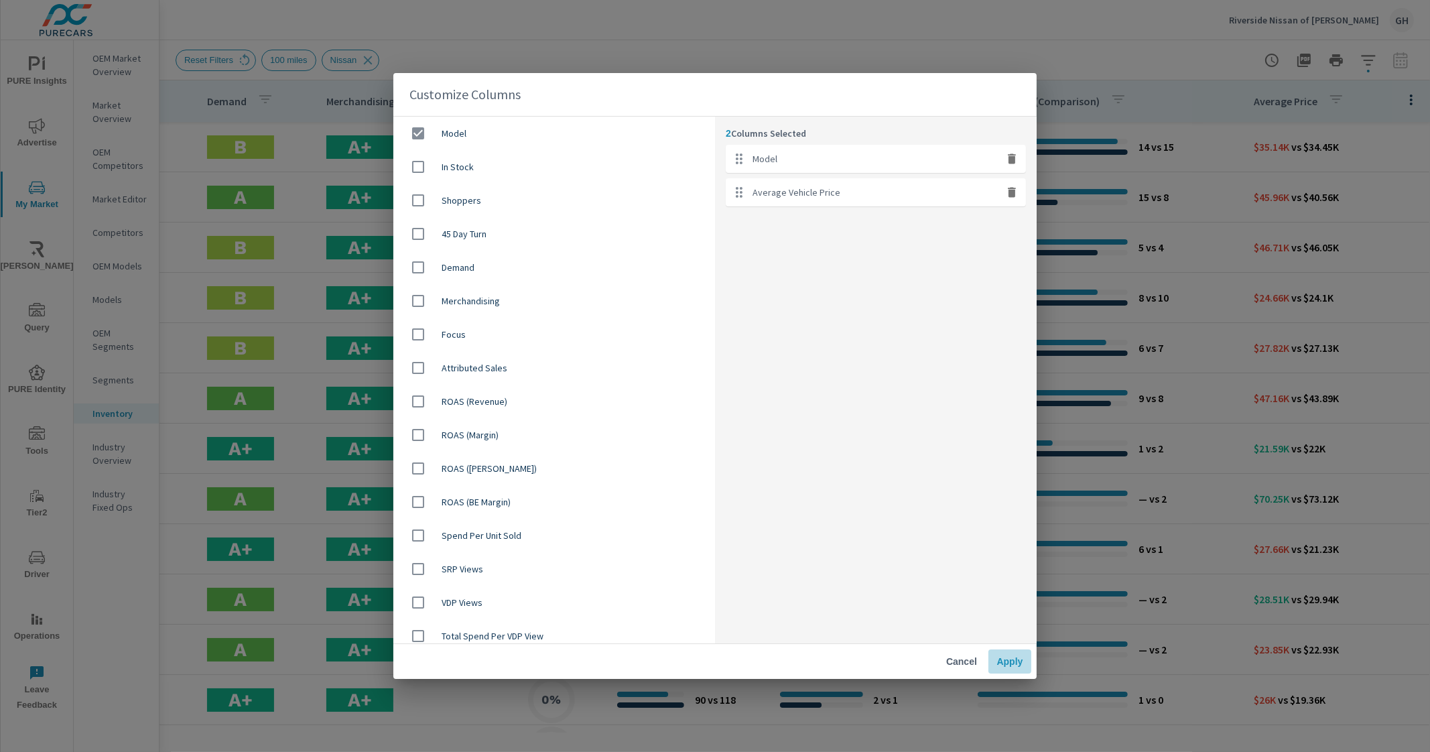
click at [1009, 665] on span "Apply" at bounding box center [1010, 662] width 32 height 12
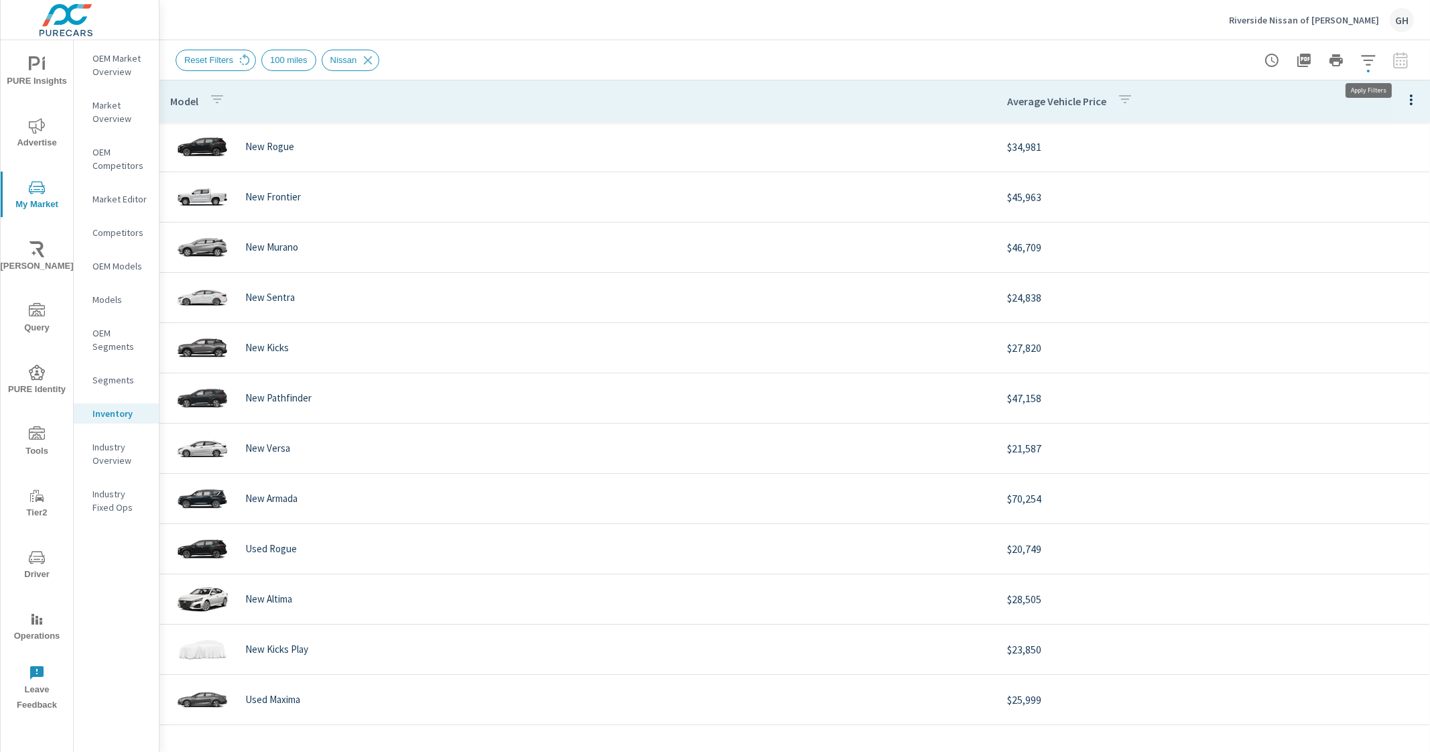
click at [1372, 65] on icon "button" at bounding box center [1369, 60] width 16 height 16
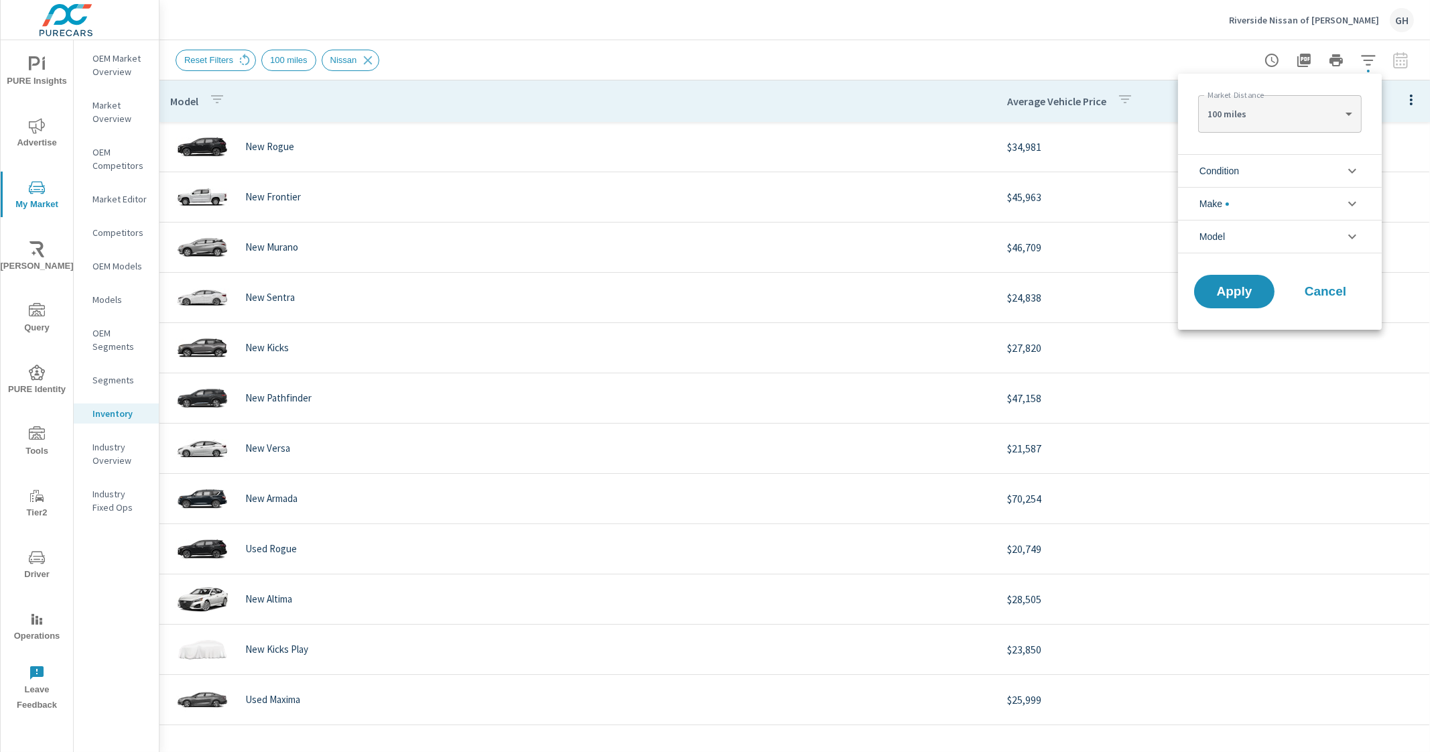
scroll to position [30, 0]
click at [1372, 65] on div at bounding box center [715, 376] width 1430 height 752
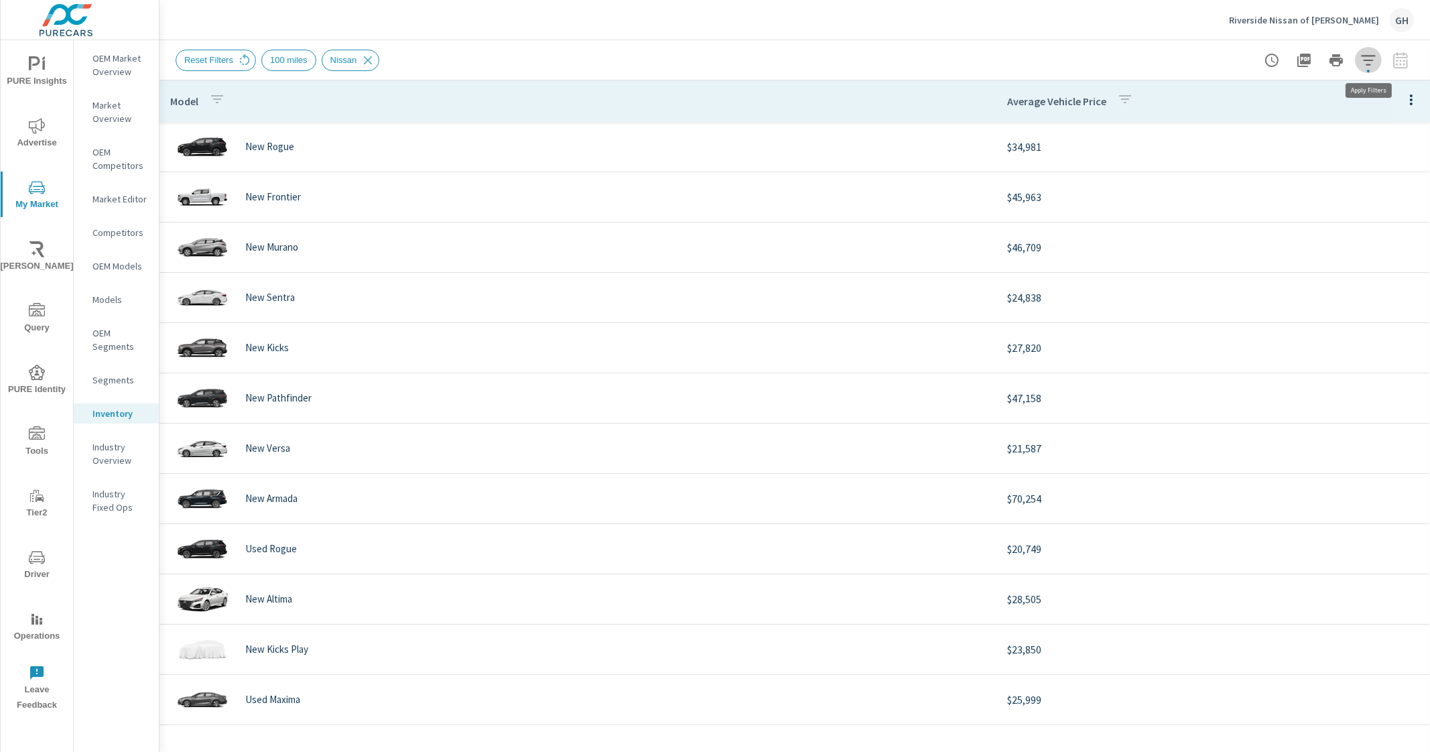
click at [1372, 65] on icon "button" at bounding box center [1369, 60] width 16 height 16
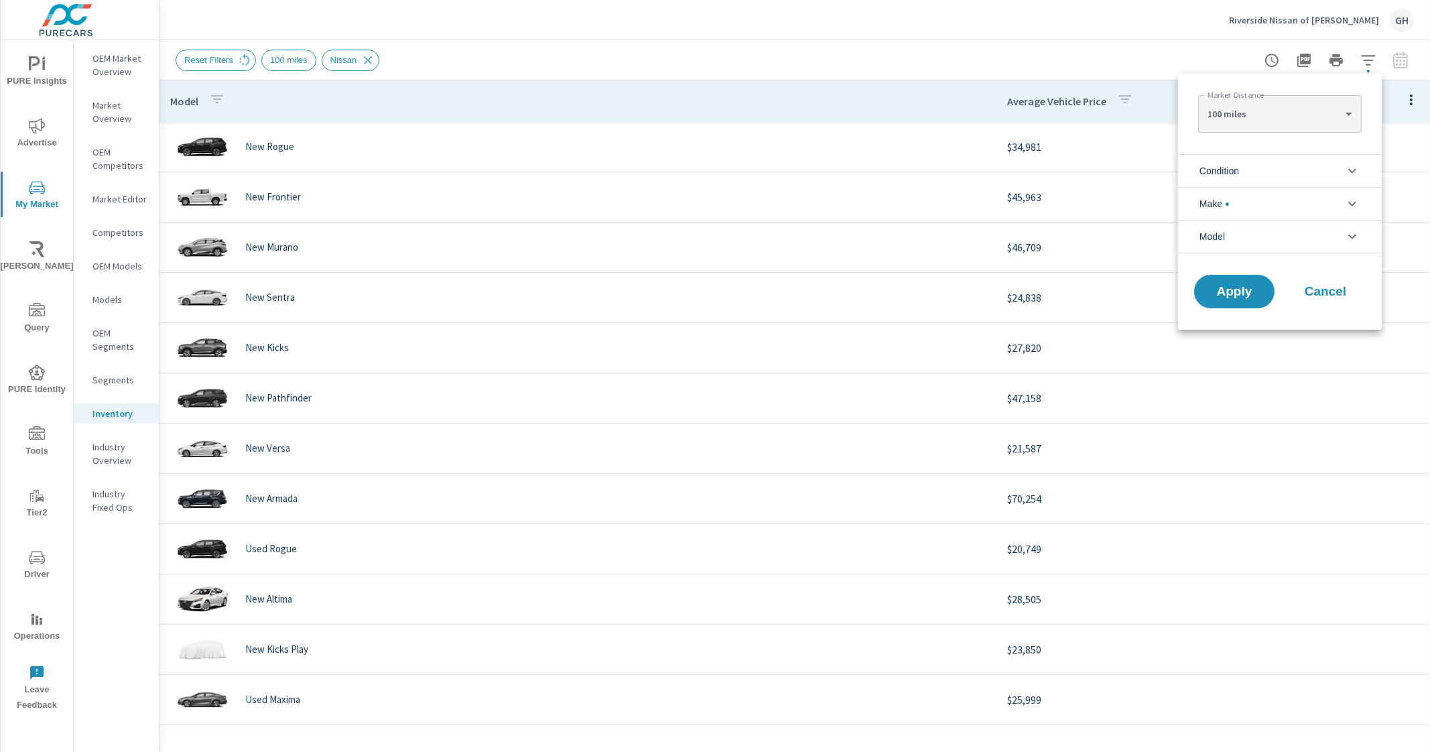
click at [860, 62] on div at bounding box center [715, 376] width 1430 height 752
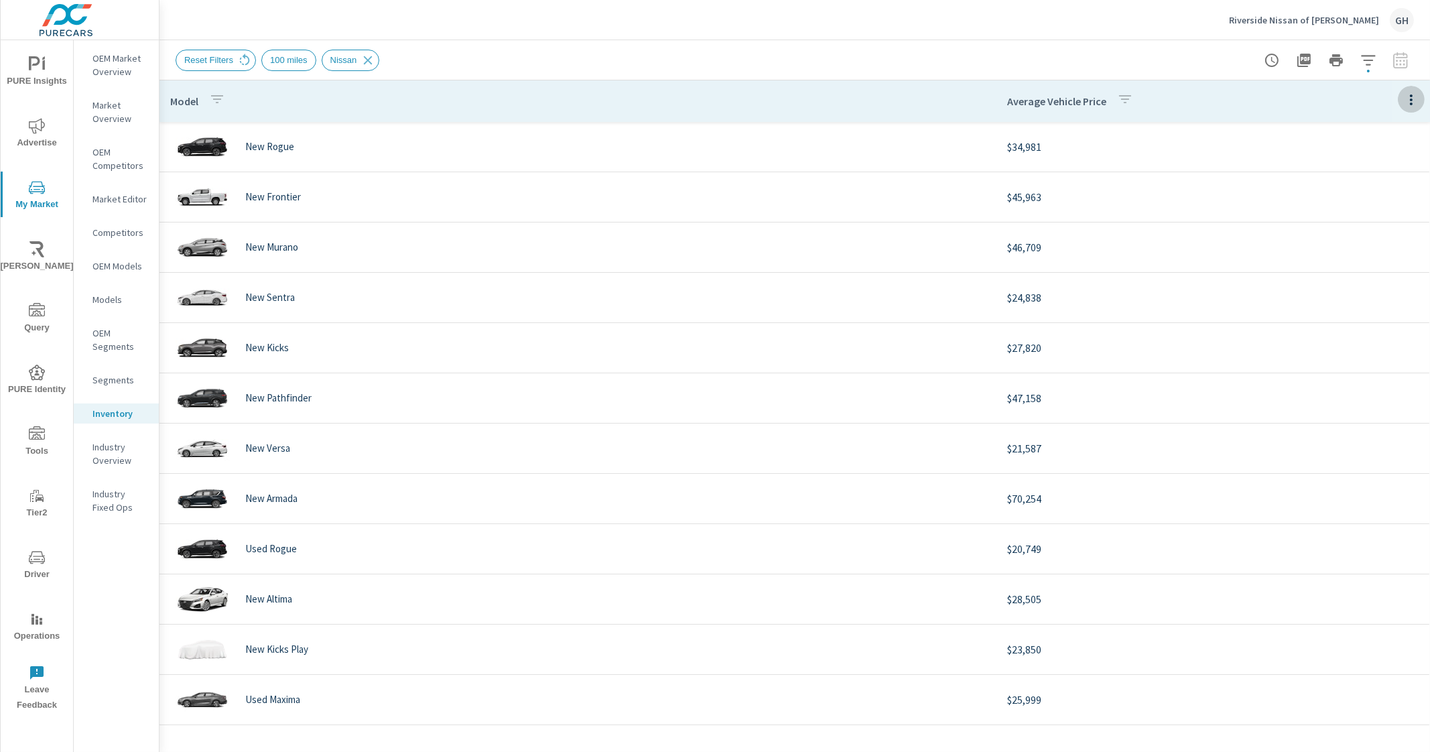
click at [1404, 95] on icon "button" at bounding box center [1412, 100] width 16 height 16
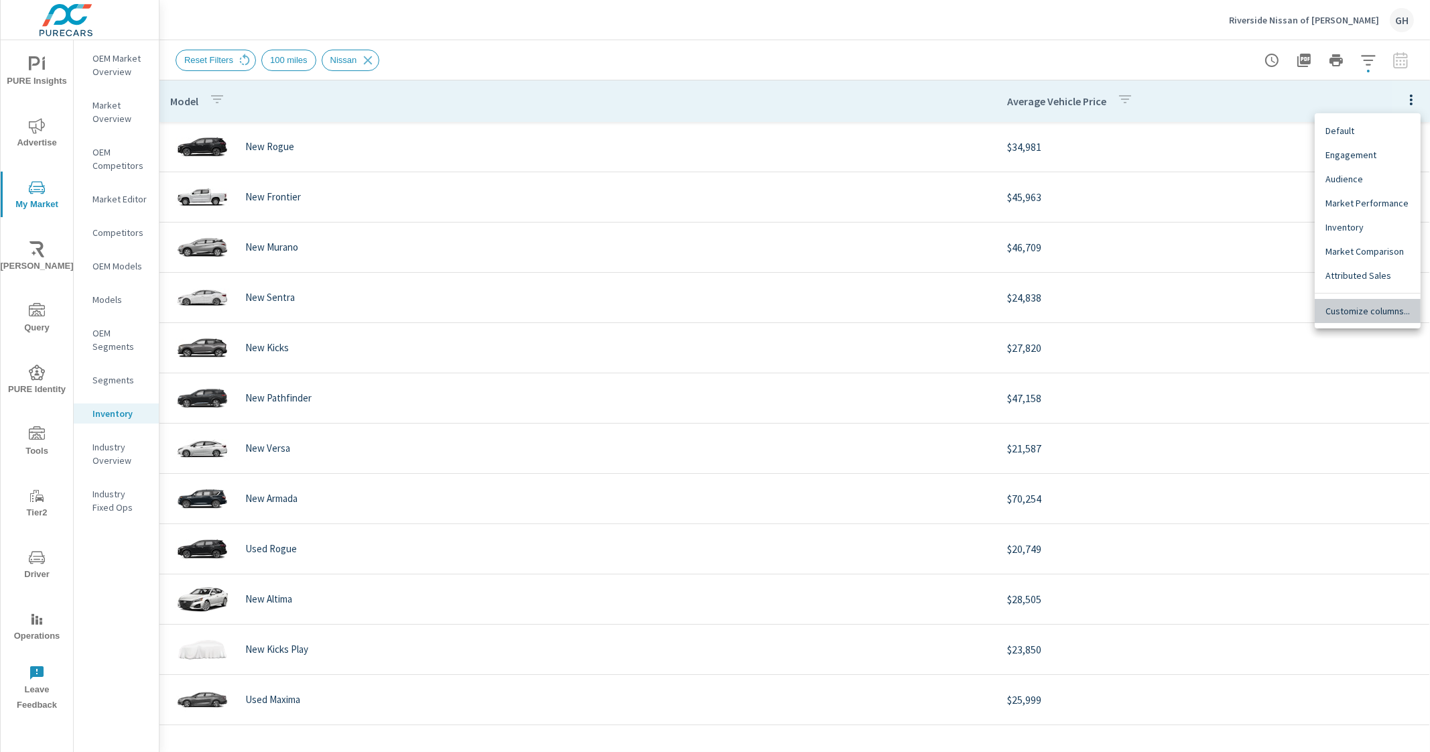
click at [1388, 316] on span "Customize columns..." at bounding box center [1368, 310] width 84 height 13
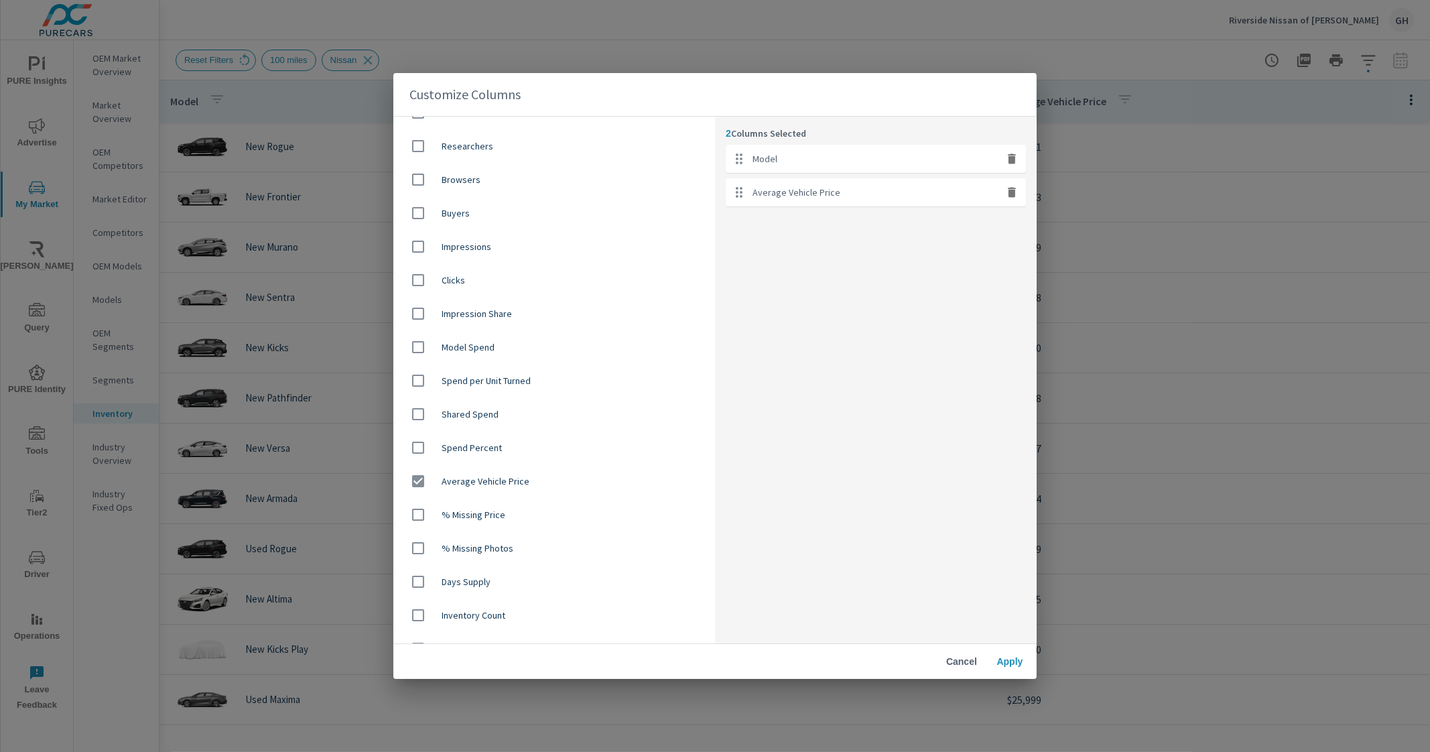
scroll to position [587, 0]
click at [1174, 289] on div "Customize Columns Model In Stock Shoppers 45 Day Turn Demand Merchandising Focu…" at bounding box center [715, 376] width 1430 height 752
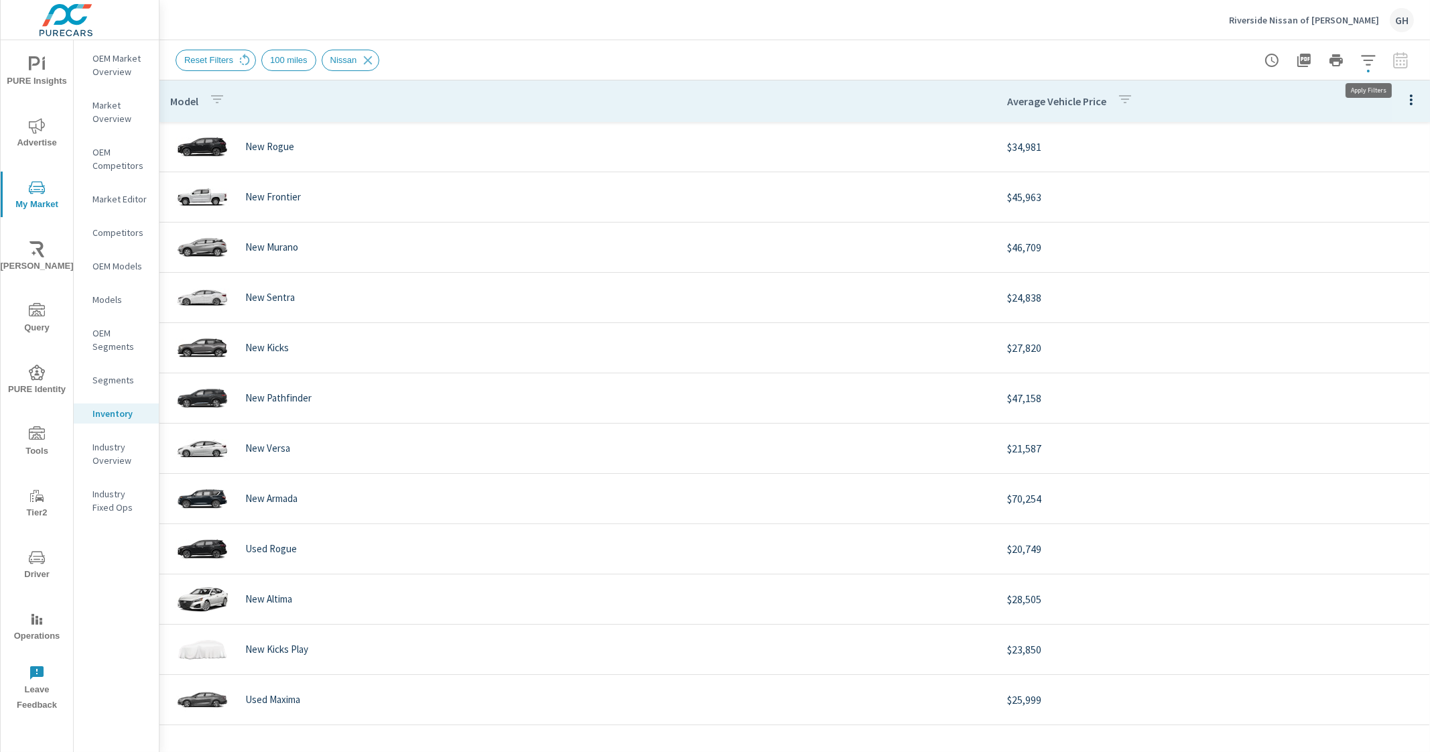
click at [1371, 62] on icon "button" at bounding box center [1369, 60] width 16 height 16
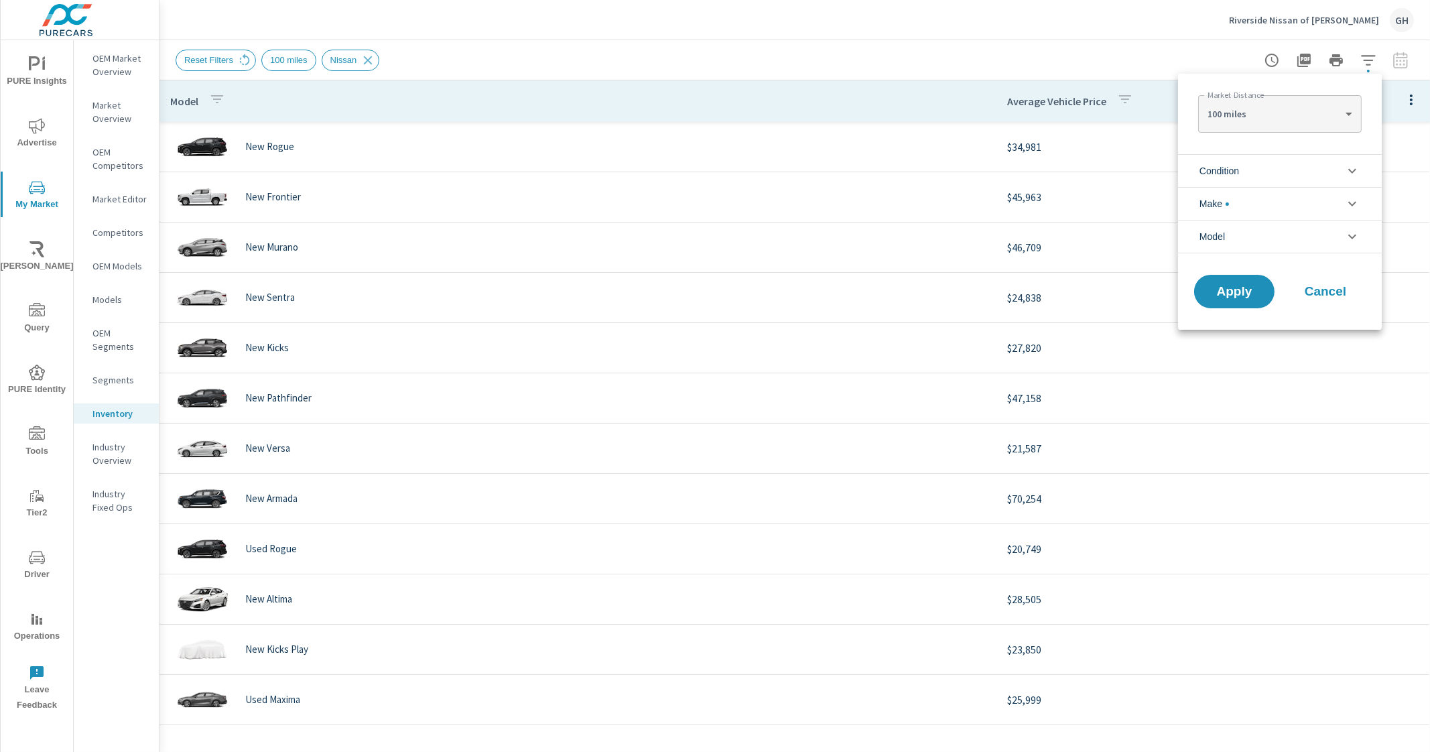
scroll to position [30, 0]
click at [1371, 60] on div at bounding box center [715, 376] width 1430 height 752
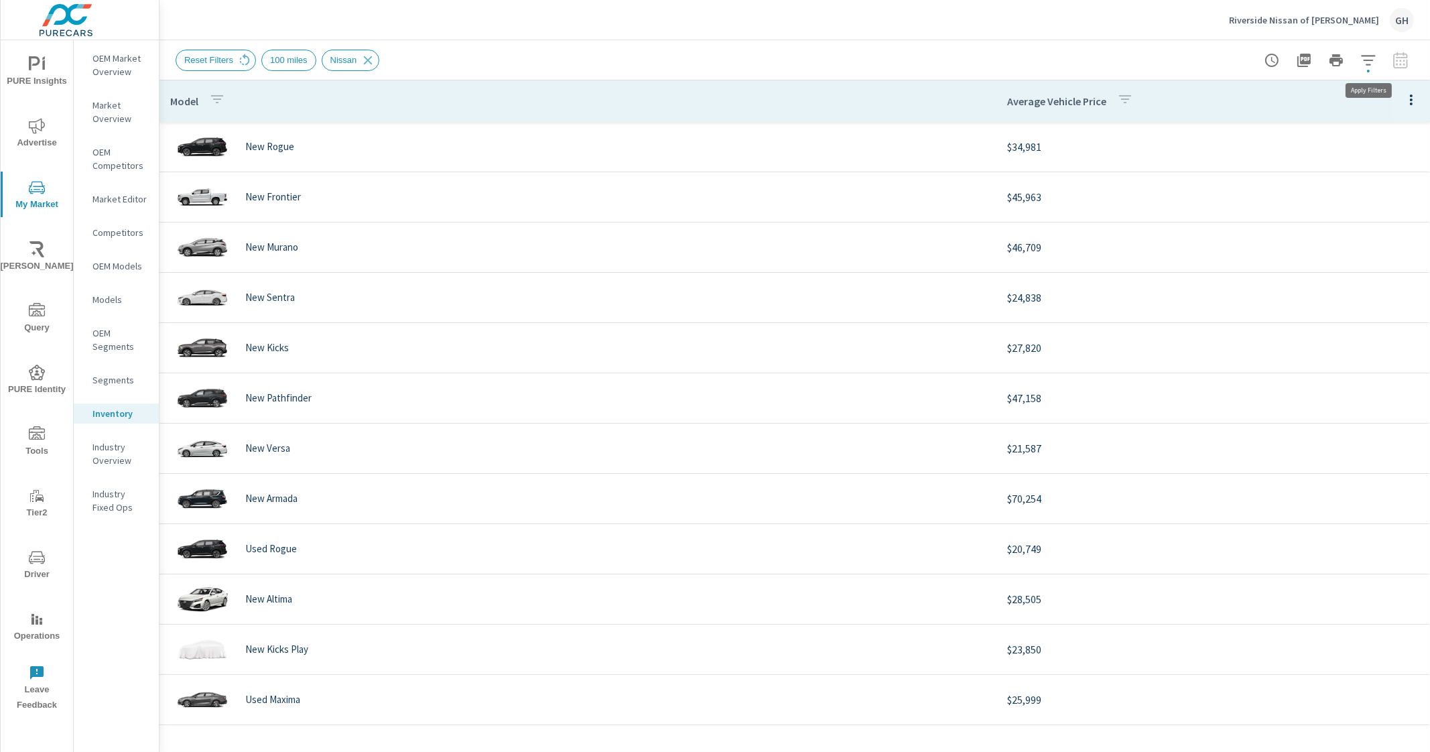
click at [1371, 60] on icon "button" at bounding box center [1368, 60] width 14 height 10
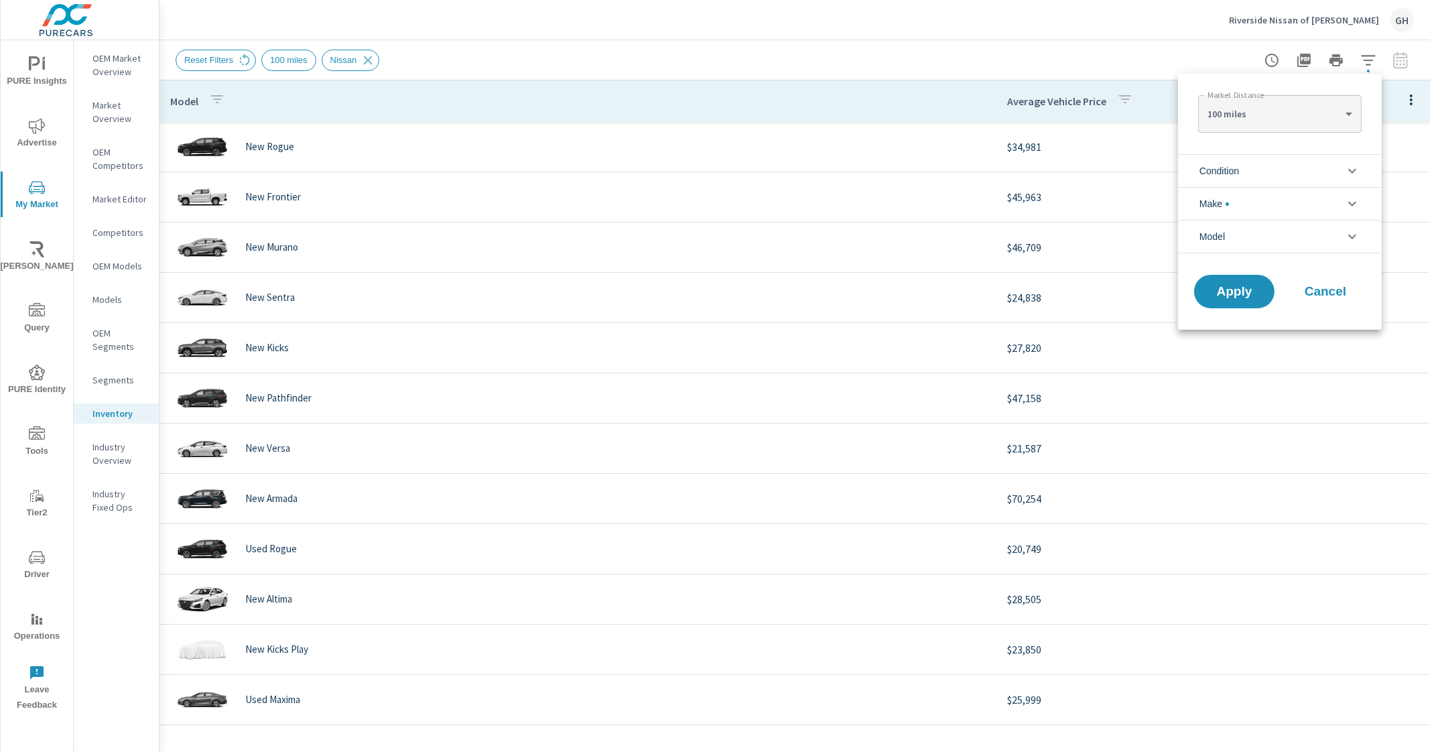
click at [1079, 44] on div at bounding box center [715, 376] width 1430 height 752
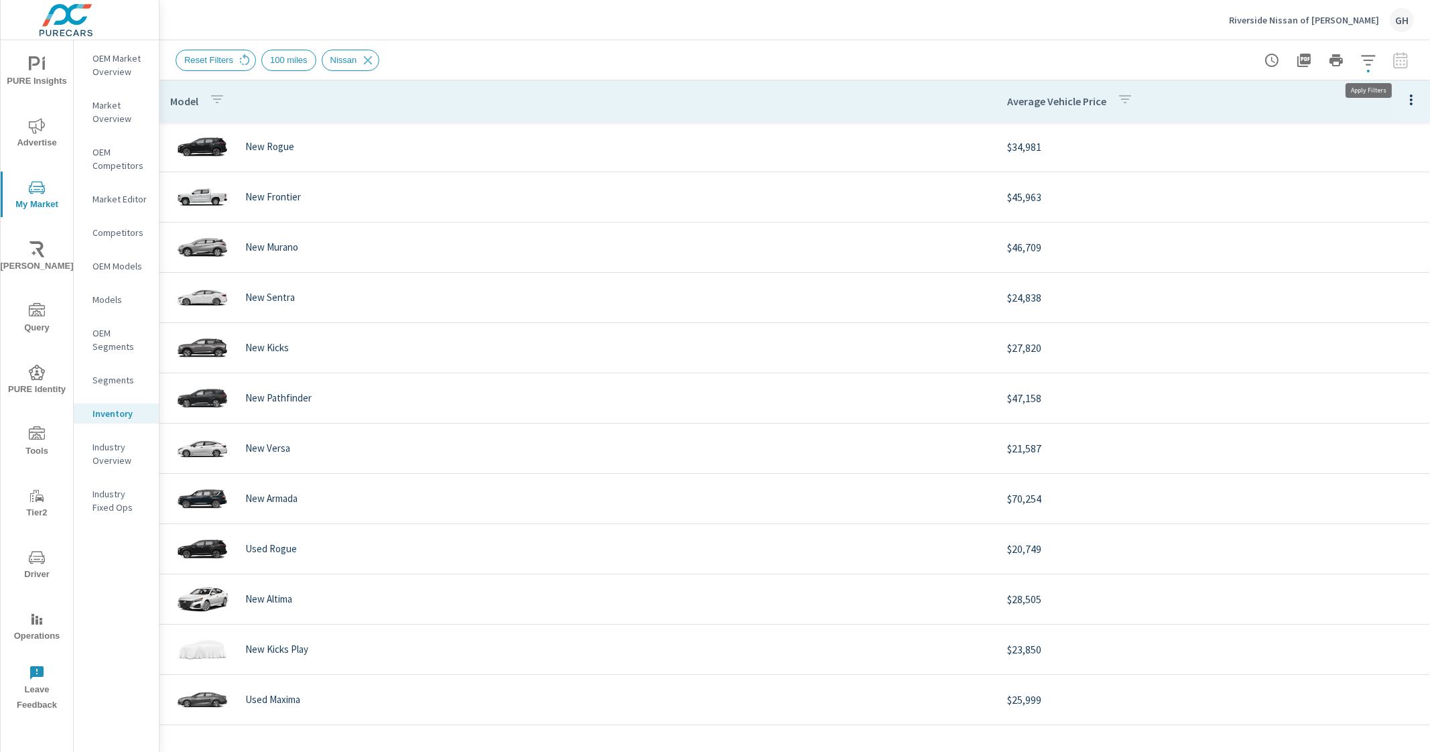
click at [1374, 62] on icon "button" at bounding box center [1369, 60] width 16 height 16
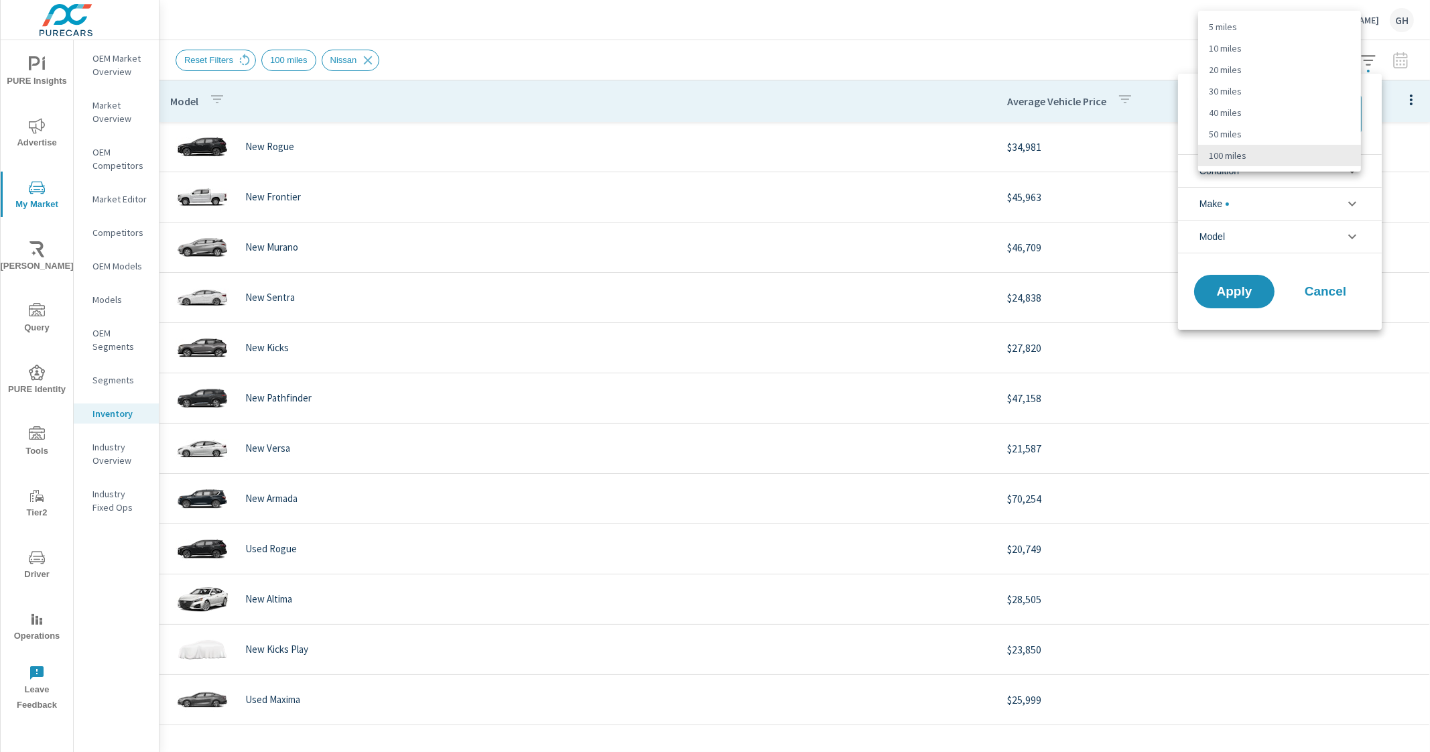
click at [1307, 112] on body "PURE Insights Advertise My Market Riley AI Query PURE Identity Tools Tier2 Driv…" at bounding box center [715, 376] width 1430 height 752
click at [1300, 56] on li "10 miles" at bounding box center [1279, 48] width 163 height 21
type Distance "10"
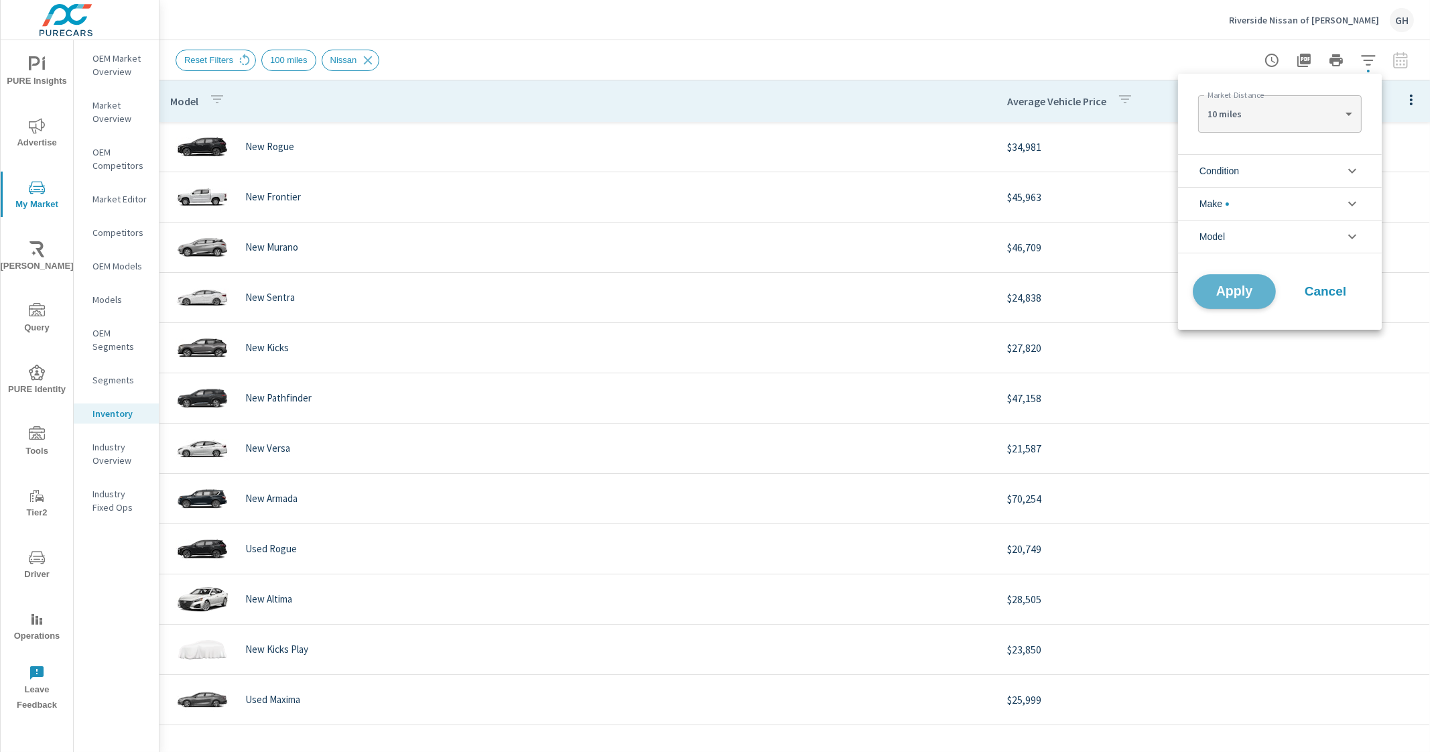
click at [1248, 287] on span "Apply" at bounding box center [1234, 292] width 55 height 13
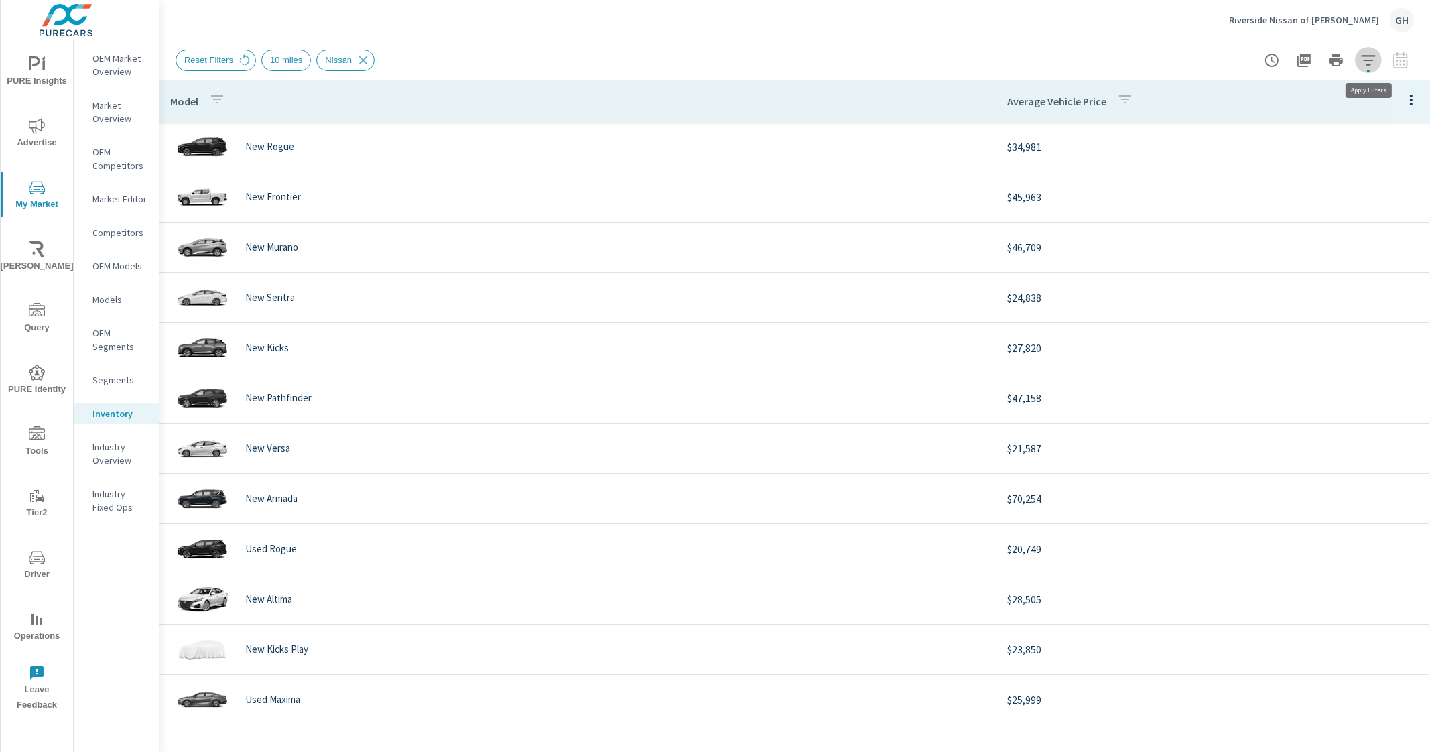
click at [1364, 62] on icon "button" at bounding box center [1369, 60] width 16 height 16
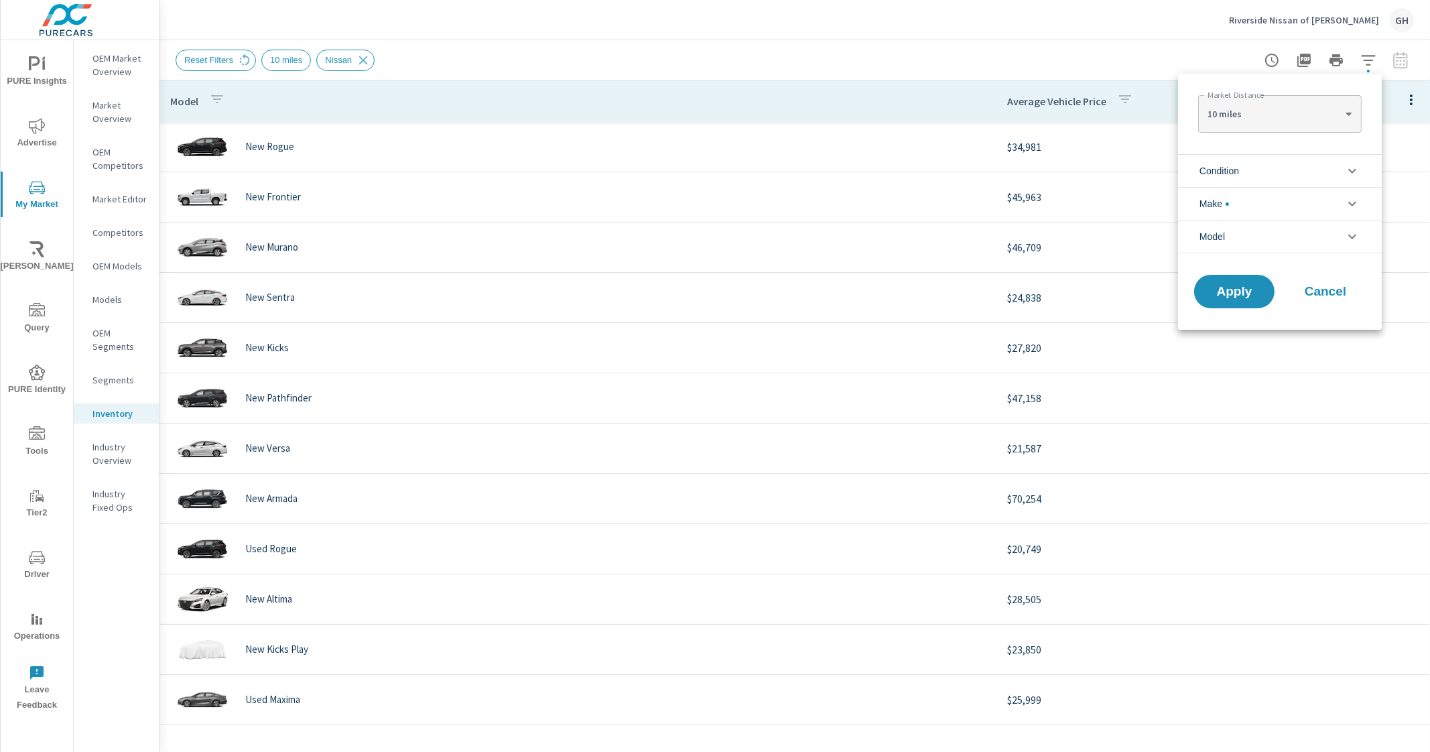
scroll to position [30, 0]
click at [1337, 117] on body "PURE Insights Advertise My Market Riley AI Query PURE Identity Tools Tier2 Driv…" at bounding box center [715, 376] width 1430 height 752
click at [1111, 62] on div at bounding box center [715, 376] width 1430 height 752
click at [1183, 60] on div at bounding box center [715, 376] width 1430 height 752
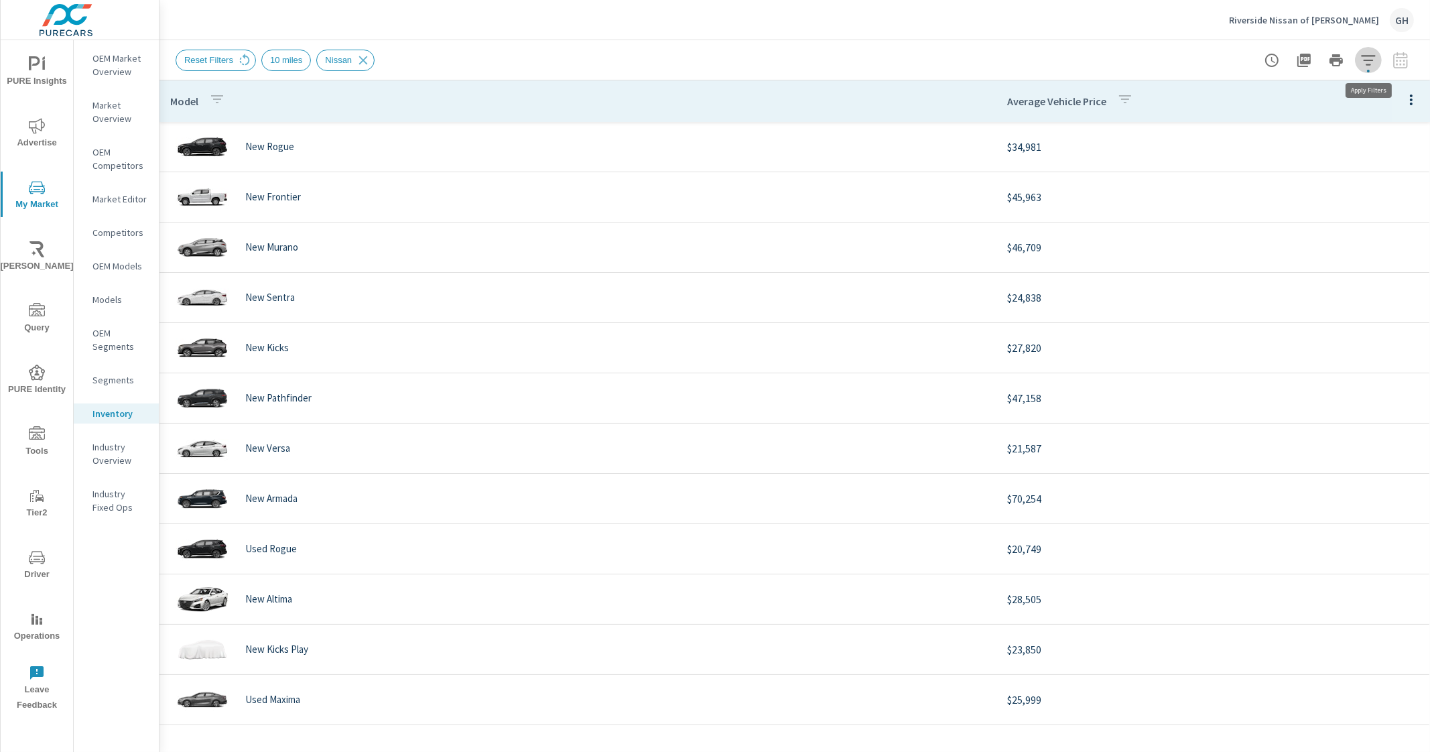
click at [1365, 65] on icon "button" at bounding box center [1369, 60] width 16 height 16
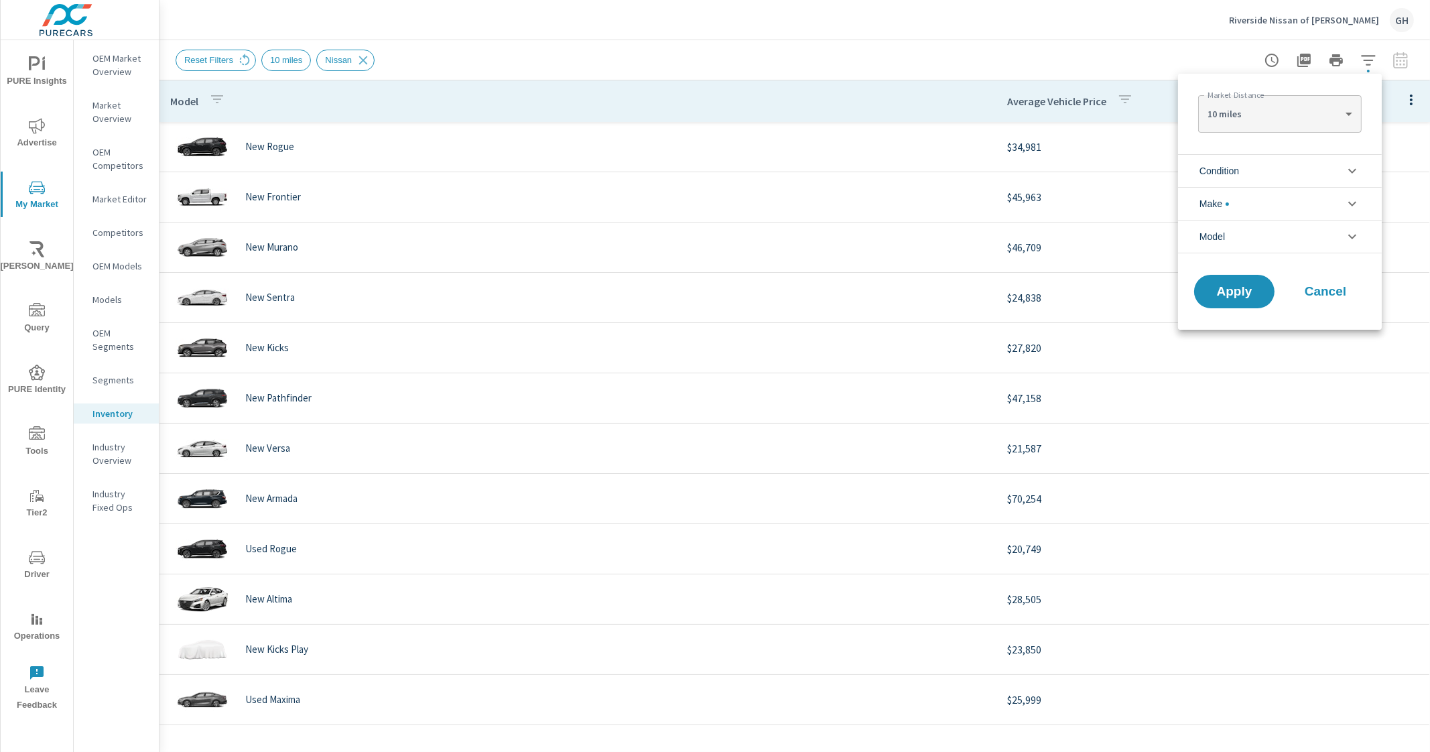
click at [1394, 275] on div at bounding box center [715, 376] width 1430 height 752
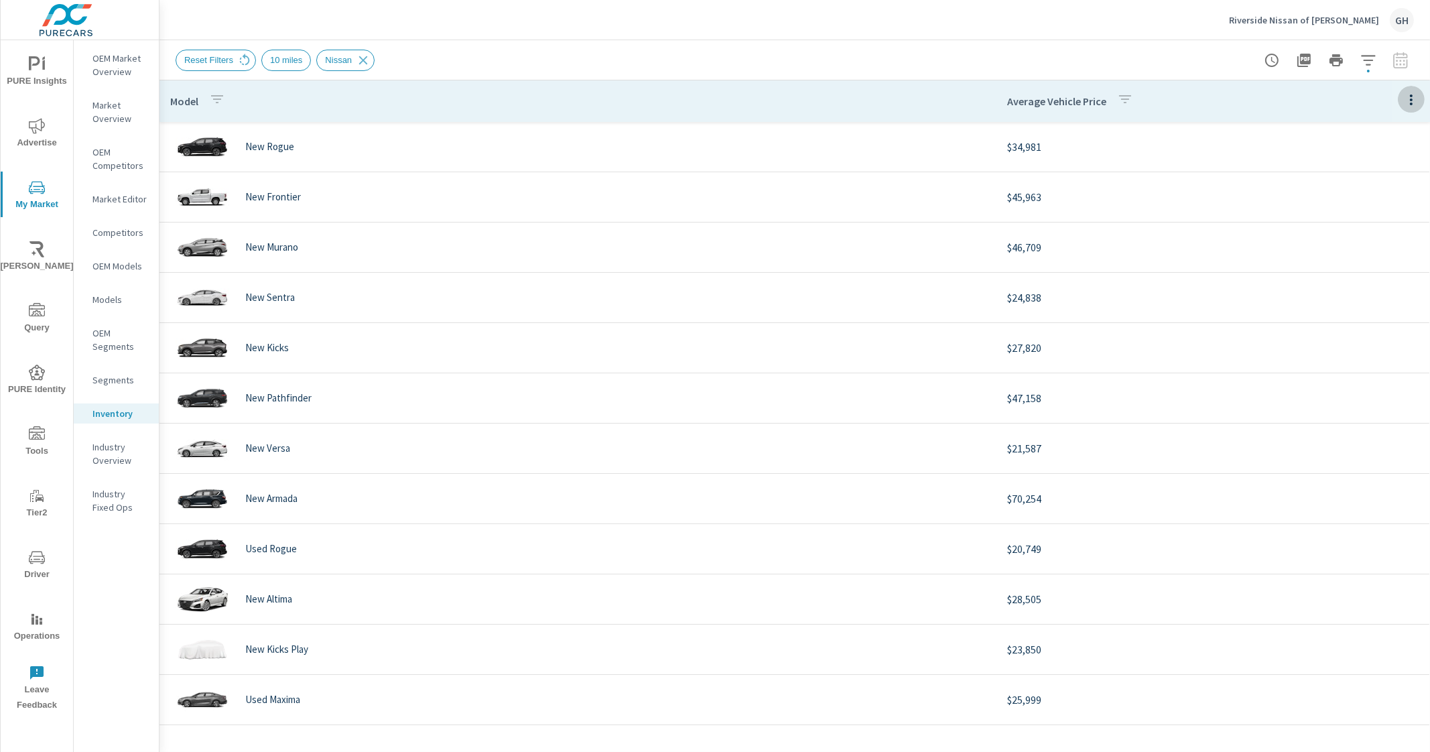
click at [1404, 105] on icon "button" at bounding box center [1412, 100] width 16 height 16
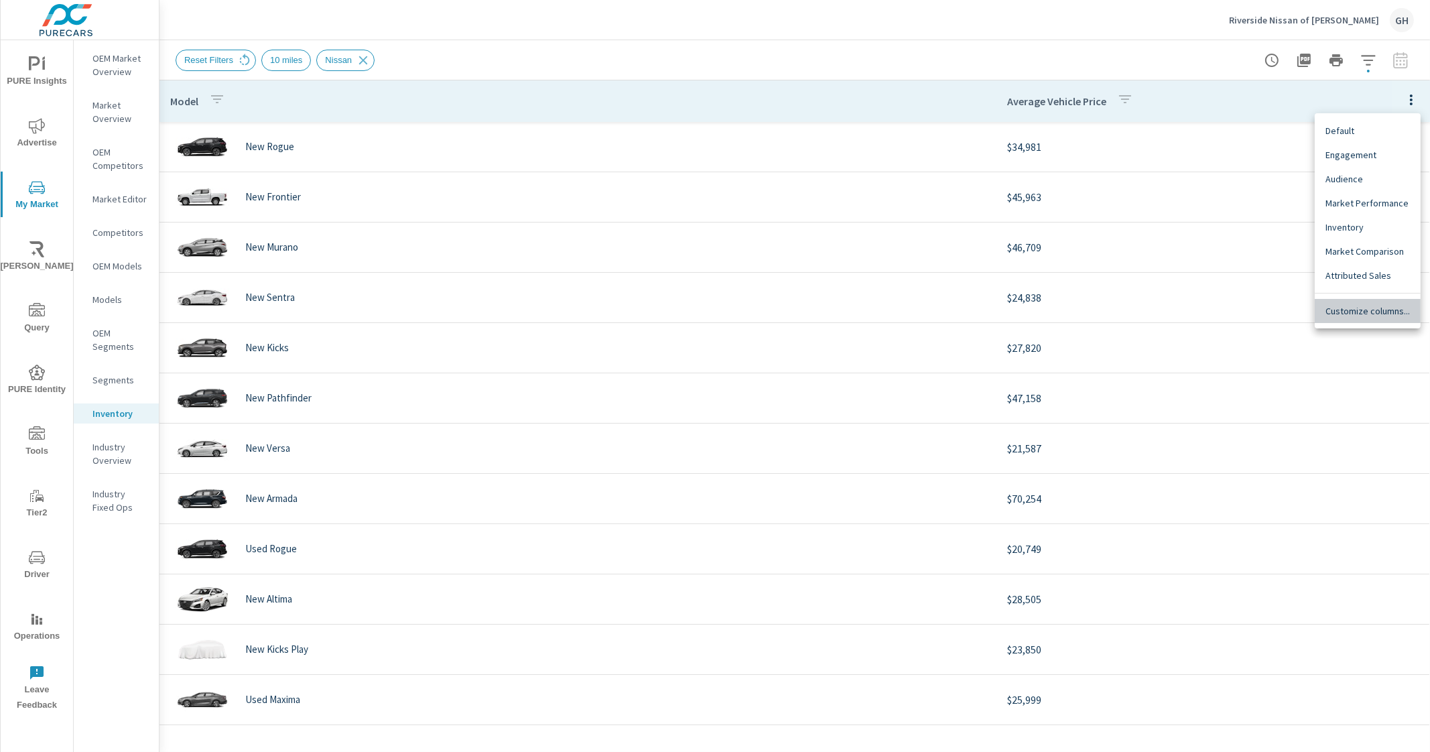
click at [1374, 312] on span "Customize columns..." at bounding box center [1368, 310] width 84 height 13
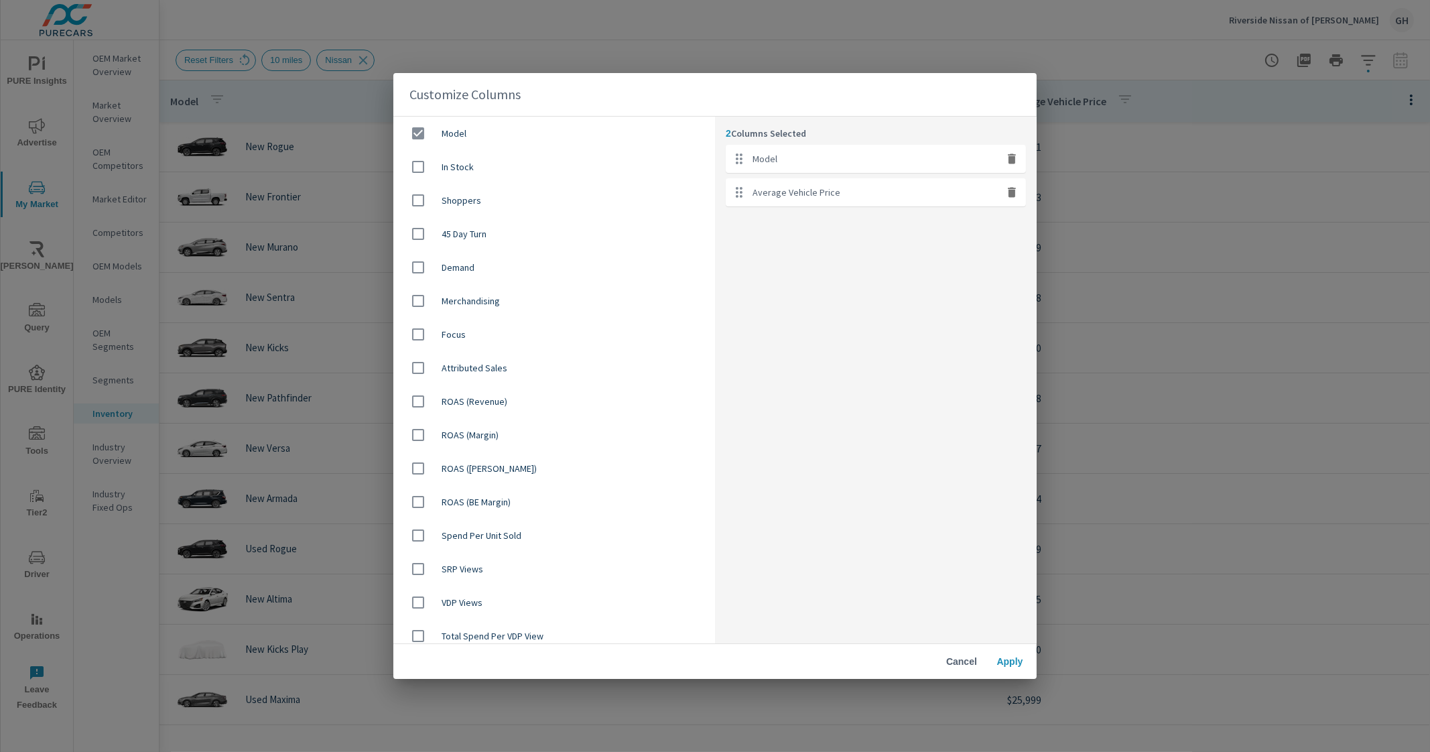
click at [965, 662] on span "Cancel" at bounding box center [962, 662] width 32 height 12
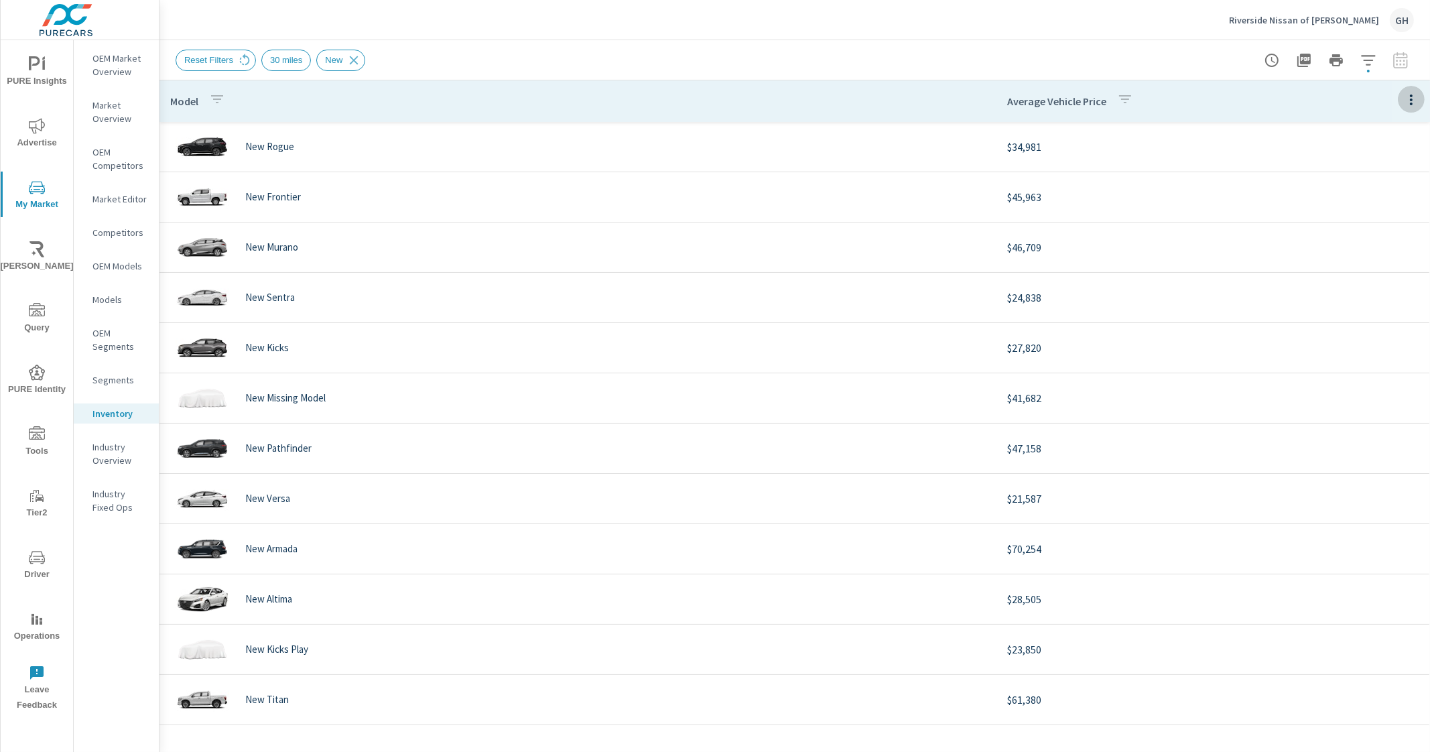
click at [1414, 96] on icon "button" at bounding box center [1412, 100] width 16 height 16
click at [1366, 305] on span "Customize columns..." at bounding box center [1368, 310] width 84 height 13
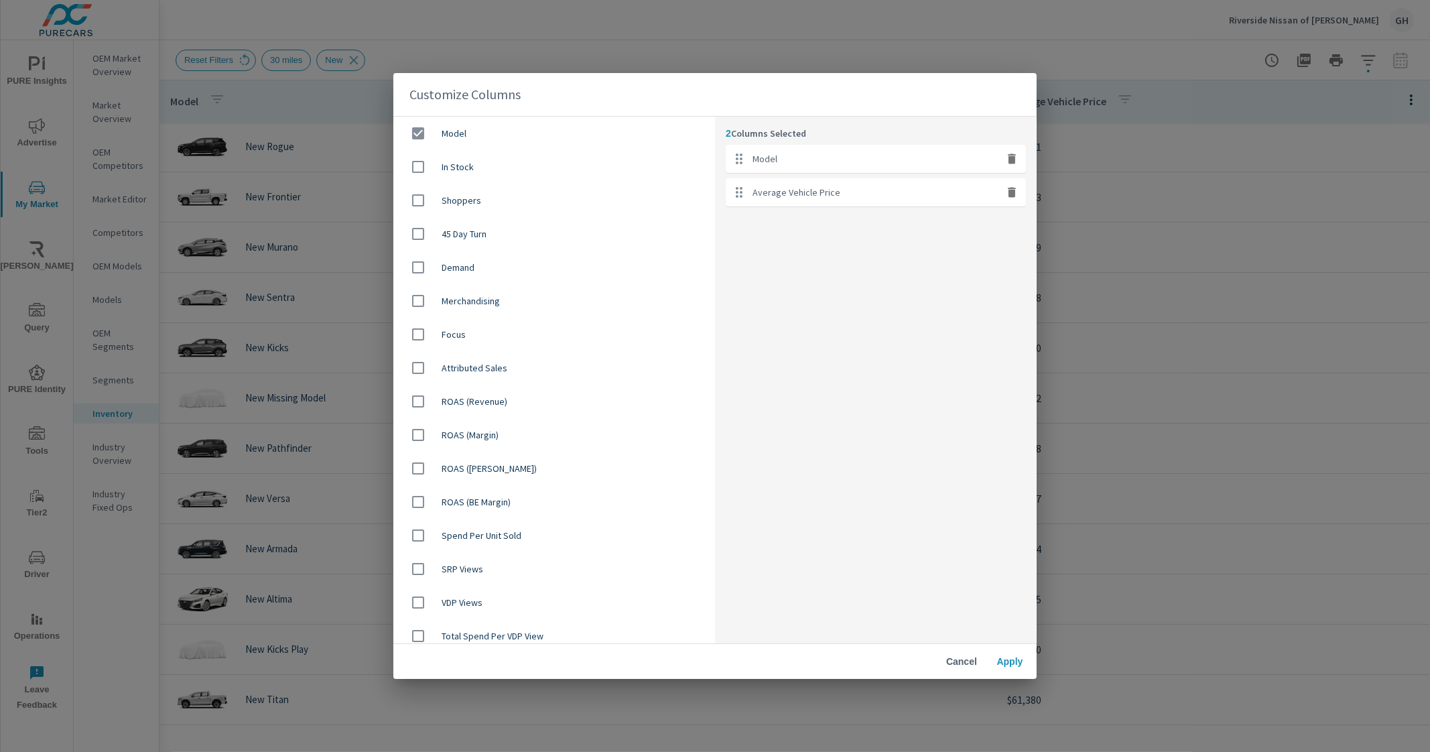
click at [1068, 43] on div "Customize Columns Model In Stock Shoppers 45 Day Turn Demand Merchandising Focu…" at bounding box center [715, 376] width 1430 height 752
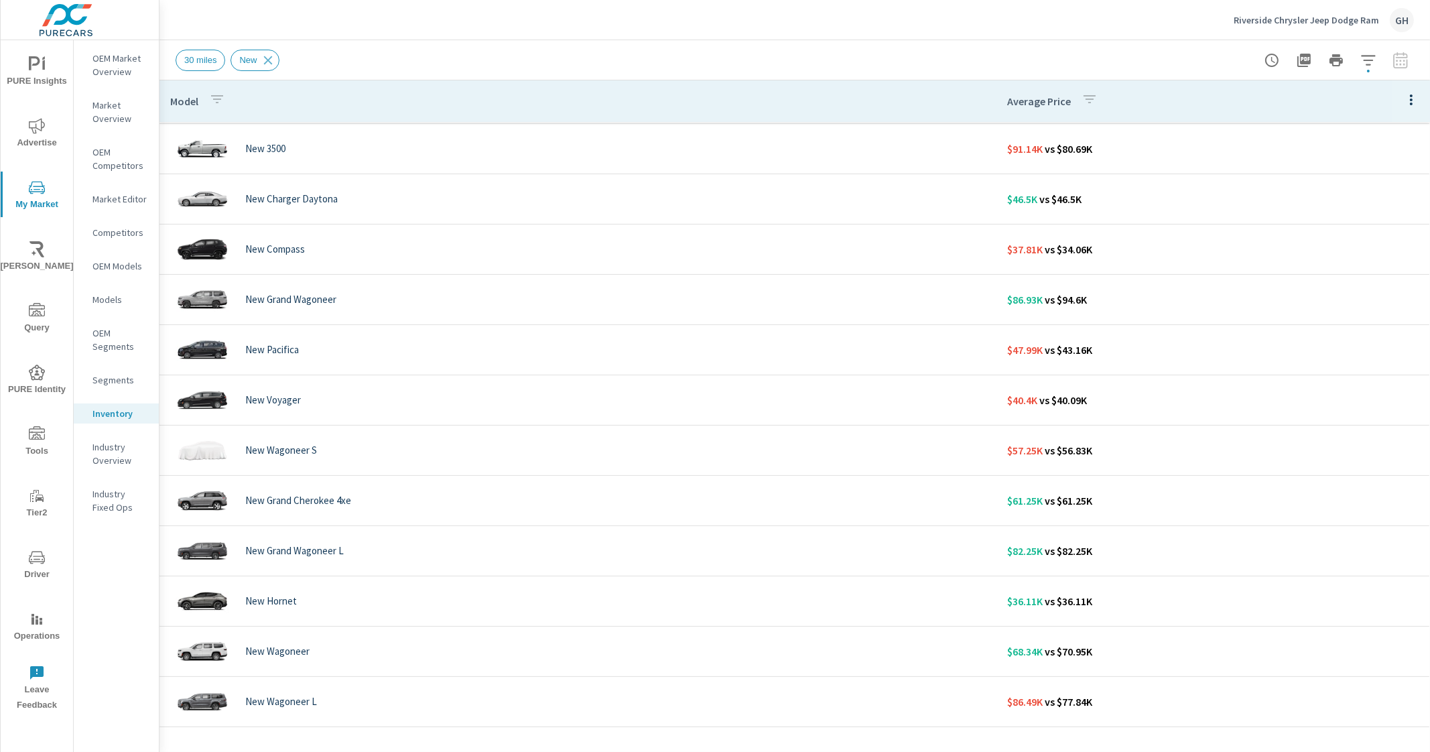
scroll to position [9, 0]
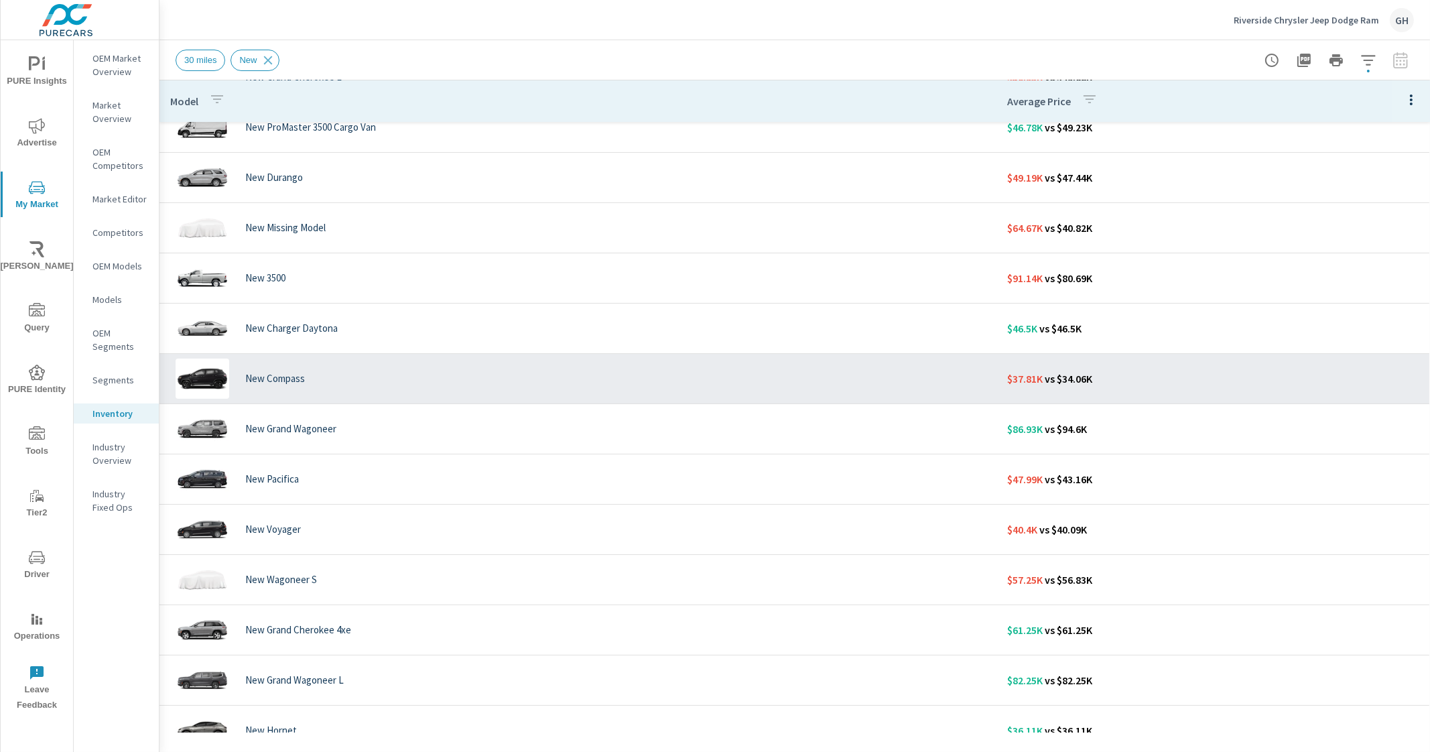
scroll to position [334, 0]
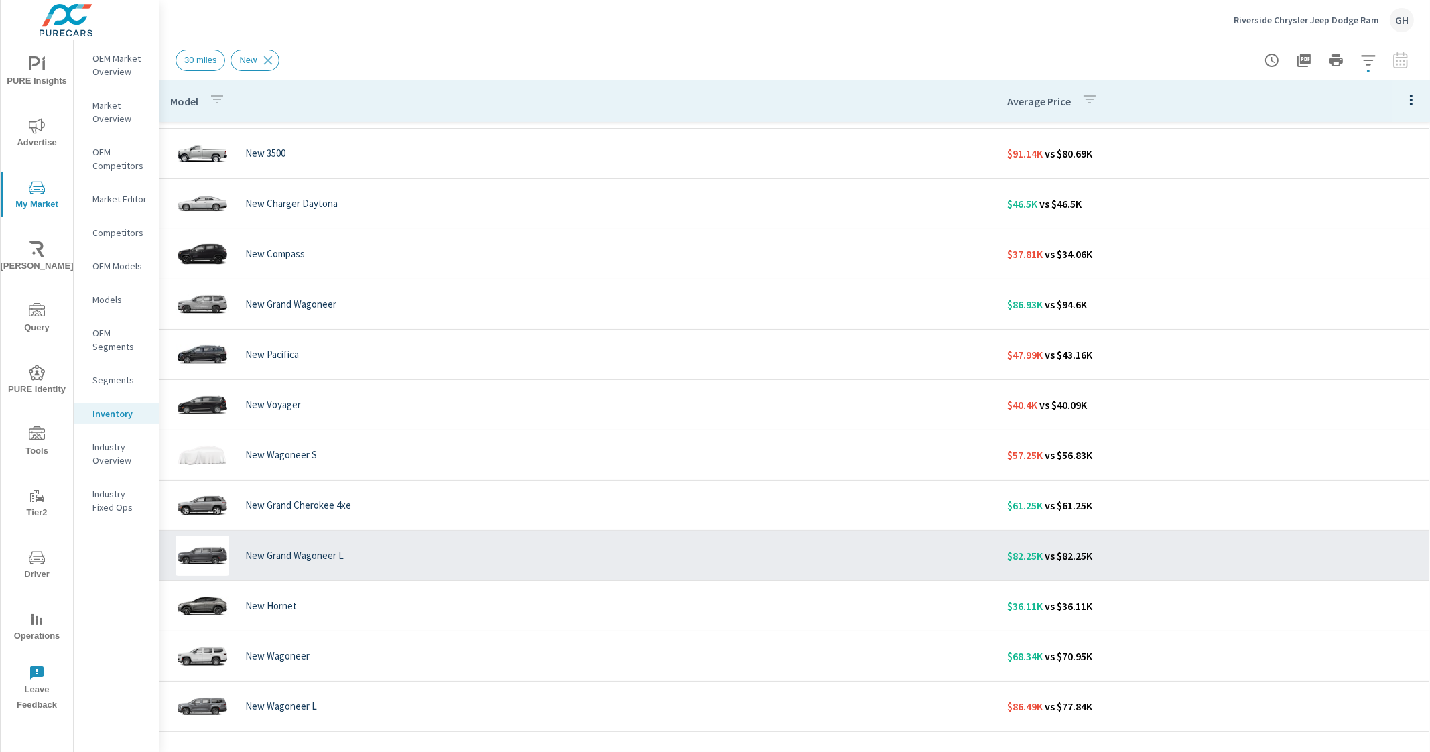
scroll to position [451, 0]
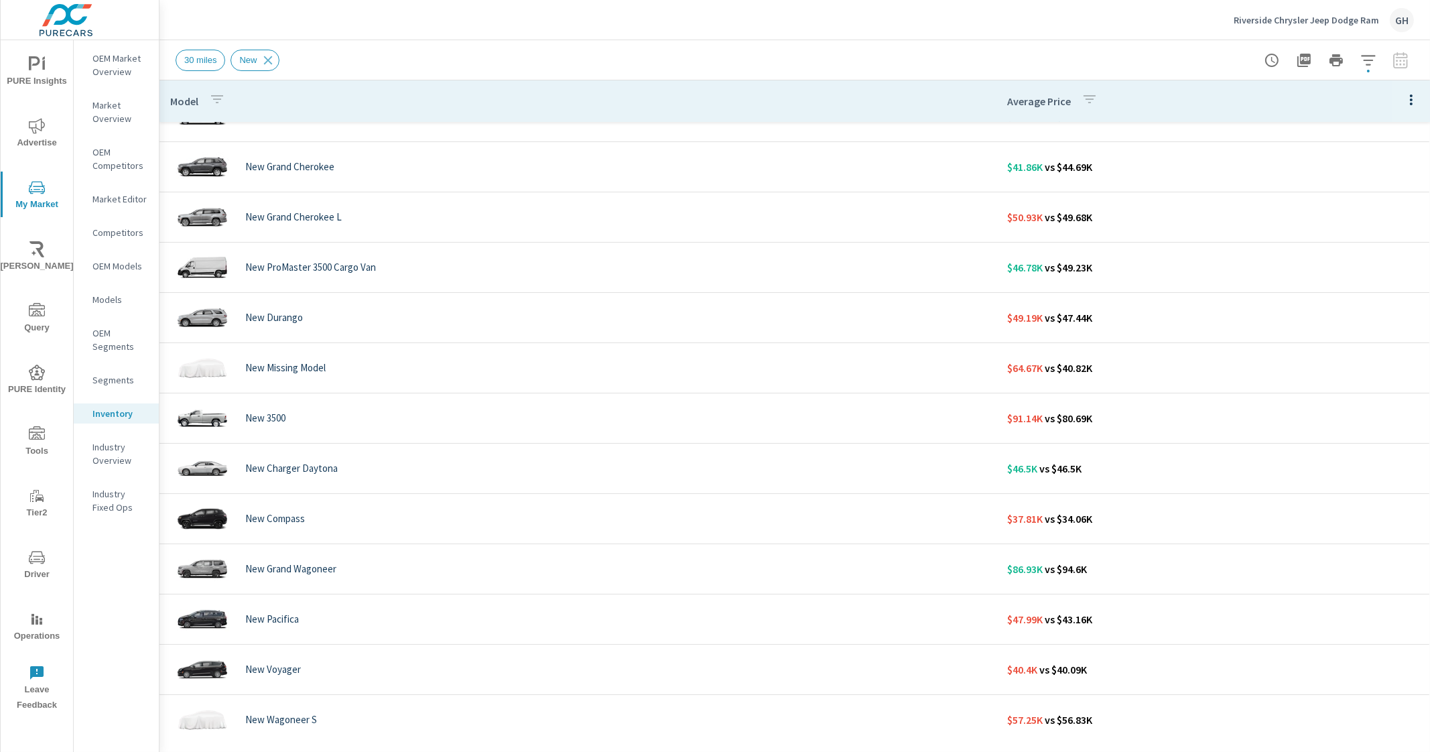
scroll to position [116, 0]
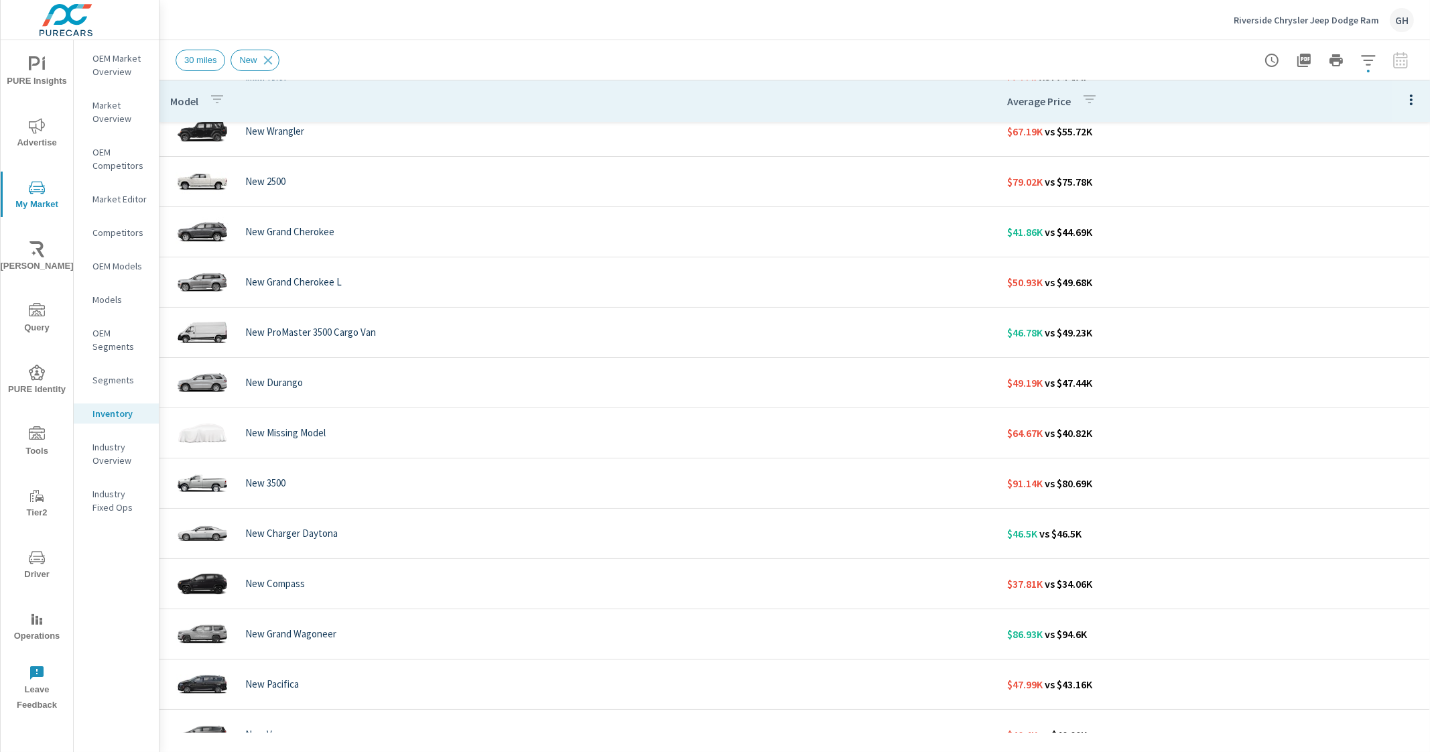
scroll to position [7, 0]
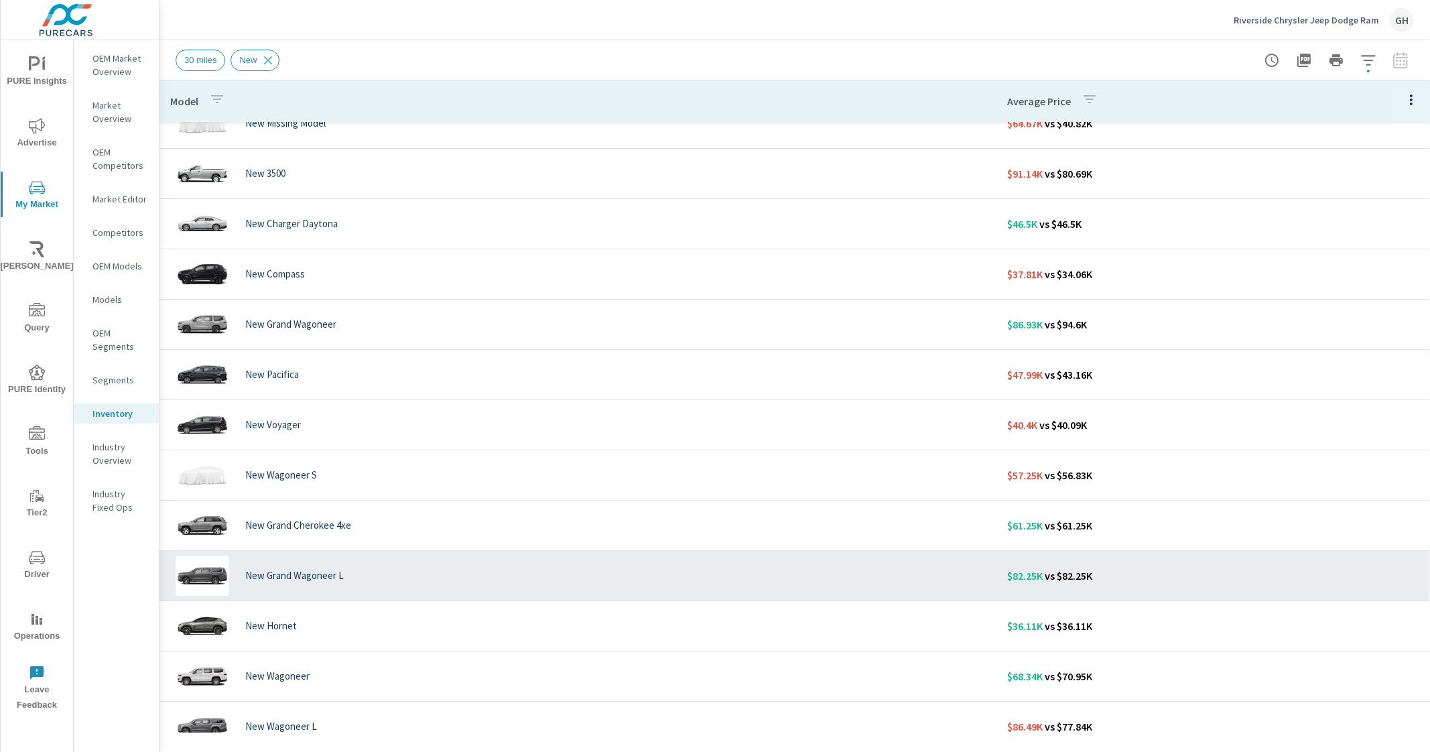
scroll to position [451, 0]
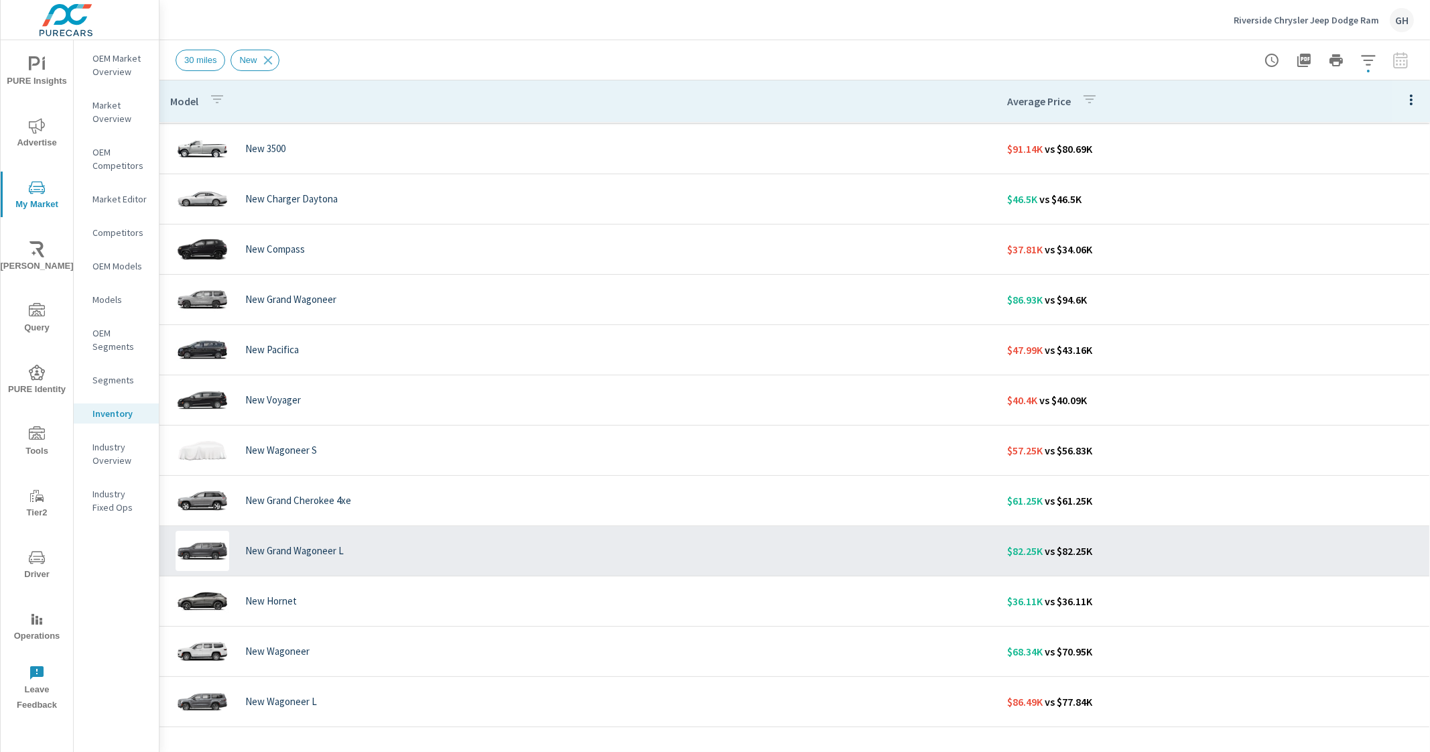
scroll to position [5, 0]
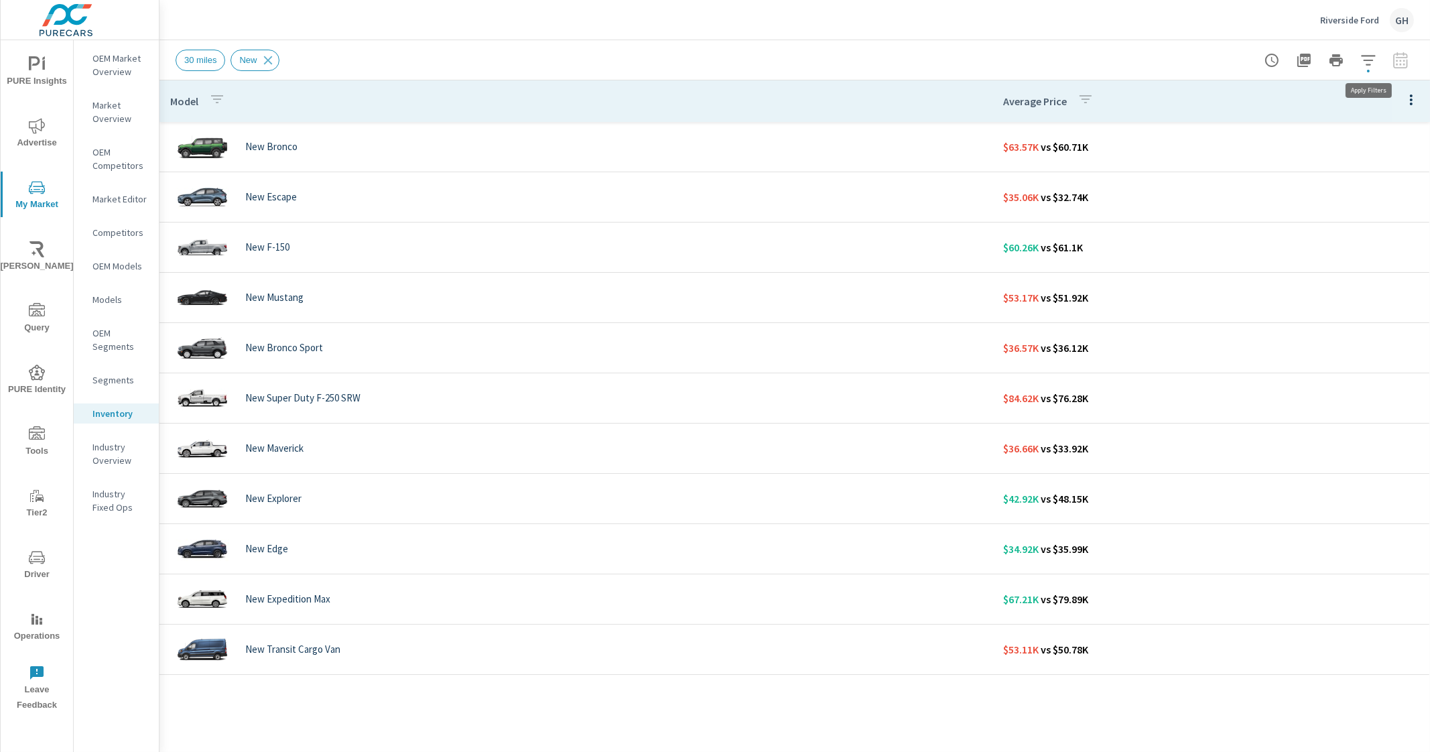
click at [1371, 64] on icon "button" at bounding box center [1368, 60] width 14 height 10
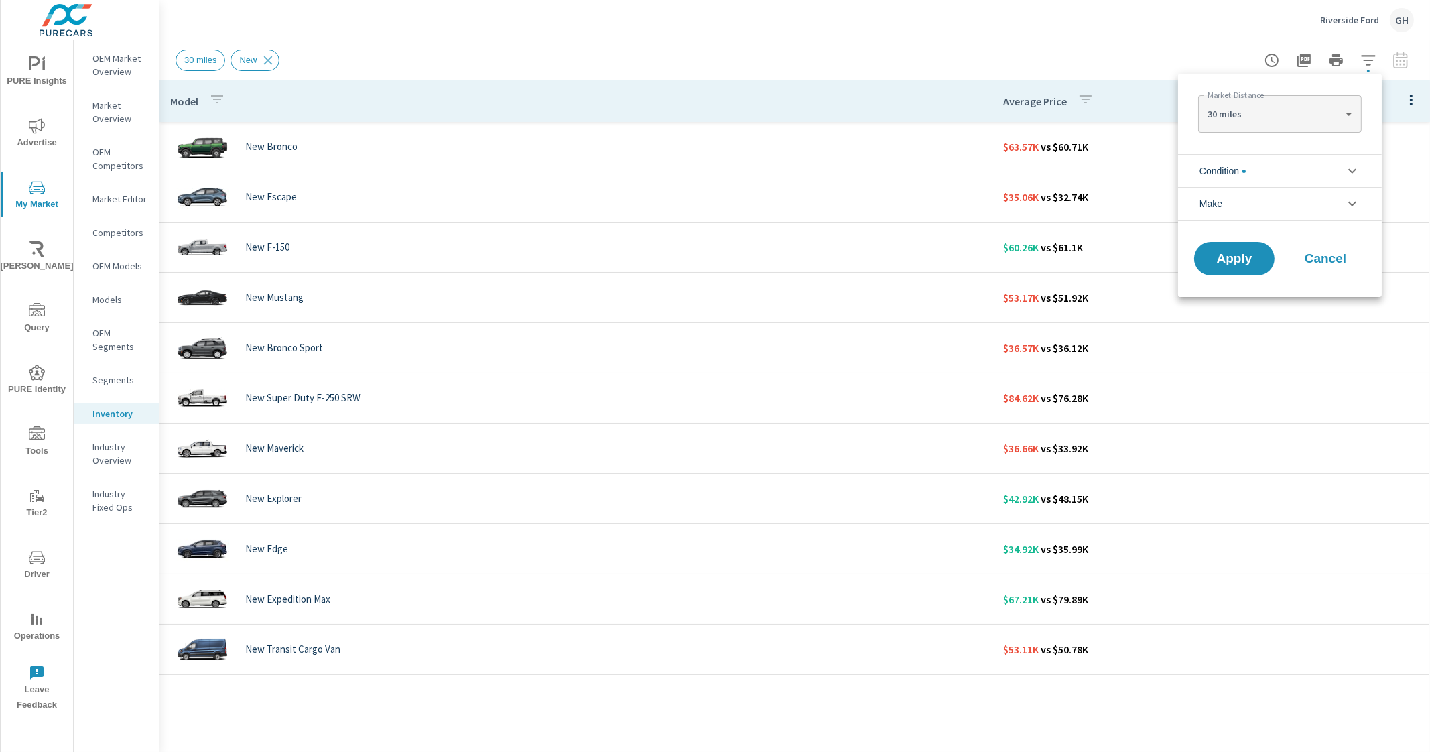
click at [1301, 111] on body "PURE Insights Advertise My Market Riley AI Query PURE Identity Tools Tier2 Driv…" at bounding box center [715, 376] width 1430 height 752
click at [1247, 172] on li "100 miles" at bounding box center [1279, 178] width 163 height 21
type Distance "100"
click at [1244, 264] on span "Apply" at bounding box center [1234, 259] width 55 height 13
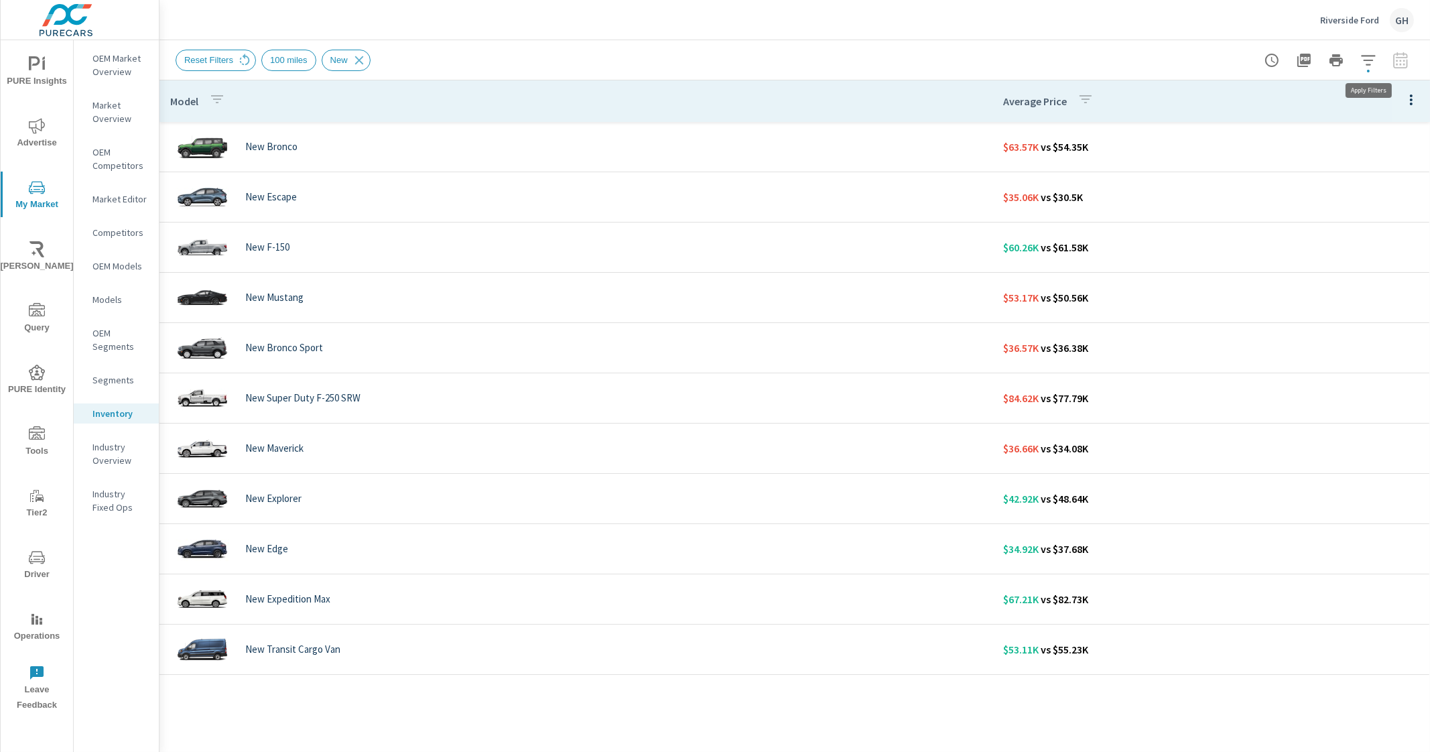
click at [1373, 58] on icon "button" at bounding box center [1369, 60] width 16 height 16
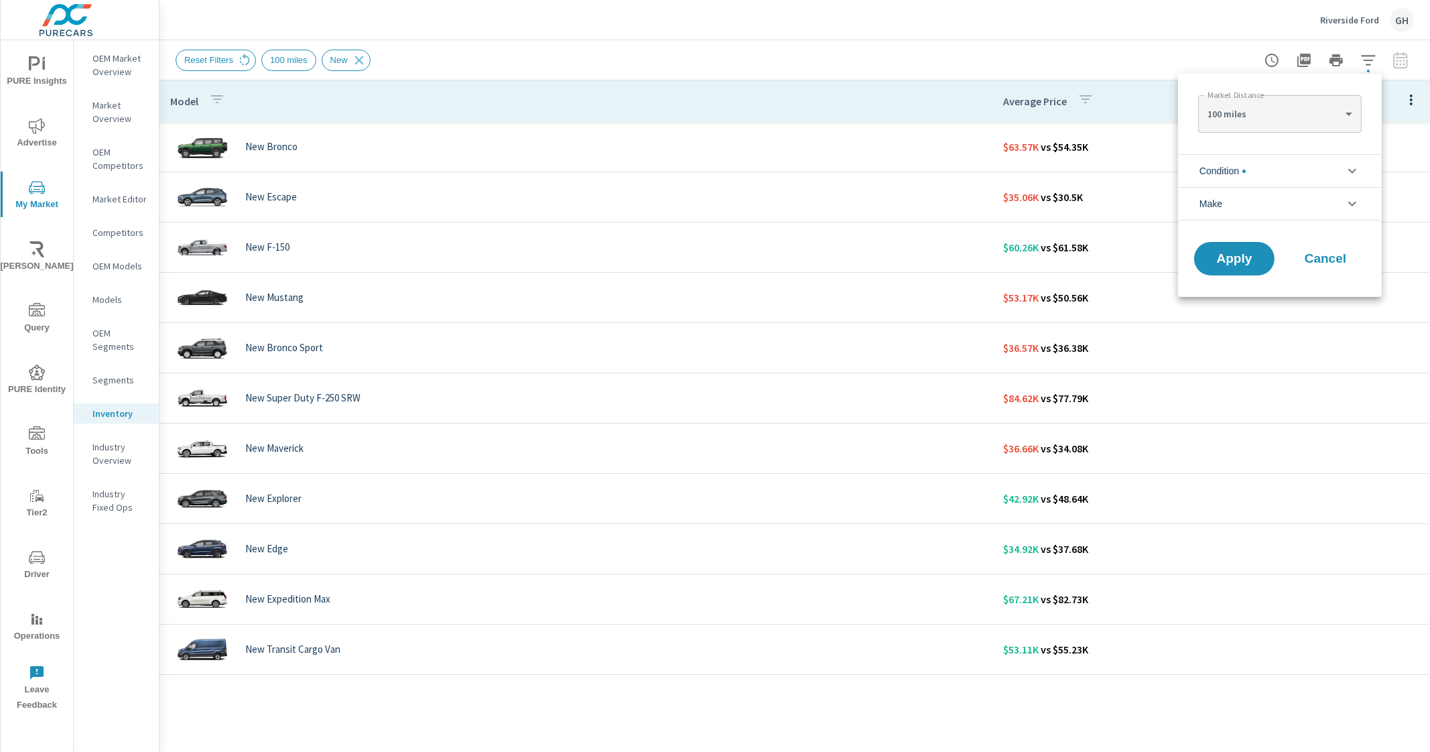
click at [1269, 204] on li "Make" at bounding box center [1280, 204] width 204 height 34
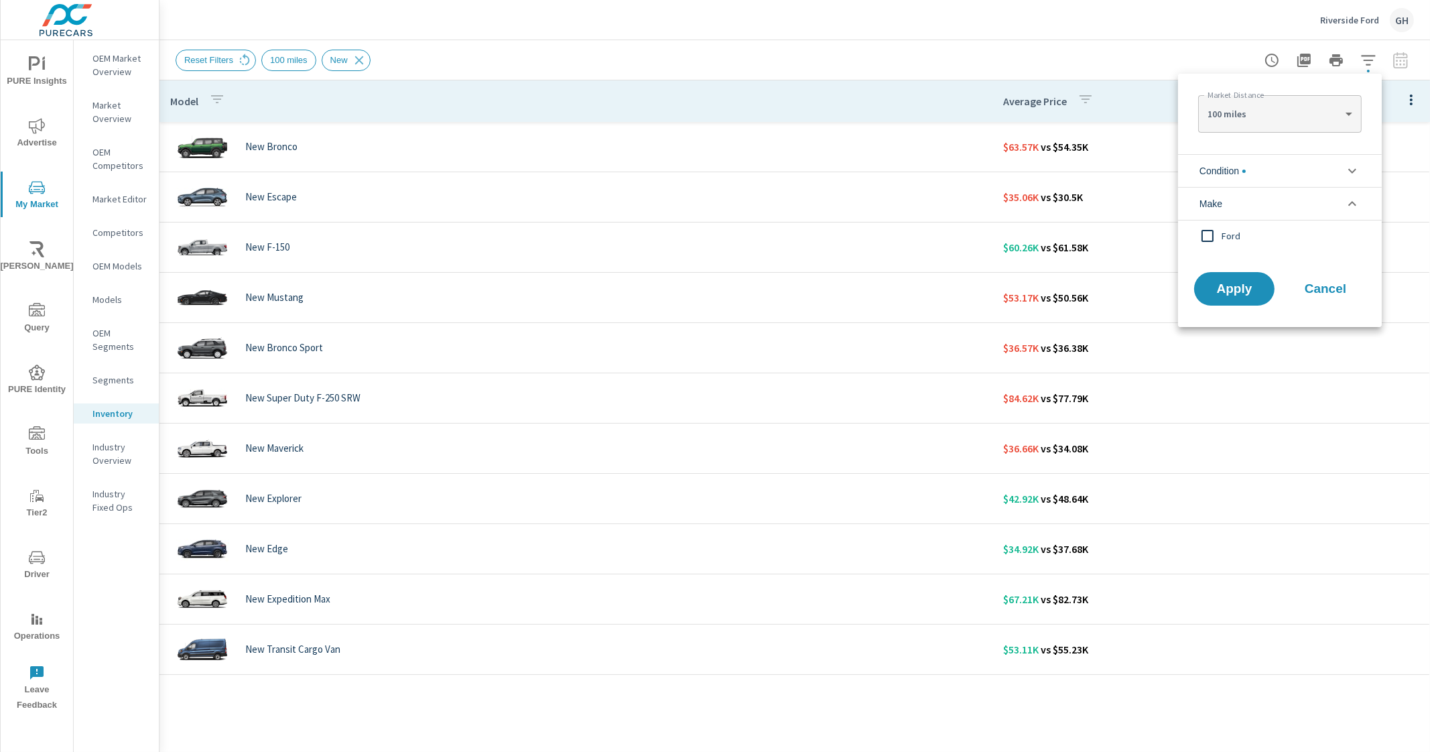
click at [1241, 242] on span "Ford" at bounding box center [1295, 236] width 147 height 16
click at [1230, 287] on span "Apply" at bounding box center [1234, 289] width 55 height 13
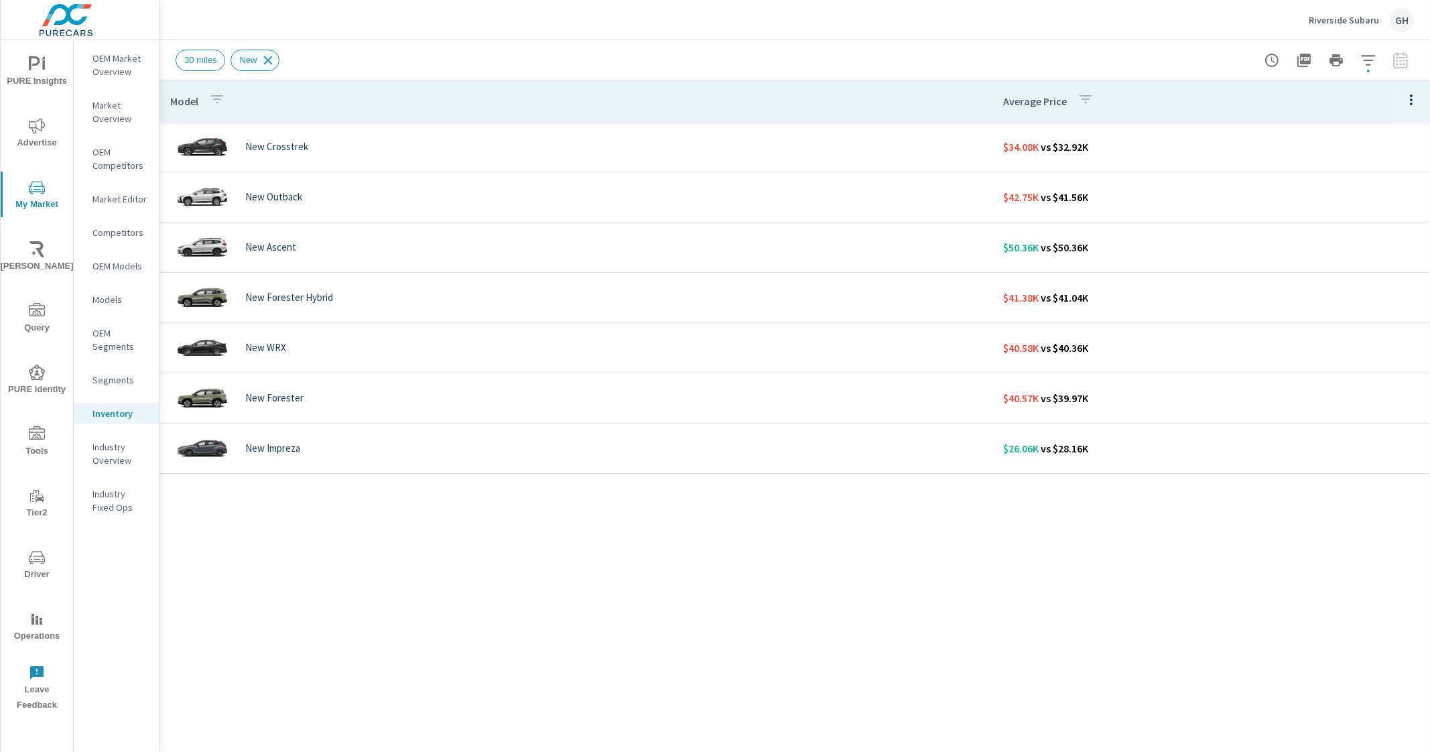
click at [270, 62] on icon at bounding box center [268, 60] width 15 height 15
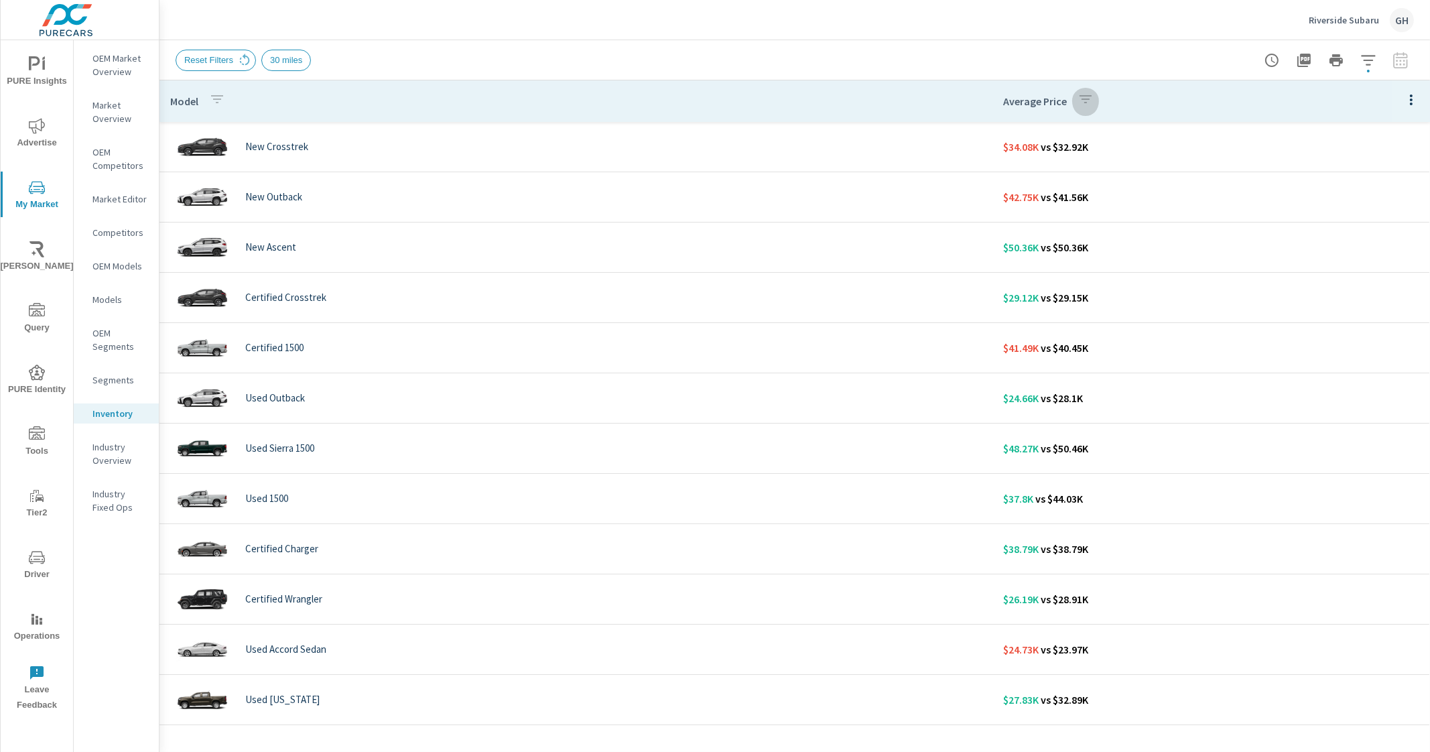
click at [1079, 107] on button "button" at bounding box center [1085, 101] width 27 height 31
click at [1076, 97] on div at bounding box center [715, 376] width 1430 height 752
click at [1078, 99] on icon "button" at bounding box center [1086, 99] width 16 height 16
click at [1072, 99] on div at bounding box center [715, 376] width 1430 height 752
click at [1371, 56] on icon "button" at bounding box center [1369, 60] width 16 height 16
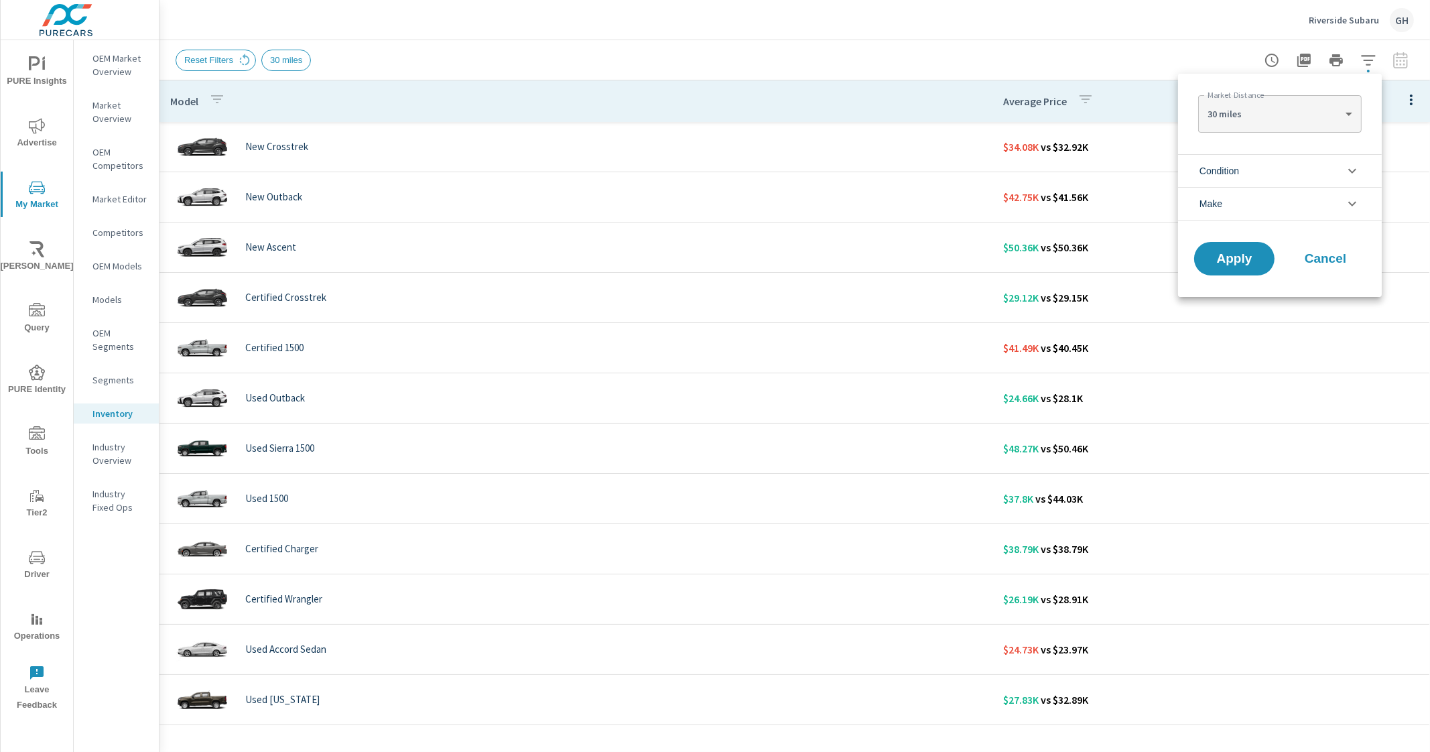
click at [1317, 115] on body "PURE Insights Advertise My Market Riley AI Query PURE Identity Tools Tier2 Driv…" at bounding box center [715, 376] width 1430 height 752
click at [1247, 182] on li "100 miles" at bounding box center [1279, 178] width 163 height 21
type Distance "100"
click at [1259, 204] on li "Make" at bounding box center [1280, 204] width 204 height 34
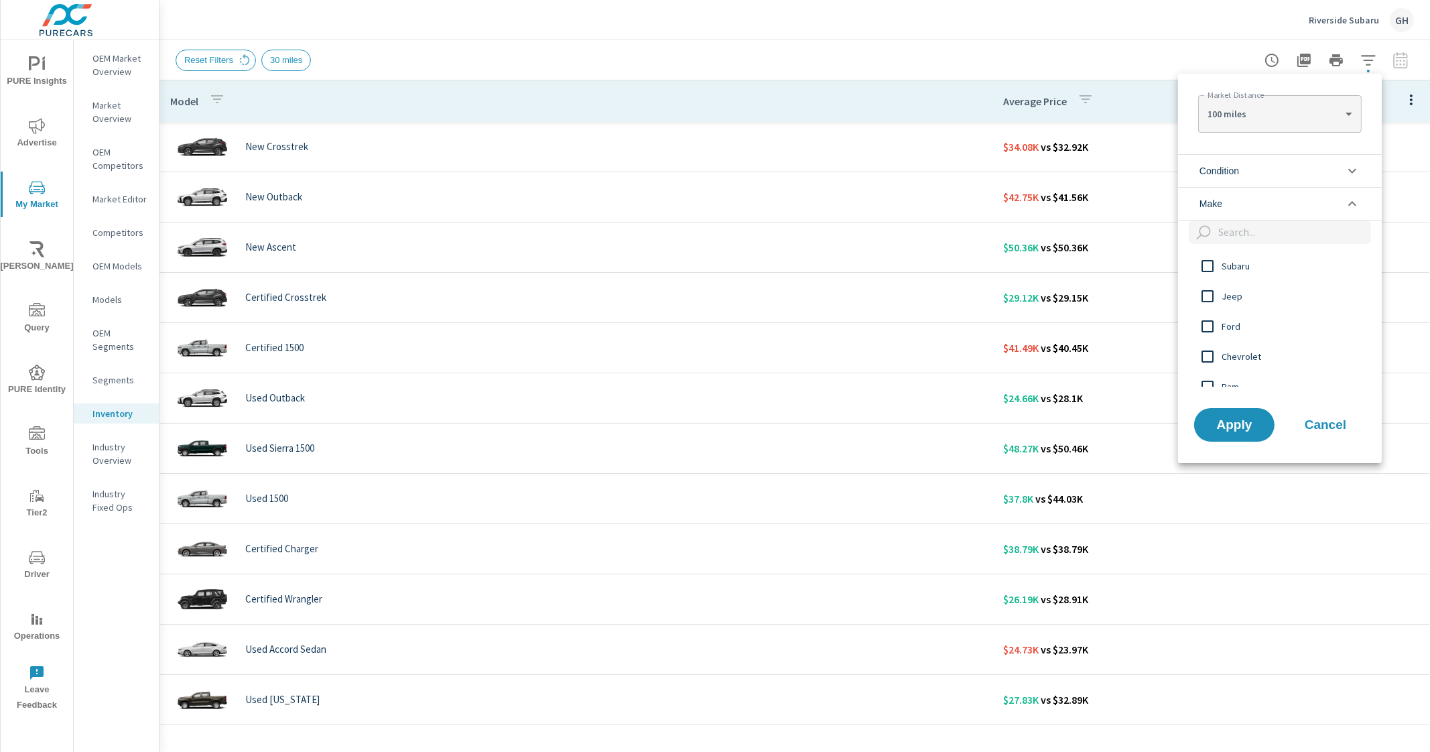
click at [1219, 261] on input "filter options" at bounding box center [1208, 266] width 28 height 28
click at [1226, 430] on span "Apply" at bounding box center [1234, 424] width 55 height 13
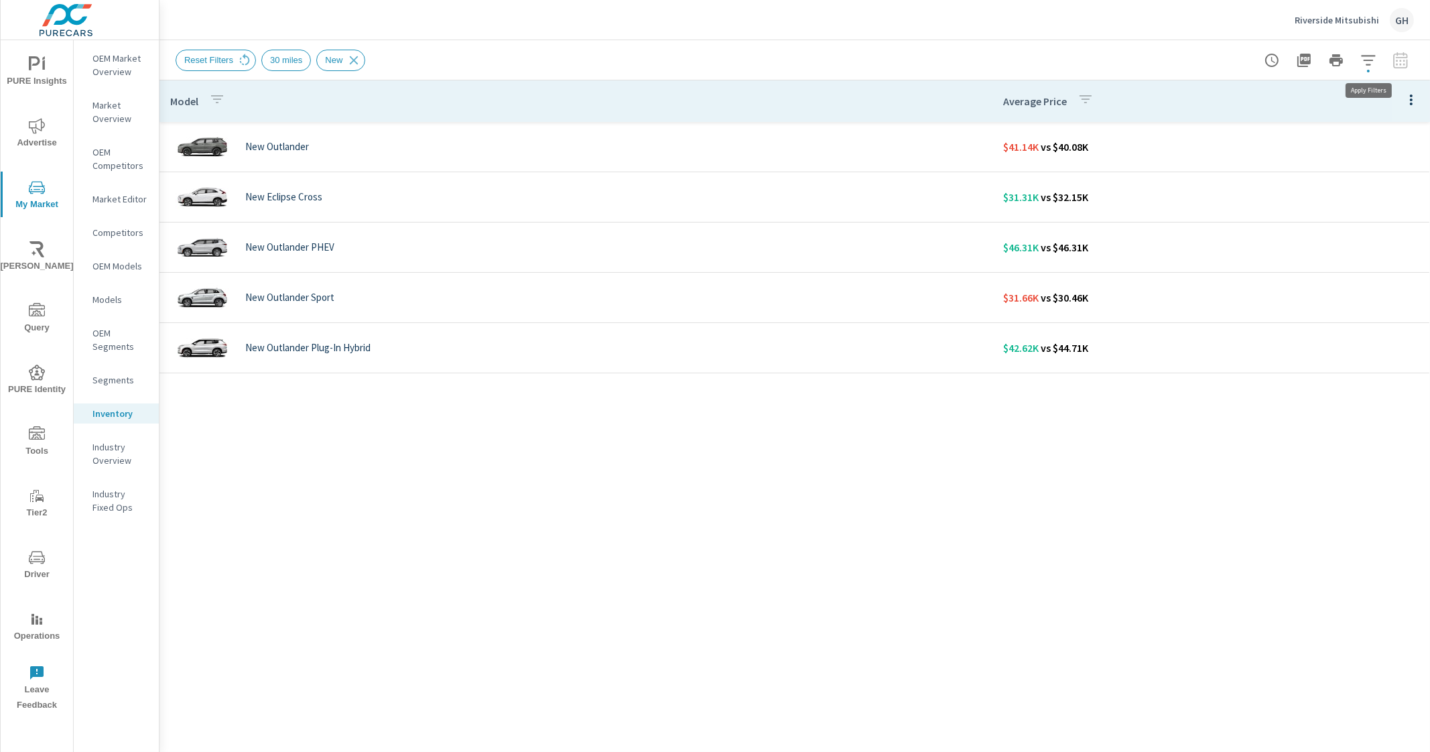
click at [1379, 53] on button "button" at bounding box center [1368, 60] width 27 height 27
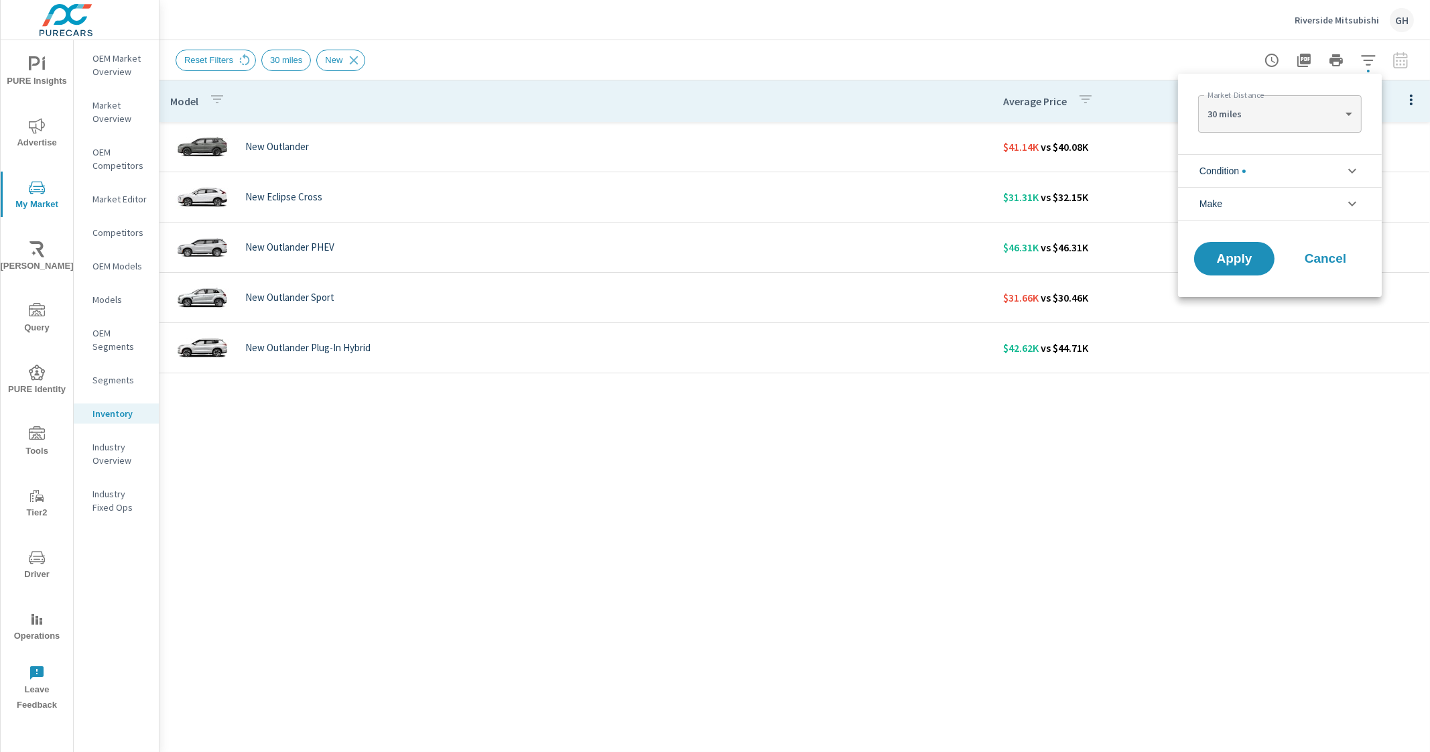
click at [1282, 117] on body "PURE Insights Advertise My Market [PERSON_NAME] Query PURE Identity Tools Tier2…" at bounding box center [715, 376] width 1430 height 752
click at [1227, 179] on li "100 miles" at bounding box center [1279, 178] width 163 height 21
type Distance "100"
click at [1236, 265] on span "Apply" at bounding box center [1234, 259] width 55 height 13
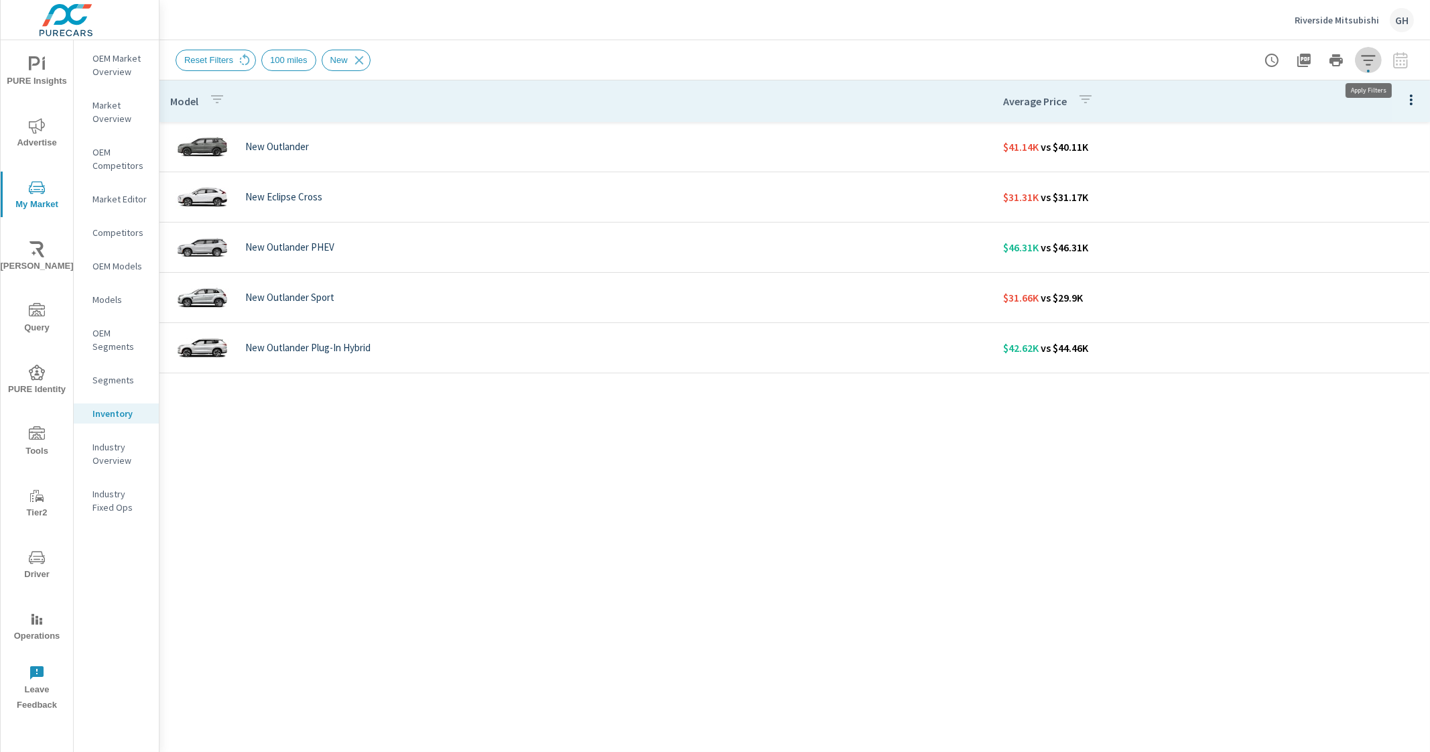
click at [1374, 58] on icon "button" at bounding box center [1369, 60] width 16 height 16
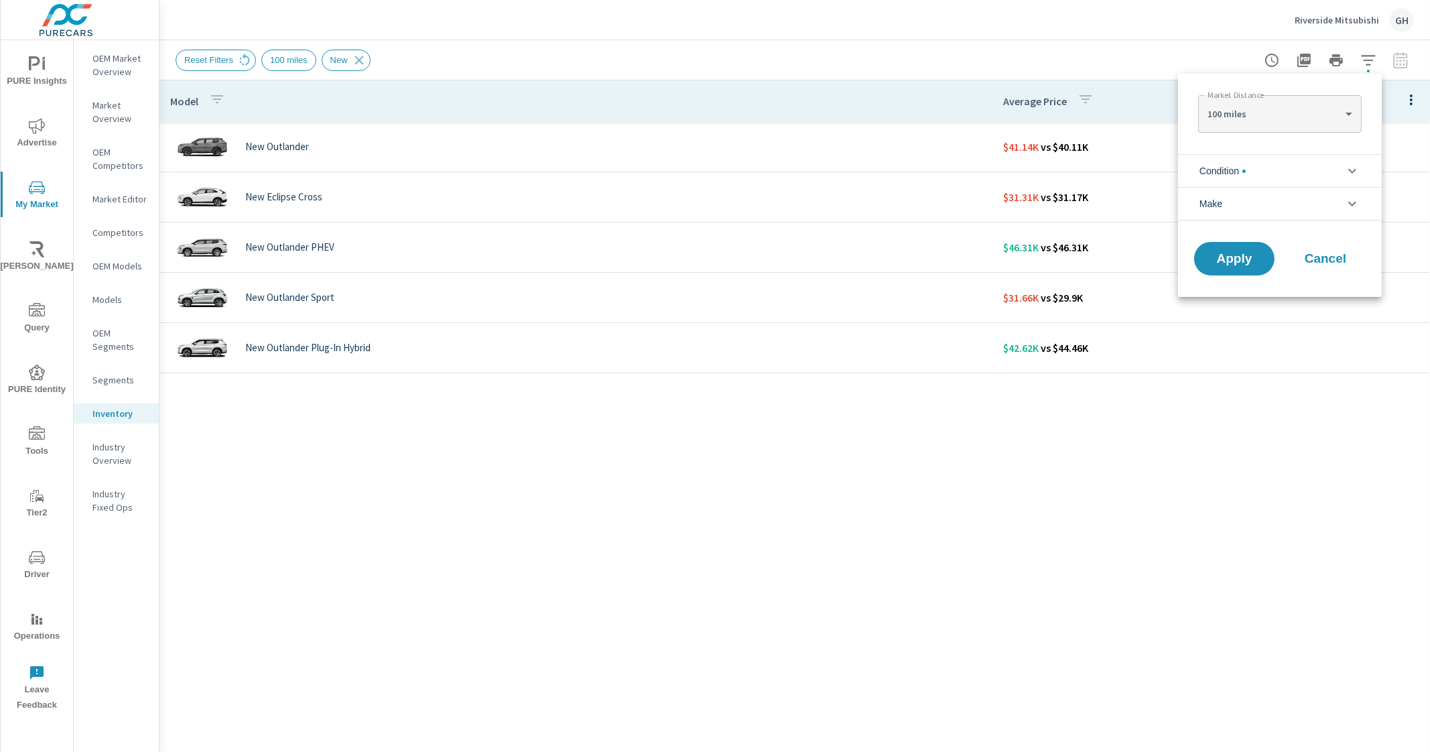
click at [1374, 58] on div at bounding box center [715, 376] width 1430 height 752
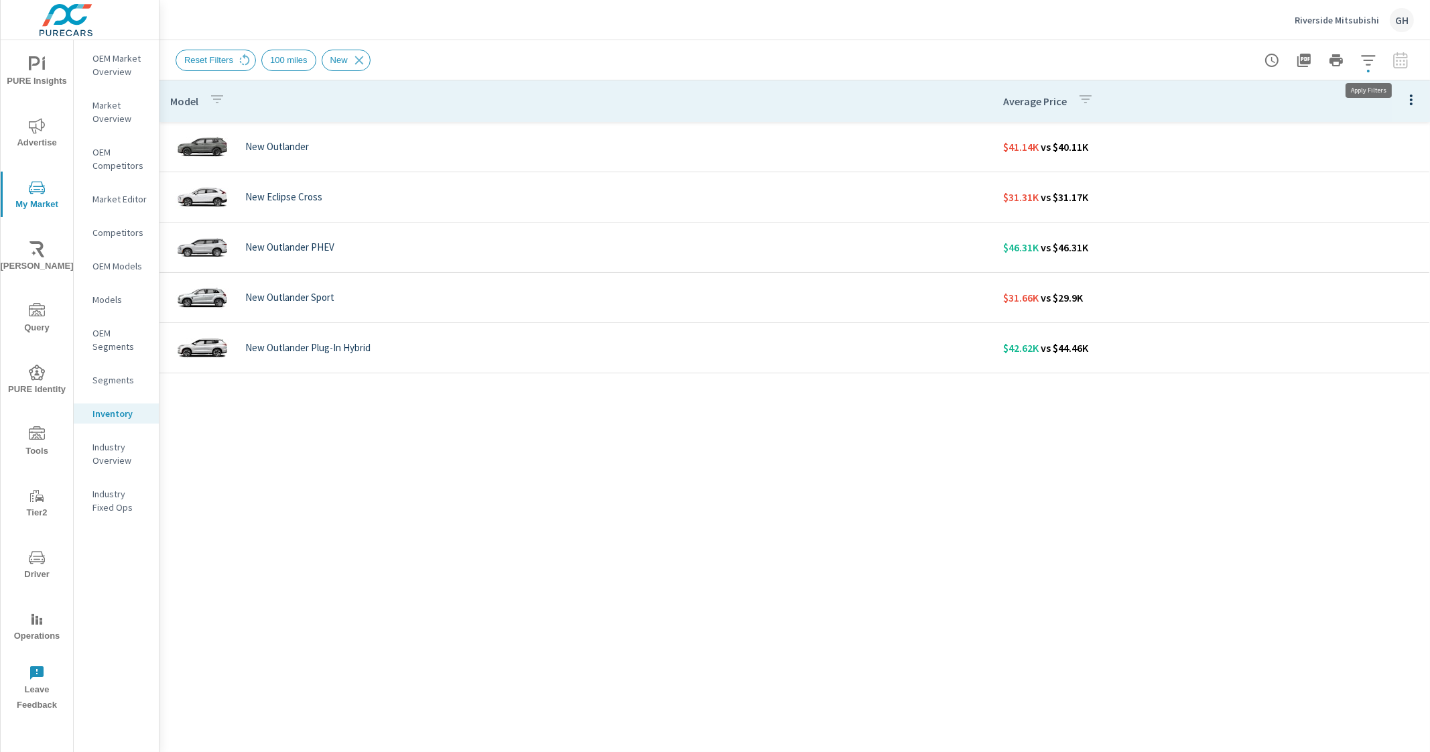
click at [1365, 61] on icon "button" at bounding box center [1369, 60] width 16 height 16
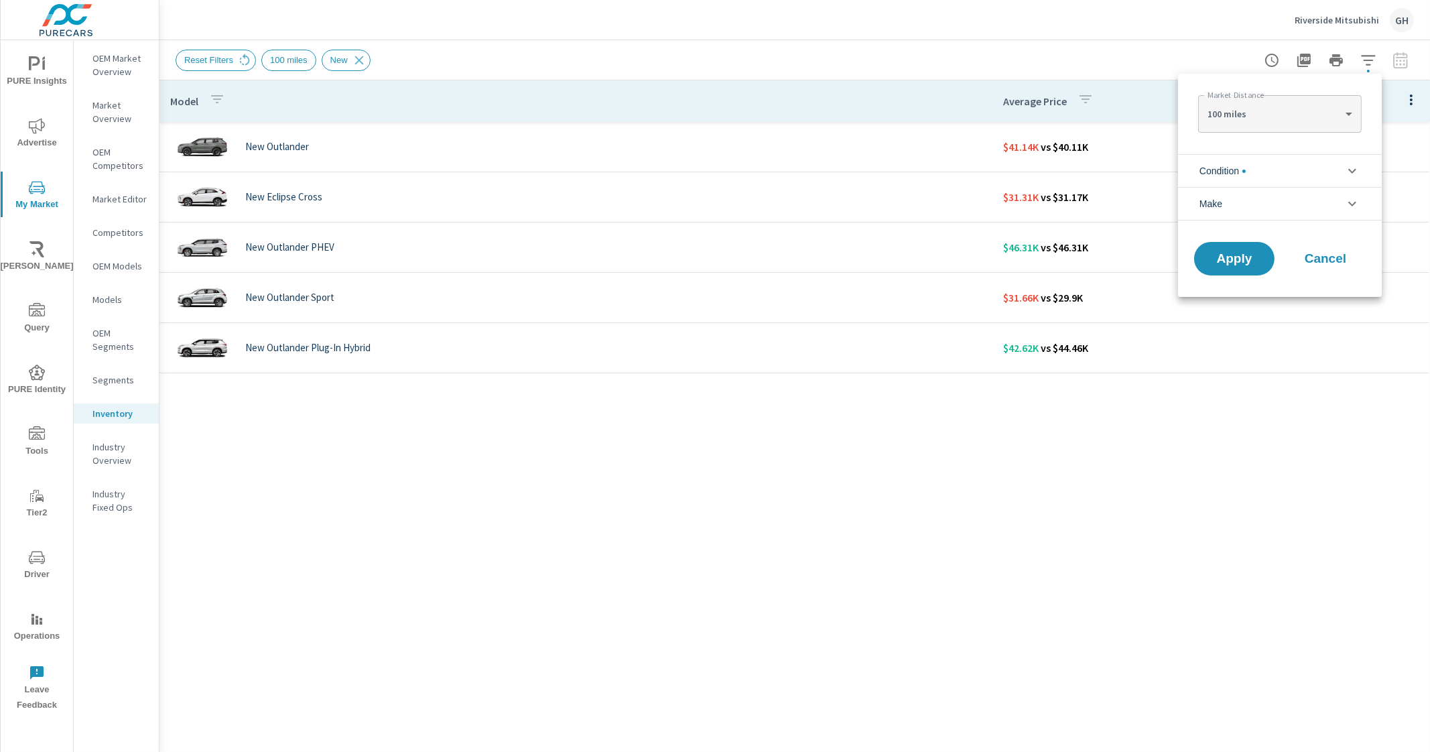
click at [1316, 111] on body "PURE Insights Advertise My Market [PERSON_NAME] Query PURE Identity Tools Tier2…" at bounding box center [715, 376] width 1430 height 752
click at [1316, 71] on li "20 miles" at bounding box center [1279, 69] width 163 height 21
type Distance "20"
click at [1236, 253] on span "Apply" at bounding box center [1234, 259] width 55 height 13
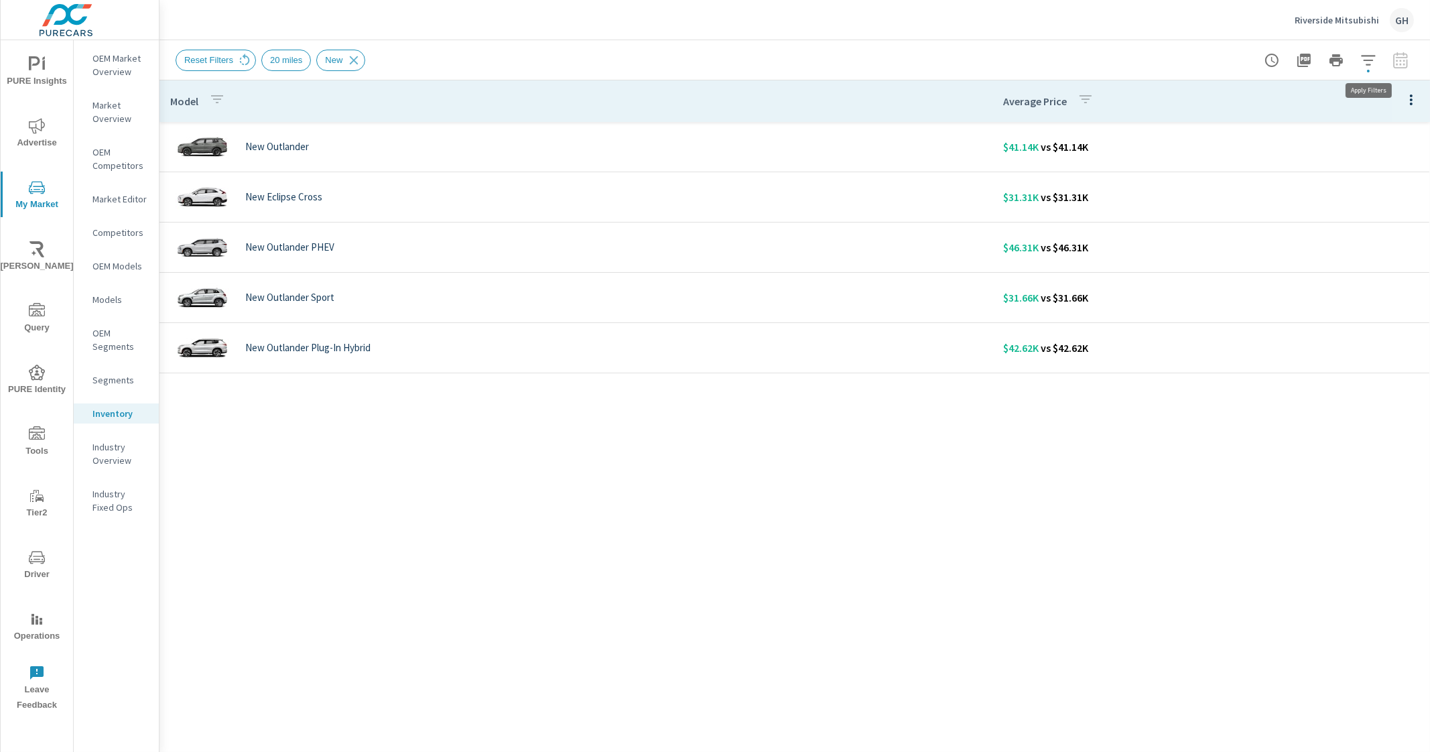
click at [1364, 67] on icon "button" at bounding box center [1369, 60] width 16 height 16
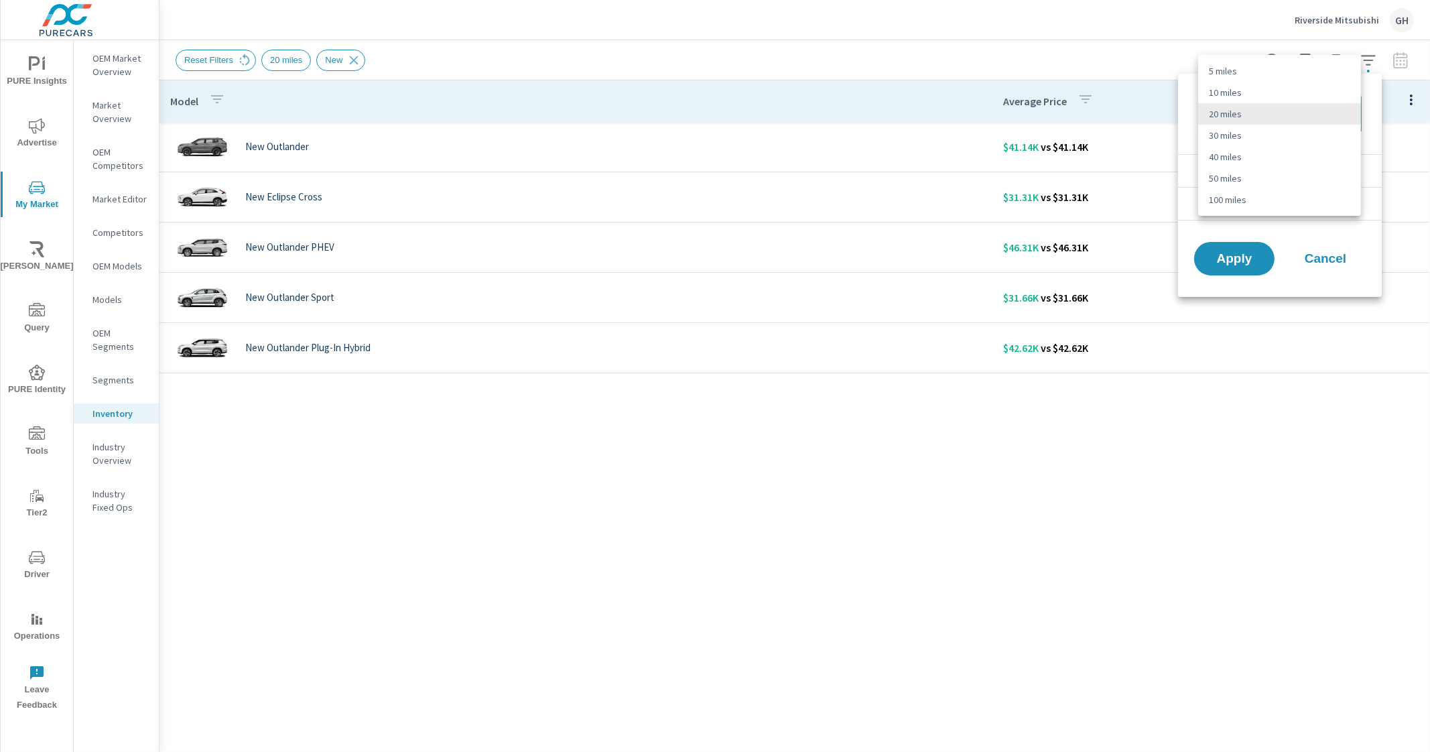
click at [1296, 125] on body "PURE Insights Advertise My Market [PERSON_NAME] Query PURE Identity Tools Tier2…" at bounding box center [715, 376] width 1430 height 752
click at [1257, 204] on li "100 miles" at bounding box center [1279, 199] width 163 height 21
type Distance "100"
click at [1221, 264] on span "Apply" at bounding box center [1234, 259] width 55 height 13
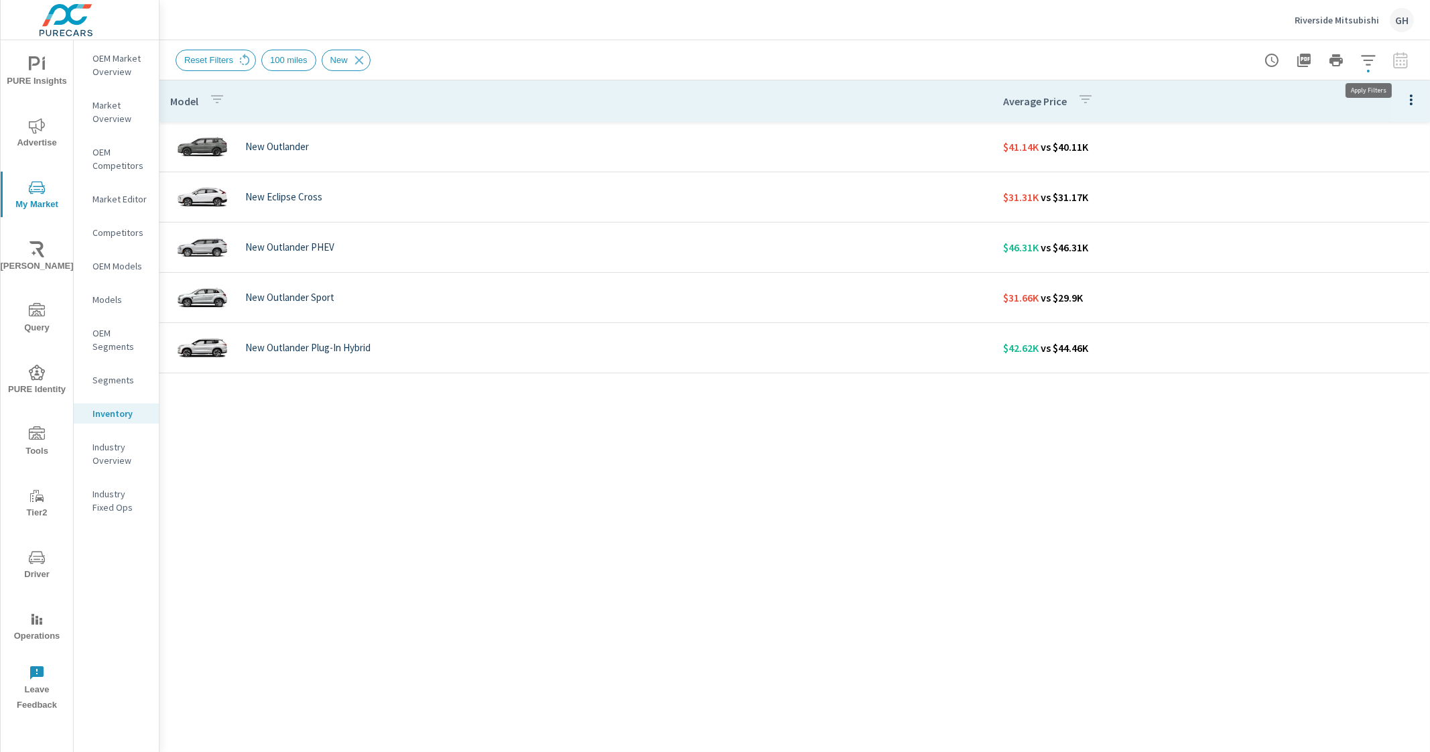
click at [1367, 59] on icon "button" at bounding box center [1368, 60] width 14 height 10
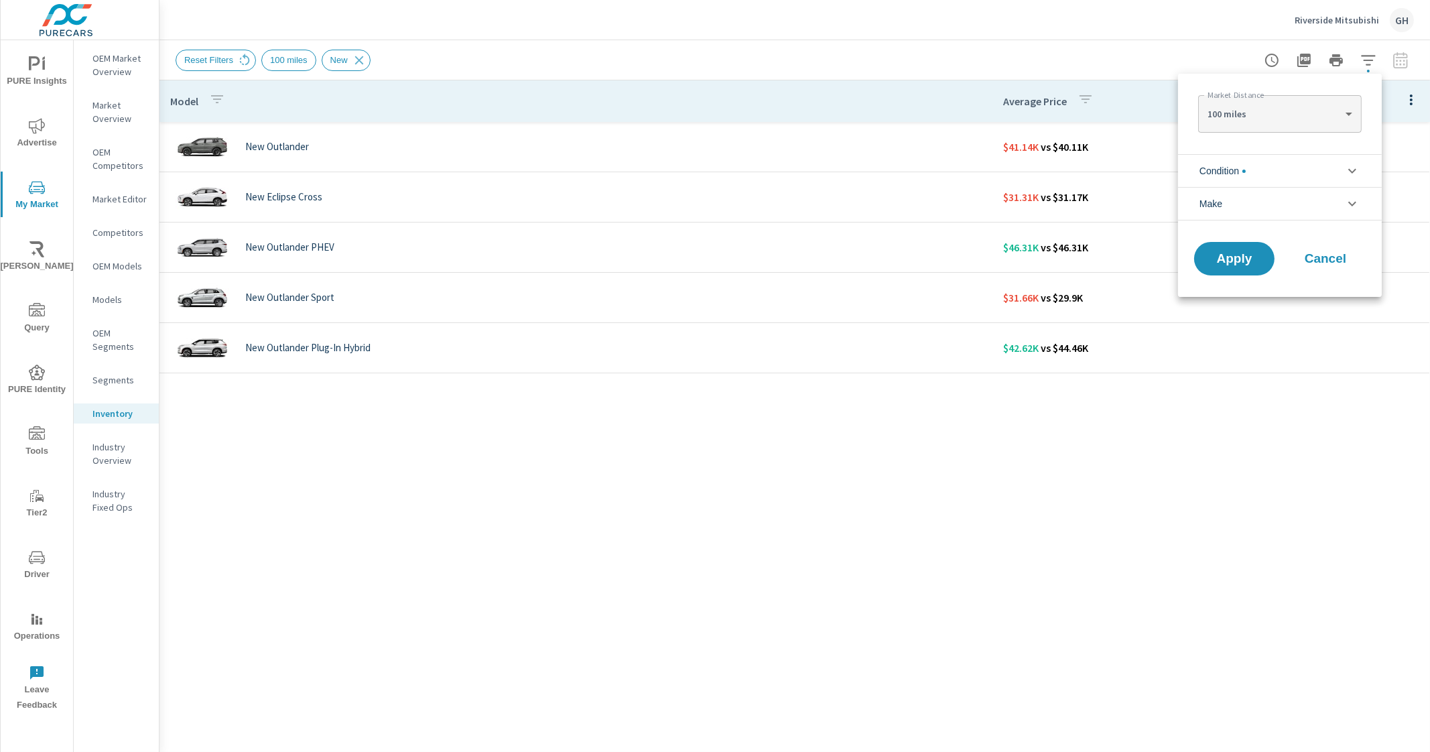
click at [1367, 60] on div at bounding box center [715, 376] width 1430 height 752
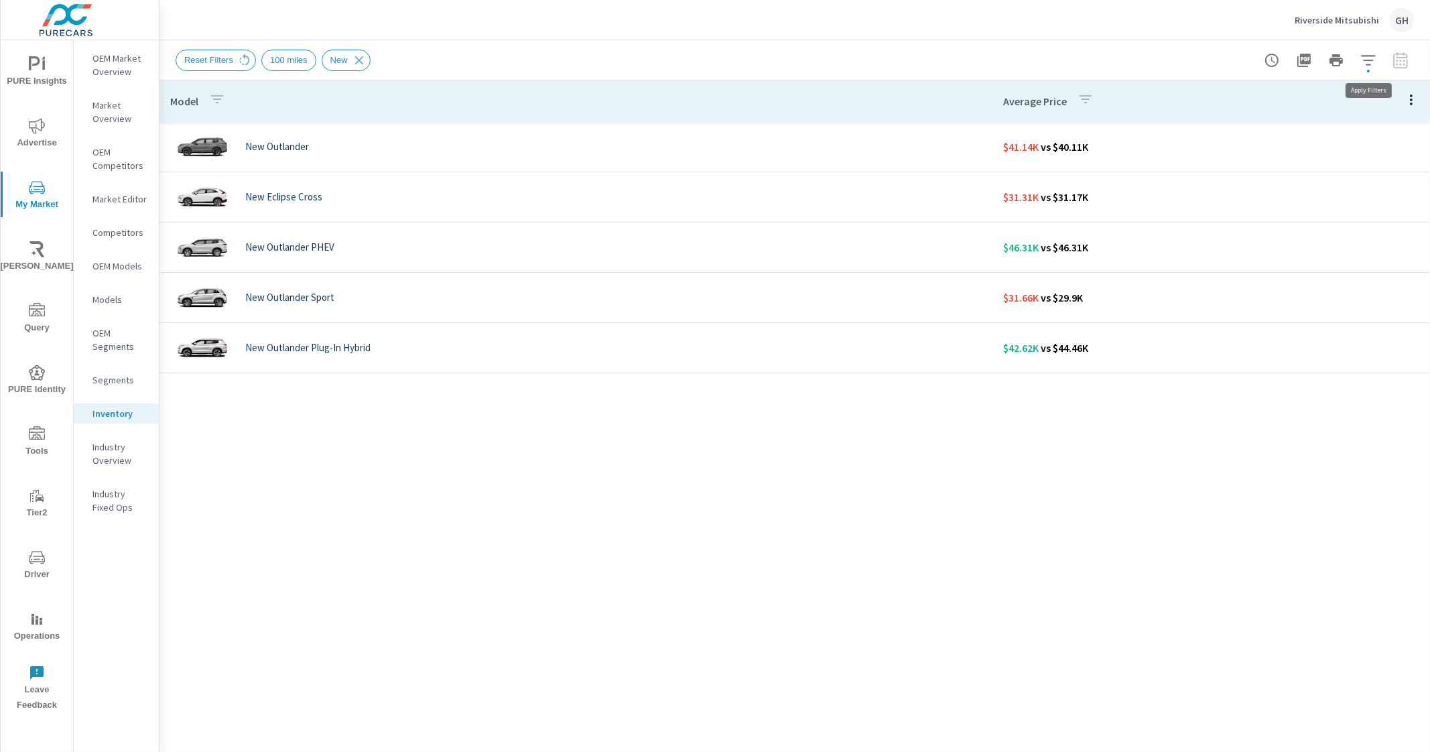
click at [1366, 56] on icon "button" at bounding box center [1369, 60] width 16 height 16
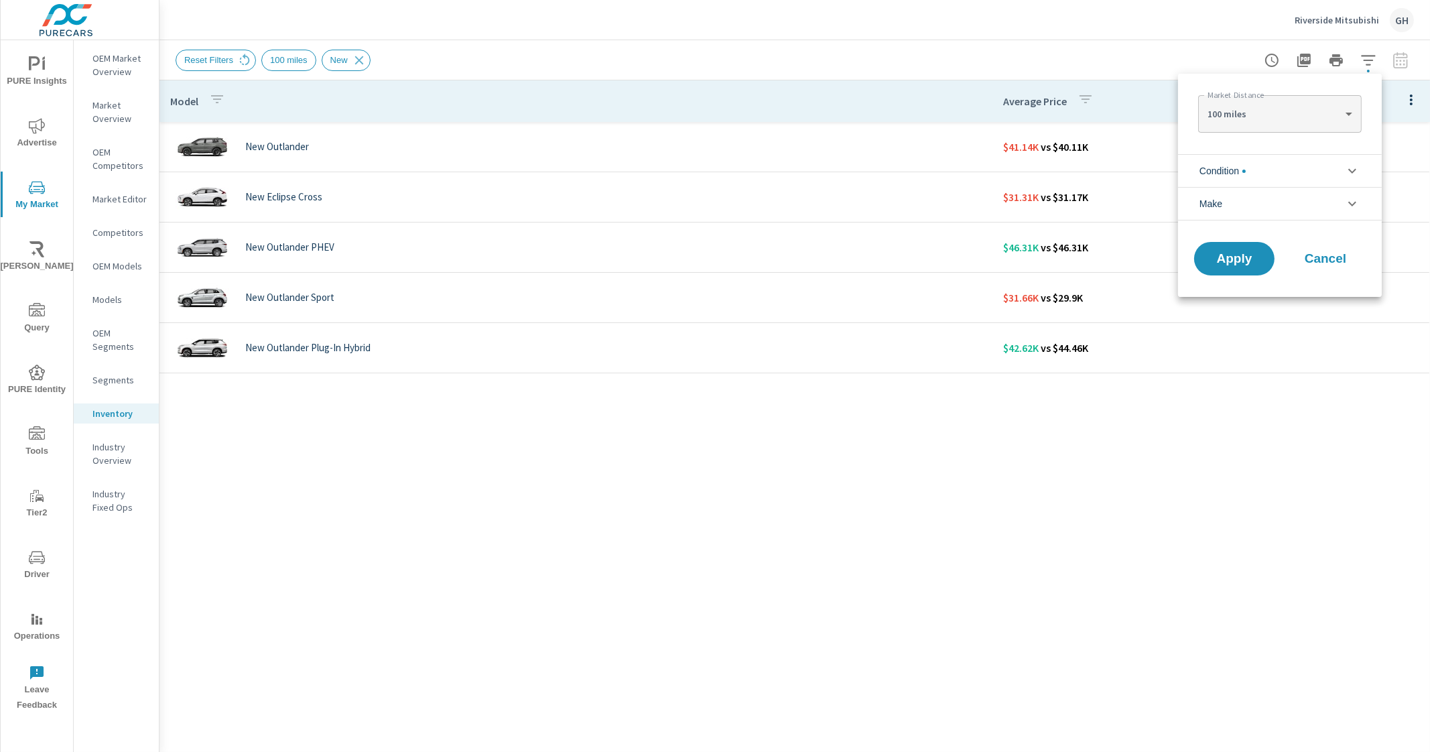
click at [1225, 192] on li "Make" at bounding box center [1280, 204] width 204 height 34
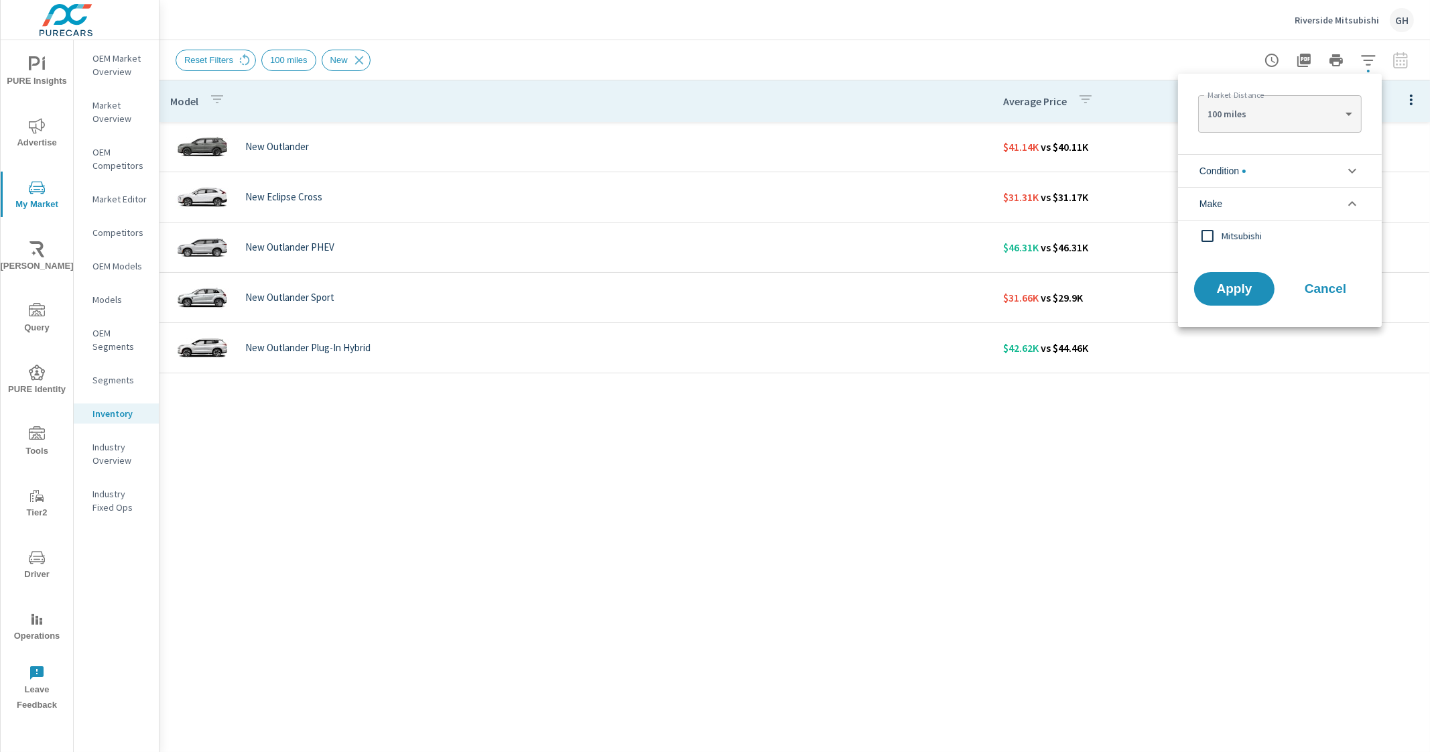
click at [1222, 233] on span "Mitsubishi" at bounding box center [1295, 236] width 147 height 16
click at [1229, 298] on button "Apply" at bounding box center [1234, 288] width 83 height 35
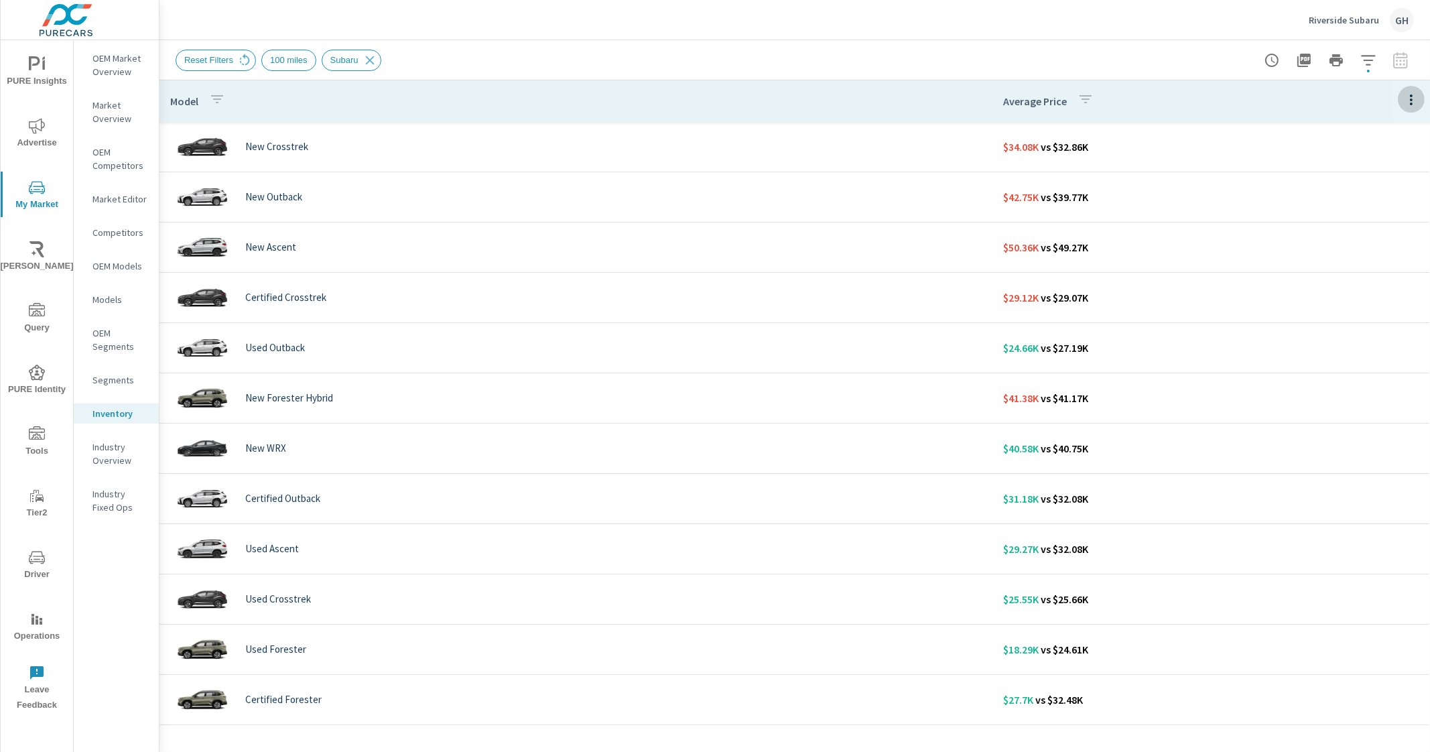
click at [1404, 94] on icon "button" at bounding box center [1412, 100] width 16 height 16
click at [1339, 321] on div "Customize columns..." at bounding box center [1368, 311] width 106 height 24
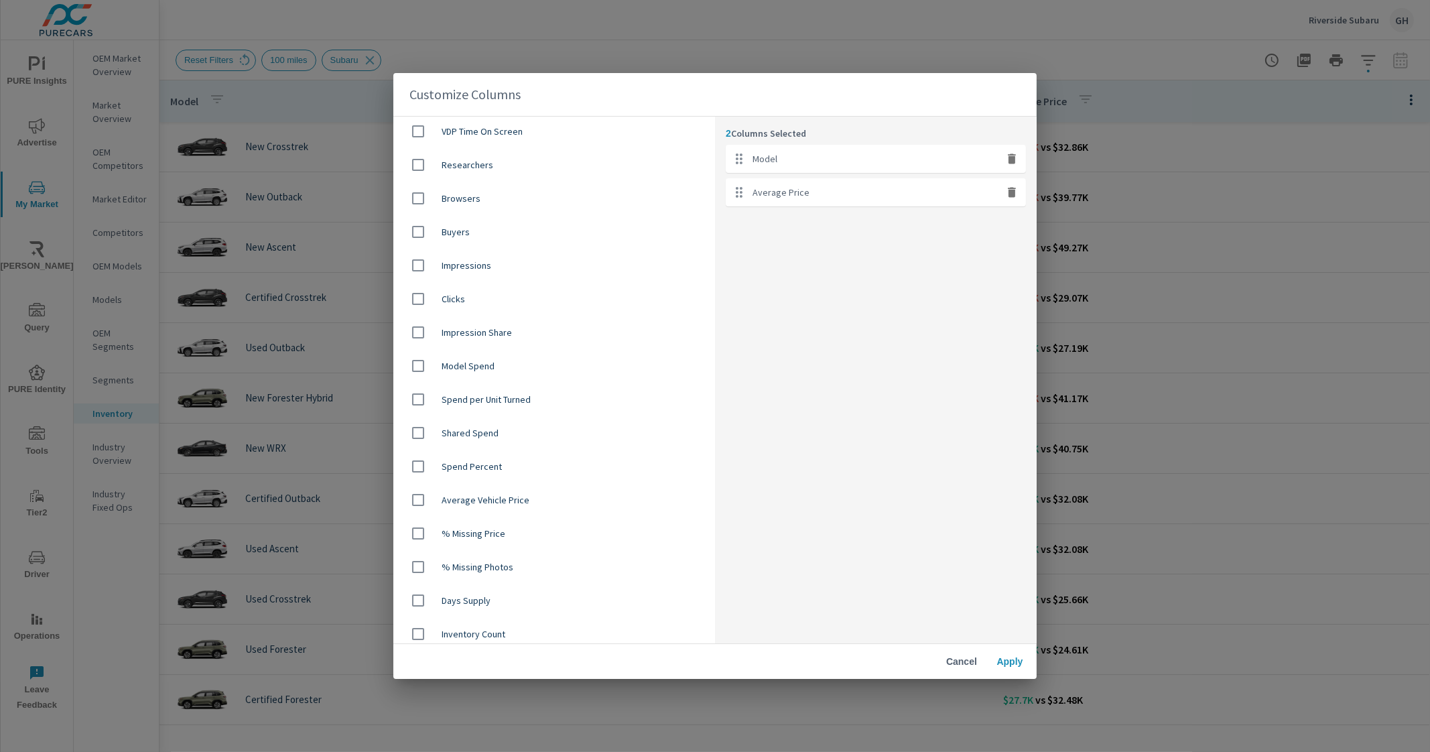
scroll to position [586, 0]
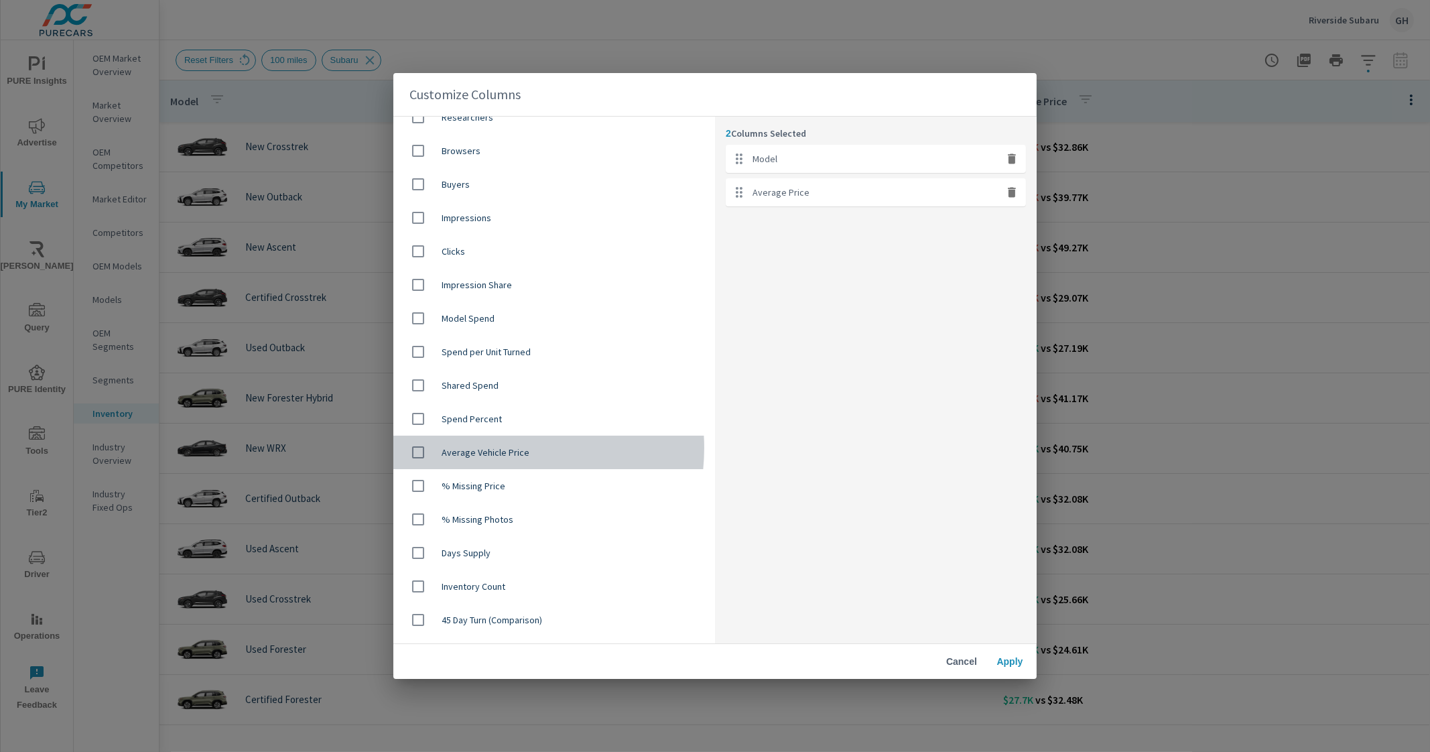
click at [493, 447] on span "Average Vehicle Price" at bounding box center [573, 452] width 263 height 13
checkbox input "true"
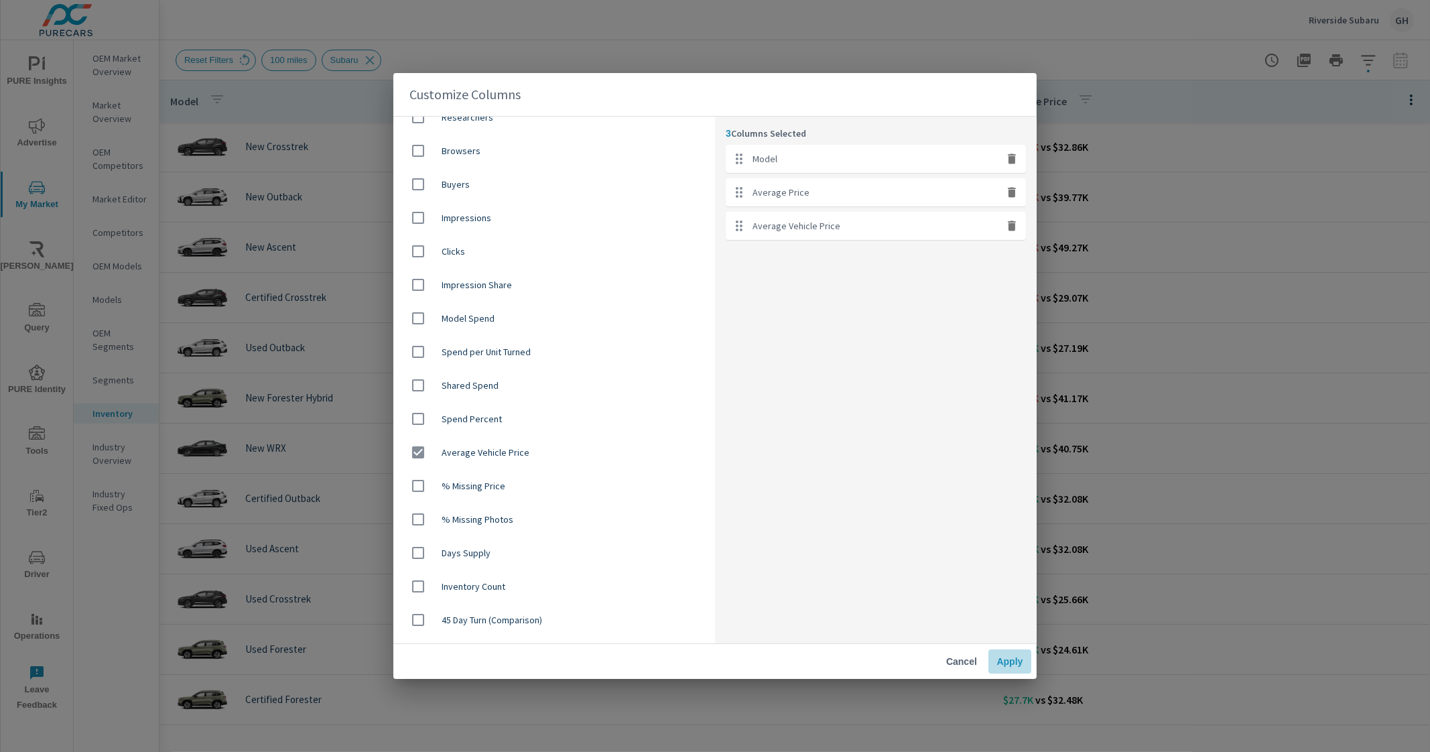
click at [1006, 663] on span "Apply" at bounding box center [1010, 662] width 32 height 12
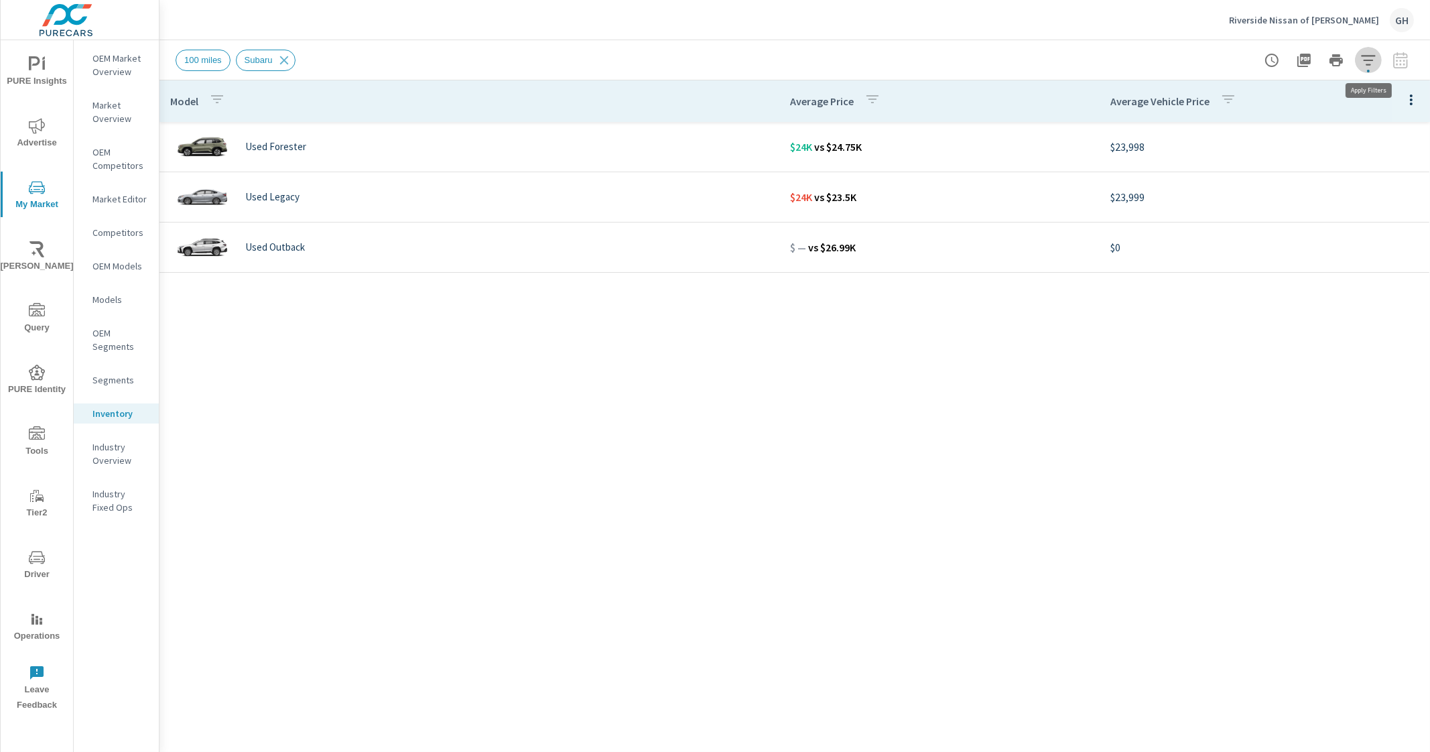
click at [1371, 55] on icon "button" at bounding box center [1368, 60] width 14 height 10
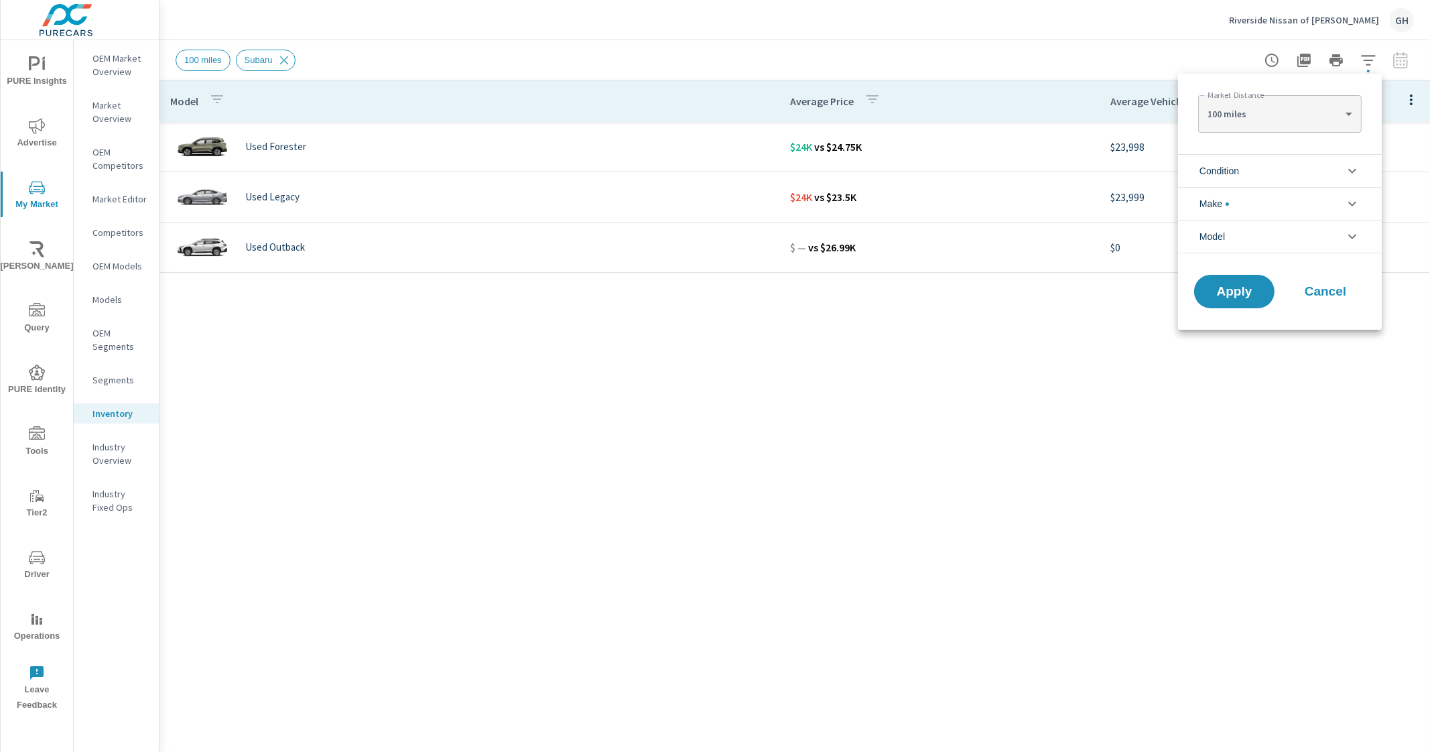
scroll to position [75, 0]
click at [1262, 195] on li "Make" at bounding box center [1280, 203] width 204 height 33
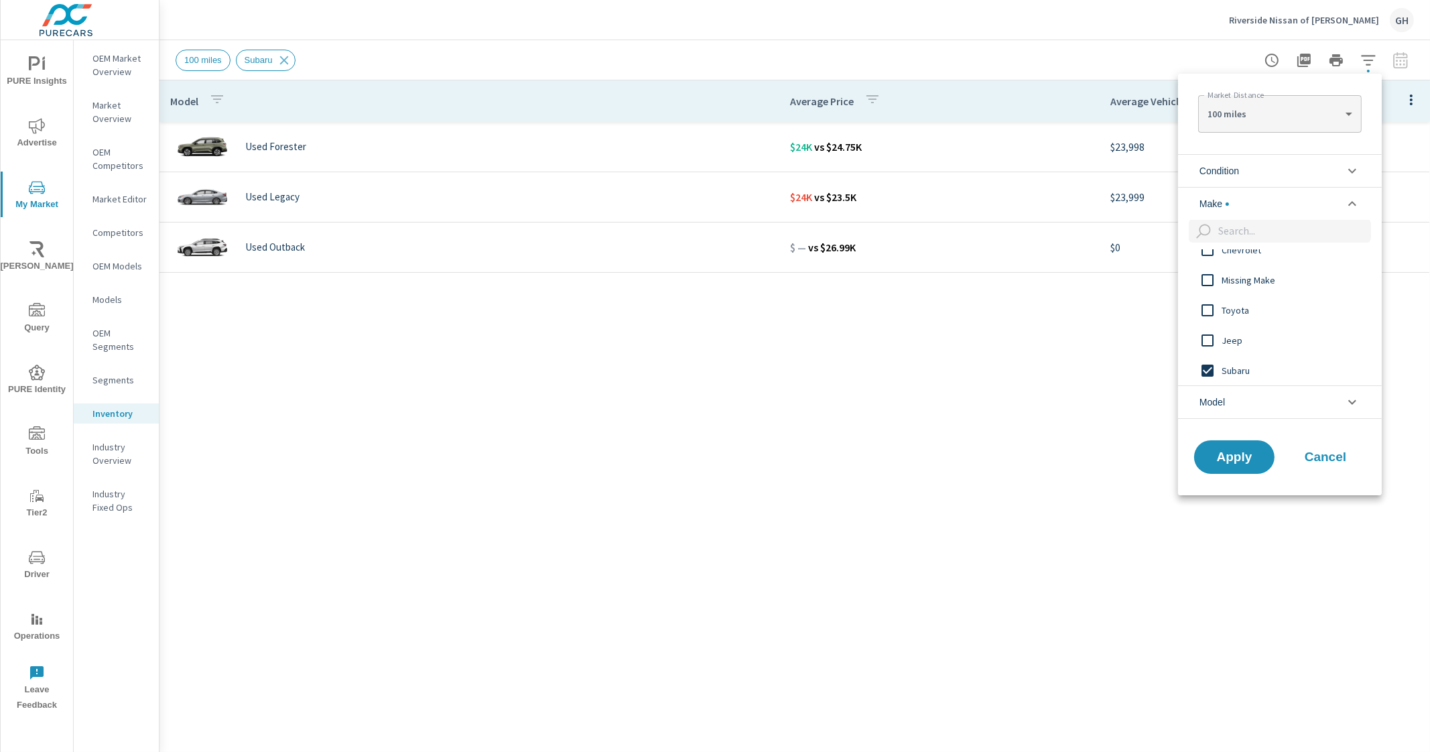
scroll to position [0, 0]
click at [1208, 374] on input "filter options" at bounding box center [1208, 371] width 28 height 28
click at [1233, 271] on span "Nissan" at bounding box center [1295, 265] width 147 height 16
click at [1230, 458] on span "Apply" at bounding box center [1234, 457] width 55 height 13
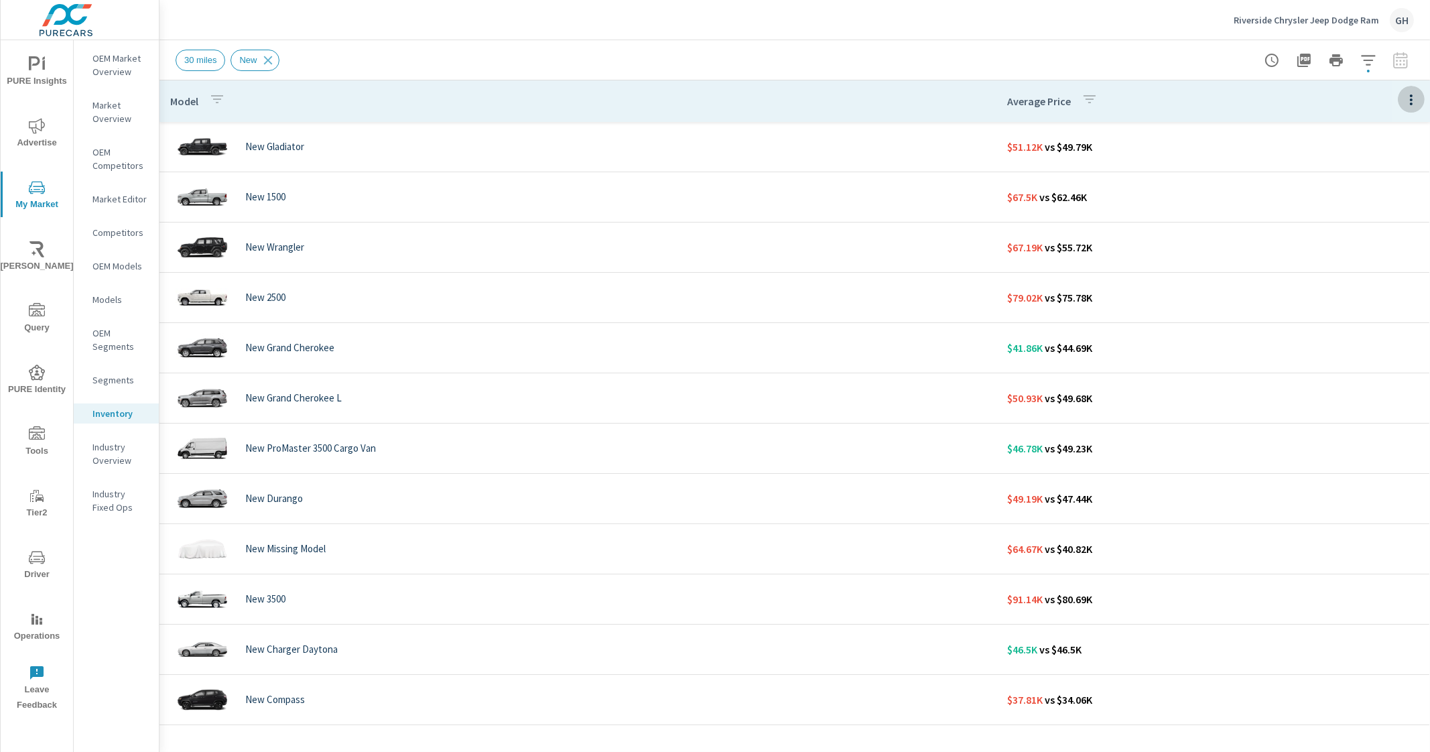
click at [1404, 103] on icon "button" at bounding box center [1412, 100] width 16 height 16
click at [1350, 321] on div "Customize columns..." at bounding box center [1368, 311] width 106 height 24
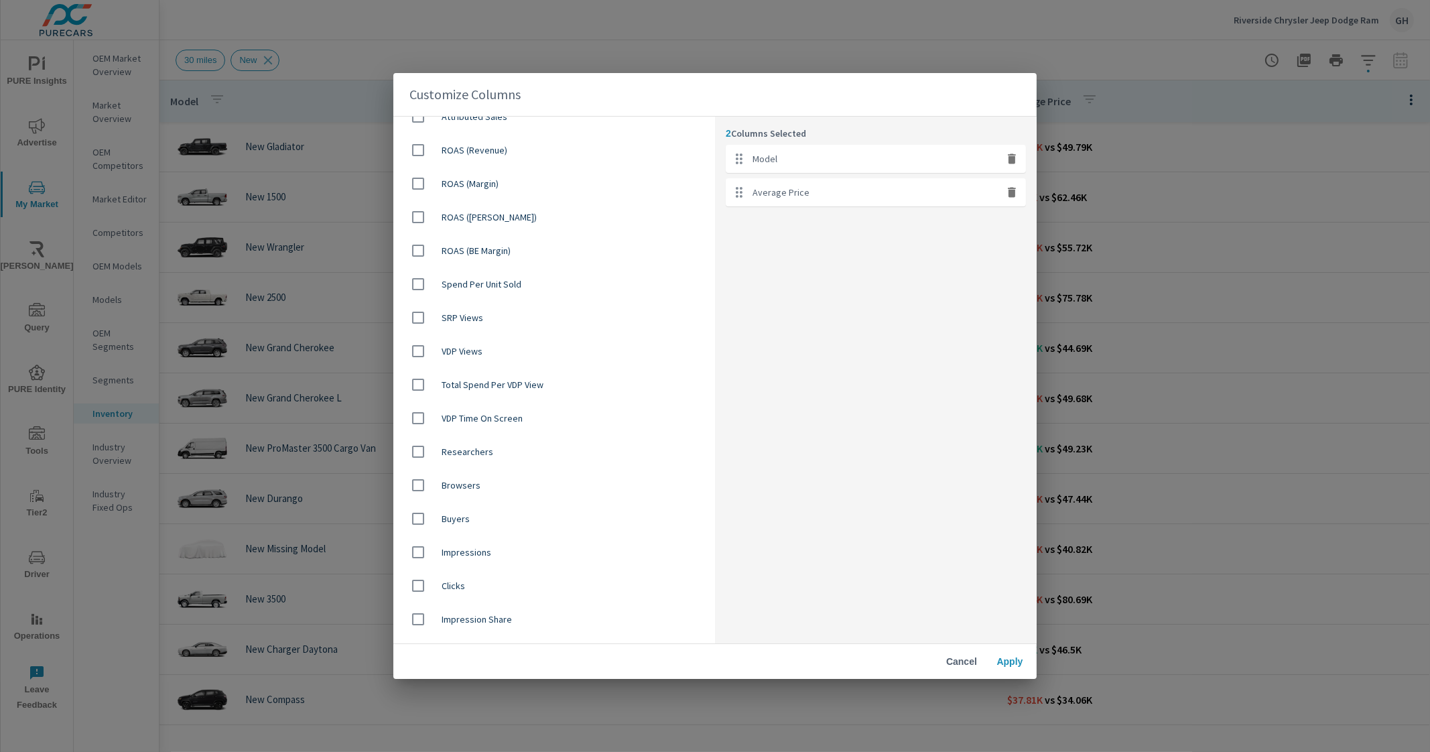
scroll to position [586, 0]
click at [605, 444] on div "Average Vehicle Price" at bounding box center [554, 453] width 322 height 34
checkbox input "true"
click at [1018, 663] on span "Apply" at bounding box center [1010, 662] width 32 height 12
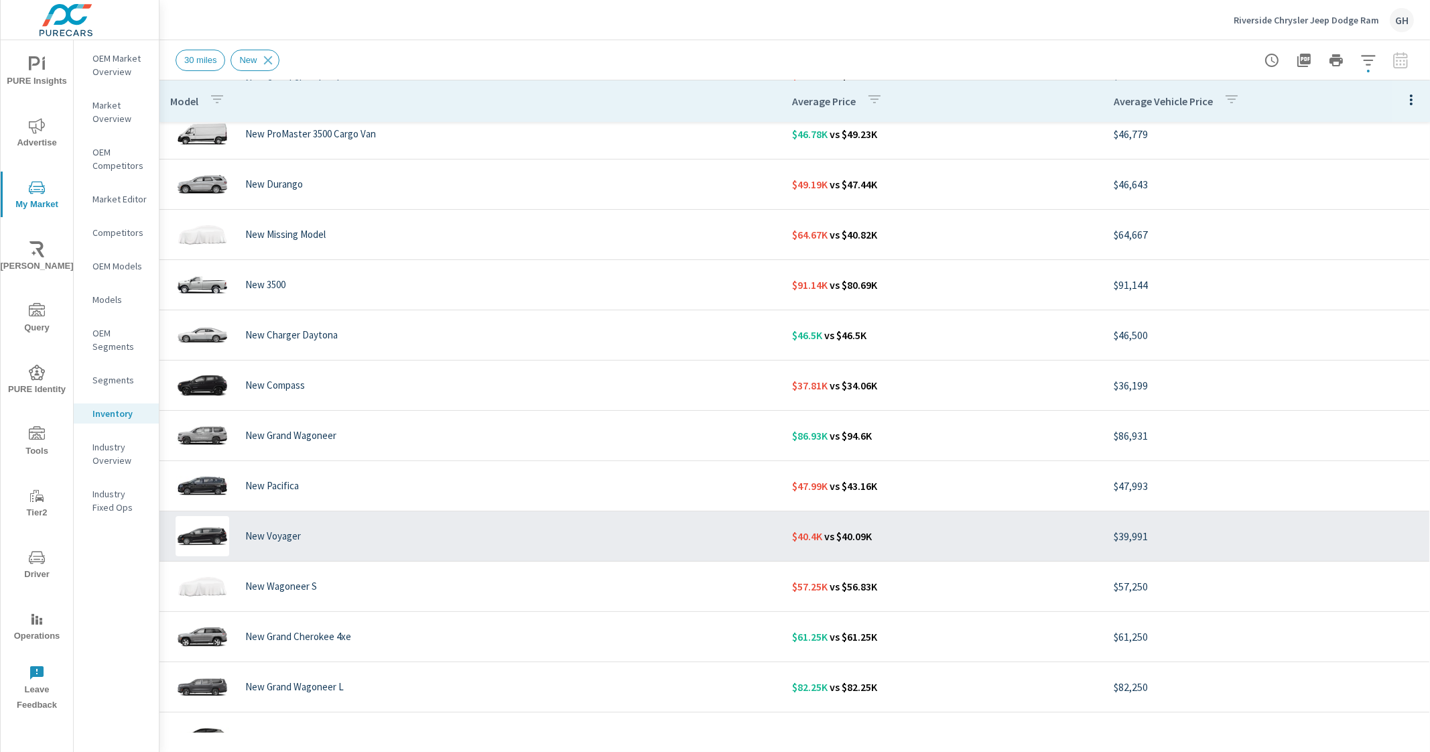
scroll to position [32, 0]
